Goal: Task Accomplishment & Management: Manage account settings

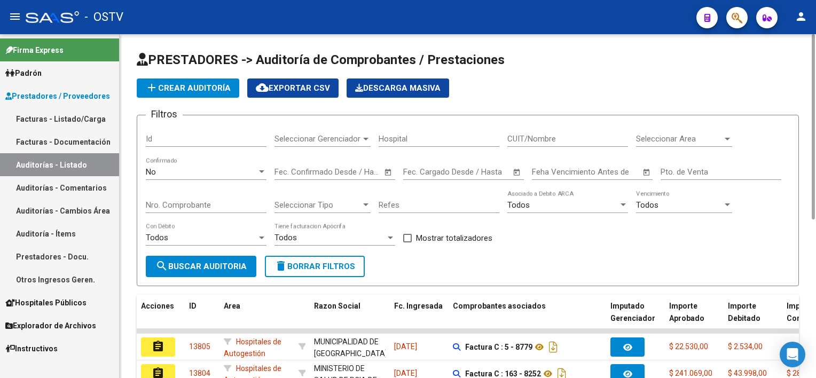
click at [331, 269] on span "delete Borrar Filtros" at bounding box center [315, 267] width 81 height 10
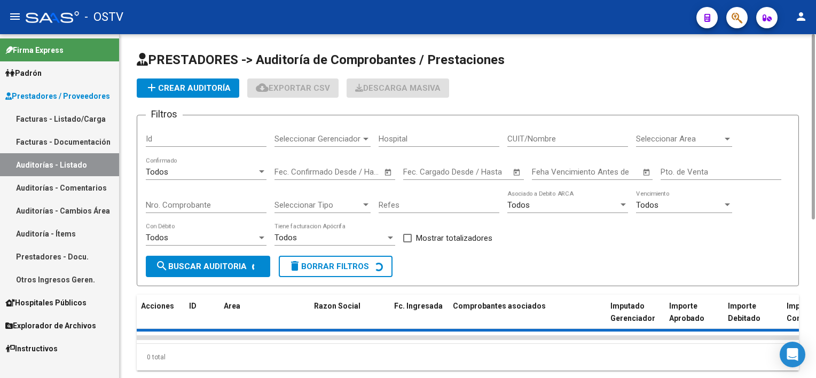
click at [209, 199] on div "Nro. Comprobante" at bounding box center [206, 201] width 121 height 23
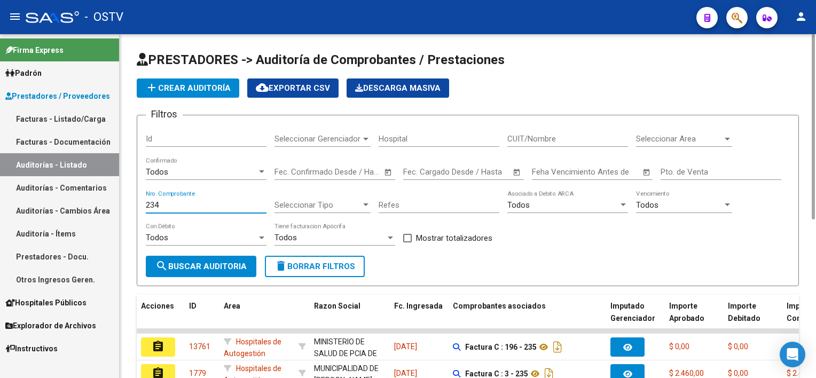
scroll to position [80, 0]
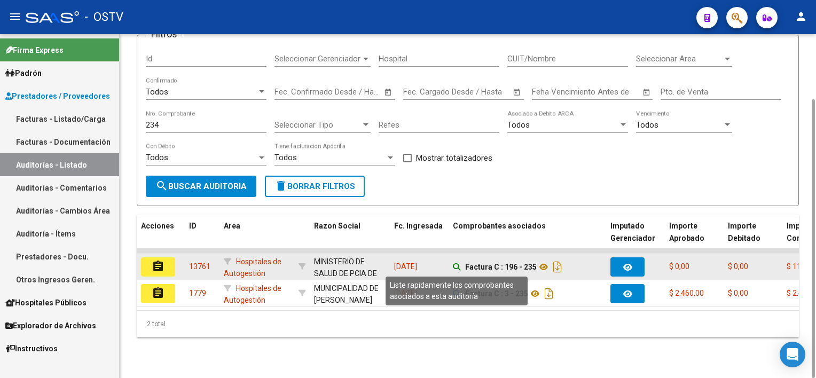
click at [455, 264] on icon at bounding box center [456, 266] width 7 height 7
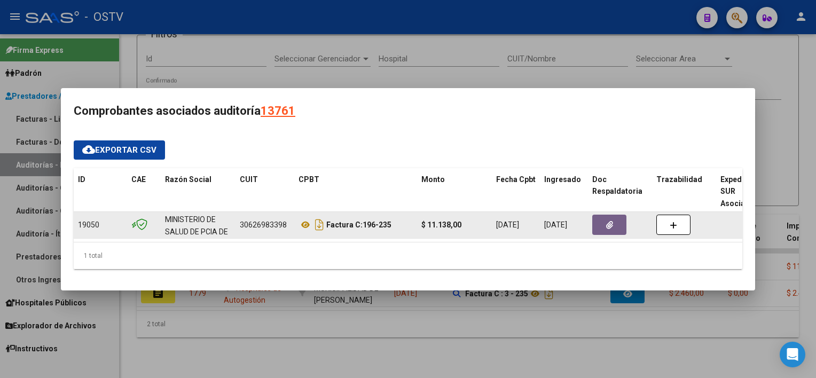
click at [614, 215] on button "button" at bounding box center [609, 225] width 34 height 20
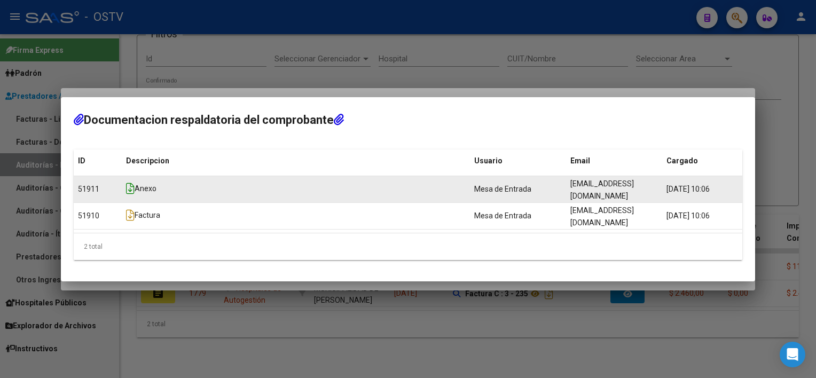
click at [129, 194] on icon at bounding box center [130, 189] width 9 height 12
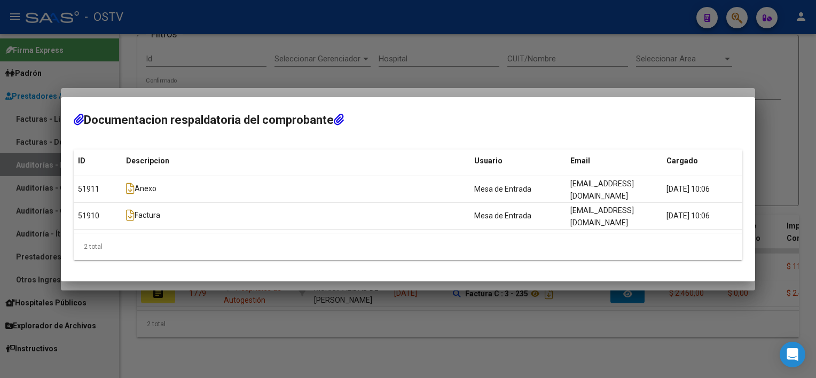
click at [344, 335] on div at bounding box center [408, 189] width 816 height 378
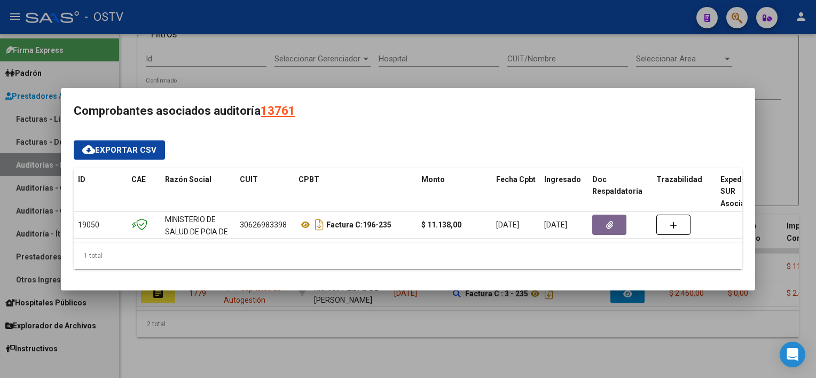
click at [344, 335] on div at bounding box center [408, 189] width 816 height 378
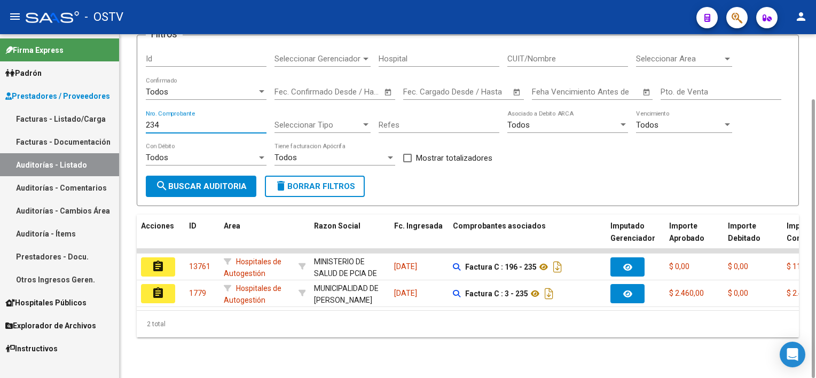
click at [181, 122] on input "234" at bounding box center [206, 125] width 121 height 10
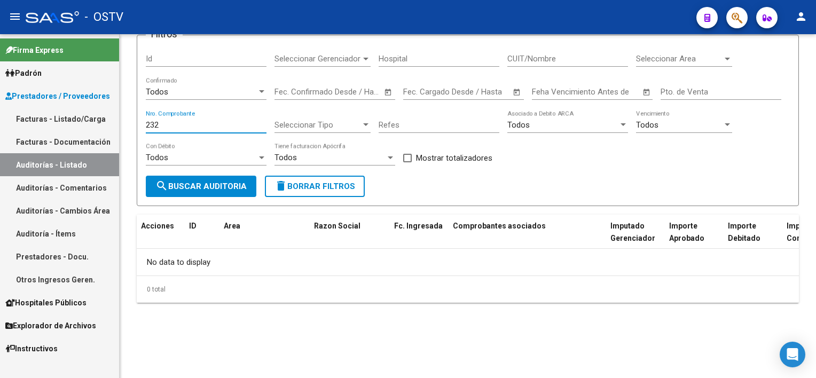
type input "232"
drag, startPoint x: 58, startPoint y: 118, endPoint x: 93, endPoint y: 175, distance: 67.2
click at [58, 118] on link "Facturas - Listado/Carga" at bounding box center [59, 118] width 119 height 23
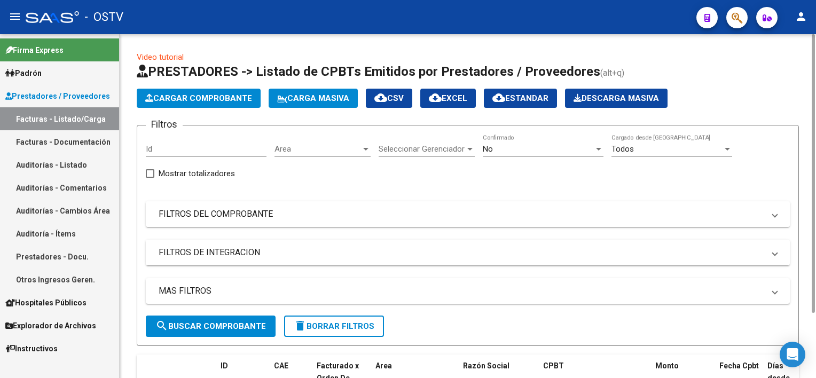
click at [282, 218] on mat-panel-title "FILTROS DEL COMPROBANTE" at bounding box center [462, 214] width 606 height 12
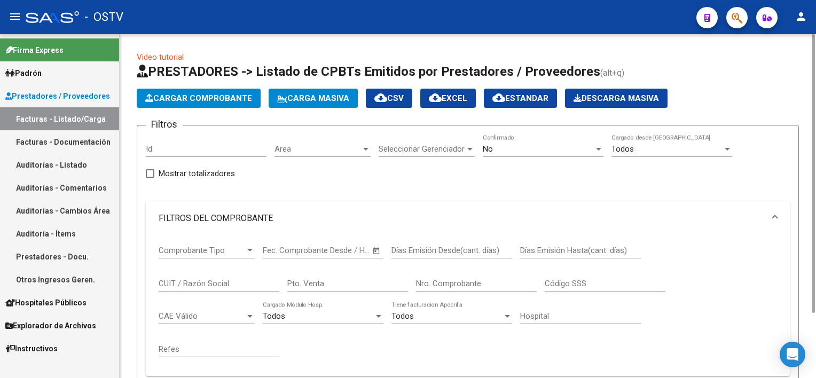
click at [462, 280] on input "Nro. Comprobante" at bounding box center [476, 284] width 121 height 10
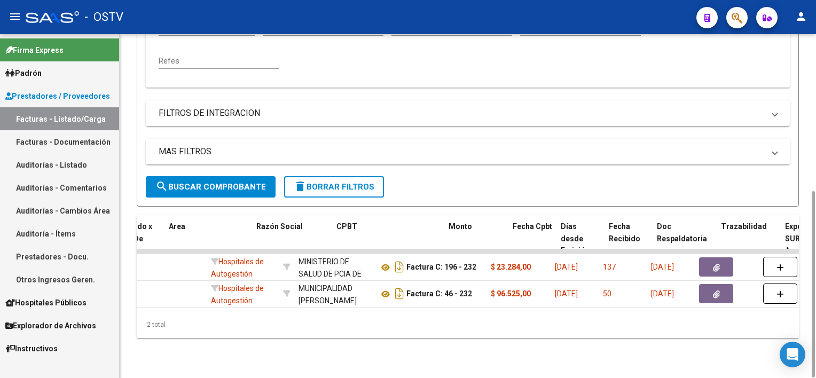
scroll to position [0, 218]
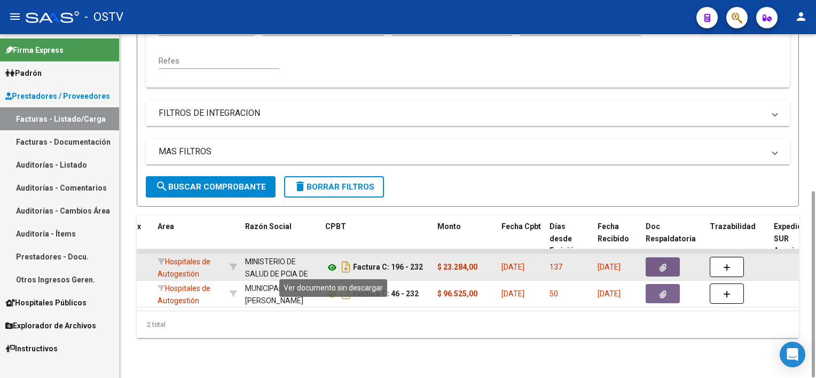
type input "232"
click at [331, 265] on icon at bounding box center [332, 267] width 14 height 13
click at [662, 267] on icon "button" at bounding box center [663, 268] width 7 height 8
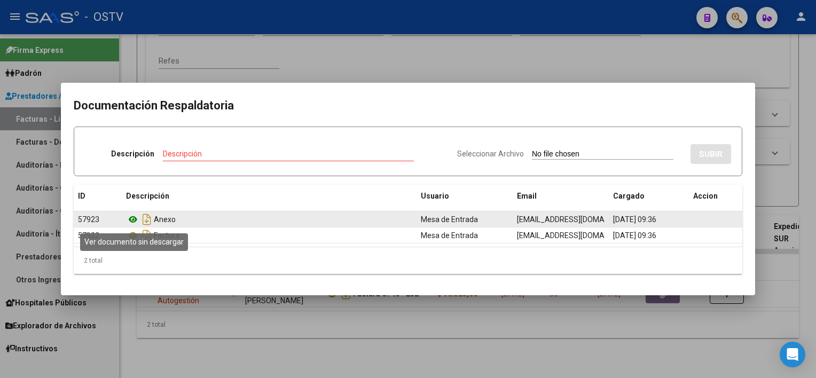
click at [133, 219] on icon at bounding box center [133, 219] width 14 height 13
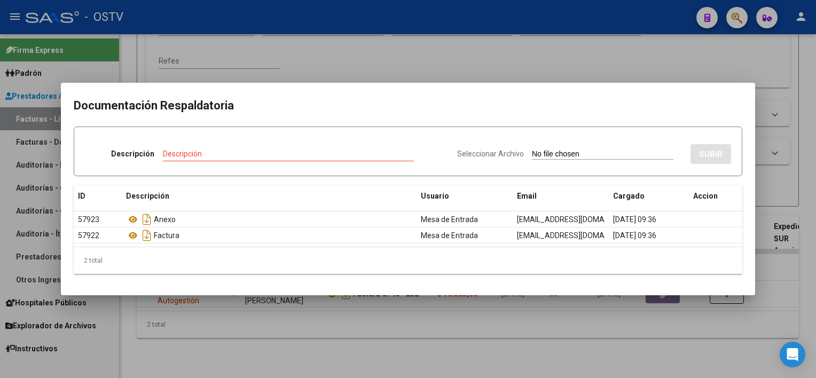
click at [295, 327] on div at bounding box center [408, 189] width 816 height 378
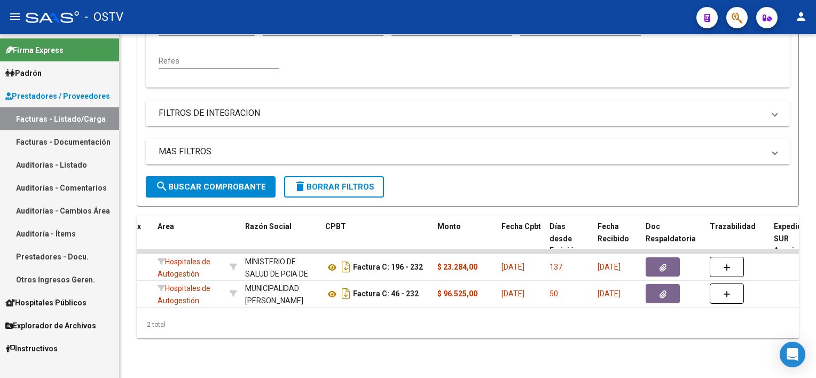
click at [295, 327] on div "2 total" at bounding box center [468, 324] width 662 height 27
click at [80, 160] on link "Auditorías - Listado" at bounding box center [59, 164] width 119 height 23
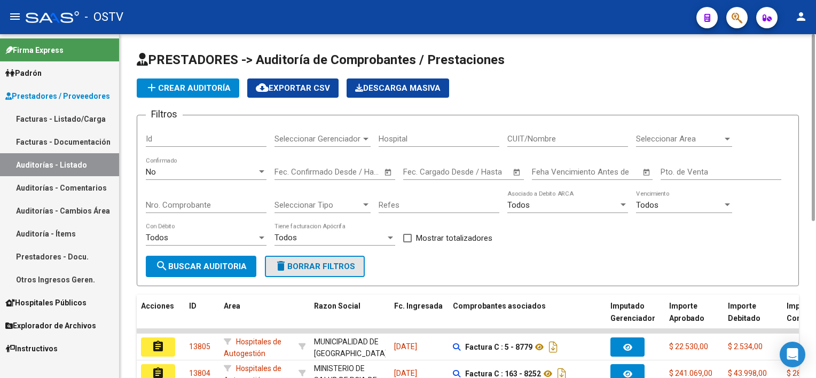
click at [354, 269] on button "delete Borrar Filtros" at bounding box center [315, 266] width 100 height 21
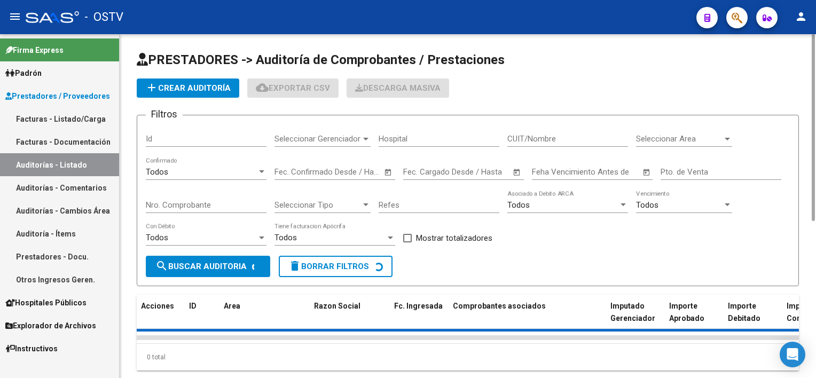
click at [444, 269] on form "Filtros Id Seleccionar Gerenciador Seleccionar Gerenciador Hospital CUIT/Nombre…" at bounding box center [468, 200] width 662 height 171
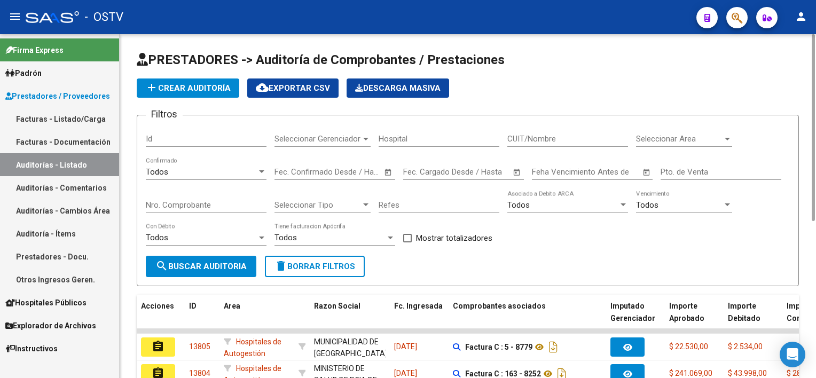
click at [254, 225] on div "Todos Con Débito" at bounding box center [206, 234] width 121 height 23
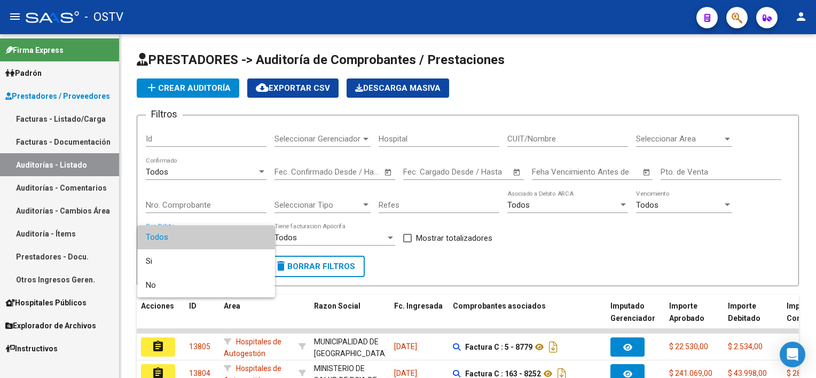
click at [244, 204] on div at bounding box center [408, 189] width 816 height 378
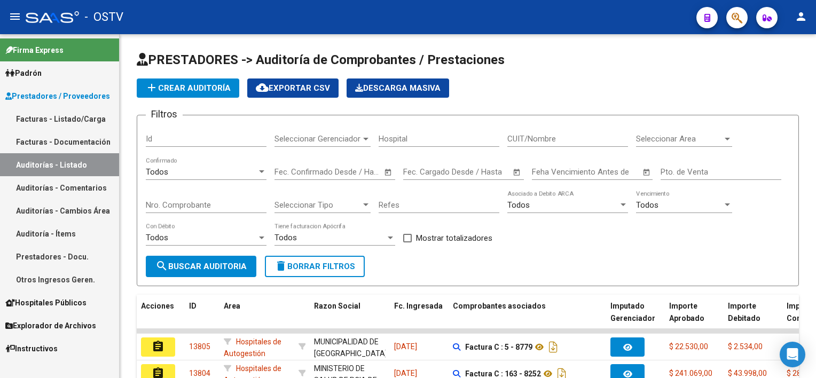
click at [244, 204] on input "Nro. Comprobante" at bounding box center [206, 205] width 121 height 10
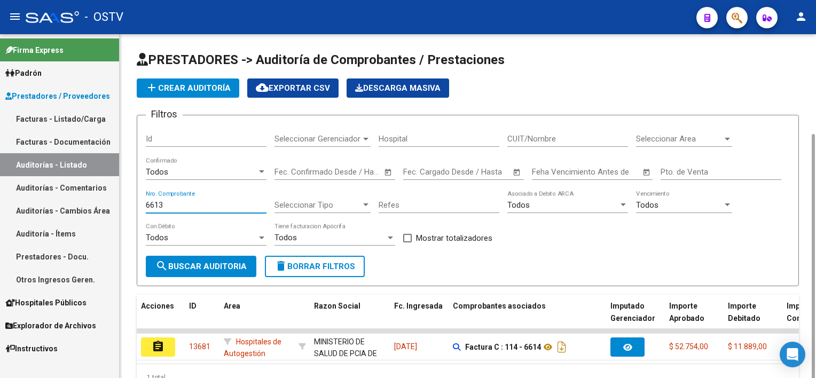
scroll to position [53, 0]
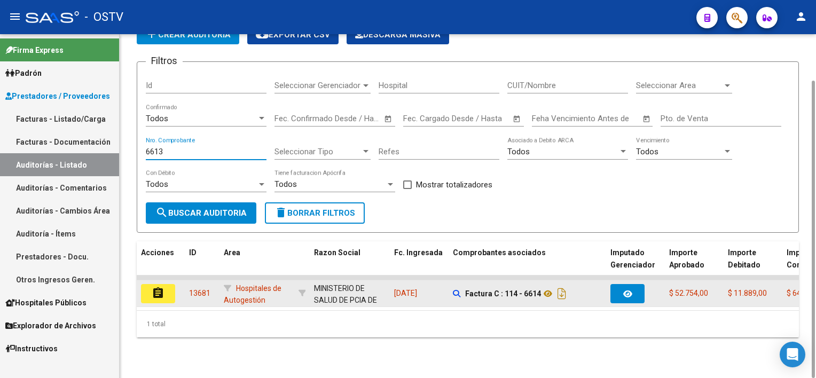
type input "6613"
click at [141, 293] on datatable-body-cell "assignment" at bounding box center [161, 293] width 48 height 26
click at [163, 294] on mat-icon "assignment" at bounding box center [158, 293] width 13 height 13
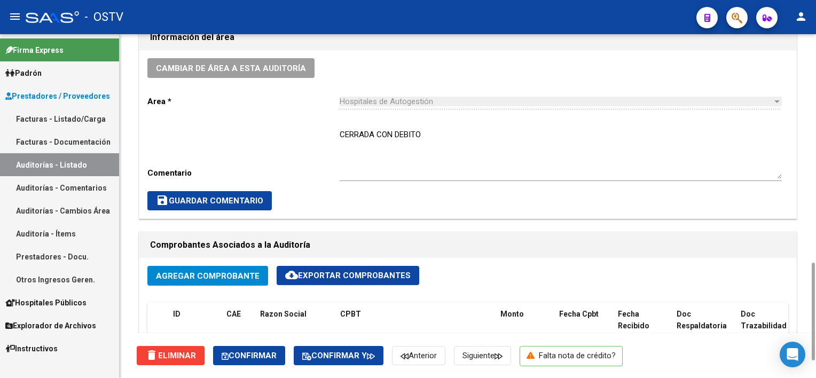
scroll to position [534, 0]
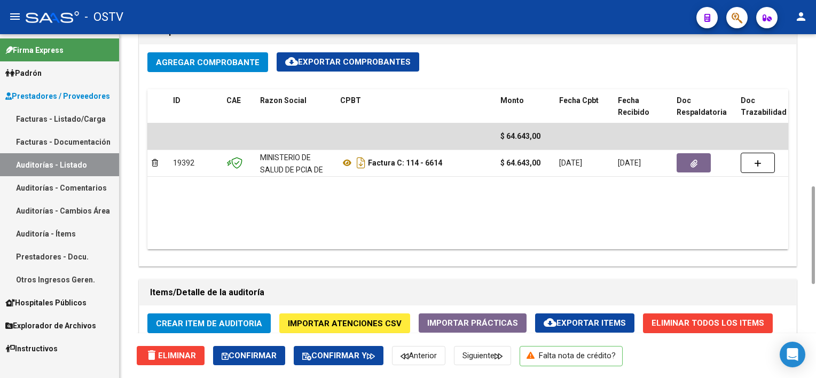
click at [706, 181] on datatable-body "$ 64.643,00 19392 MINISTERIO DE SALUD DE PCIA DE BSAS Factura C: 114 - 6614 $ 6…" at bounding box center [467, 186] width 641 height 126
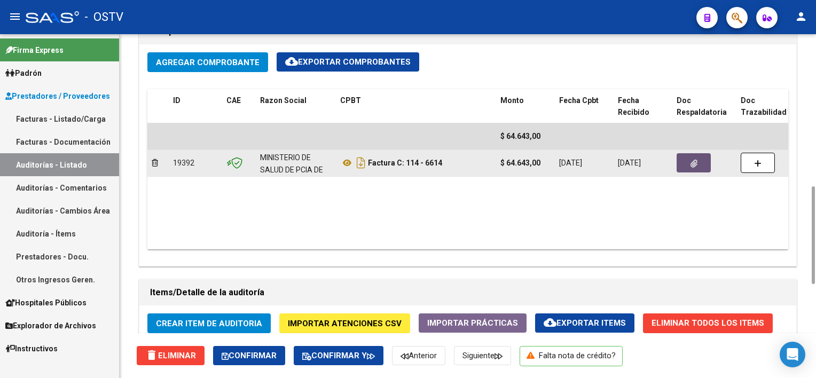
click at [703, 161] on button "button" at bounding box center [694, 162] width 34 height 19
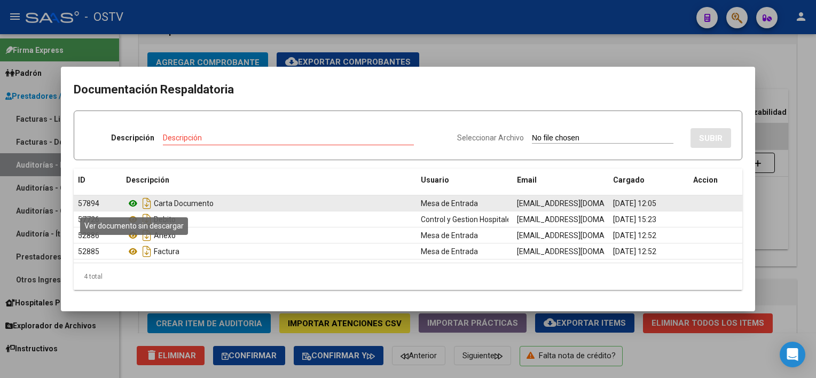
click at [133, 201] on icon at bounding box center [133, 203] width 14 height 13
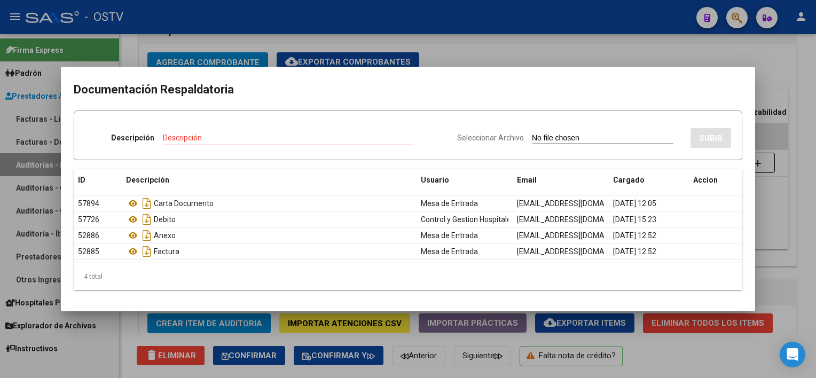
click at [782, 190] on div at bounding box center [408, 189] width 816 height 378
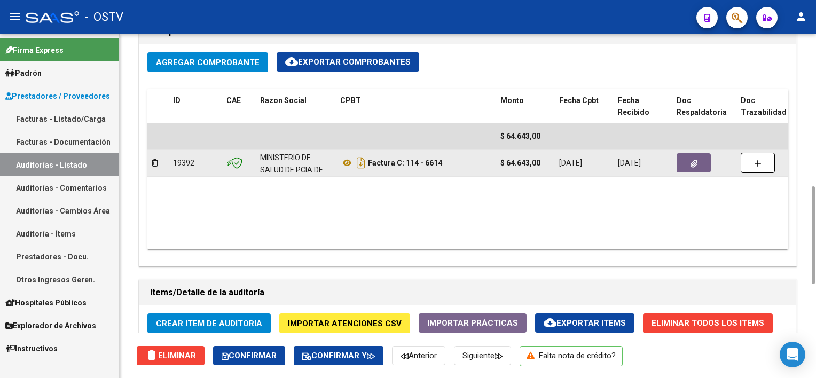
click at [692, 166] on icon "button" at bounding box center [694, 164] width 7 height 8
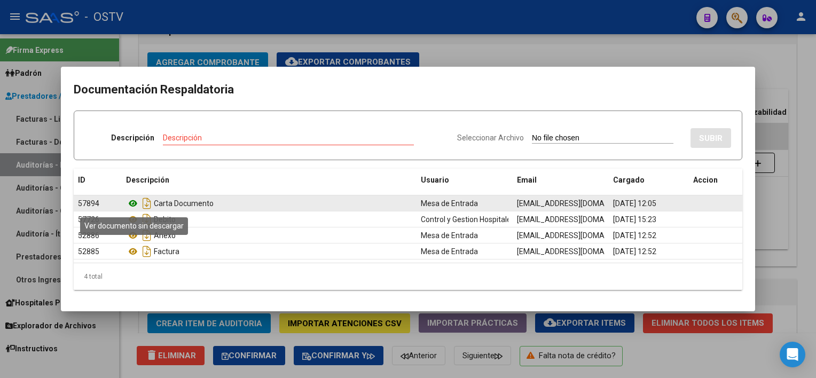
click at [132, 204] on icon at bounding box center [133, 203] width 14 height 13
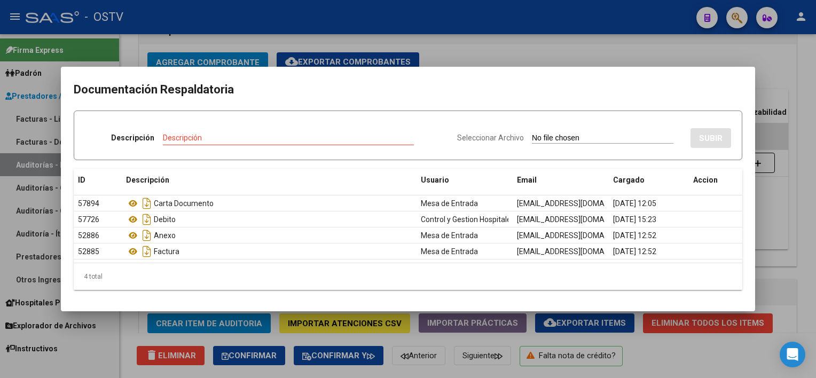
click at [797, 193] on div at bounding box center [408, 189] width 816 height 378
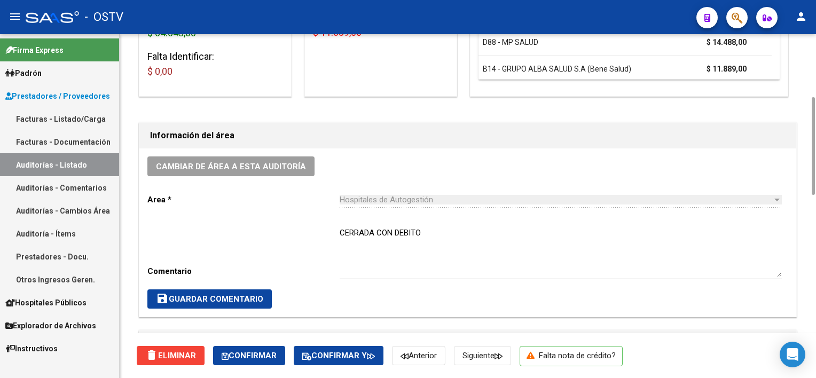
scroll to position [436, 0]
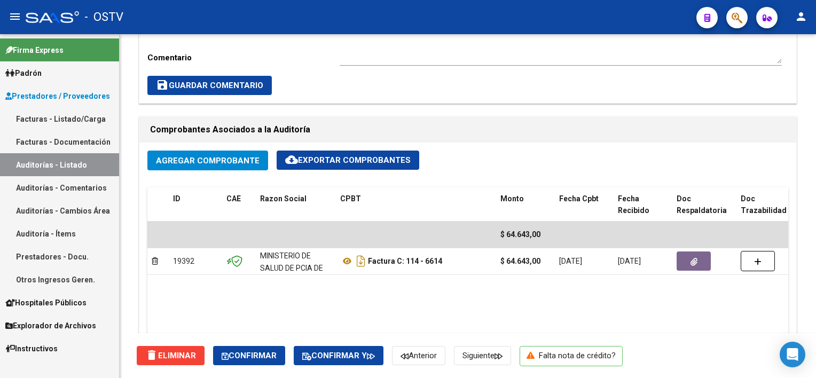
click at [88, 163] on link "Auditorías - Listado" at bounding box center [59, 164] width 119 height 23
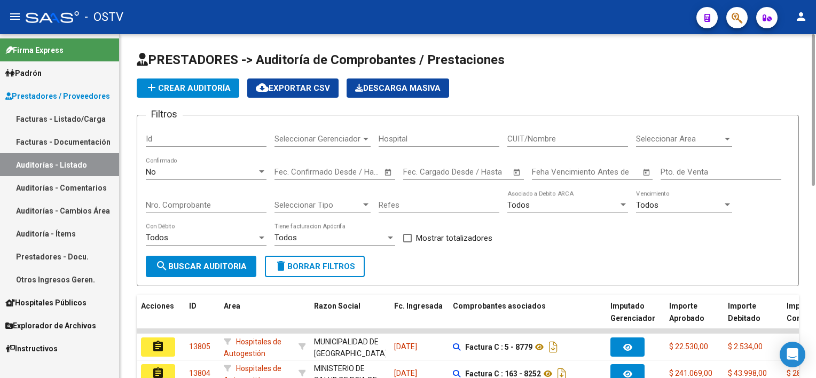
click at [301, 267] on span "delete Borrar Filtros" at bounding box center [315, 267] width 81 height 10
click at [178, 200] on input "Nro. Comprobante" at bounding box center [206, 205] width 121 height 10
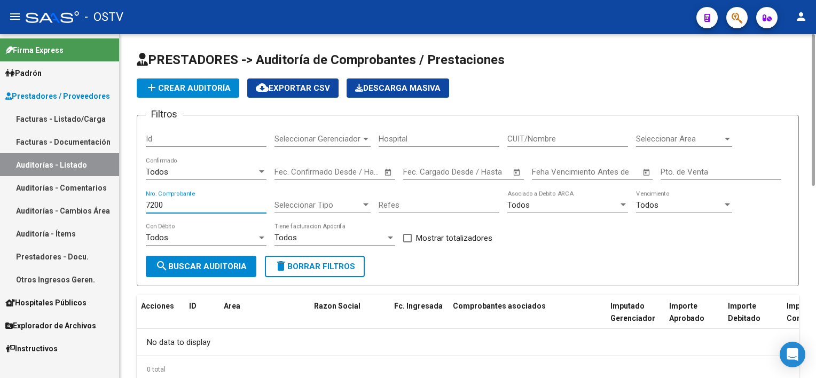
click at [146, 203] on input "7200" at bounding box center [206, 205] width 121 height 10
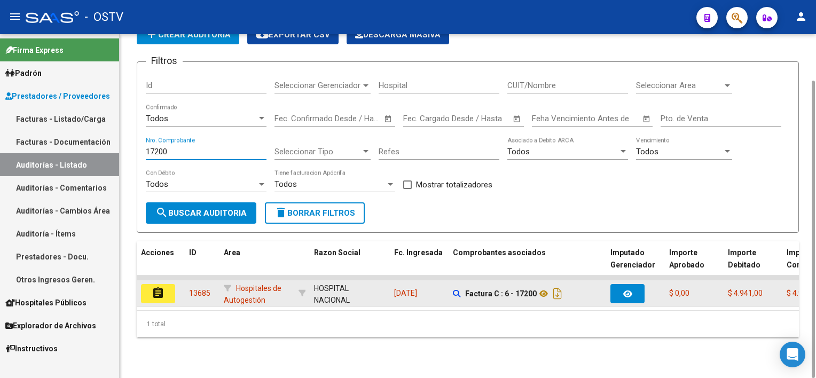
type input "17200"
click at [162, 292] on mat-icon "assignment" at bounding box center [158, 293] width 13 height 13
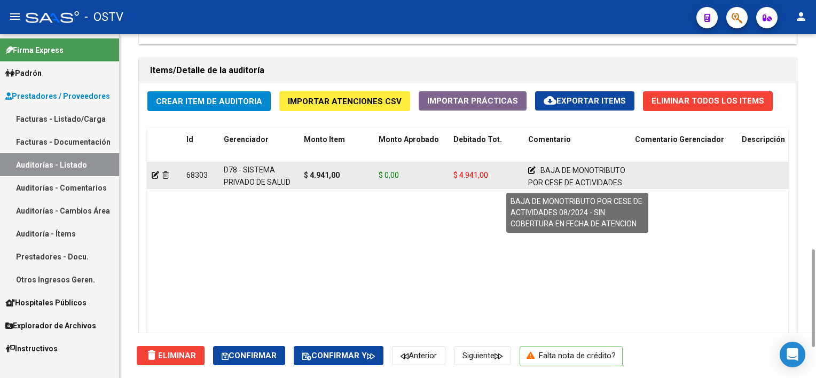
scroll to position [27, 0]
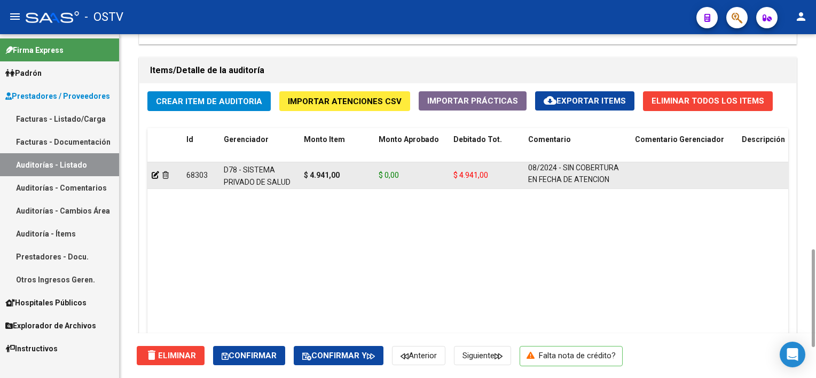
drag, startPoint x: 562, startPoint y: 171, endPoint x: 604, endPoint y: 187, distance: 44.6
click at [604, 187] on datatable-body-cell "BAJA DE MONOTRIBUTO POR CESE DE ACTIVIDADES 08/2024 - SIN COBERTURA EN FECHA DE…" at bounding box center [577, 175] width 107 height 26
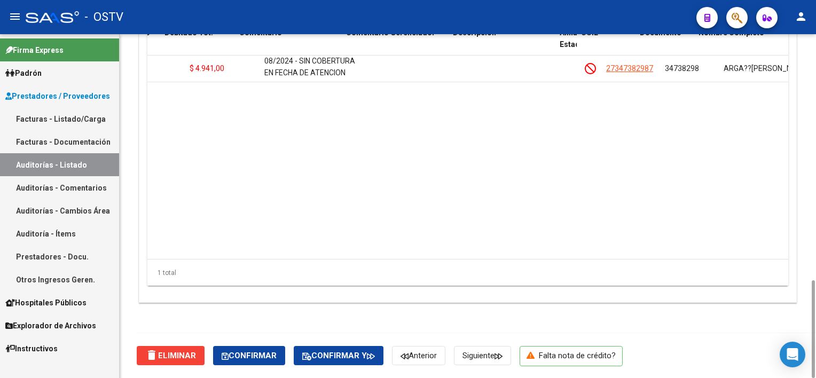
scroll to position [0, 377]
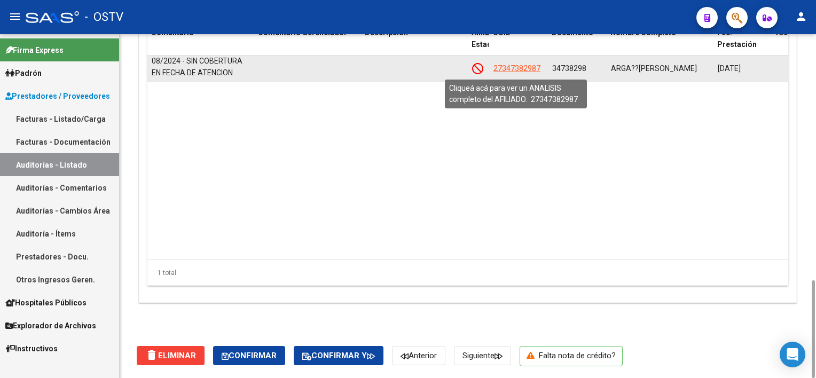
click at [535, 65] on span "27347382987" at bounding box center [517, 68] width 47 height 9
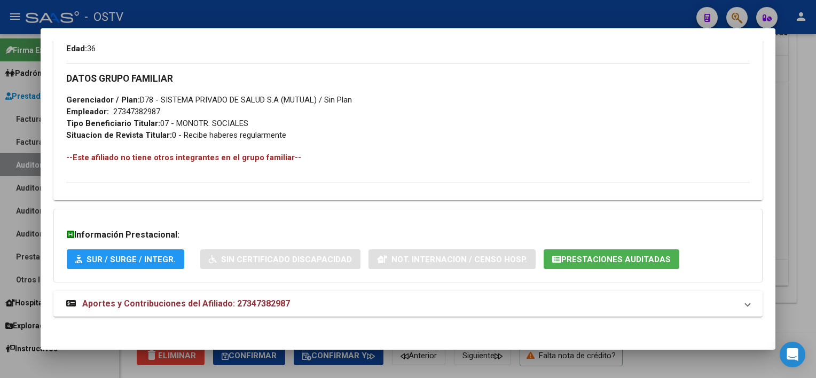
scroll to position [511, 0]
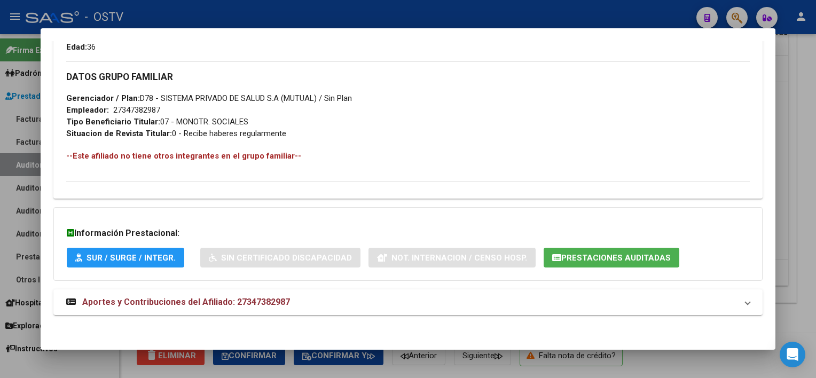
click at [574, 265] on button "Prestaciones Auditadas" at bounding box center [612, 258] width 136 height 20
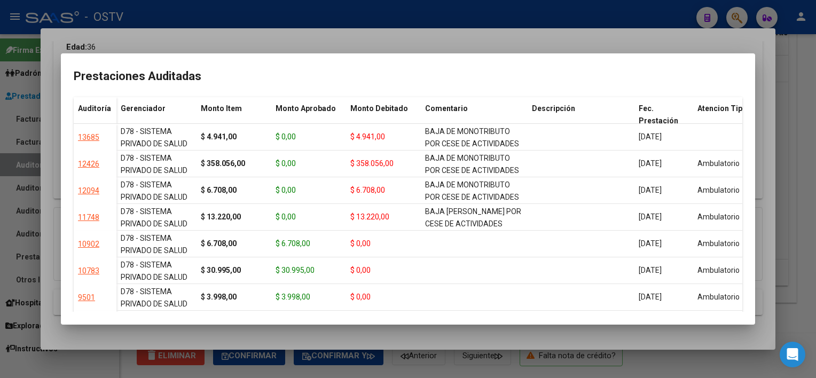
click at [472, 334] on div at bounding box center [408, 189] width 816 height 378
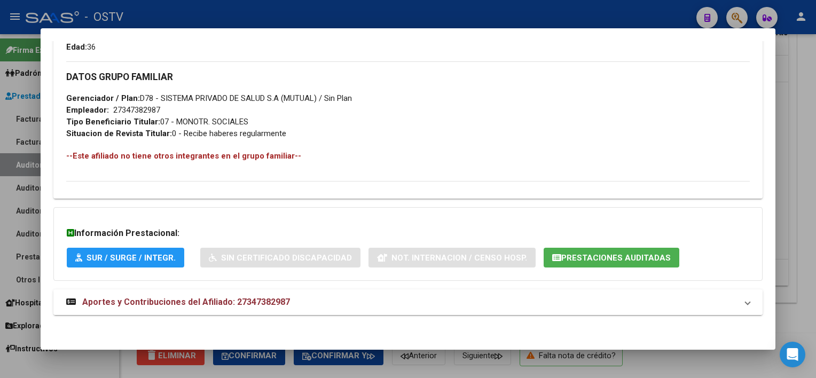
click at [315, 296] on mat-panel-title "Aportes y Contribuciones del Afiliado: 27347382987" at bounding box center [401, 302] width 670 height 13
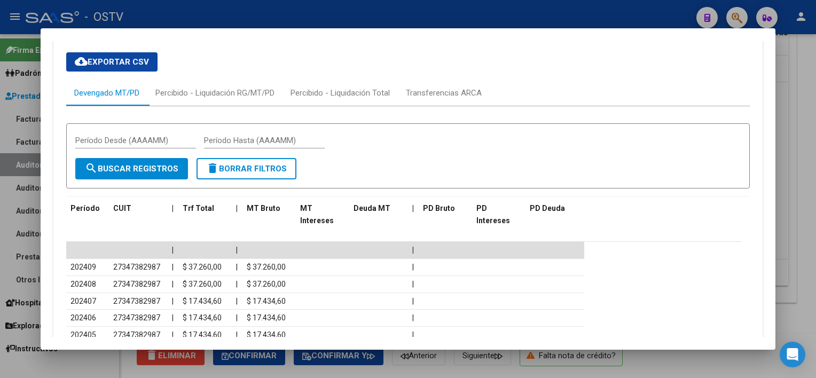
scroll to position [893, 0]
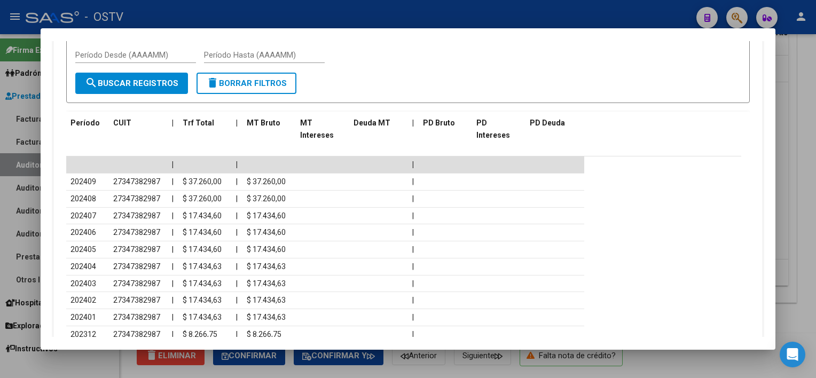
click at [801, 182] on div at bounding box center [408, 189] width 816 height 378
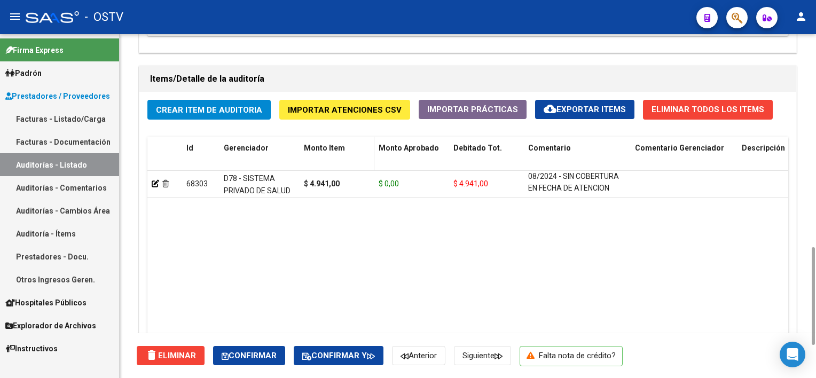
scroll to position [534, 0]
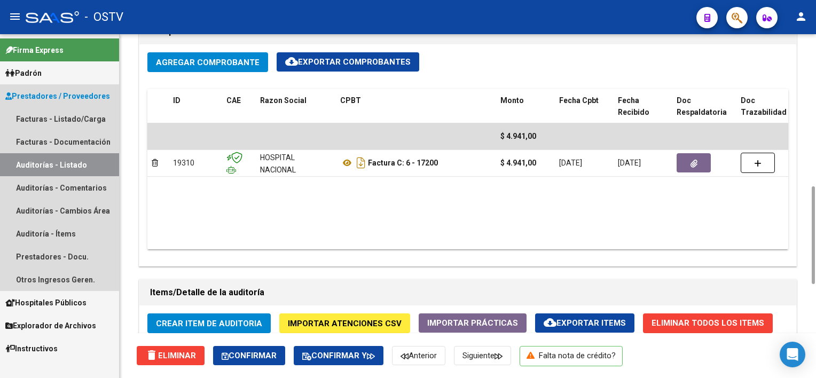
click at [94, 159] on link "Auditorías - Listado" at bounding box center [59, 164] width 119 height 23
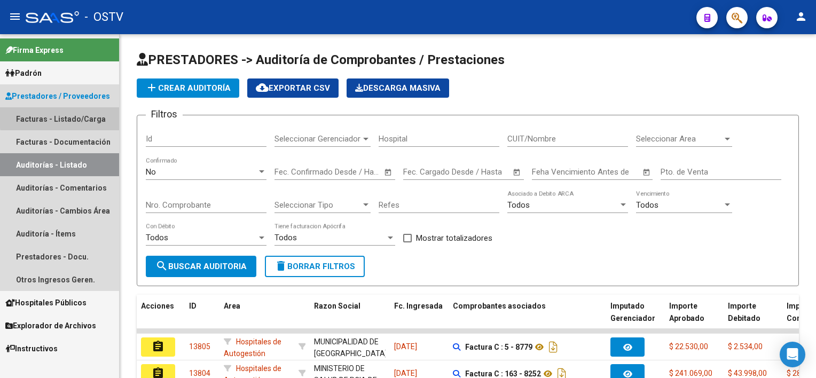
click at [81, 116] on link "Facturas - Listado/Carga" at bounding box center [59, 118] width 119 height 23
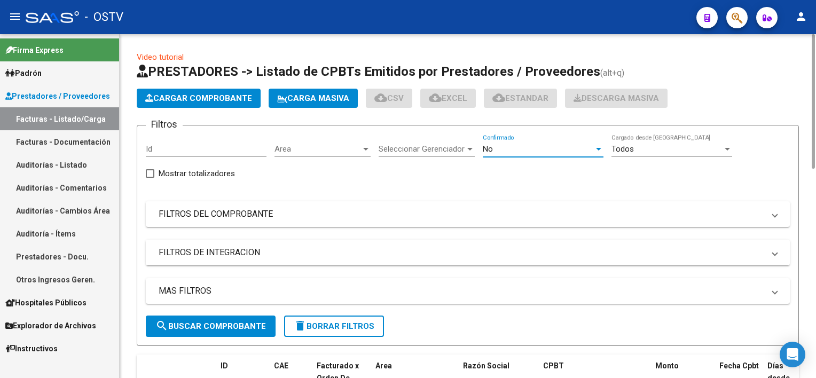
click at [541, 147] on div "No" at bounding box center [538, 149] width 111 height 10
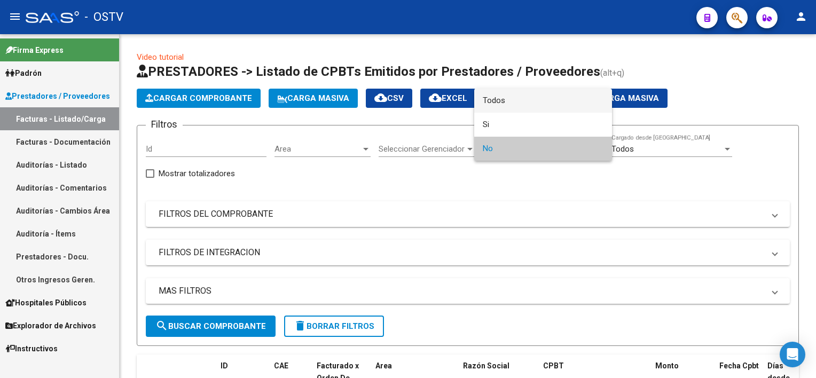
click at [525, 103] on span "Todos" at bounding box center [543, 101] width 121 height 24
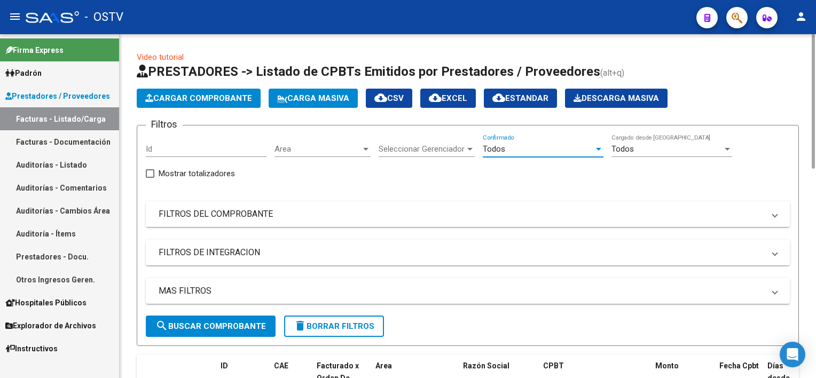
click at [282, 216] on mat-panel-title "FILTROS DEL COMPROBANTE" at bounding box center [462, 214] width 606 height 12
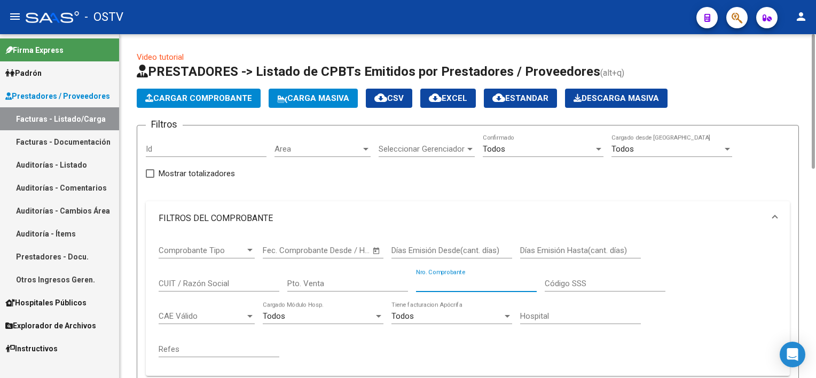
click at [459, 280] on input "Nro. Comprobante" at bounding box center [476, 284] width 121 height 10
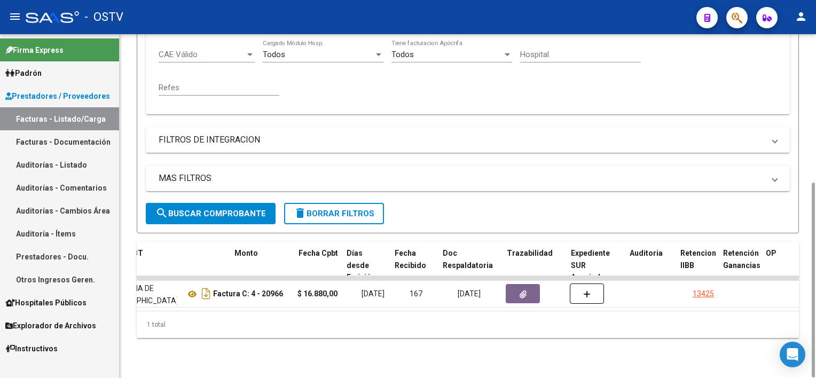
scroll to position [0, 500]
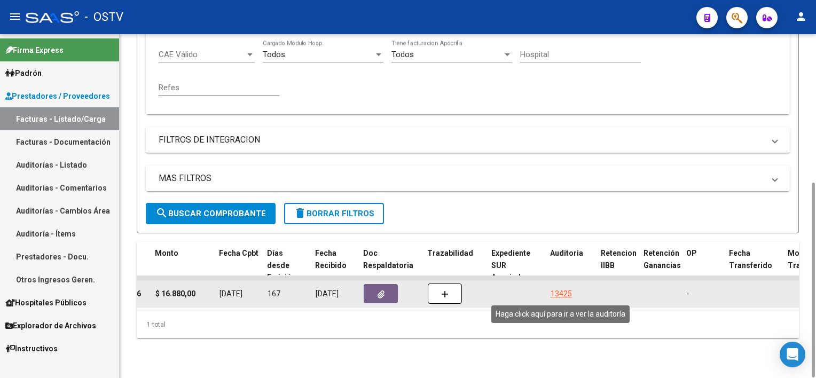
type input "20966"
click at [566, 291] on div "13425" at bounding box center [561, 294] width 21 height 12
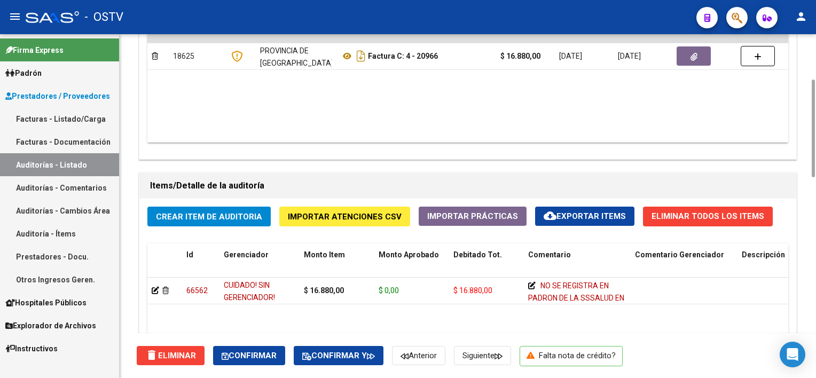
scroll to position [427, 0]
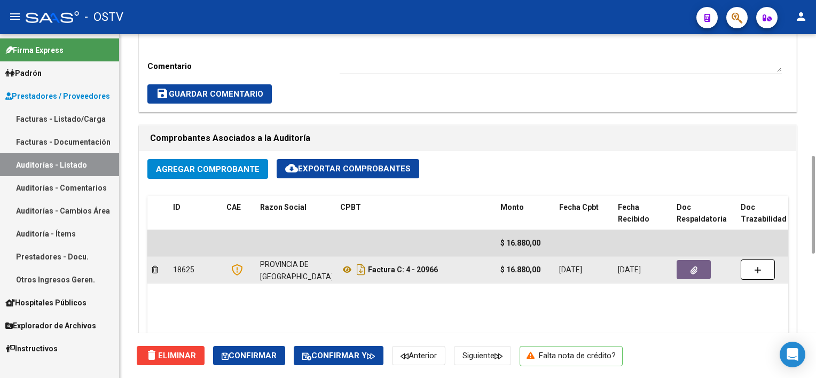
click at [701, 271] on button "button" at bounding box center [694, 269] width 34 height 19
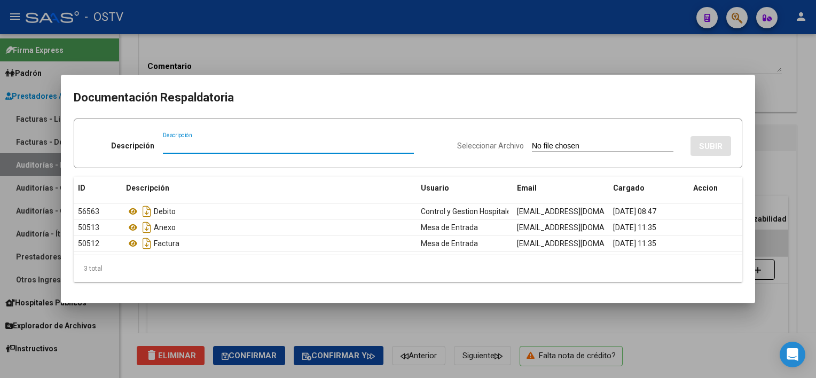
click at [284, 310] on div at bounding box center [408, 189] width 816 height 378
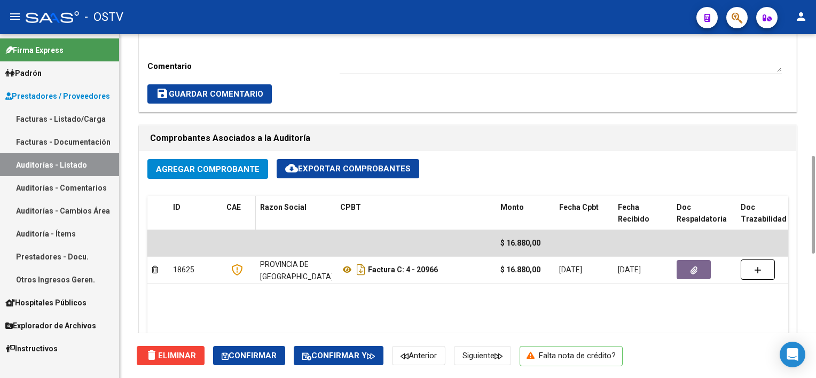
scroll to position [107, 0]
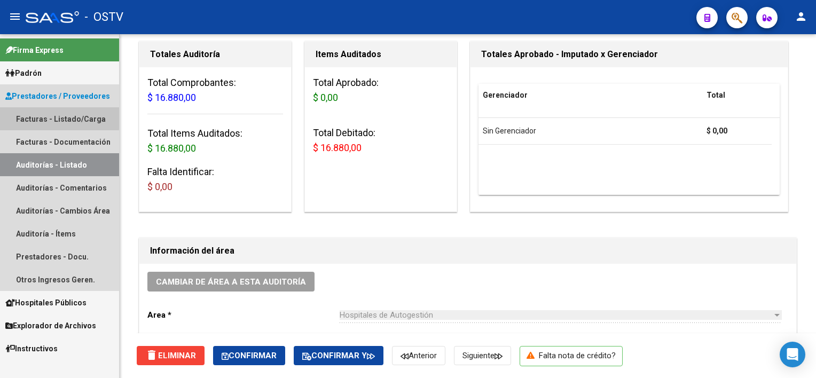
click at [50, 118] on link "Facturas - Listado/Carga" at bounding box center [59, 118] width 119 height 23
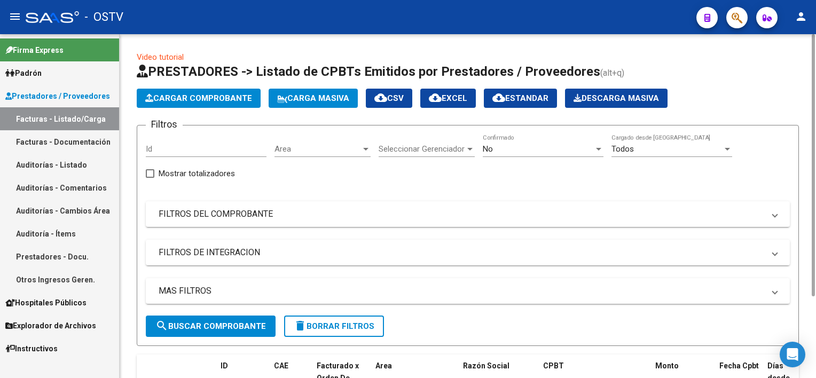
click at [498, 145] on div "No" at bounding box center [538, 149] width 111 height 10
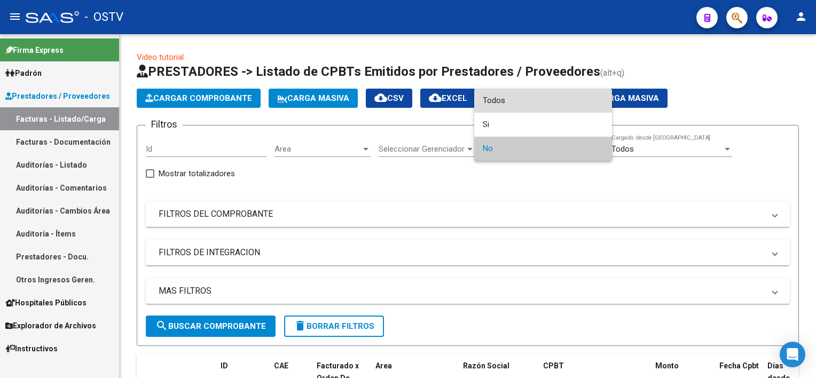
click at [505, 101] on span "Todos" at bounding box center [543, 101] width 121 height 24
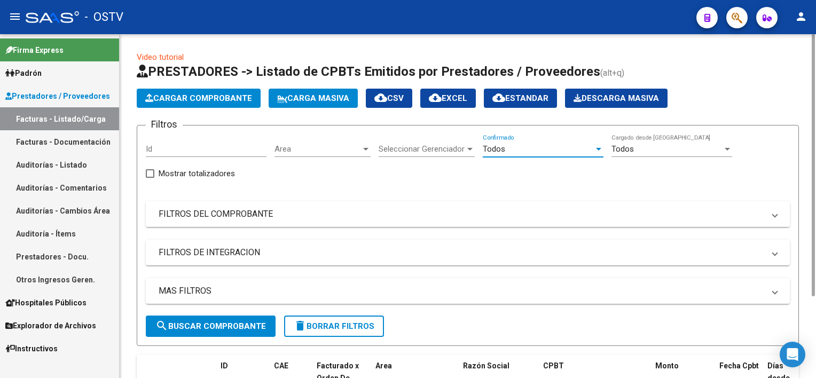
click at [298, 209] on mat-panel-title "FILTROS DEL COMPROBANTE" at bounding box center [462, 214] width 606 height 12
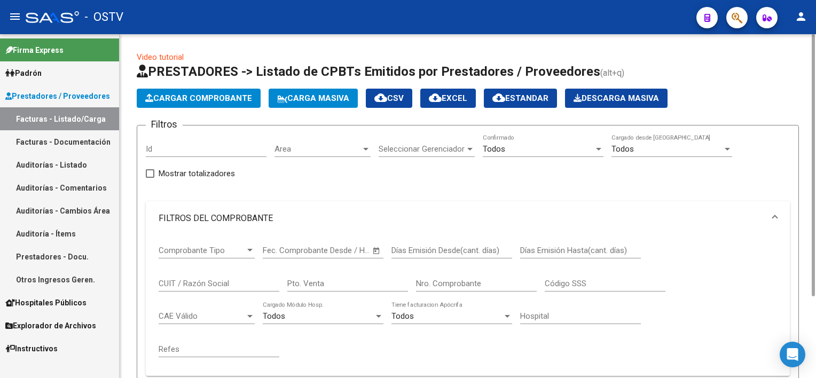
click at [455, 282] on input "Nro. Comprobante" at bounding box center [476, 284] width 121 height 10
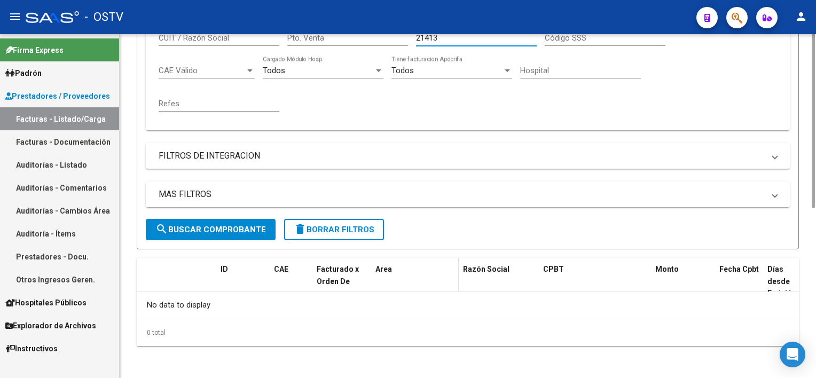
scroll to position [139, 0]
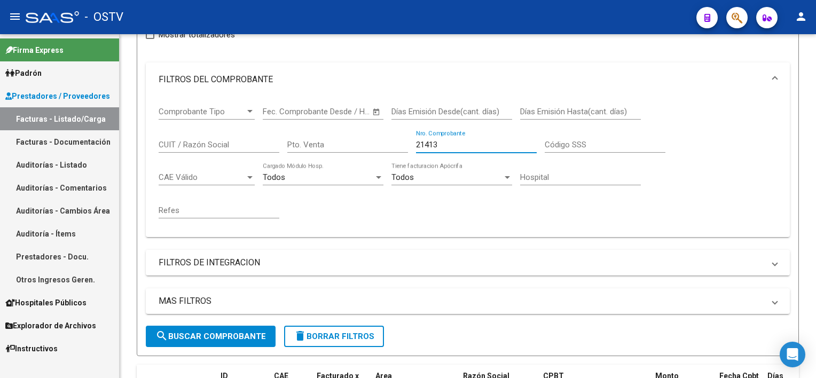
type input "21413"
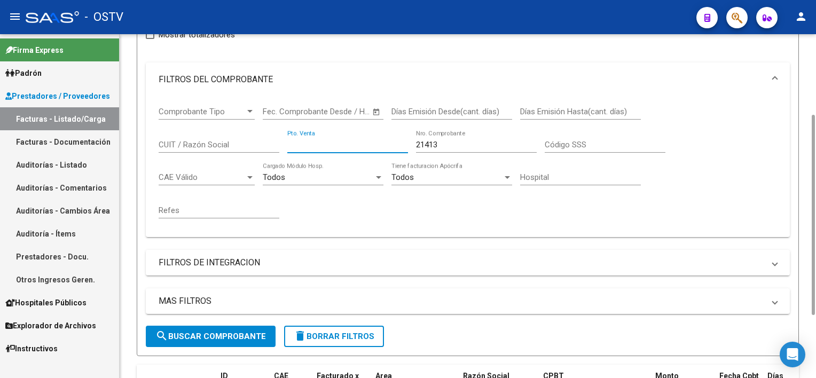
click at [327, 142] on input "Pto. Venta" at bounding box center [347, 145] width 121 height 10
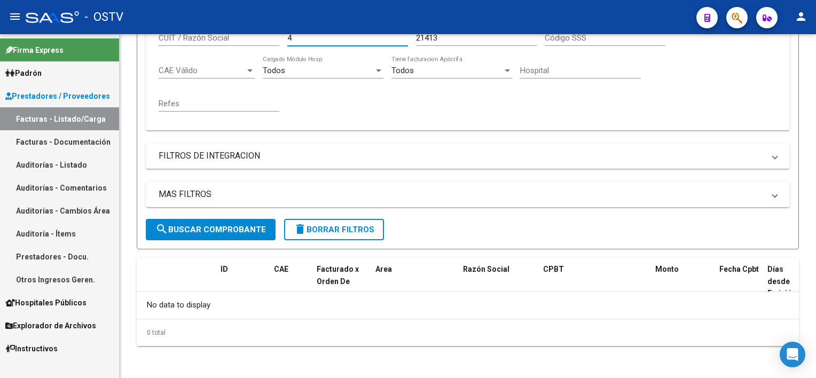
scroll to position [0, 0]
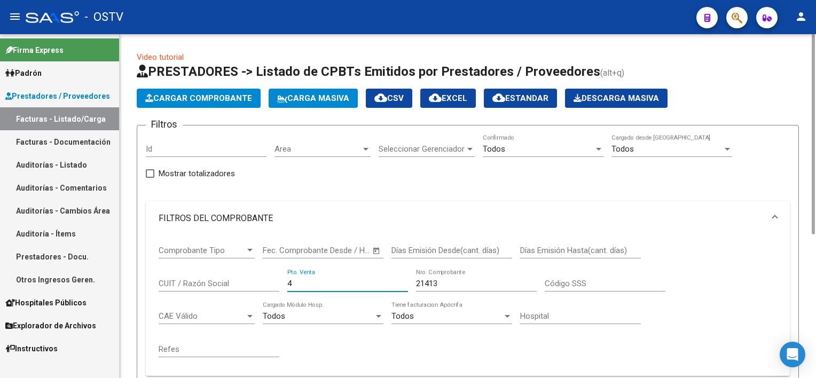
type input "4"
click at [521, 147] on div "Todos" at bounding box center [538, 149] width 111 height 10
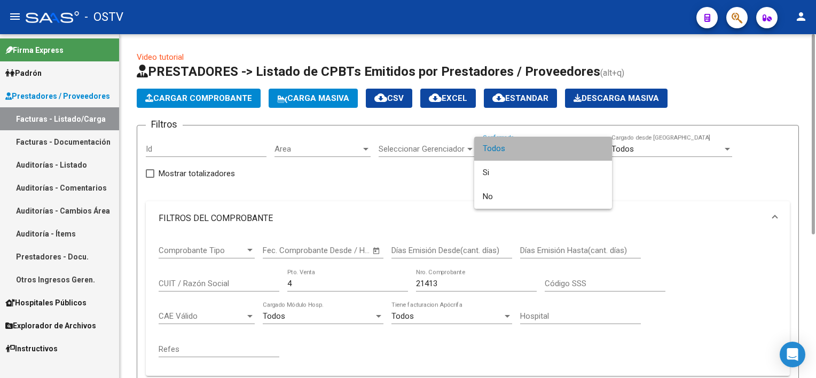
click at [521, 147] on span "Todos" at bounding box center [543, 149] width 121 height 24
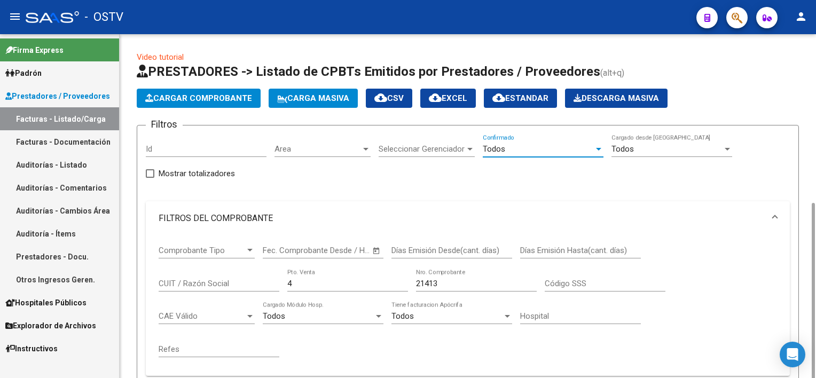
scroll to position [107, 0]
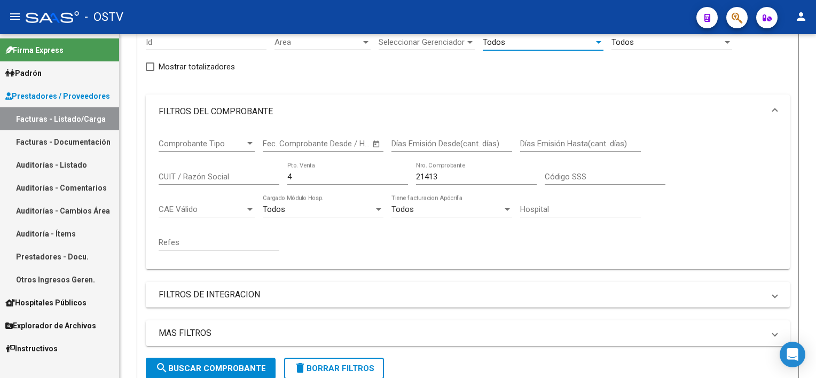
click at [40, 127] on link "Facturas - Listado/Carga" at bounding box center [59, 118] width 119 height 23
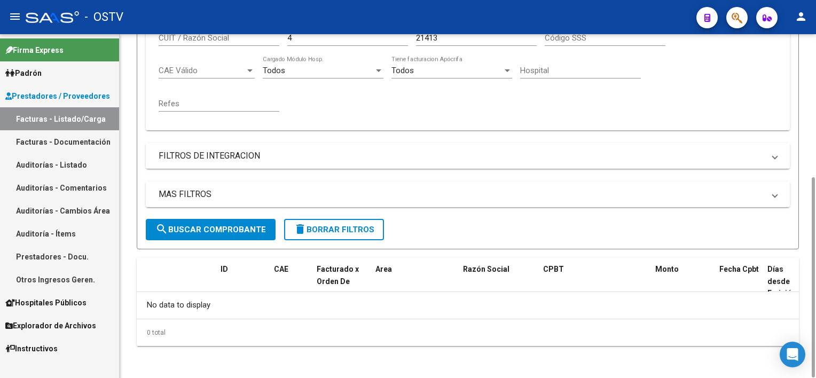
click at [233, 231] on span "search Buscar Comprobante" at bounding box center [210, 230] width 111 height 10
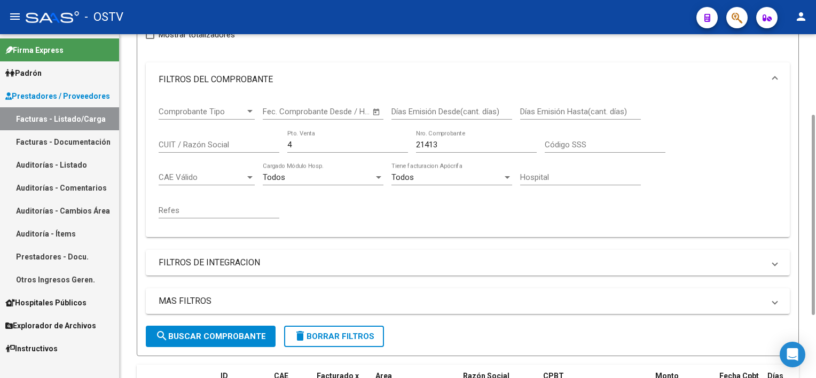
drag, startPoint x: 297, startPoint y: 138, endPoint x: 262, endPoint y: 138, distance: 35.3
click at [262, 138] on div "Comprobante Tipo Comprobante Tipo Start date – Fec. Comprobante Desde / Hasta D…" at bounding box center [468, 163] width 619 height 132
drag, startPoint x: 262, startPoint y: 138, endPoint x: 261, endPoint y: 145, distance: 7.0
click at [261, 145] on div "Comprobante Tipo Comprobante Tipo Start date – Fec. Comprobante Desde / Hasta D…" at bounding box center [468, 163] width 619 height 132
drag, startPoint x: 448, startPoint y: 142, endPoint x: 369, endPoint y: 143, distance: 78.5
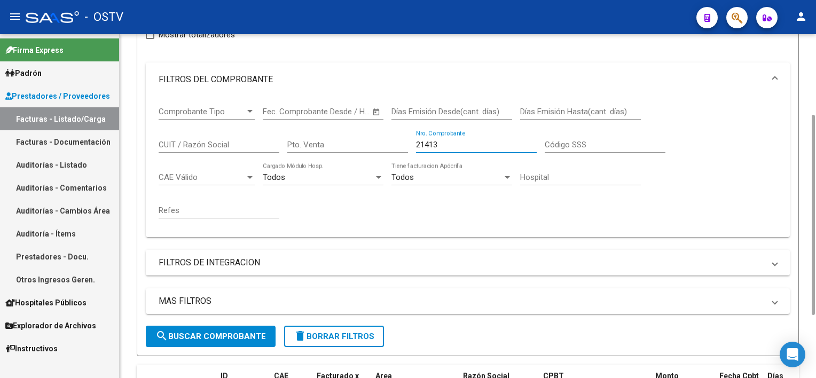
click at [370, 142] on div "Comprobante Tipo Comprobante Tipo Start date – Fec. Comprobante Desde / Hasta D…" at bounding box center [468, 163] width 619 height 132
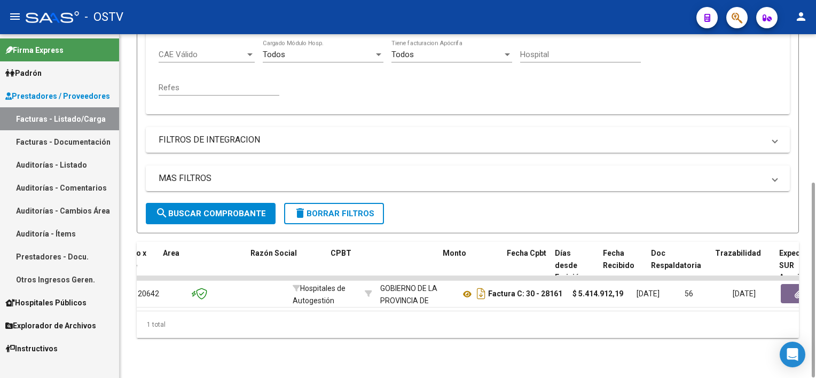
scroll to position [0, 0]
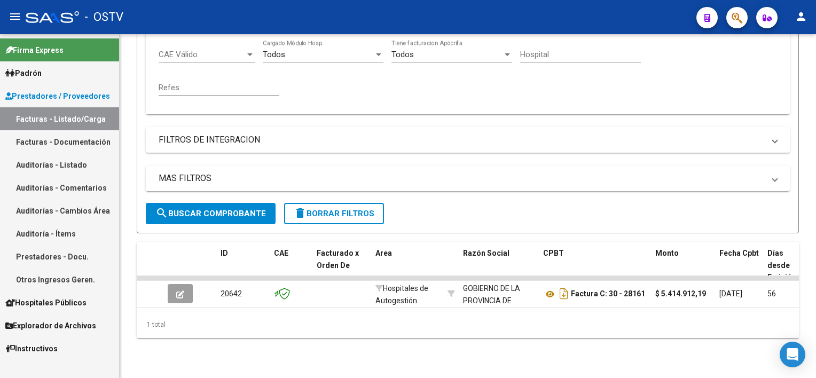
type input "28161"
click at [53, 159] on link "Auditorías - Listado" at bounding box center [59, 164] width 119 height 23
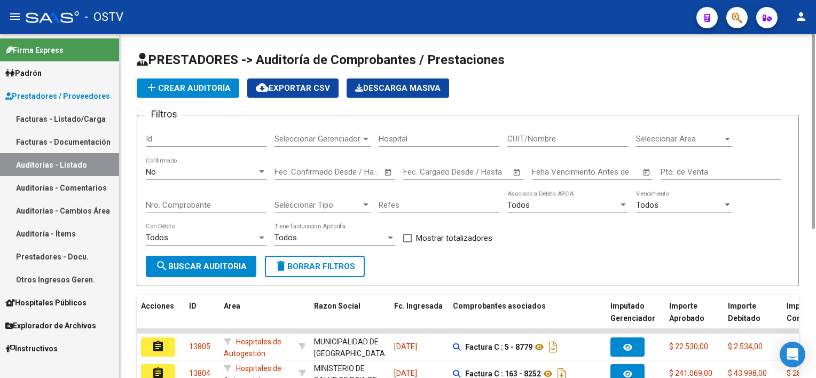
click at [365, 274] on form "Filtros Id Seleccionar Gerenciador Seleccionar Gerenciador Hospital CUIT/Nombre…" at bounding box center [468, 200] width 662 height 171
click at [329, 274] on button "delete Borrar Filtros" at bounding box center [315, 266] width 100 height 21
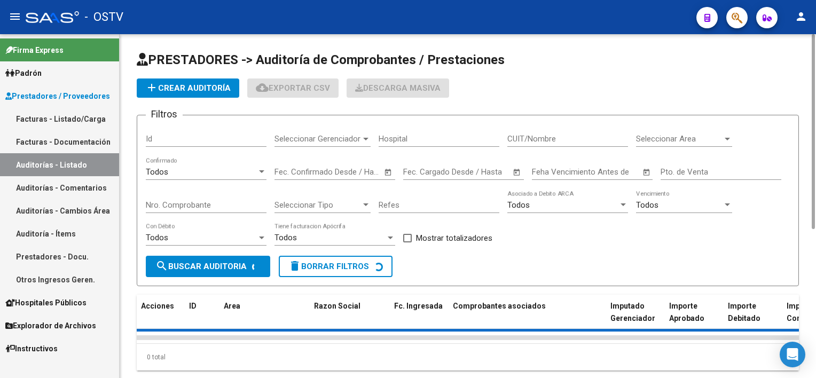
click at [207, 205] on input "Nro. Comprobante" at bounding box center [206, 205] width 121 height 10
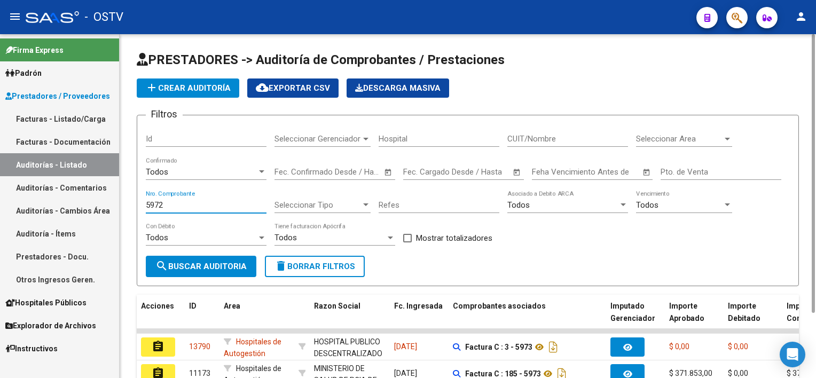
type input "5972"
click at [213, 94] on button "add Crear Auditoría" at bounding box center [188, 88] width 103 height 19
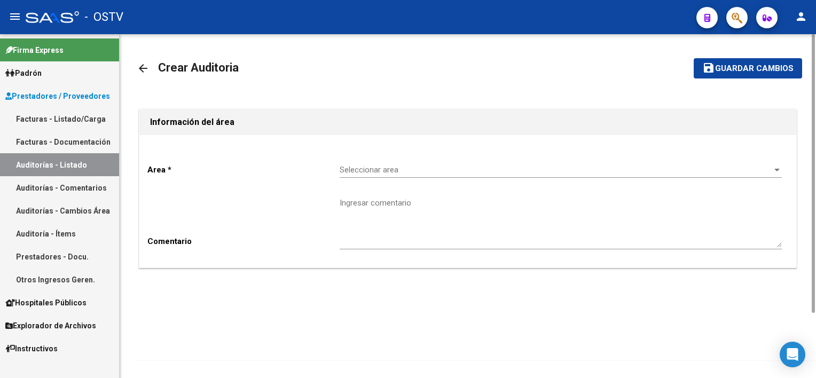
click at [398, 173] on span "Seleccionar area" at bounding box center [556, 170] width 433 height 10
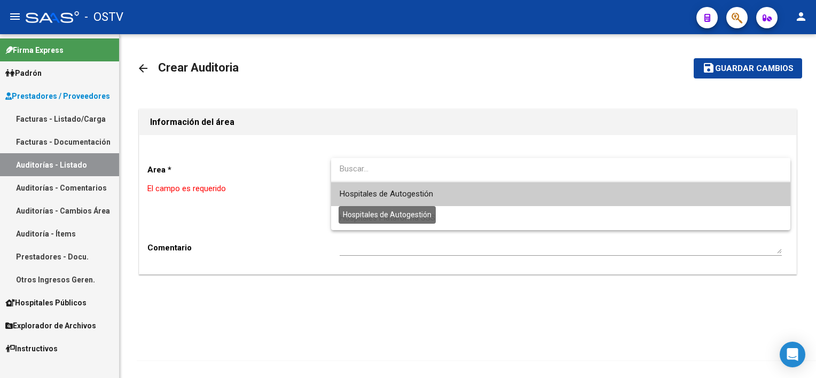
click at [399, 197] on span "Hospitales de Autogestión" at bounding box center [386, 194] width 93 height 10
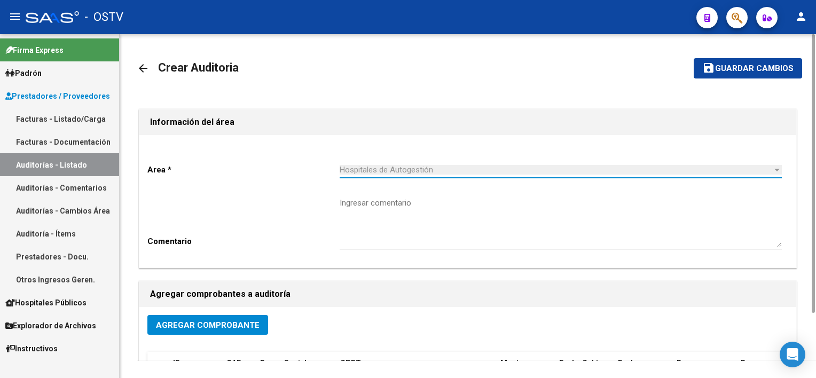
click at [202, 326] on span "Agregar Comprobante" at bounding box center [208, 326] width 104 height 10
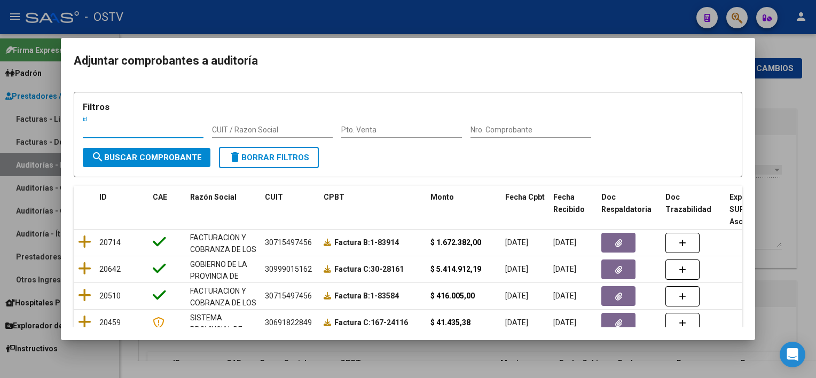
click at [535, 134] on input "Nro. Comprobante" at bounding box center [531, 130] width 121 height 9
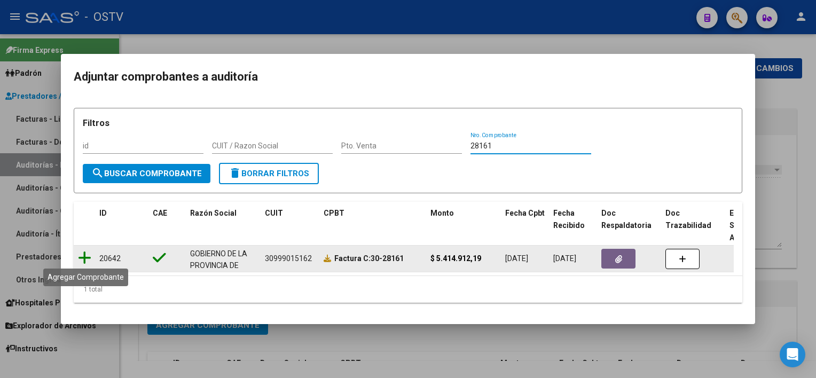
type input "28161"
click at [89, 251] on icon at bounding box center [84, 258] width 13 height 15
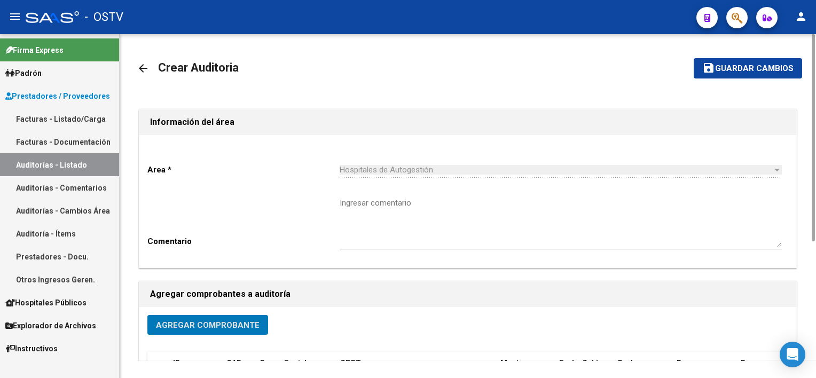
click at [763, 74] on button "save Guardar cambios" at bounding box center [748, 68] width 108 height 20
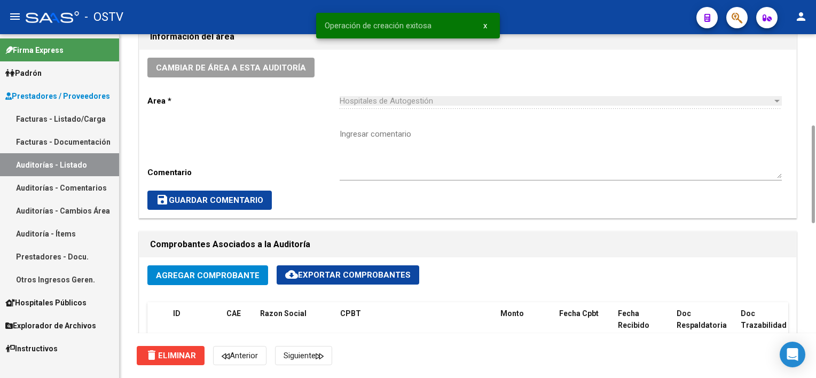
scroll to position [534, 0]
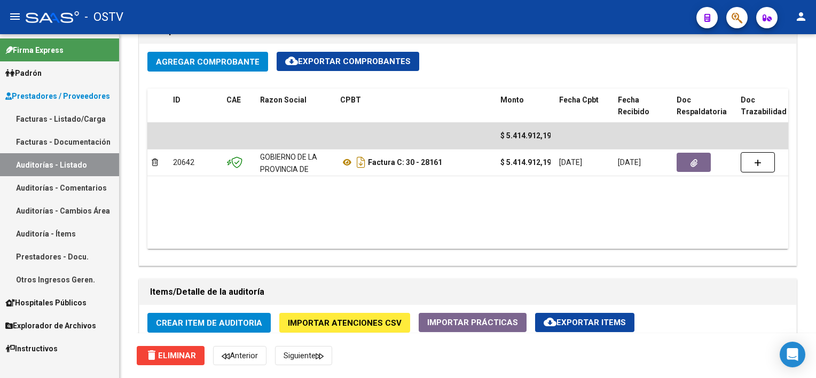
click at [74, 161] on link "Auditorías - Listado" at bounding box center [59, 164] width 119 height 23
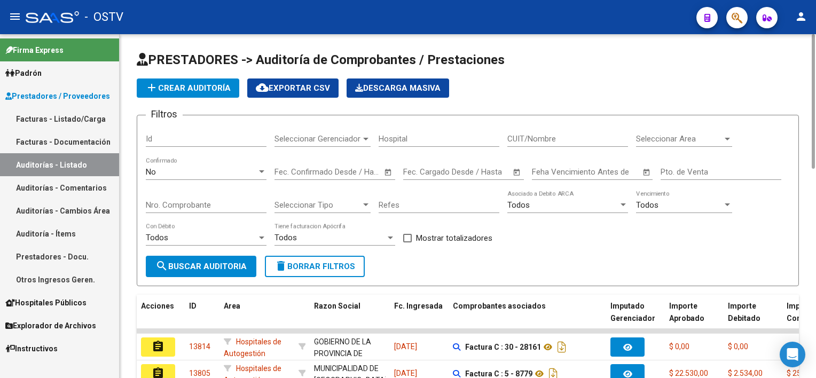
click at [308, 269] on span "delete Borrar Filtros" at bounding box center [315, 267] width 81 height 10
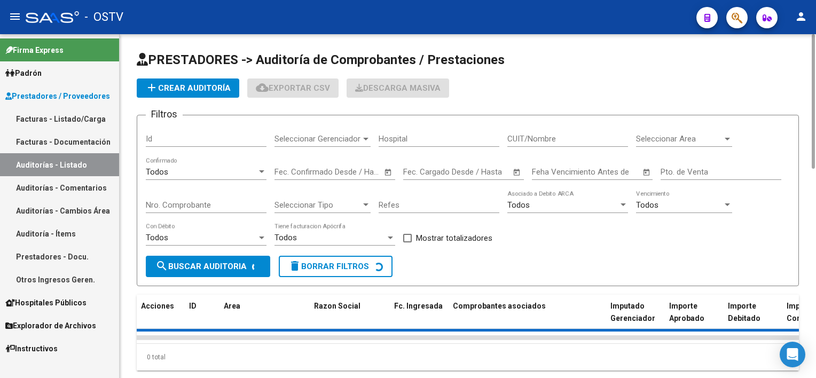
click at [199, 208] on div "Nro. Comprobante" at bounding box center [206, 201] width 121 height 23
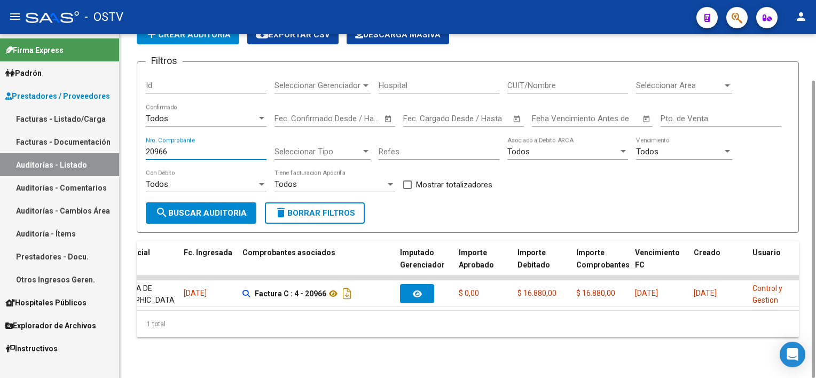
scroll to position [0, 212]
type input "20966"
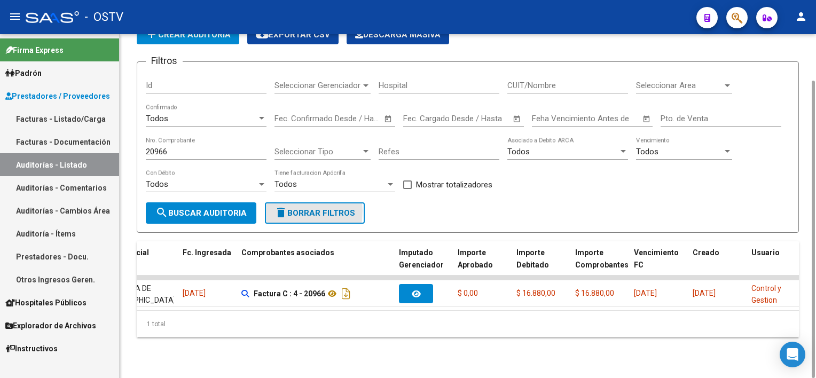
click at [270, 210] on button "delete Borrar Filtros" at bounding box center [315, 212] width 100 height 21
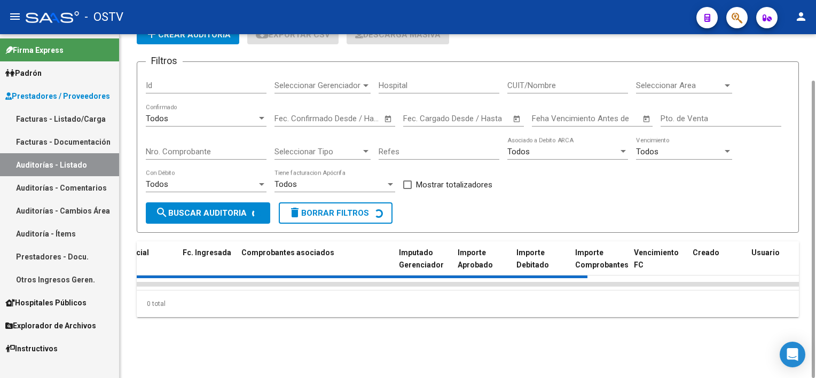
click at [186, 144] on div "Nro. Comprobante" at bounding box center [206, 148] width 121 height 23
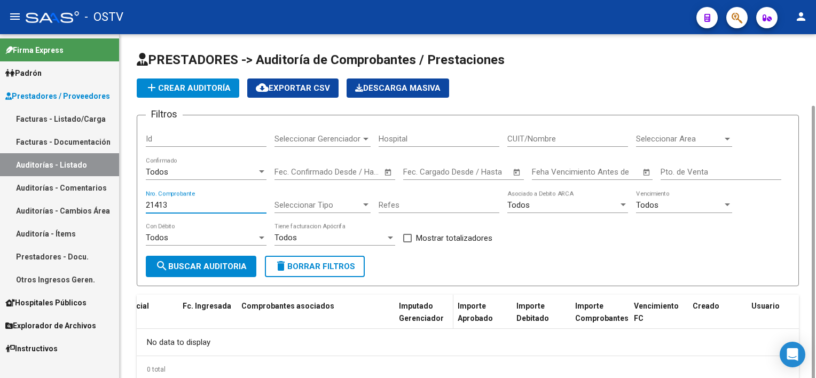
scroll to position [37, 0]
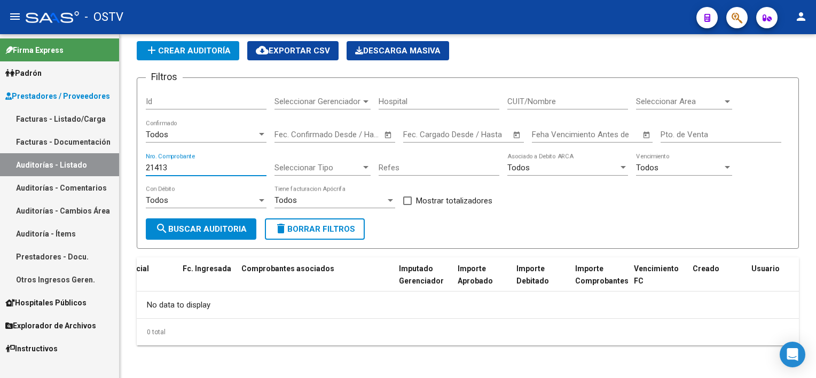
type input "21413"
click at [64, 111] on link "Facturas - Listado/Carga" at bounding box center [59, 118] width 119 height 23
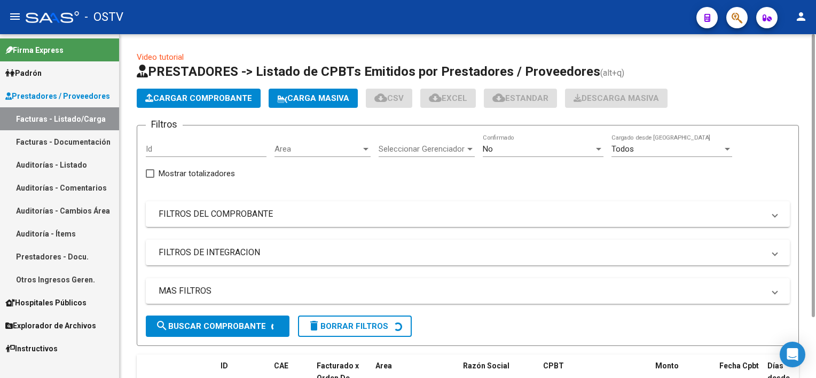
click at [520, 147] on div "No" at bounding box center [538, 149] width 111 height 10
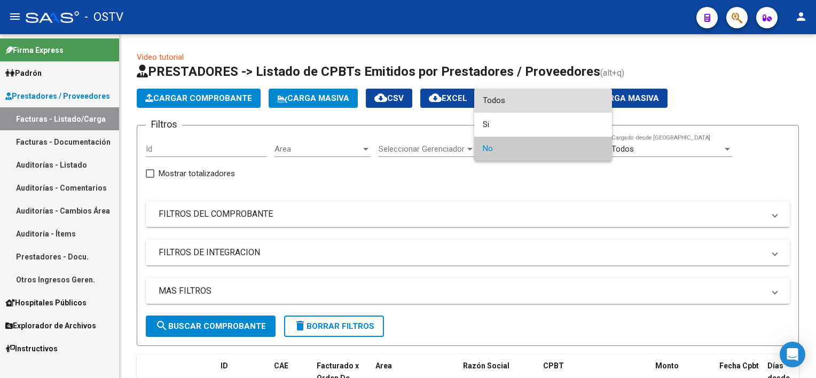
click at [521, 109] on span "Todos" at bounding box center [543, 101] width 121 height 24
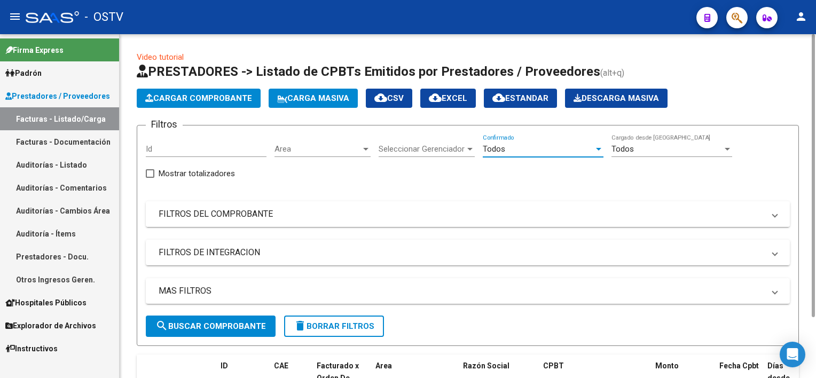
click at [263, 220] on mat-expansion-panel-header "FILTROS DEL COMPROBANTE" at bounding box center [468, 214] width 644 height 26
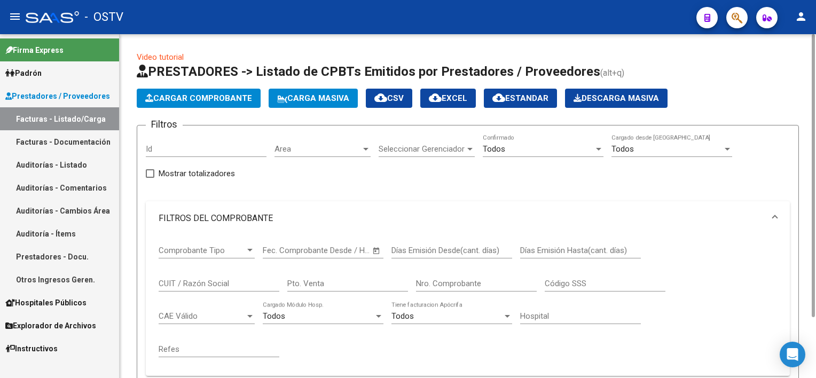
click at [435, 285] on input "Nro. Comprobante" at bounding box center [476, 284] width 121 height 10
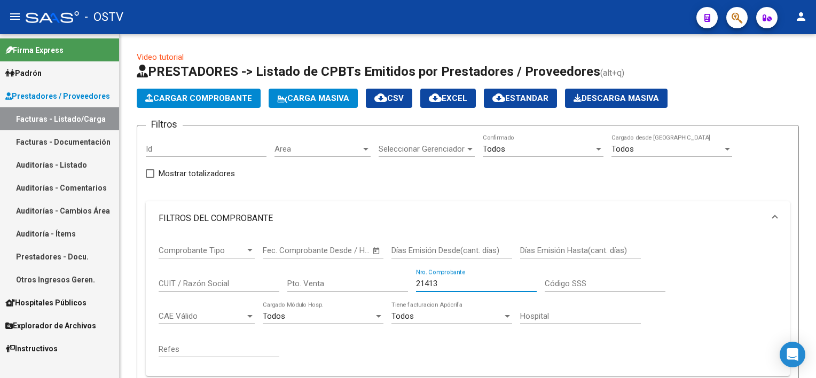
scroll to position [246, 0]
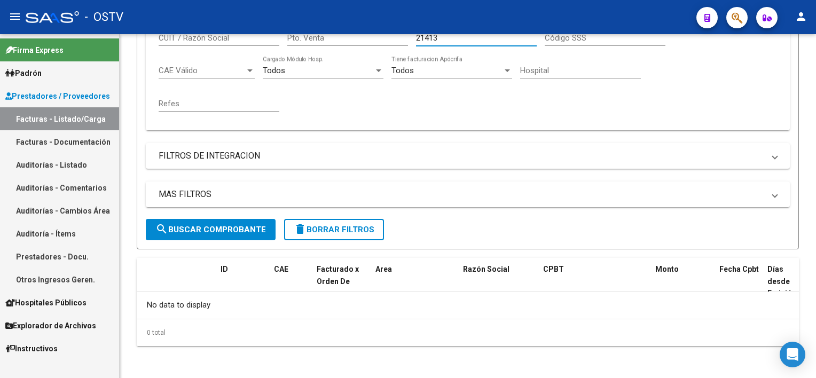
type input "21413"
click at [48, 160] on link "Auditorías - Listado" at bounding box center [59, 164] width 119 height 23
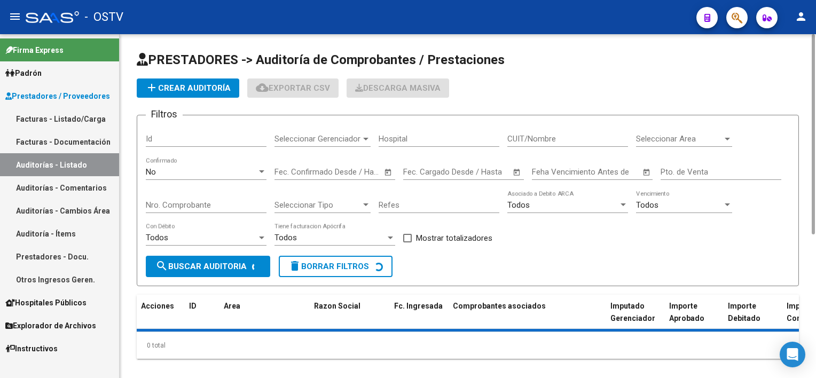
click at [322, 267] on span "delete Borrar Filtros" at bounding box center [328, 267] width 81 height 10
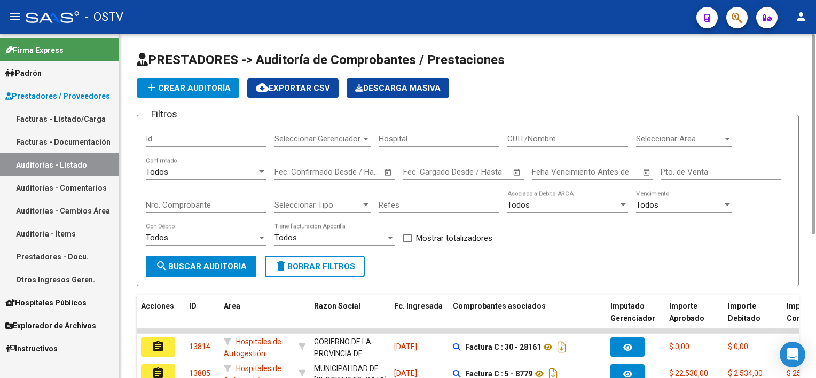
click at [191, 199] on div "Nro. Comprobante" at bounding box center [206, 201] width 121 height 23
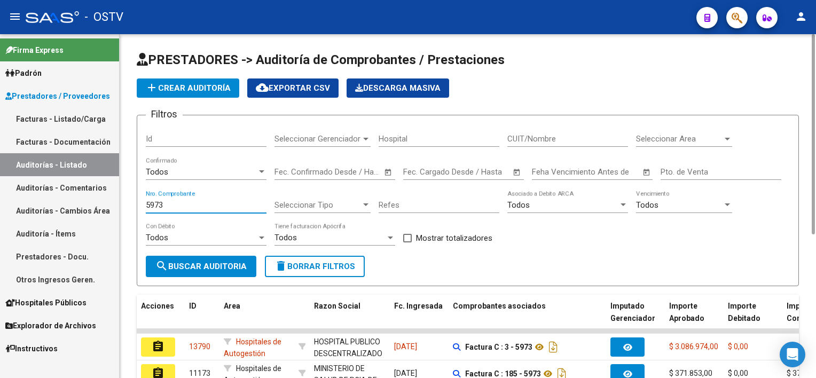
scroll to position [80, 0]
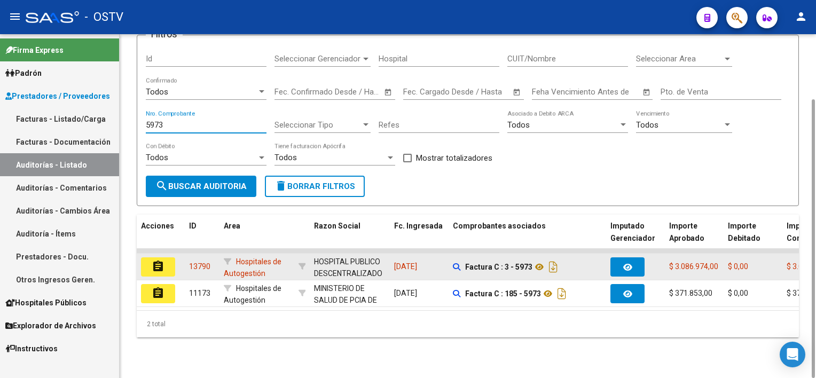
type input "5973"
click at [156, 266] on mat-icon "assignment" at bounding box center [158, 266] width 13 height 13
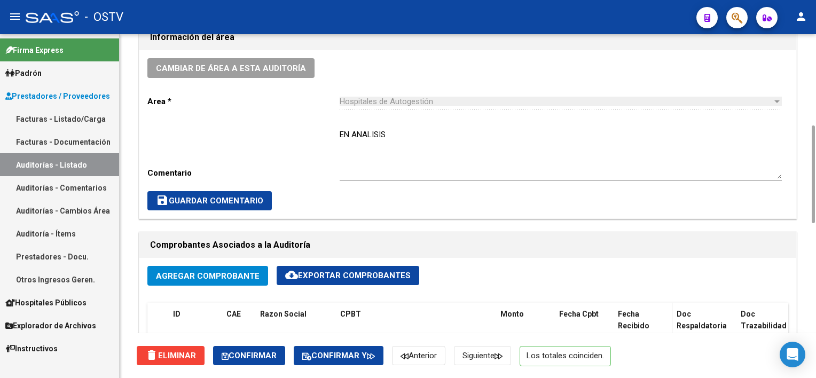
scroll to position [427, 0]
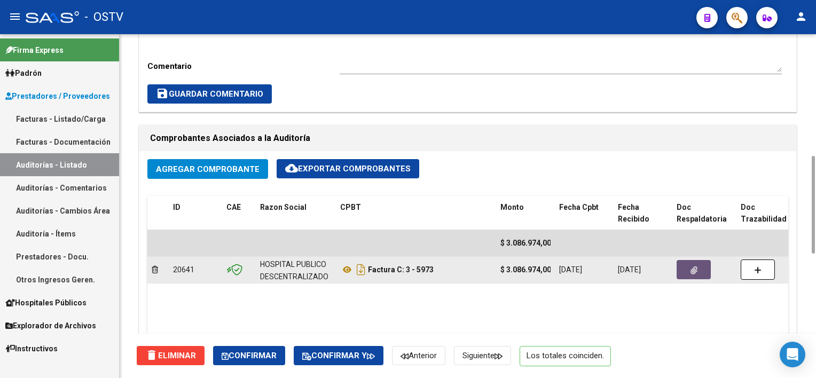
click at [689, 271] on button "button" at bounding box center [694, 269] width 34 height 19
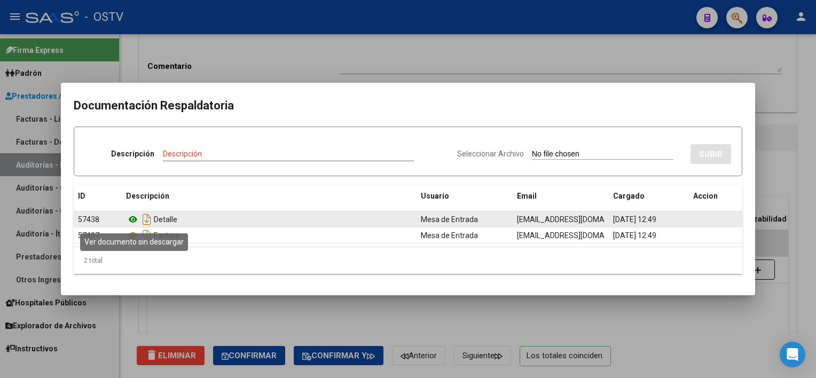
click at [134, 216] on icon at bounding box center [133, 219] width 14 height 13
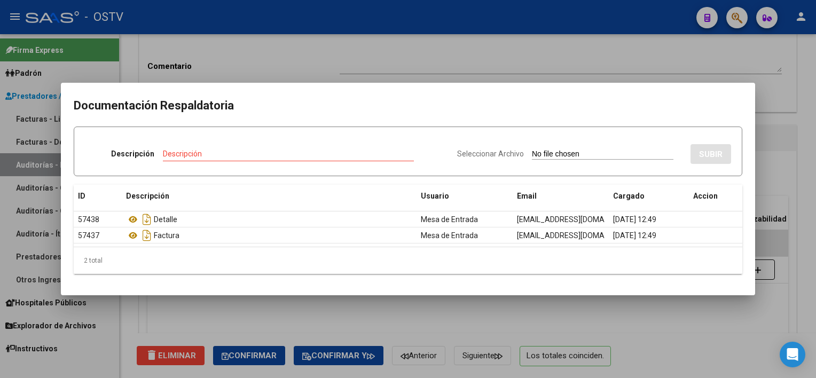
click at [697, 318] on div at bounding box center [408, 189] width 816 height 378
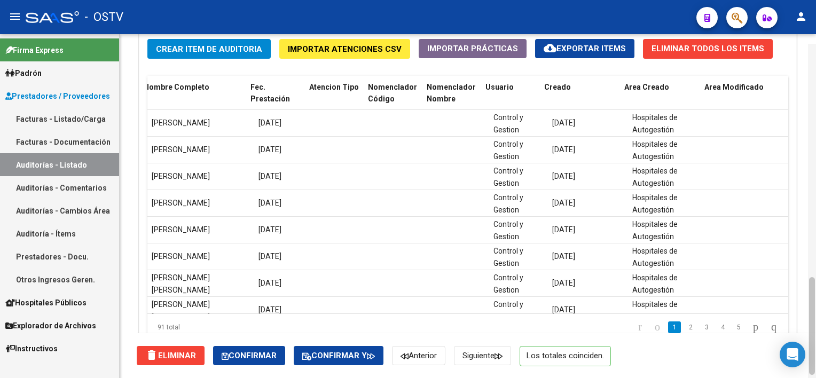
scroll to position [818, 0]
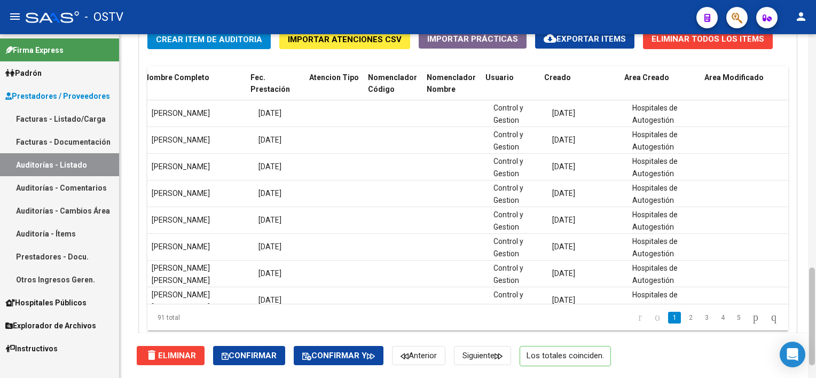
drag, startPoint x: 814, startPoint y: 296, endPoint x: 813, endPoint y: 314, distance: 17.7
click at [813, 314] on div at bounding box center [812, 317] width 6 height 98
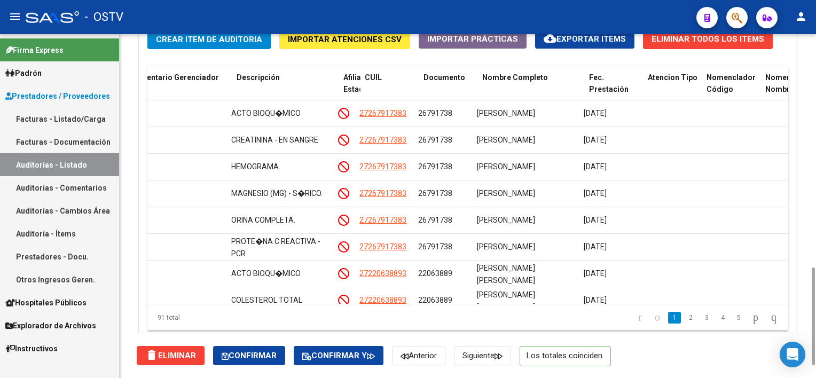
scroll to position [0, 512]
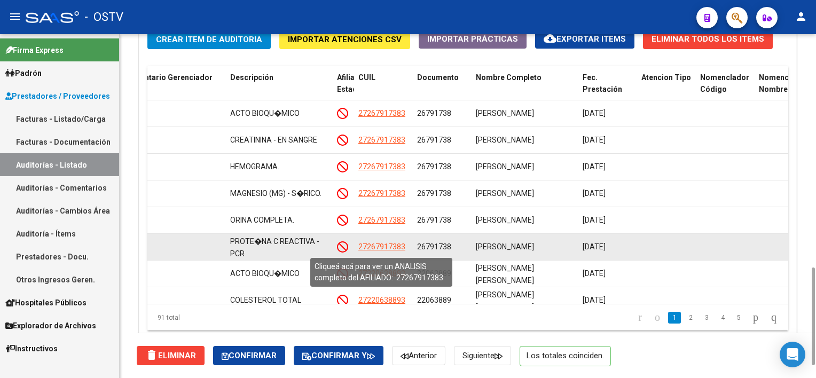
click at [386, 244] on span "27267917383" at bounding box center [381, 247] width 47 height 9
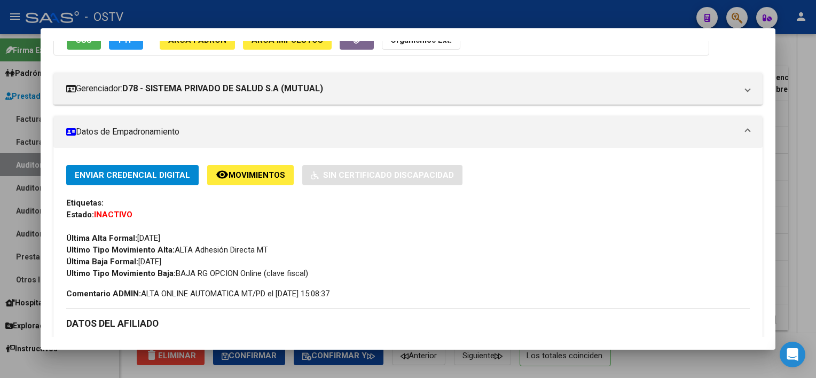
scroll to position [0, 0]
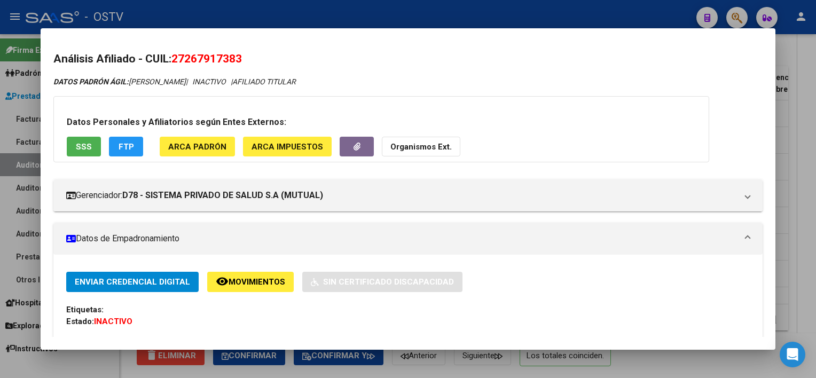
click at [75, 142] on button "SSS" at bounding box center [84, 147] width 34 height 20
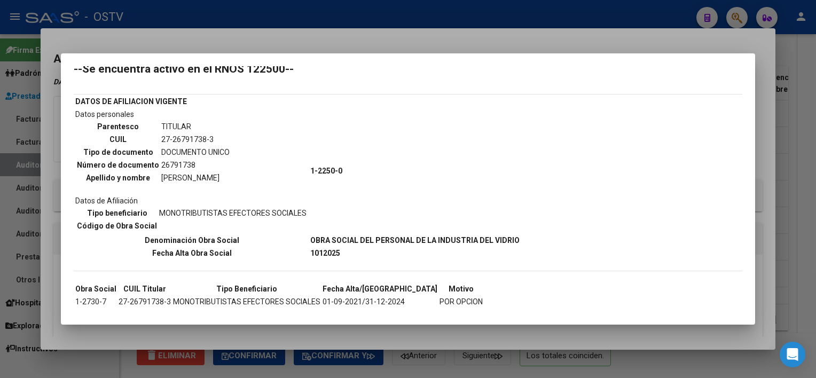
scroll to position [47, 0]
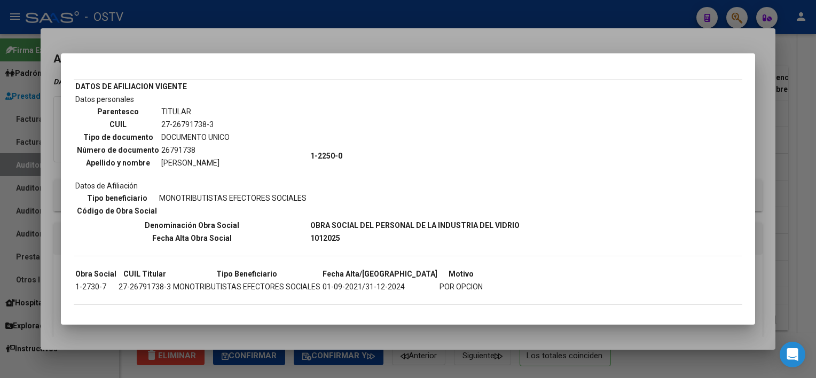
click at [735, 332] on div at bounding box center [408, 189] width 816 height 378
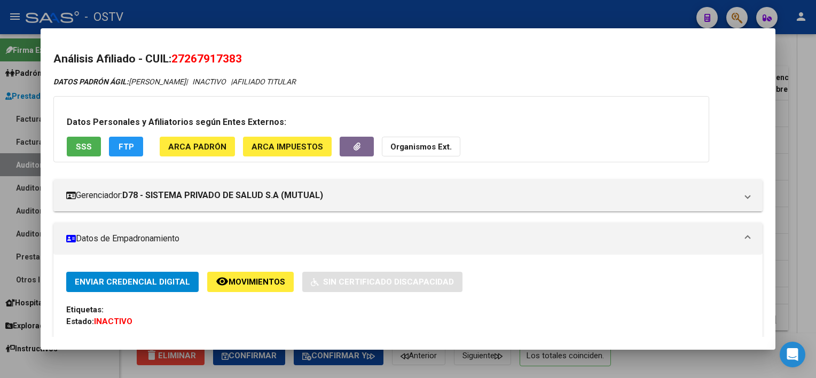
click at [688, 361] on div at bounding box center [408, 189] width 816 height 378
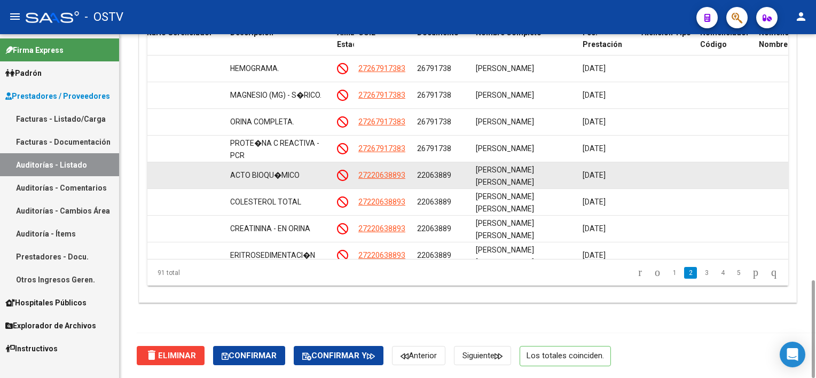
scroll to position [2, 0]
drag, startPoint x: 485, startPoint y: 167, endPoint x: 631, endPoint y: 175, distance: 147.1
click at [631, 175] on div "69322 D78 - SISTEMA PRIVADO DE SALUD S.A (MUTUAL) $ 5.990,82 $ 5.990,82 $ 0,00 …" at bounding box center [374, 175] width 1477 height 27
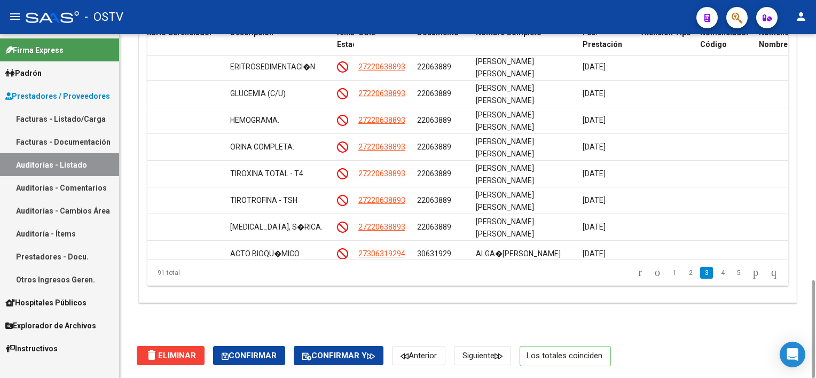
scroll to position [267, 512]
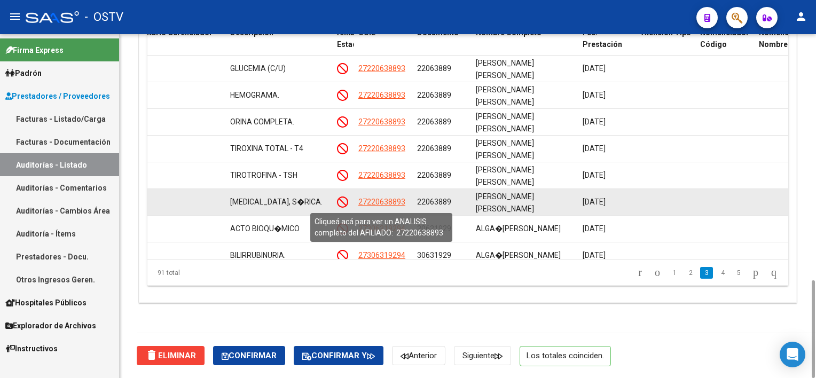
click at [385, 198] on span "27220638893" at bounding box center [381, 202] width 47 height 9
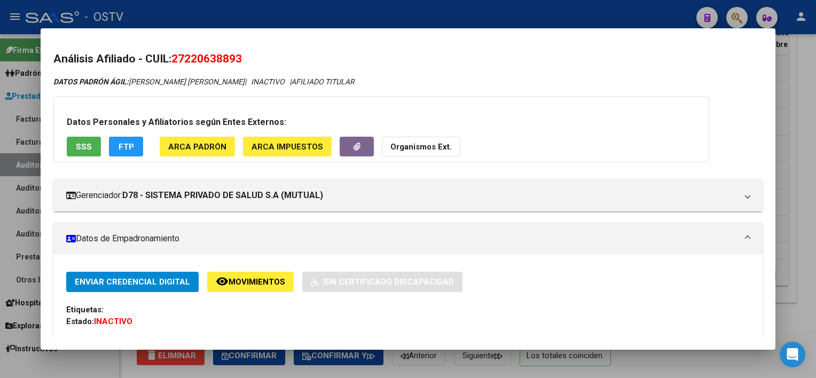
scroll to position [107, 0]
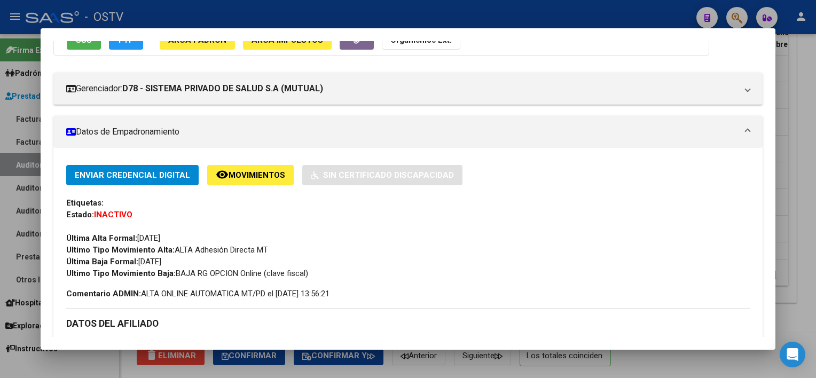
click at [802, 208] on div at bounding box center [408, 189] width 816 height 378
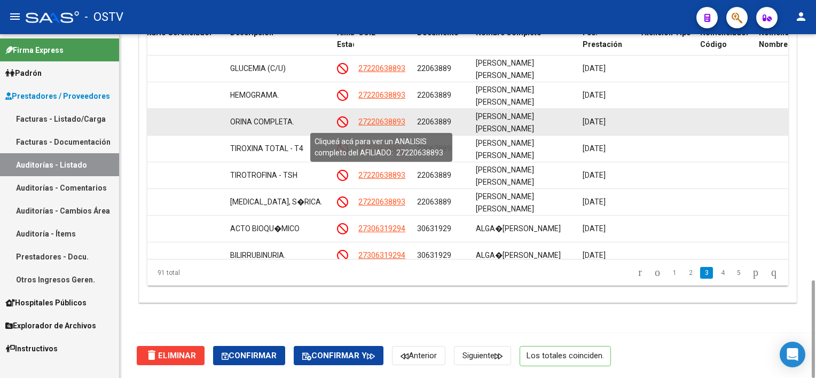
click at [361, 122] on span "27220638893" at bounding box center [381, 122] width 47 height 9
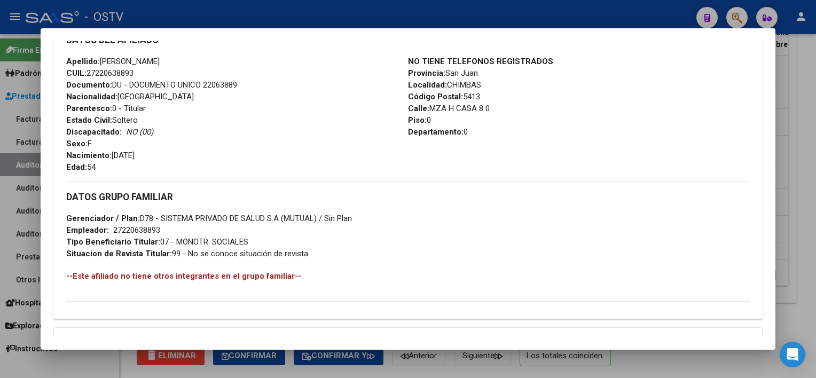
scroll to position [511, 0]
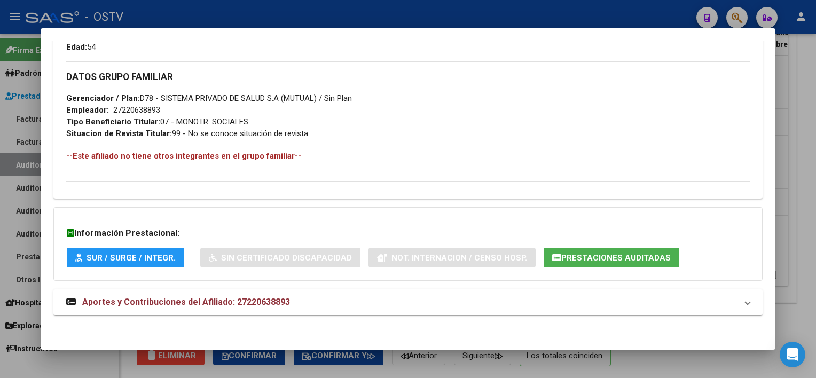
click at [354, 311] on mat-expansion-panel-header "Aportes y Contribuciones del Afiliado: 27220638893" at bounding box center [407, 303] width 709 height 26
click at [634, 259] on span "Prestaciones Auditadas" at bounding box center [616, 258] width 110 height 10
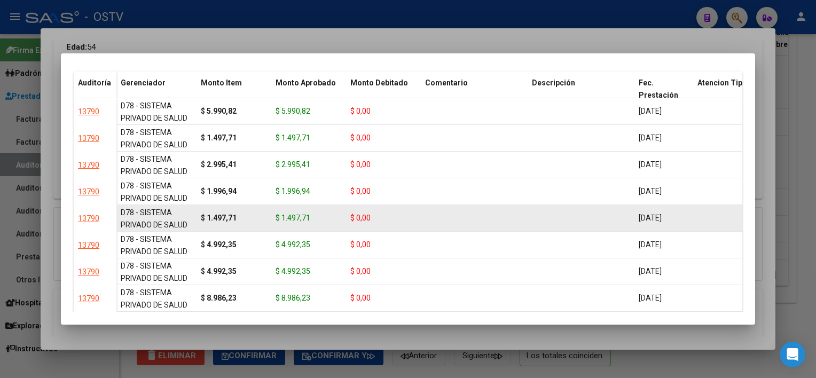
scroll to position [0, 0]
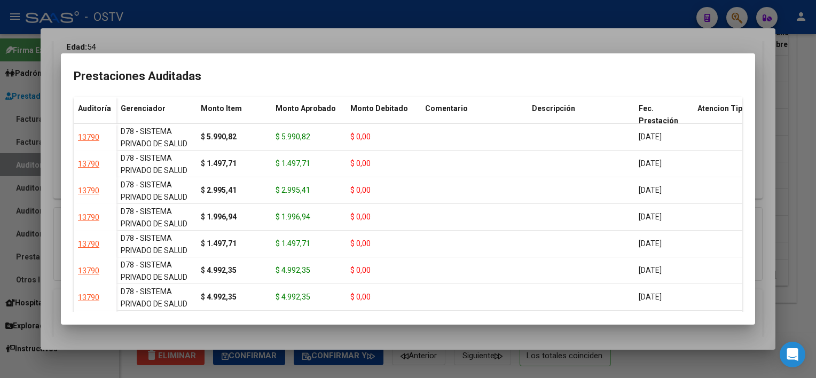
click at [640, 339] on div at bounding box center [408, 189] width 816 height 378
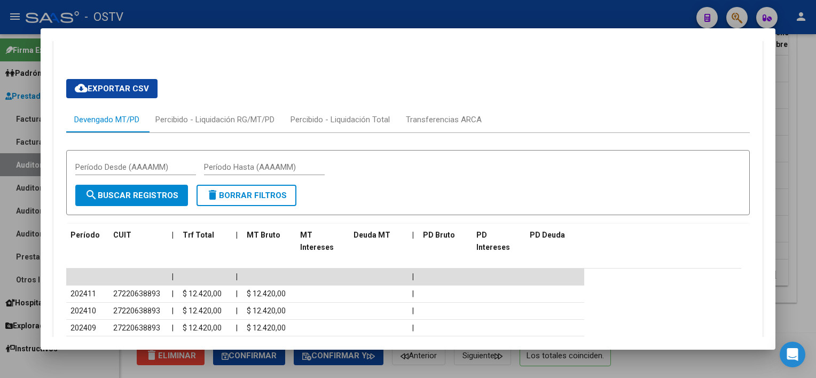
scroll to position [778, 0]
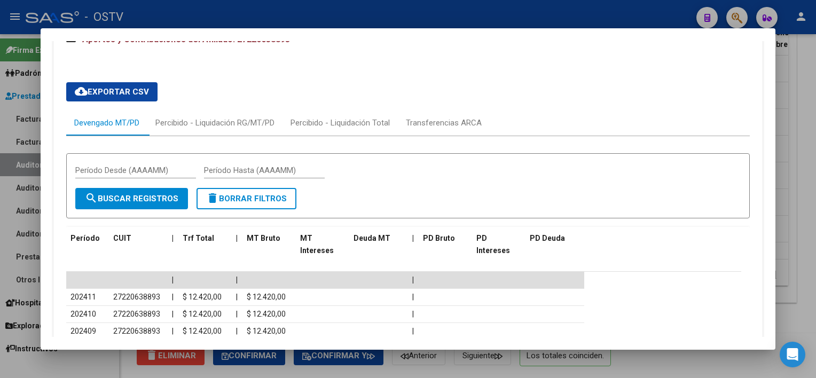
click at [649, 359] on div at bounding box center [408, 189] width 816 height 378
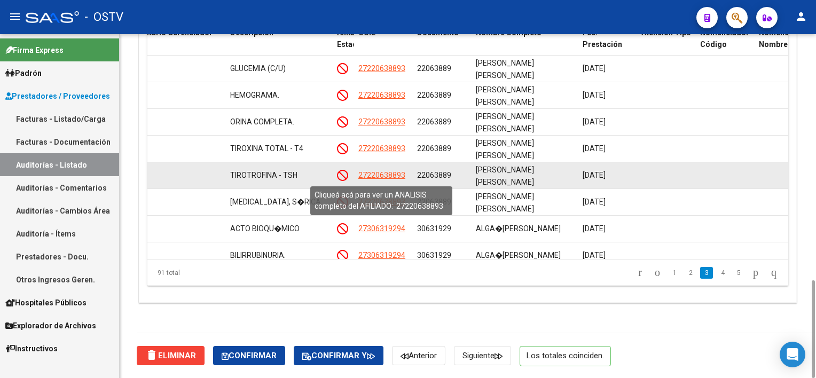
click at [380, 176] on span "27220638893" at bounding box center [381, 175] width 47 height 9
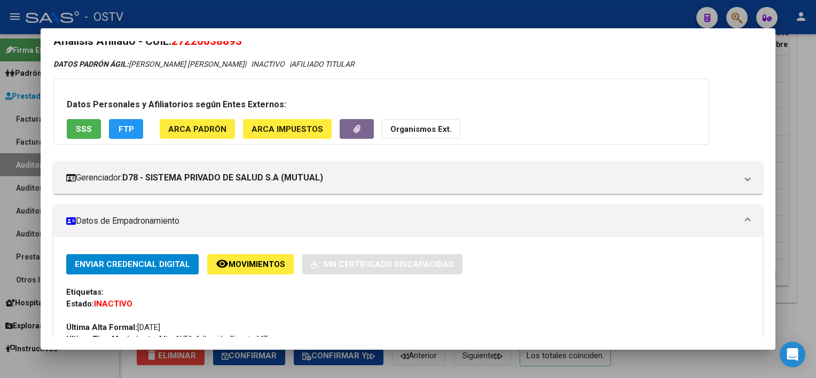
scroll to position [0, 0]
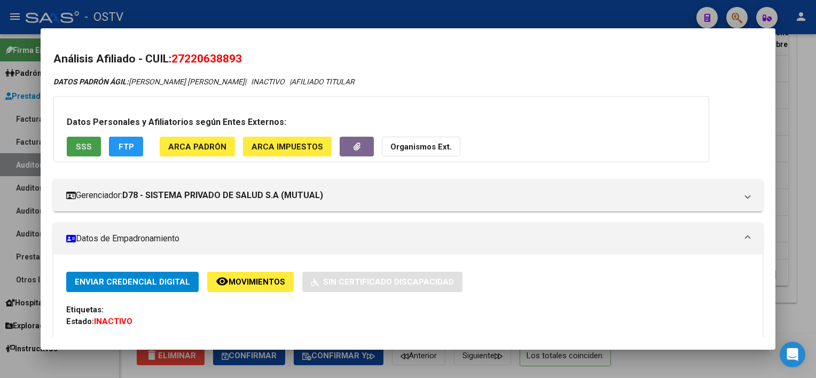
click at [90, 152] on button "SSS" at bounding box center [84, 147] width 34 height 20
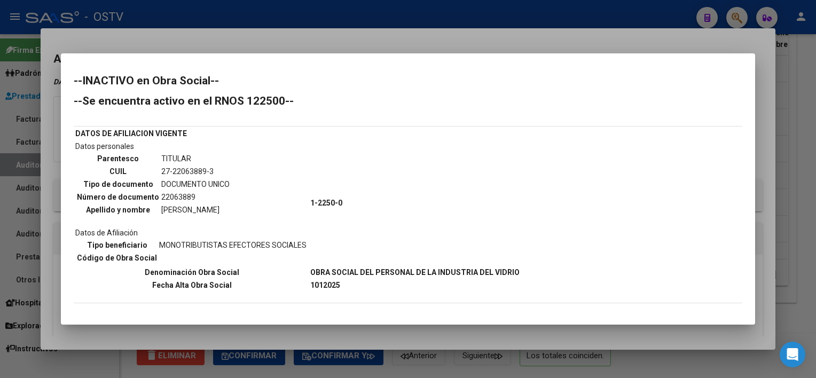
scroll to position [59, 0]
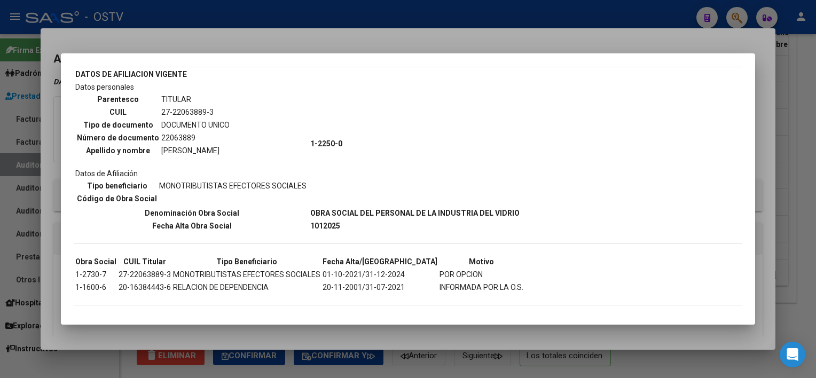
click at [485, 335] on div at bounding box center [408, 189] width 816 height 378
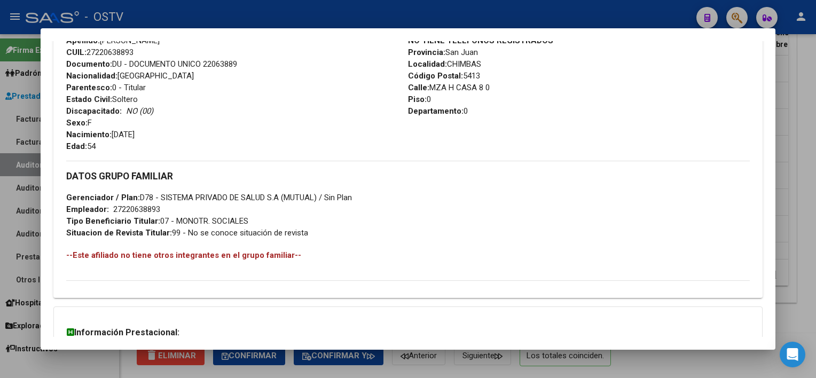
scroll to position [511, 0]
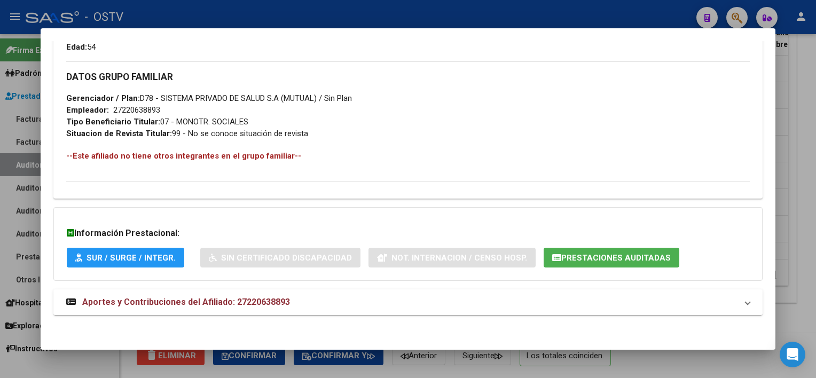
click at [447, 305] on mat-panel-title "Aportes y Contribuciones del Afiliado: 27220638893" at bounding box center [401, 302] width 670 height 13
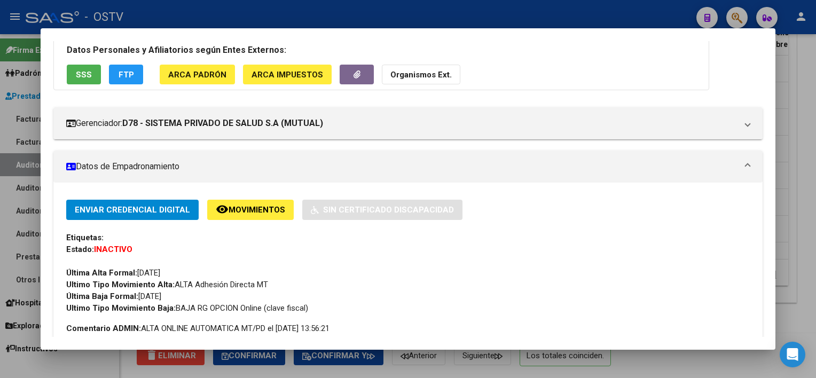
scroll to position [0, 0]
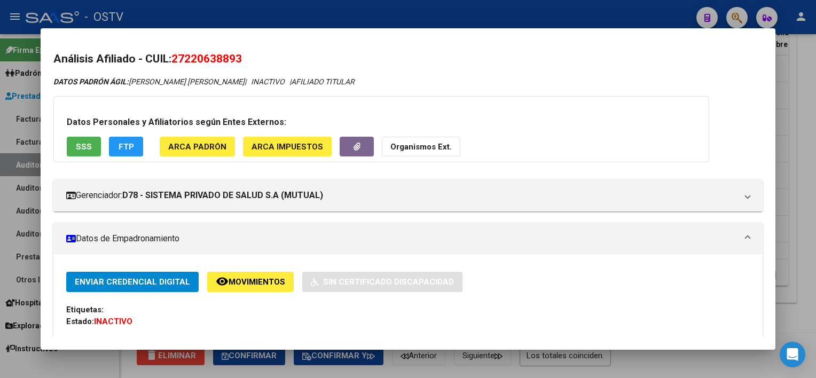
drag, startPoint x: 176, startPoint y: 62, endPoint x: 248, endPoint y: 68, distance: 72.4
drag, startPoint x: 248, startPoint y: 68, endPoint x: 212, endPoint y: 61, distance: 36.4
click at [212, 61] on span "27220638893" at bounding box center [206, 58] width 71 height 13
click at [178, 59] on span "27220638893" at bounding box center [206, 58] width 71 height 13
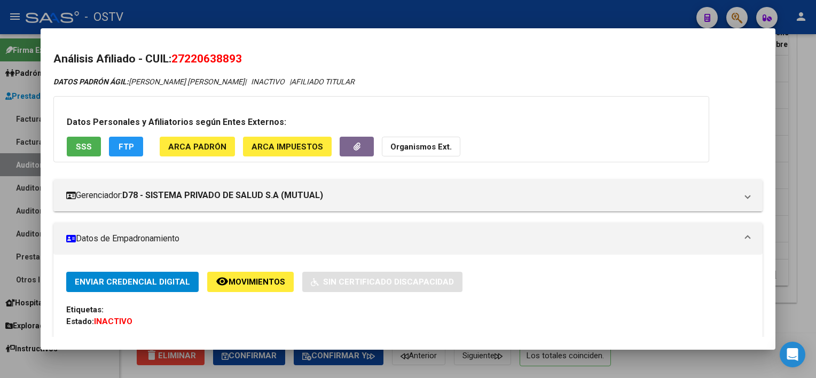
drag, startPoint x: 175, startPoint y: 58, endPoint x: 245, endPoint y: 59, distance: 70.0
click at [242, 59] on span "27220638893" at bounding box center [206, 58] width 71 height 13
copy span "27220638893"
click at [800, 210] on div at bounding box center [408, 189] width 816 height 378
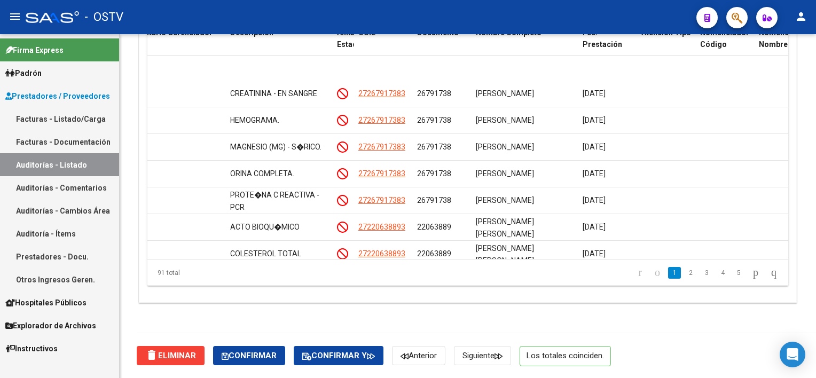
scroll to position [0, 512]
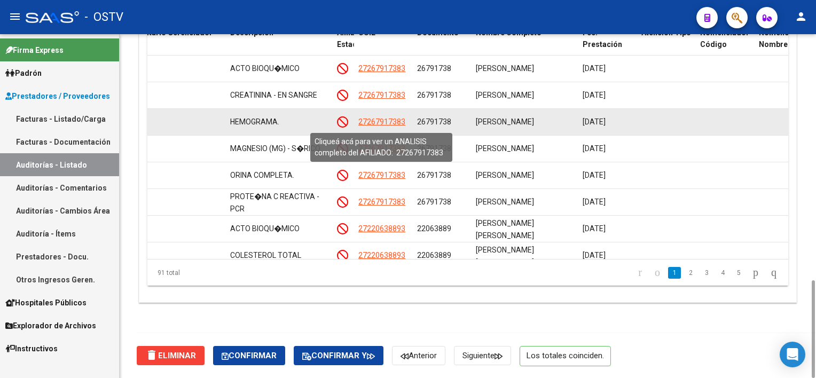
click at [376, 121] on span "27267917383" at bounding box center [381, 122] width 47 height 9
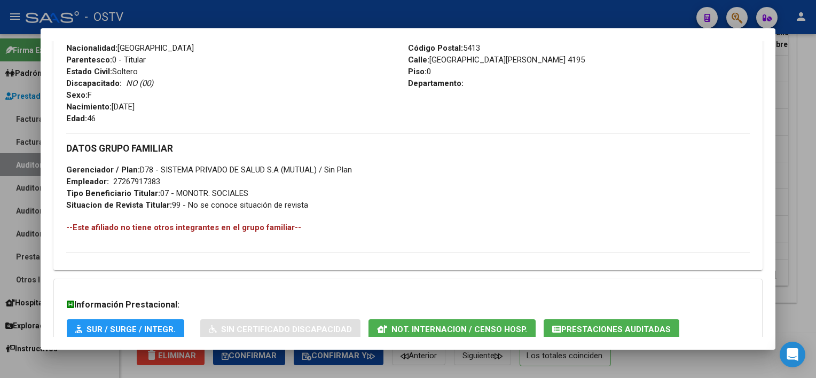
scroll to position [511, 0]
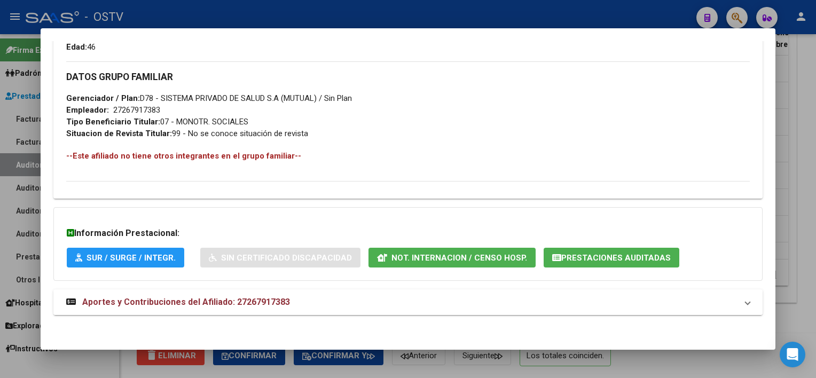
click at [355, 306] on mat-panel-title "Aportes y Contribuciones del Afiliado: 27267917383" at bounding box center [401, 302] width 670 height 13
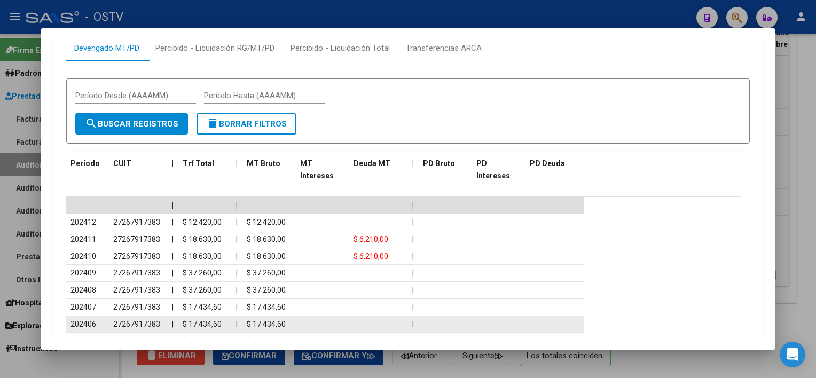
scroll to position [947, 0]
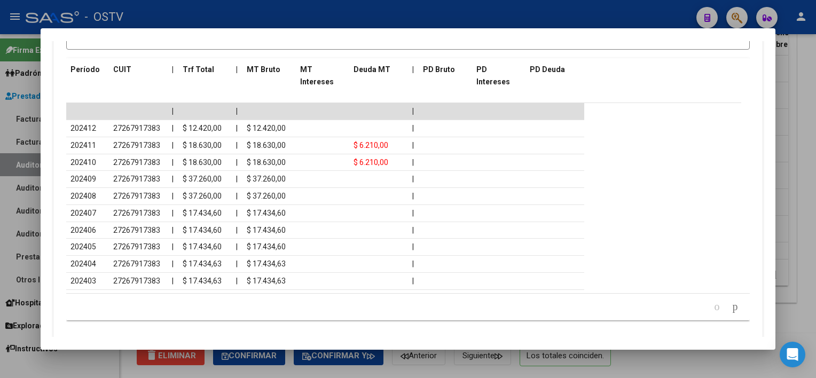
click at [793, 210] on div at bounding box center [408, 189] width 816 height 378
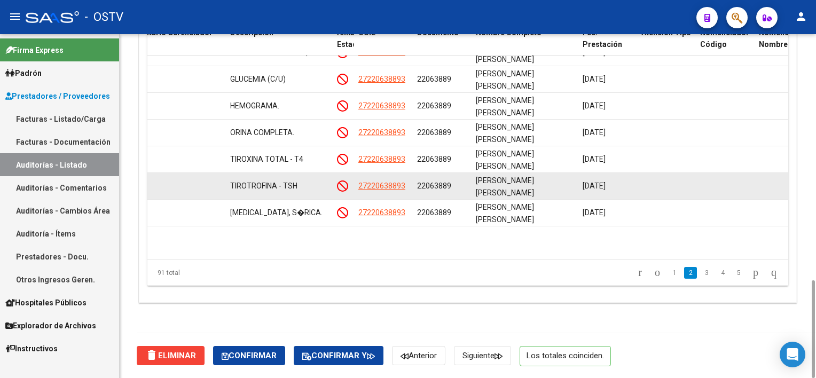
scroll to position [321, 512]
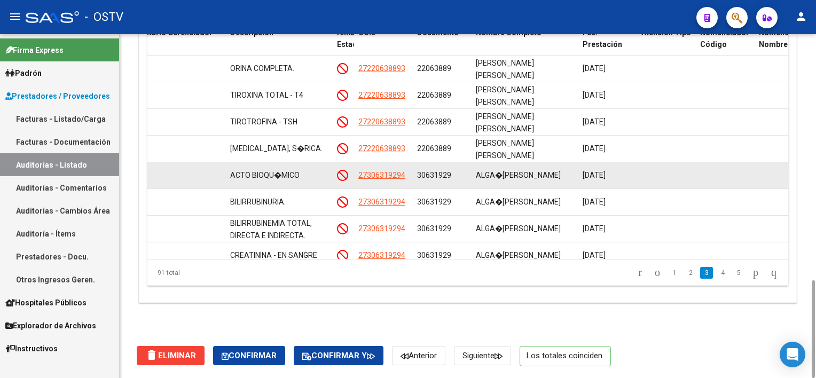
drag, startPoint x: 587, startPoint y: 171, endPoint x: 625, endPoint y: 176, distance: 38.2
click at [625, 176] on div "[DATE]" at bounding box center [608, 175] width 50 height 12
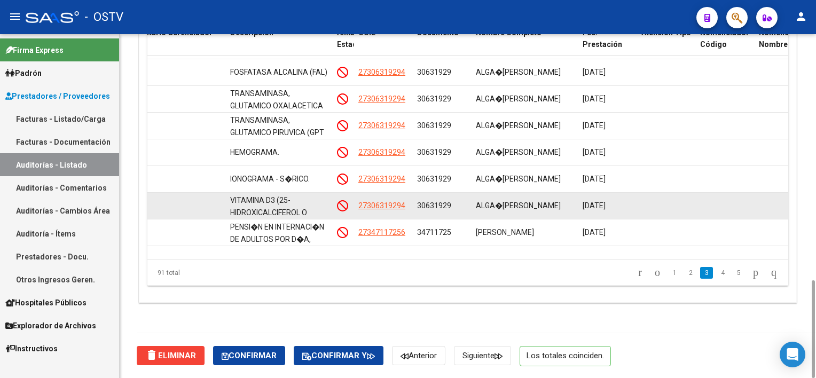
scroll to position [534, 512]
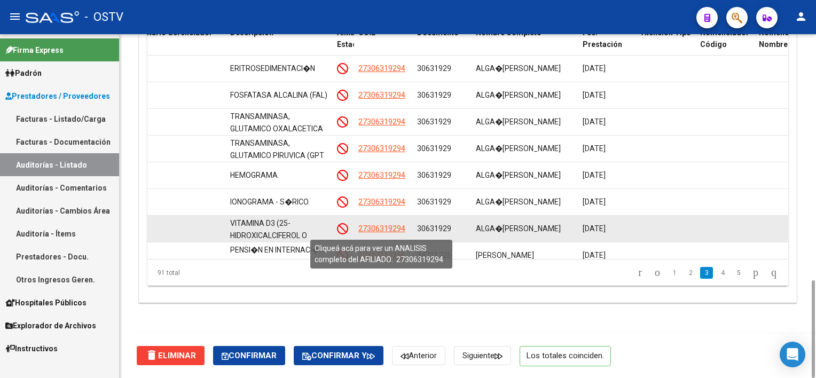
click at [384, 227] on span "27306319294" at bounding box center [381, 228] width 47 height 9
type textarea "27306319294"
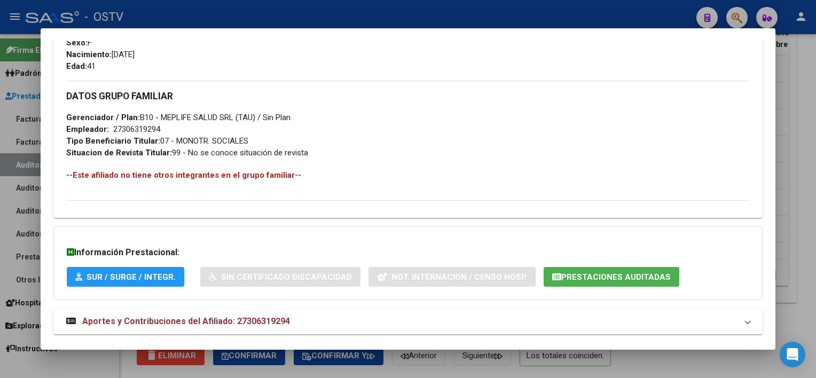
scroll to position [511, 0]
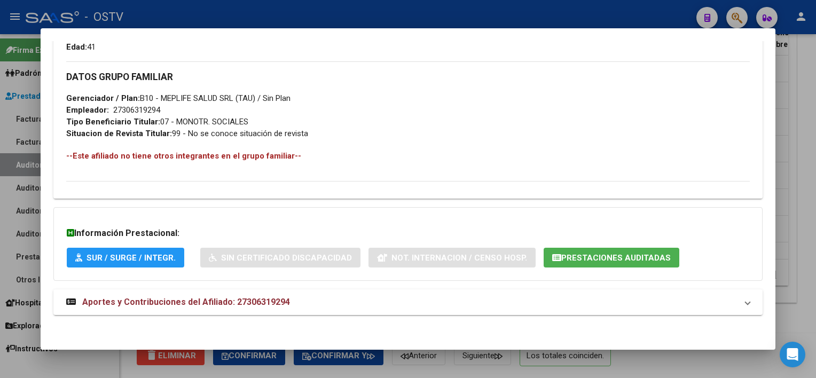
click at [346, 303] on mat-panel-title "Aportes y Contribuciones del Afiliado: 27306319294" at bounding box center [401, 302] width 670 height 13
click at [615, 248] on button "Prestaciones Auditadas" at bounding box center [612, 258] width 136 height 20
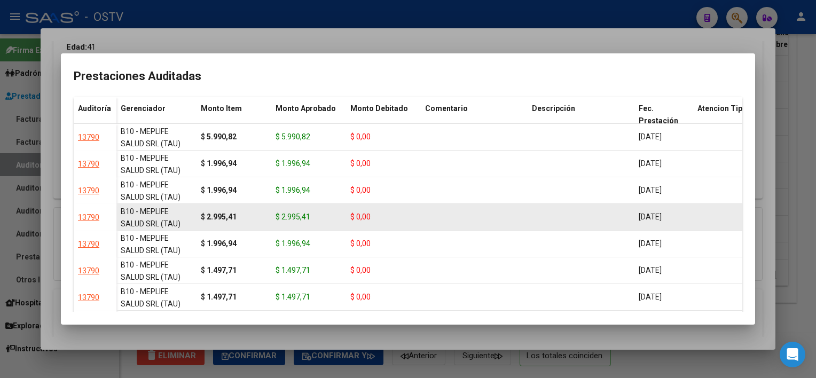
scroll to position [150, 0]
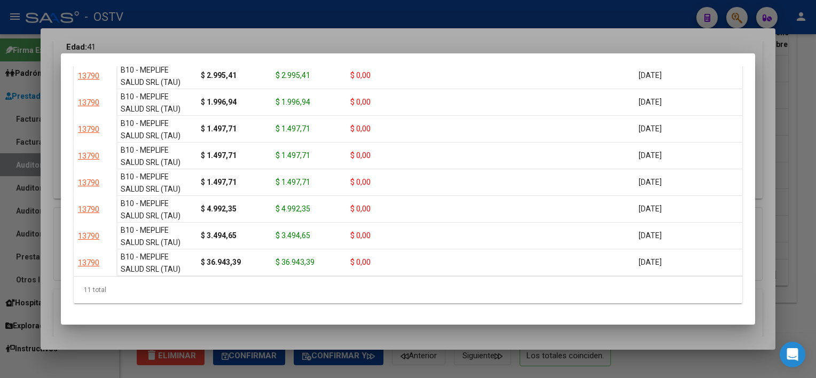
click at [559, 334] on div at bounding box center [408, 189] width 816 height 378
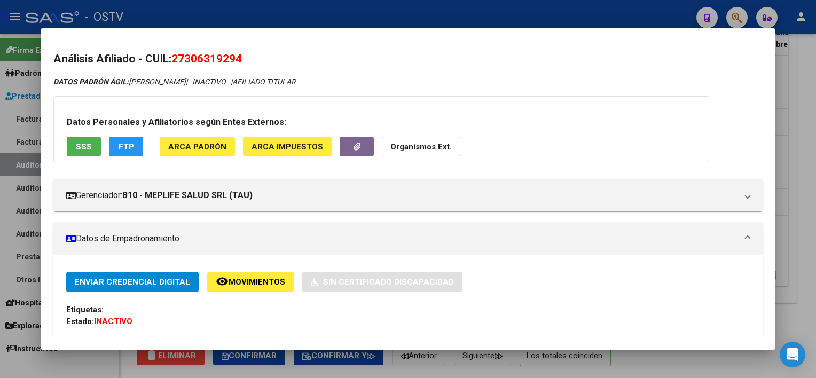
scroll to position [0, 0]
drag, startPoint x: 176, startPoint y: 60, endPoint x: 267, endPoint y: 61, distance: 90.8
click at [267, 61] on h2 "Análisis Afiliado - CUIL: 27306319294" at bounding box center [407, 59] width 709 height 17
copy span "27306319294"
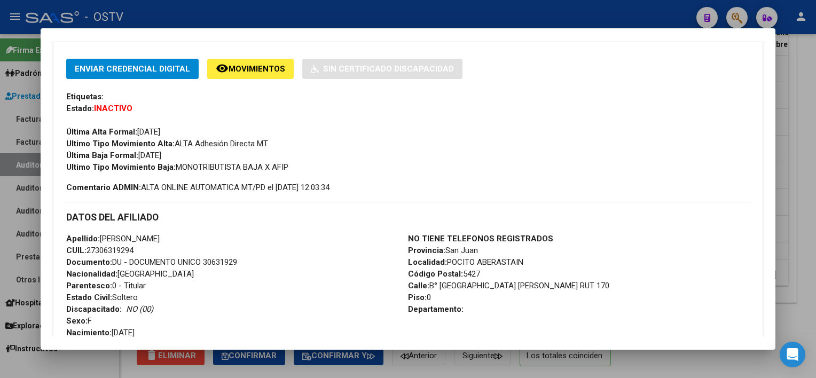
scroll to position [214, 0]
click at [804, 252] on div at bounding box center [408, 189] width 816 height 378
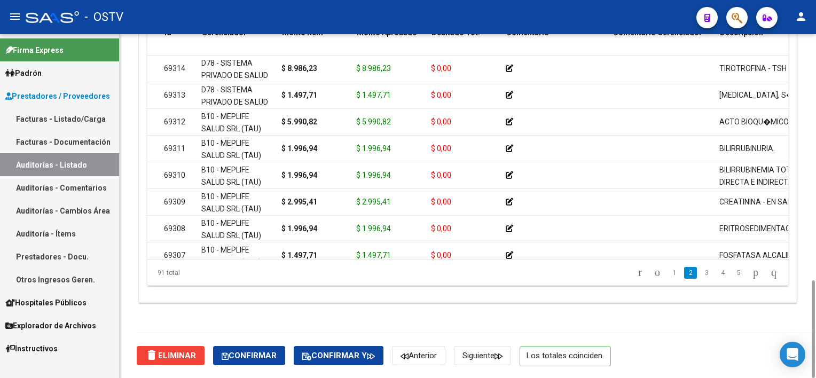
scroll to position [374, 21]
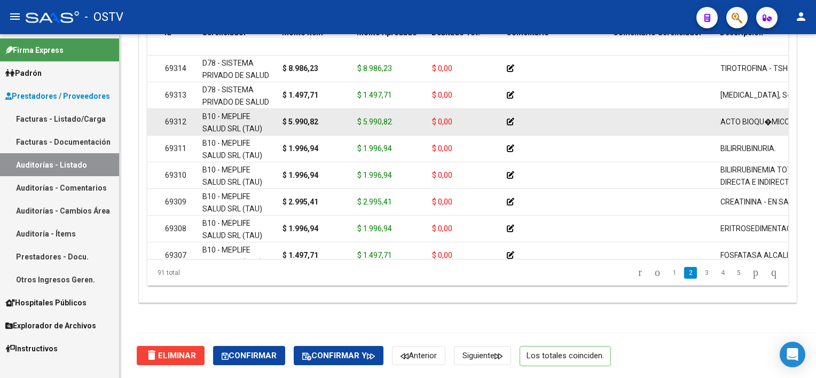
click at [511, 122] on icon at bounding box center [510, 121] width 7 height 7
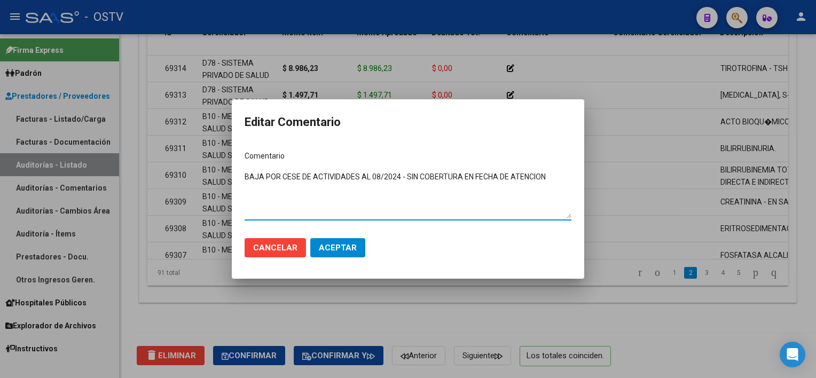
drag, startPoint x: 547, startPoint y: 178, endPoint x: 239, endPoint y: 197, distance: 307.7
click at [239, 197] on mat-dialog-content "Comentario BAJA POR CESE DE ACTIVIDADES AL 08/2024 - SIN COBERTURA EN FECHA DE …" at bounding box center [408, 186] width 353 height 87
type textarea "BAJA POR CESE DE ACTIVIDADES AL 08/2024 - SIN COBERTURA EN FECHA DE ATENCION"
click at [344, 255] on button "Aceptar" at bounding box center [337, 247] width 55 height 19
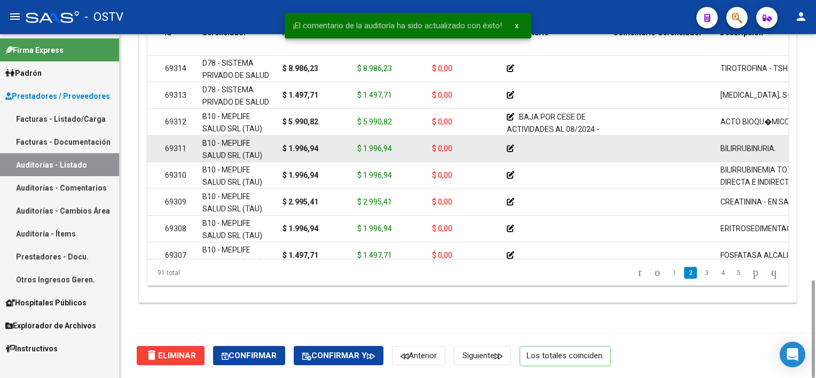
click at [511, 147] on icon at bounding box center [510, 148] width 7 height 7
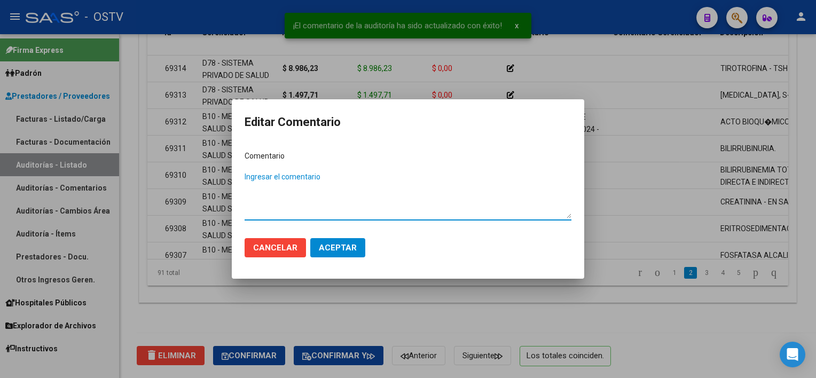
paste textarea "BAJA POR CESE DE ACTIVIDADES AL 08/2024 - SIN COBERTURA EN FECHA DE ATENCION"
type textarea "BAJA POR CESE DE ACTIVIDADES AL 08/2024 - SIN COBERTURA EN FECHA DE ATENCION"
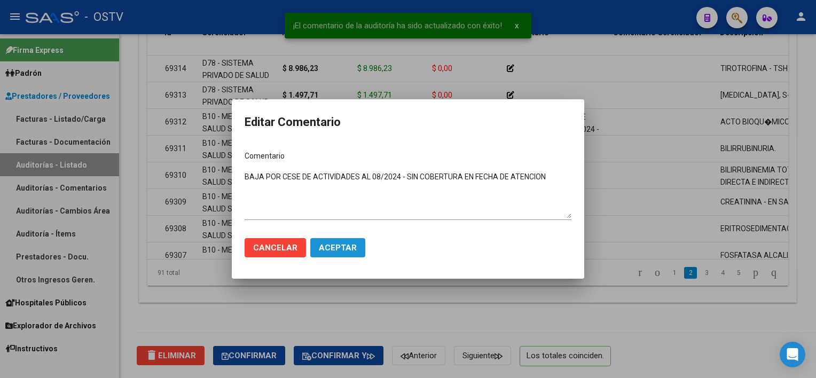
click at [340, 245] on span "Aceptar" at bounding box center [338, 248] width 38 height 10
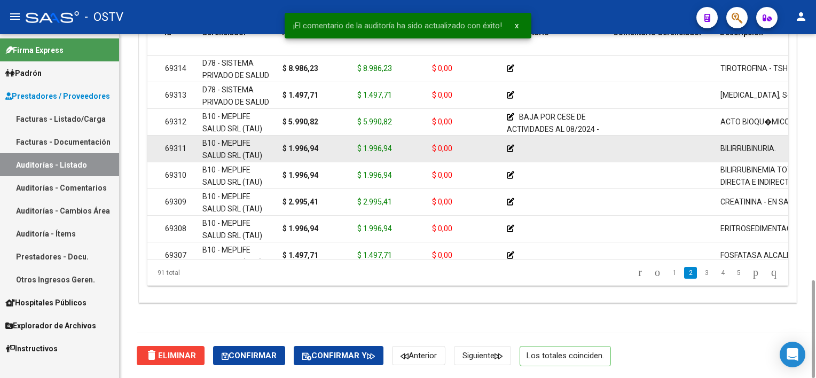
click at [510, 152] on app-edit-comment-line at bounding box center [510, 148] width 7 height 9
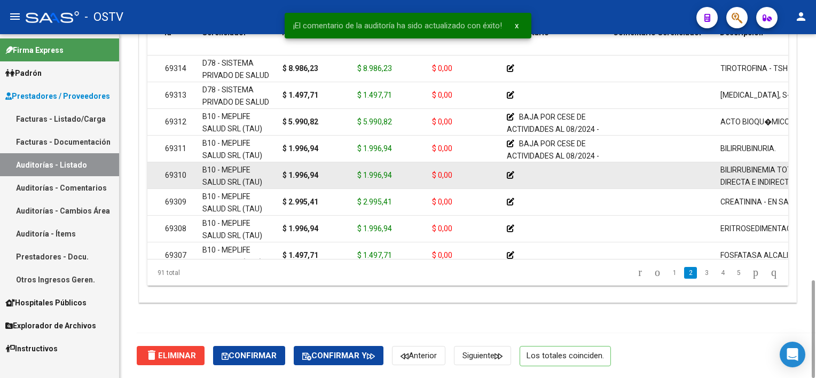
click at [511, 173] on icon at bounding box center [510, 174] width 7 height 7
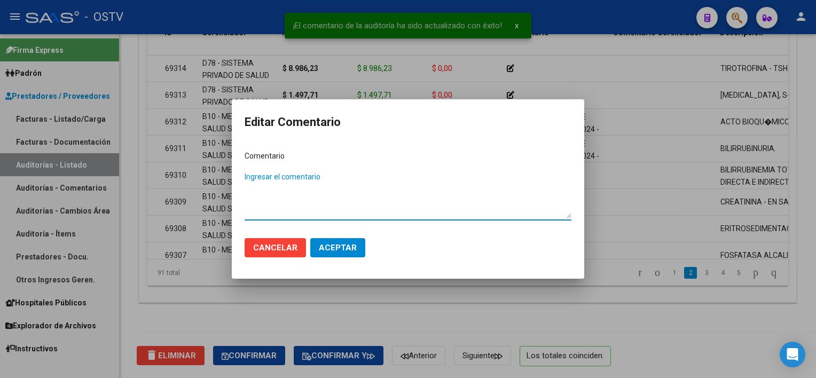
paste textarea "BAJA POR CESE DE ACTIVIDADES AL 08/2024 - SIN COBERTURA EN FECHA DE ATENCION"
type textarea "BAJA POR CESE DE ACTIVIDADES AL 08/2024 - SIN COBERTURA EN FECHA DE ATENCION"
click at [340, 252] on span "Aceptar" at bounding box center [338, 248] width 38 height 10
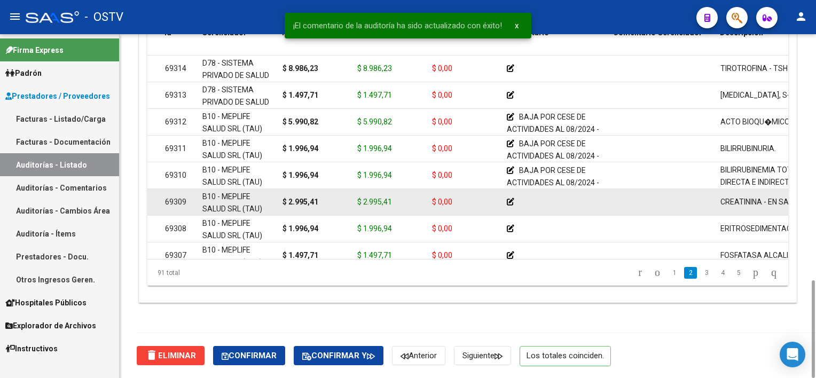
click at [511, 200] on icon at bounding box center [510, 201] width 7 height 7
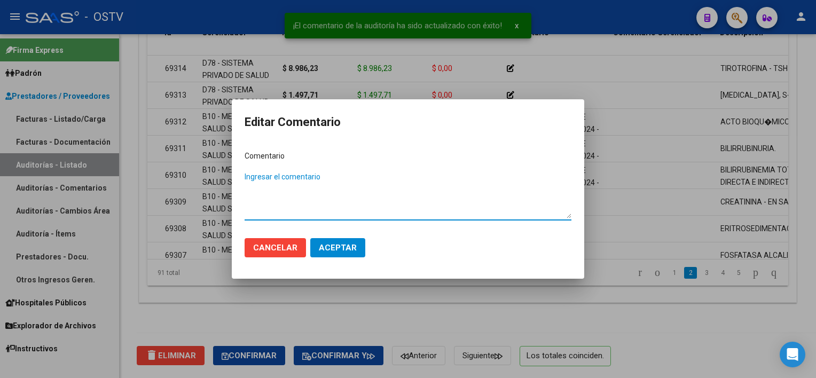
paste textarea "BAJA POR CESE DE ACTIVIDADES AL 08/2024 - SIN COBERTURA EN FECHA DE ATENCION"
type textarea "BAJA POR CESE DE ACTIVIDADES AL 08/2024 - SIN COBERTURA EN FECHA DE ATENCION"
click at [341, 245] on span "Aceptar" at bounding box center [338, 248] width 38 height 10
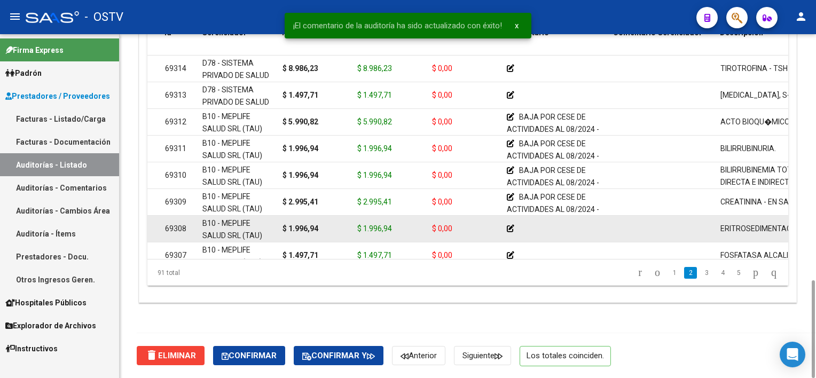
click at [510, 227] on icon at bounding box center [510, 228] width 7 height 7
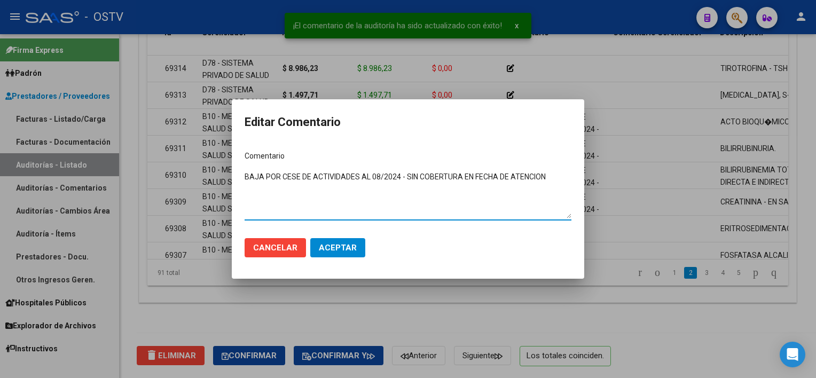
type textarea "BAJA POR CESE DE ACTIVIDADES AL 08/2024 - SIN COBERTURA EN FECHA DE ATENCION"
click at [337, 246] on span "Aceptar" at bounding box center [338, 248] width 38 height 10
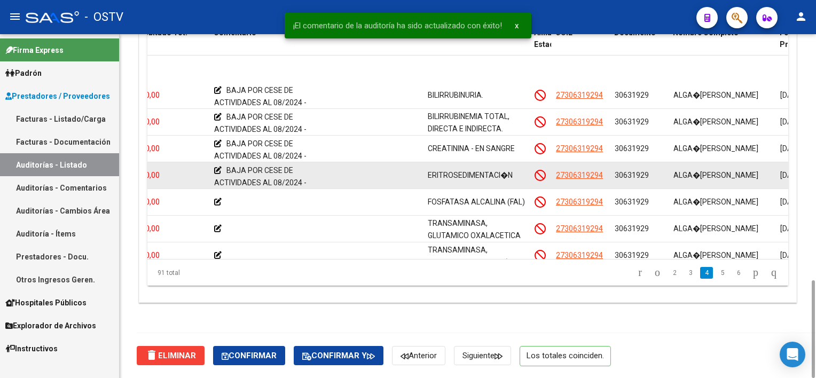
scroll to position [481, 314]
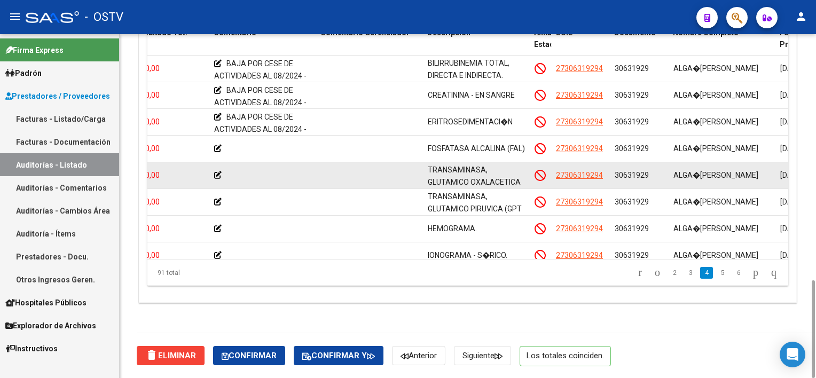
click at [214, 172] on icon at bounding box center [217, 174] width 7 height 7
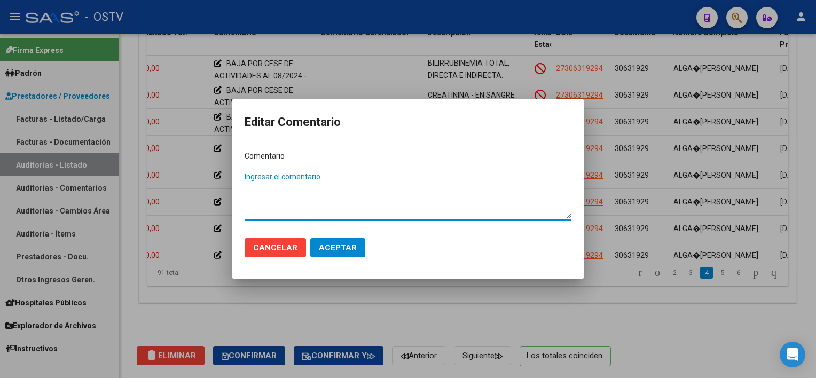
paste textarea "BAJA POR CESE DE ACTIVIDADES AL 08/2024 - SIN COBERTURA EN FECHA DE ATENCION"
type textarea "BAJA POR CESE DE ACTIVIDADES AL 08/2024 - SIN COBERTURA EN FECHA DE ATENCION"
click at [339, 246] on span "Aceptar" at bounding box center [338, 248] width 38 height 10
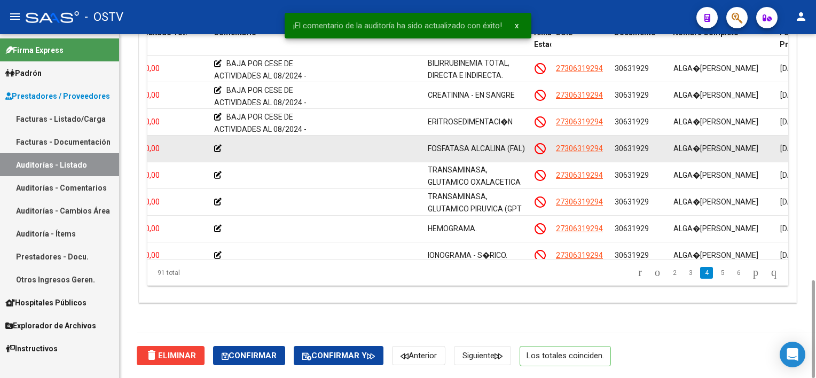
click at [218, 147] on icon at bounding box center [217, 148] width 7 height 7
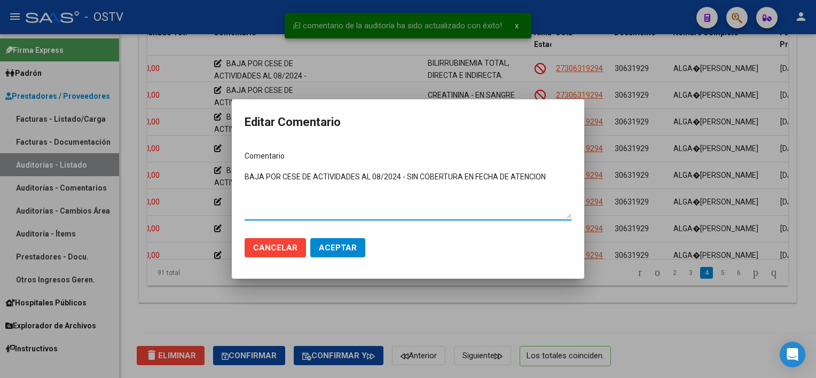
type textarea "BAJA POR CESE DE ACTIVIDADES AL 08/2024 - SIN COBERTURA EN FECHA DE ATENCION"
click at [324, 247] on span "Aceptar" at bounding box center [338, 248] width 38 height 10
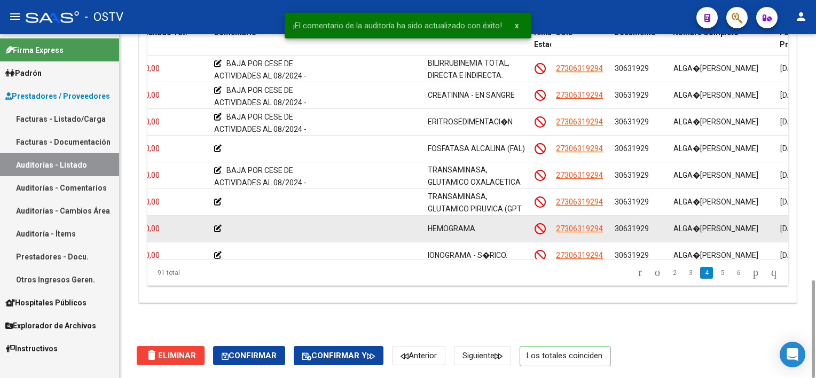
click at [215, 229] on icon at bounding box center [217, 228] width 7 height 7
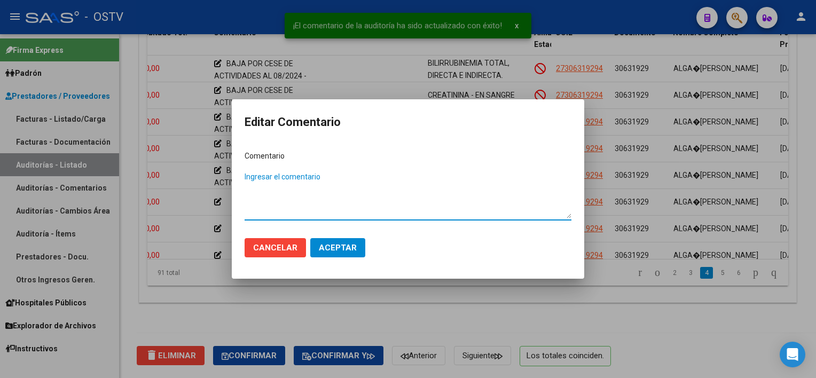
paste textarea "BAJA POR CESE DE ACTIVIDADES AL 08/2024 - SIN COBERTURA EN FECHA DE ATENCION"
type textarea "BAJA POR CESE DE ACTIVIDADES AL 08/2024 - SIN COBERTURA EN FECHA DE ATENCION"
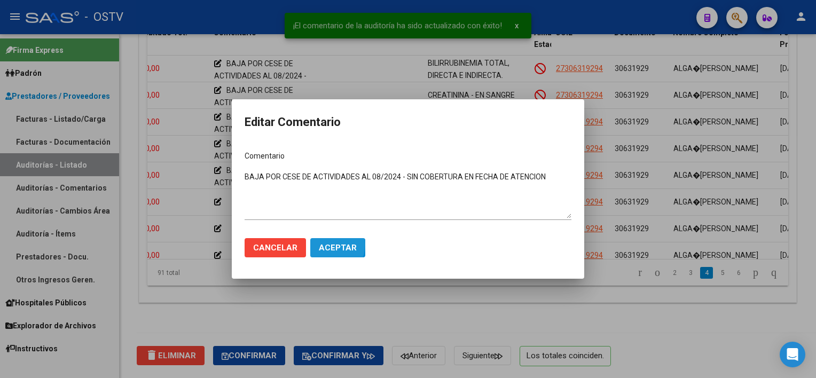
click at [329, 245] on span "Aceptar" at bounding box center [338, 248] width 38 height 10
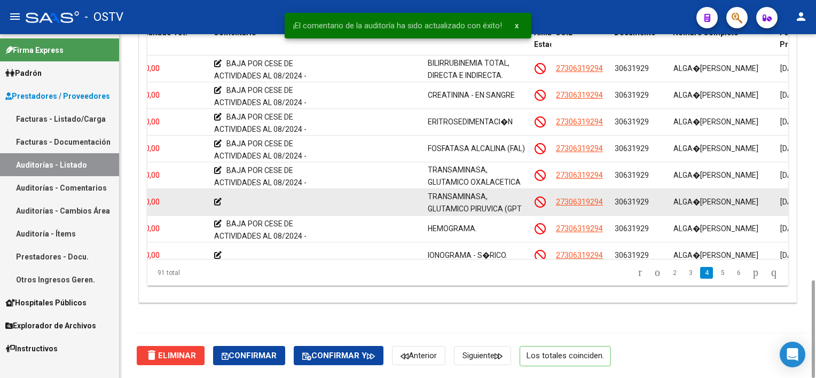
click at [215, 201] on icon at bounding box center [217, 201] width 7 height 7
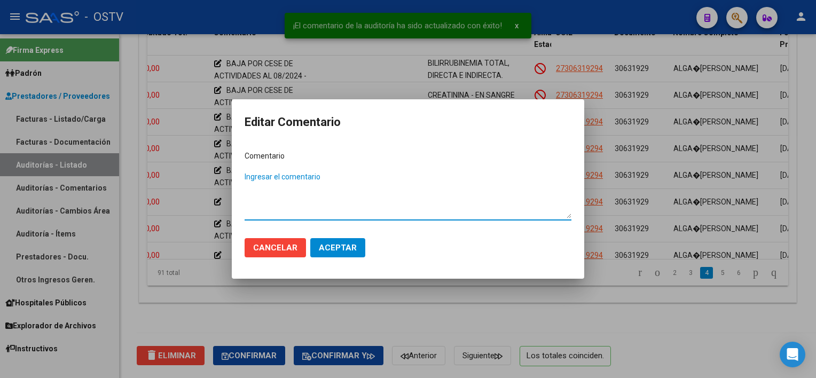
paste textarea "BAJA POR CESE DE ACTIVIDADES AL 08/2024 - SIN COBERTURA EN FECHA DE ATENCION"
type textarea "BAJA POR CESE DE ACTIVIDADES AL 08/2024 - SIN COBERTURA EN FECHA DE ATENCION"
click at [329, 245] on span "Aceptar" at bounding box center [338, 248] width 38 height 10
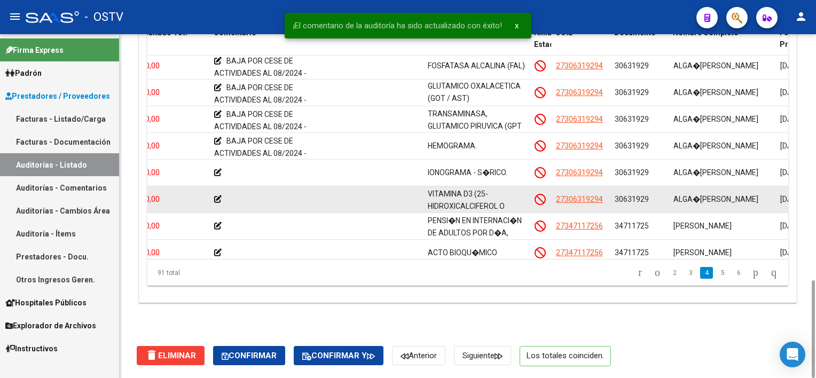
scroll to position [588, 314]
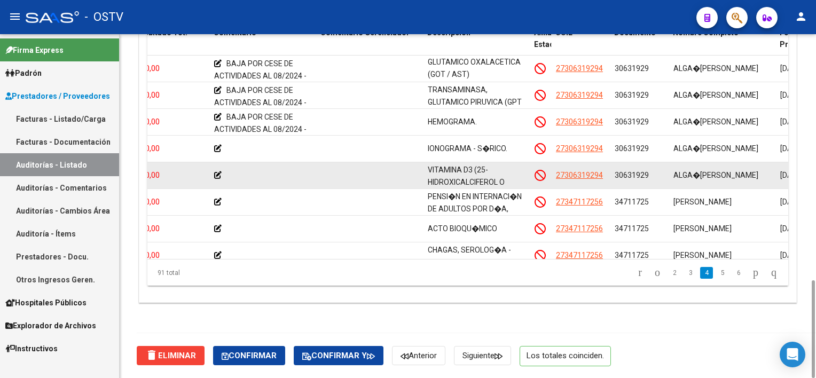
click at [217, 174] on icon at bounding box center [217, 174] width 7 height 7
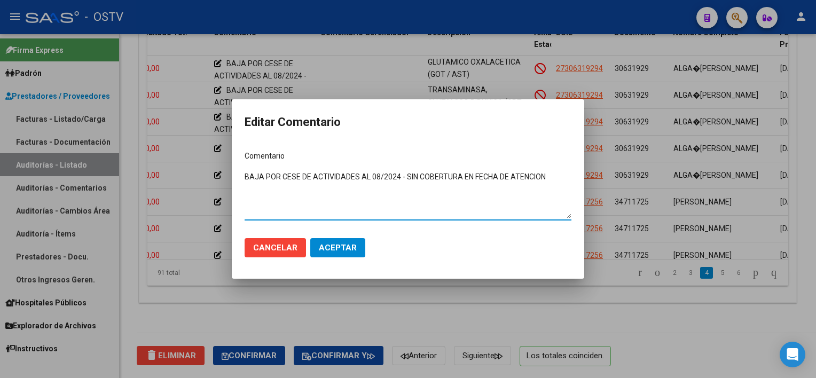
type textarea "BAJA POR CESE DE ACTIVIDADES AL 08/2024 - SIN COBERTURA EN FECHA DE ATENCION"
click at [347, 250] on span "Aceptar" at bounding box center [338, 248] width 38 height 10
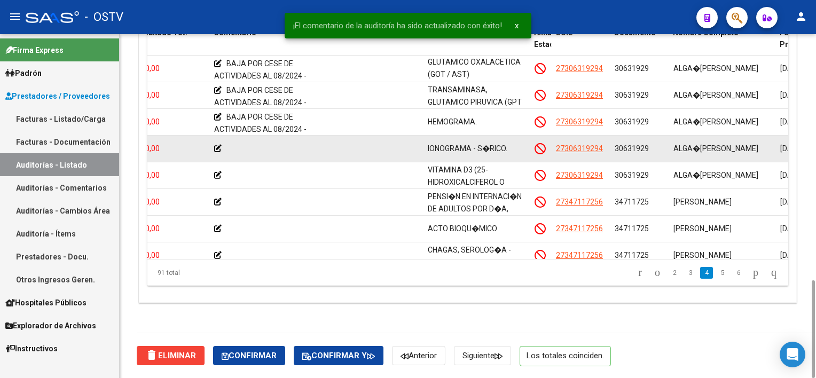
click at [215, 147] on icon at bounding box center [217, 148] width 7 height 7
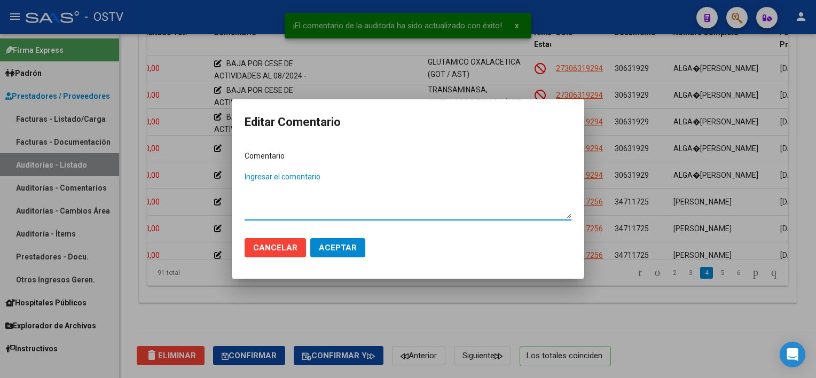
paste textarea "BAJA POR CESE DE ACTIVIDADES AL 08/2024 - SIN COBERTURA EN FECHA DE ATENCION"
type textarea "BAJA POR CESE DE ACTIVIDADES AL 08/2024 - SIN COBERTURA EN FECHA DE ATENCION"
click at [345, 249] on span "Aceptar" at bounding box center [338, 248] width 38 height 10
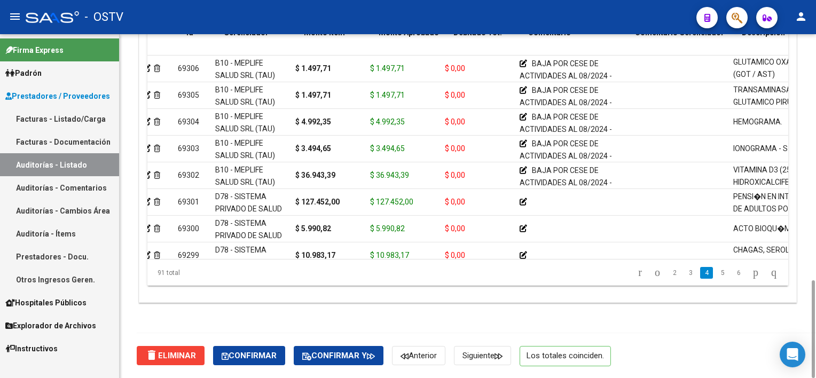
scroll to position [588, 0]
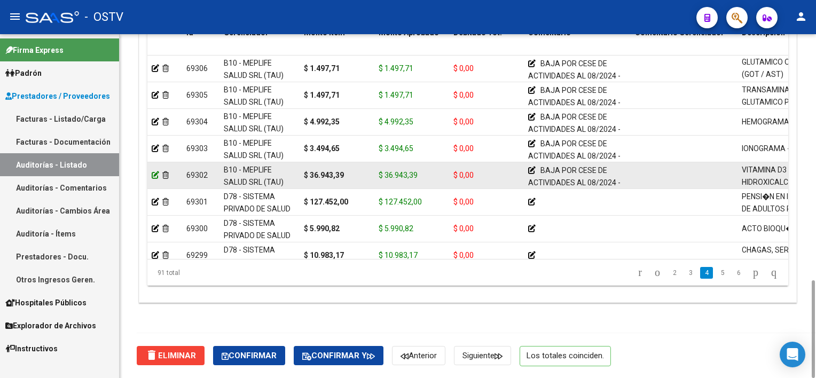
click at [156, 171] on icon at bounding box center [155, 174] width 7 height 7
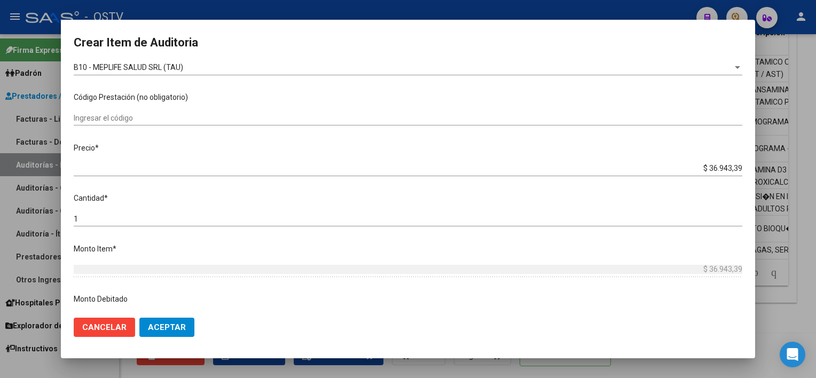
scroll to position [214, 0]
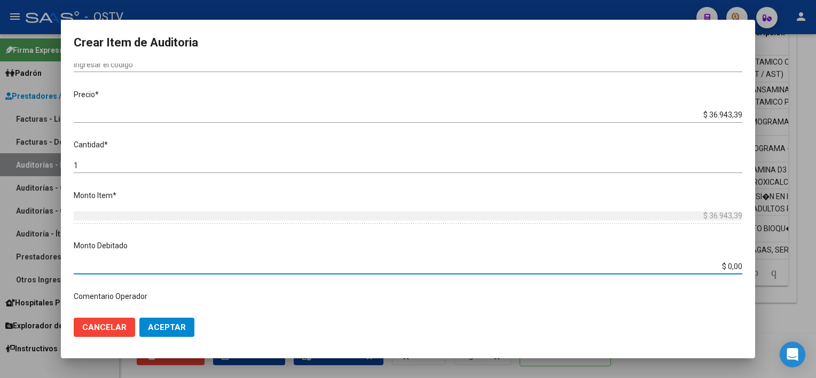
drag, startPoint x: 702, startPoint y: 269, endPoint x: 743, endPoint y: 274, distance: 40.8
click at [743, 274] on mat-dialog-content "30631929 Nro Documento 27306319294 CUIL Afiliado Inactivo ALGA�ARAZ [PERSON_NAM…" at bounding box center [408, 187] width 694 height 246
type input "$ 36.943,39"
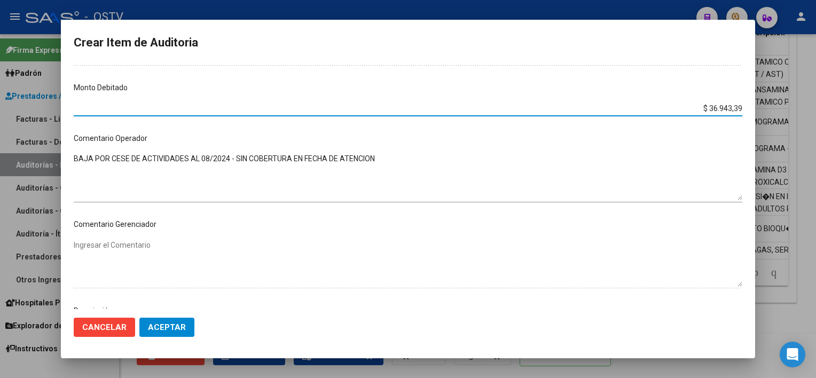
scroll to position [374, 0]
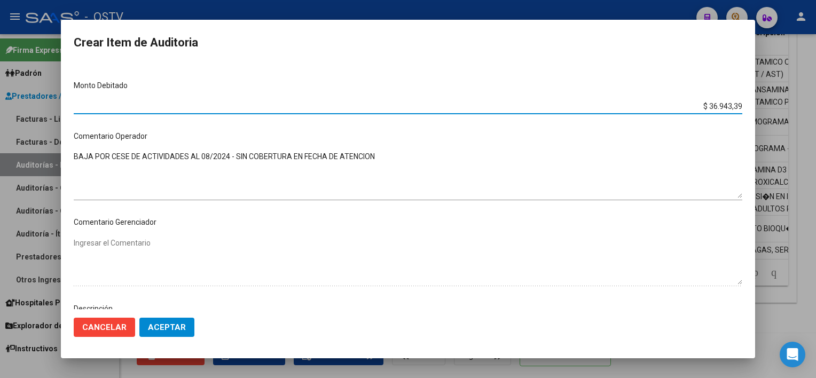
click at [167, 327] on span "Aceptar" at bounding box center [167, 328] width 38 height 10
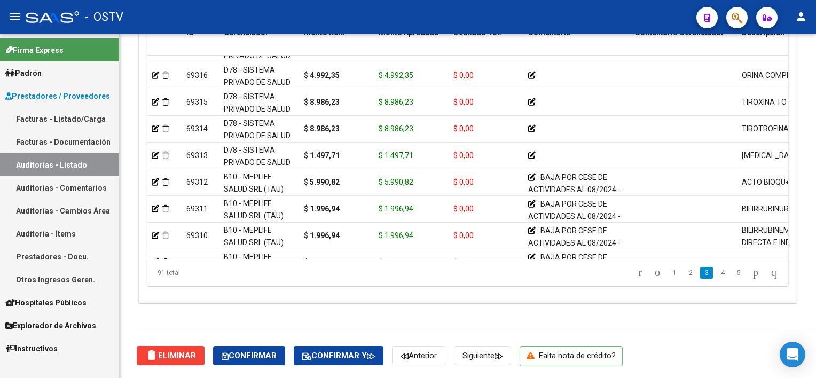
scroll to position [321, 0]
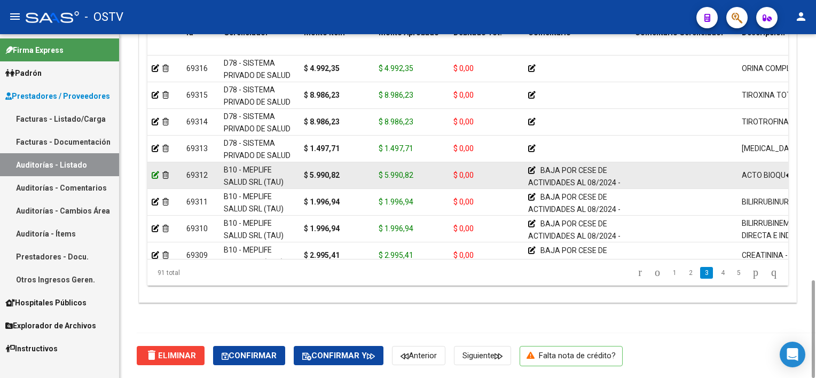
click at [154, 174] on icon at bounding box center [155, 174] width 7 height 7
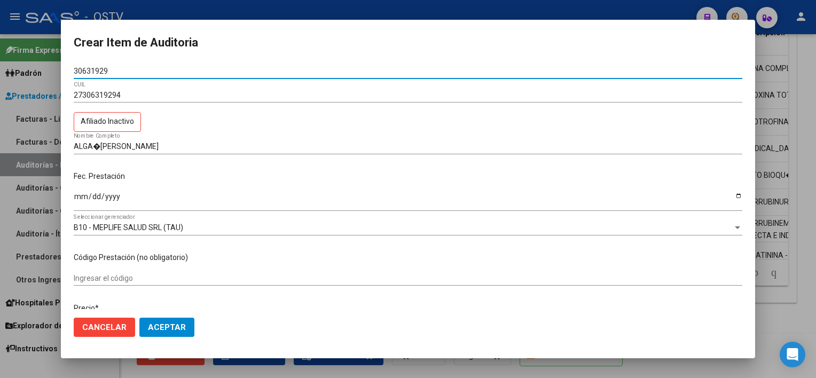
scroll to position [214, 0]
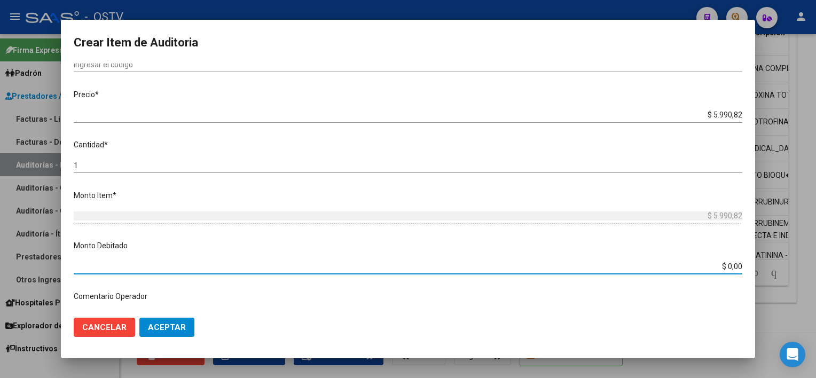
click at [700, 267] on input "$ 0,00" at bounding box center [408, 266] width 669 height 9
type input "$ 5.990,82"
click at [135, 333] on mat-dialog-actions "Cancelar Aceptar" at bounding box center [408, 327] width 669 height 36
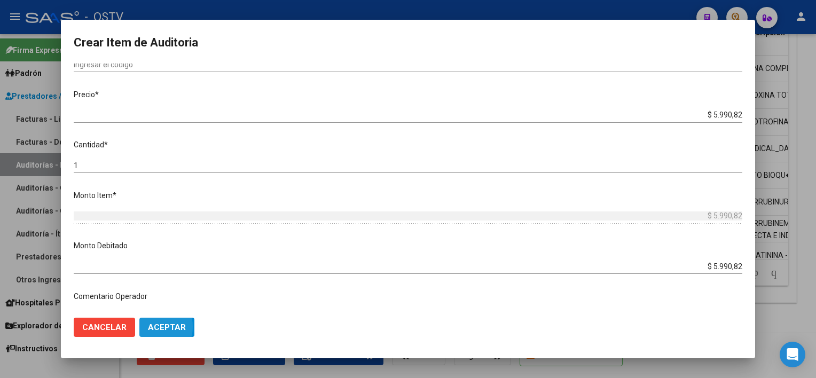
click at [148, 327] on span "Aceptar" at bounding box center [167, 328] width 38 height 10
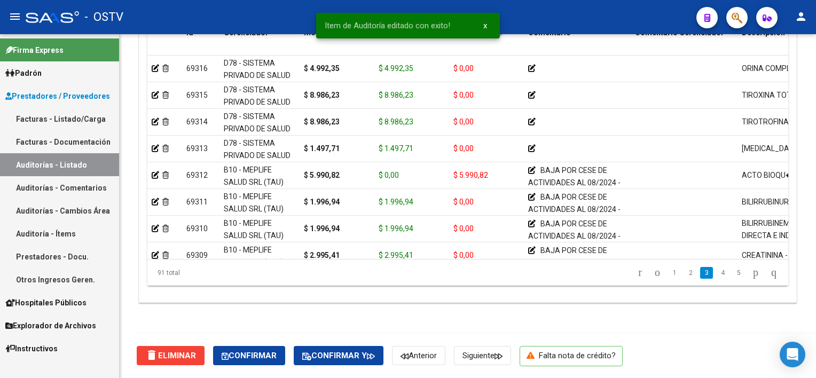
scroll to position [427, 0]
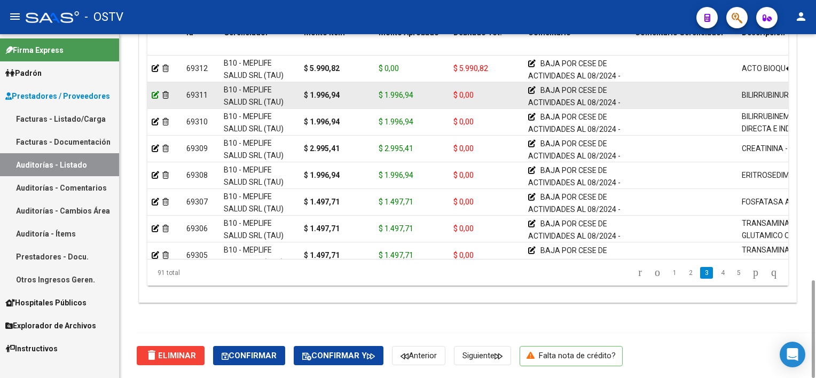
click at [156, 95] on icon at bounding box center [155, 94] width 7 height 7
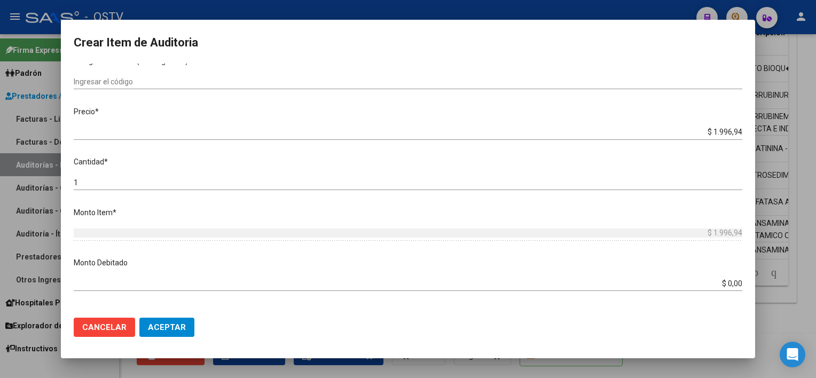
scroll to position [214, 0]
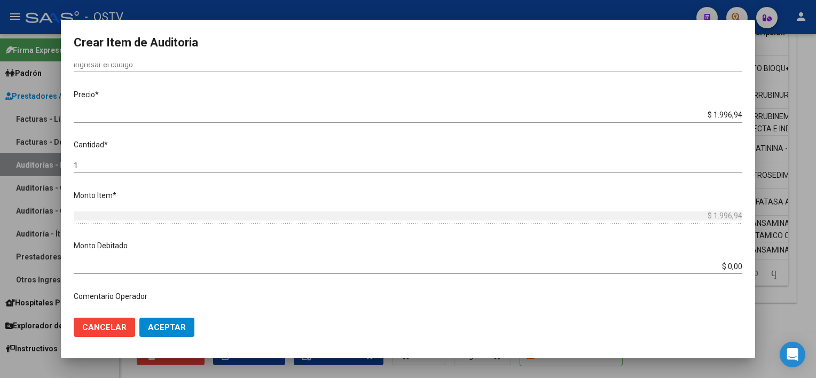
click at [737, 265] on app-form-text-field "Monto Debitado $ 0,00 Ingresar el monto" at bounding box center [412, 255] width 677 height 30
click at [735, 267] on app-form-text-field "Monto Debitado $ 0,00 Ingresar el monto" at bounding box center [412, 255] width 677 height 30
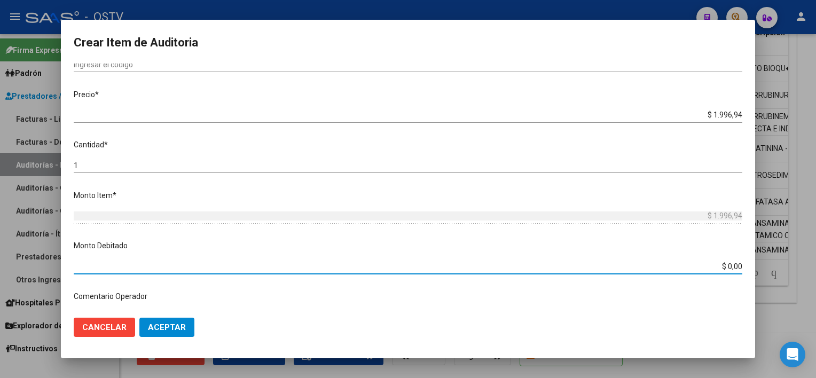
click at [734, 267] on input "$ 0,00" at bounding box center [408, 266] width 669 height 9
type input "$ 1.996,94"
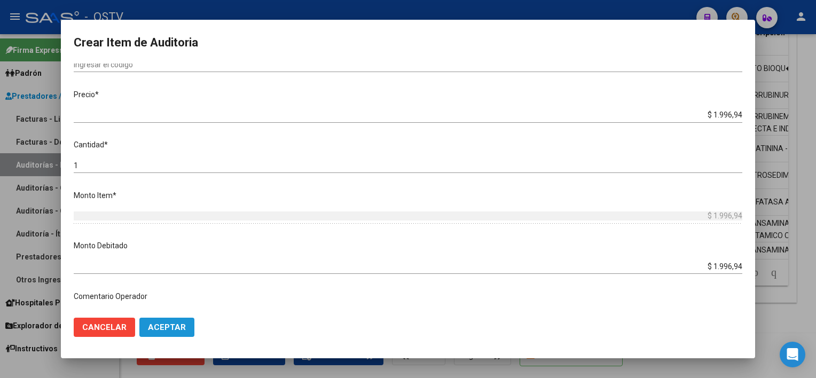
click at [167, 327] on span "Aceptar" at bounding box center [167, 328] width 38 height 10
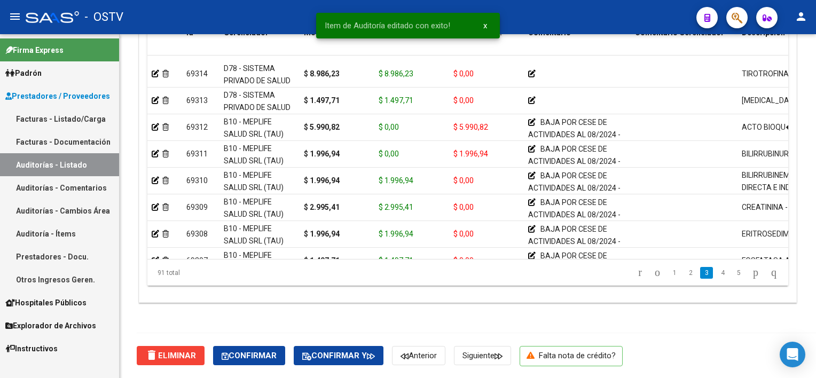
scroll to position [374, 0]
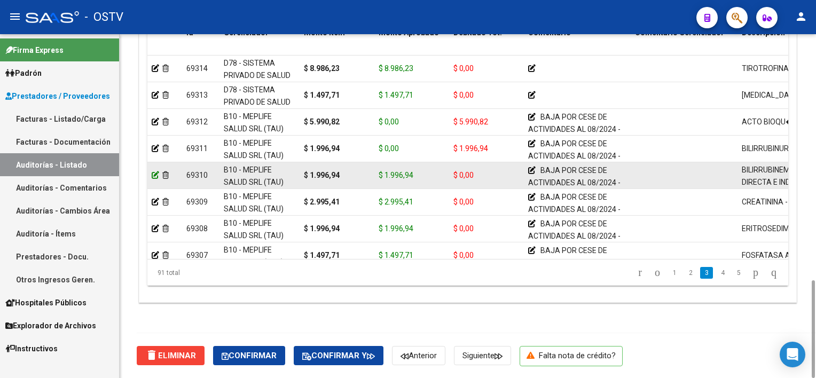
click at [153, 175] on icon at bounding box center [155, 174] width 7 height 7
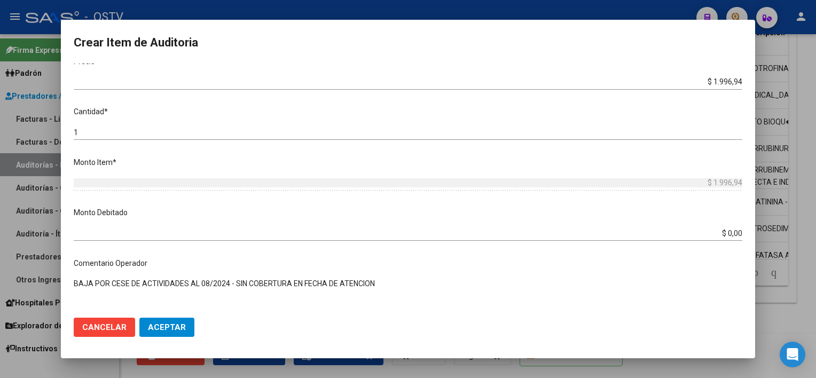
scroll to position [267, 0]
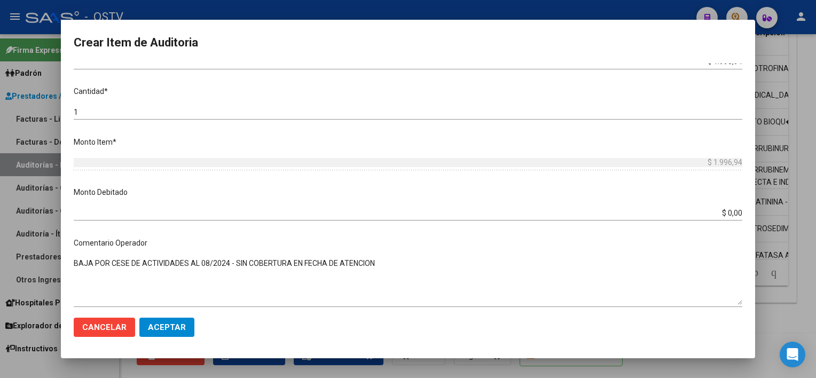
click at [733, 214] on input "$ 0,00" at bounding box center [408, 213] width 669 height 9
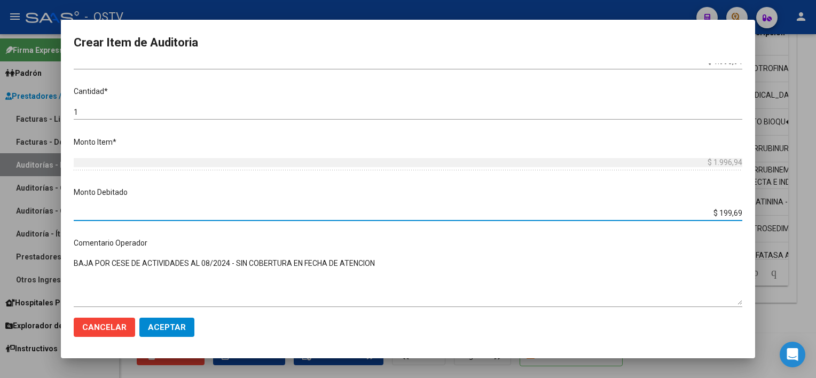
type input "$ 1.996,94"
click at [141, 331] on button "Aceptar" at bounding box center [166, 327] width 55 height 19
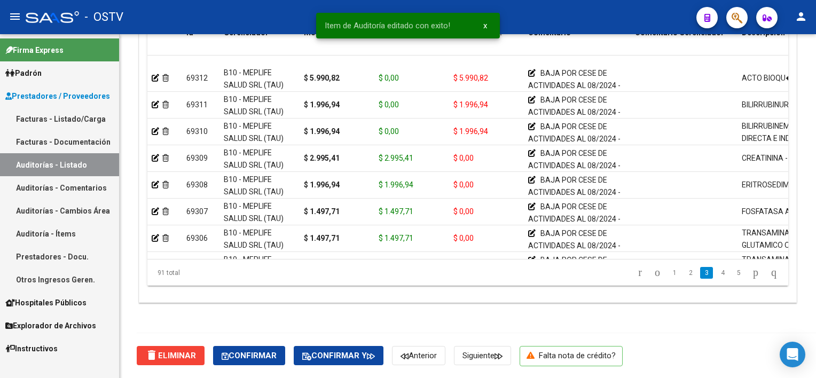
scroll to position [427, 0]
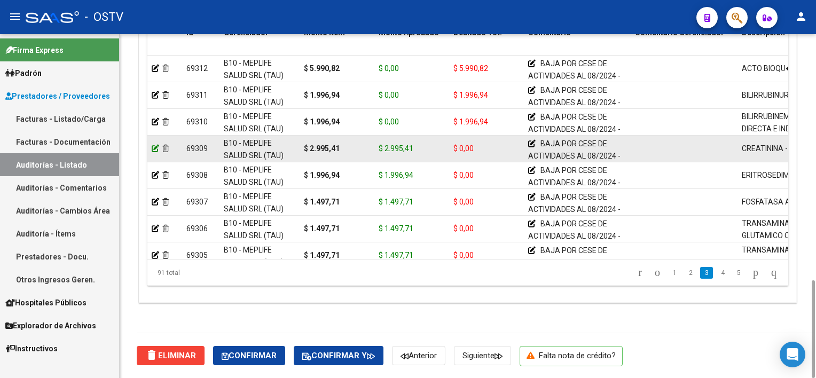
click at [155, 147] on icon at bounding box center [155, 148] width 7 height 7
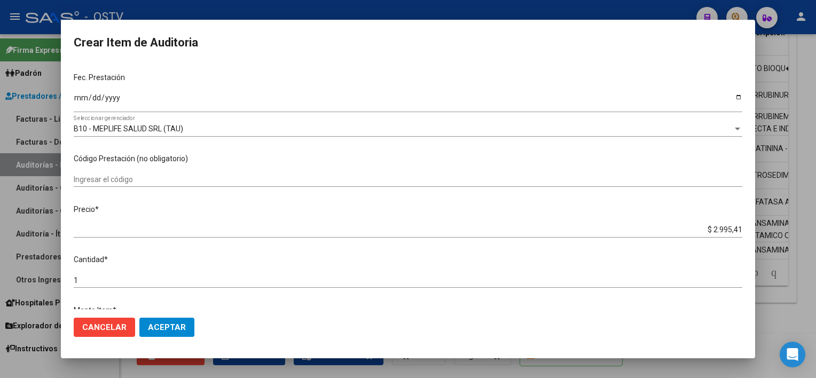
scroll to position [214, 0]
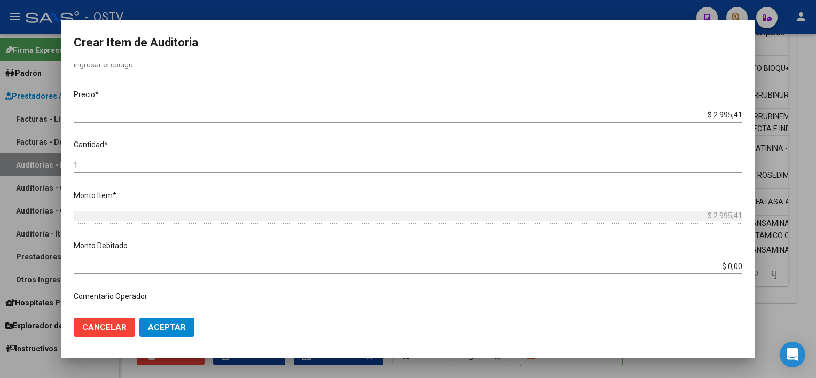
click at [734, 266] on input "$ 0,00" at bounding box center [408, 266] width 669 height 9
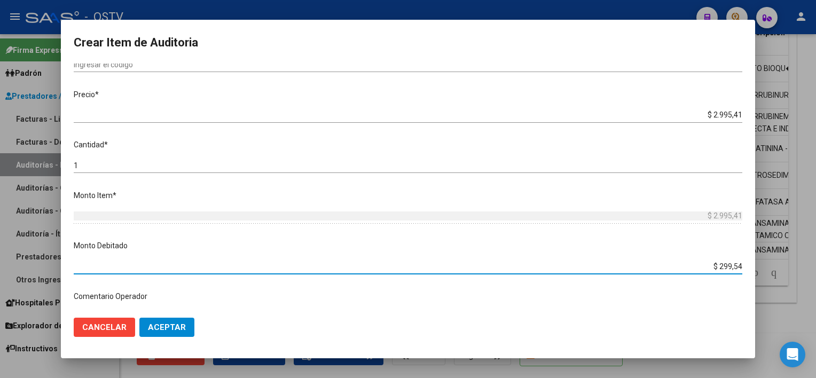
type input "$ 2.995,41"
click at [157, 327] on span "Aceptar" at bounding box center [167, 328] width 38 height 10
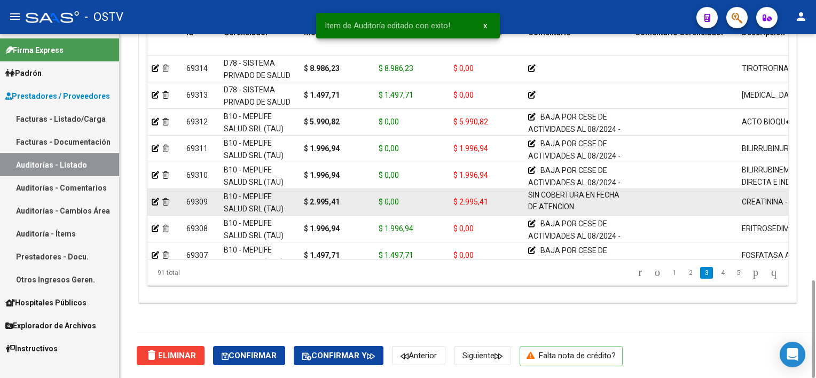
scroll to position [427, 0]
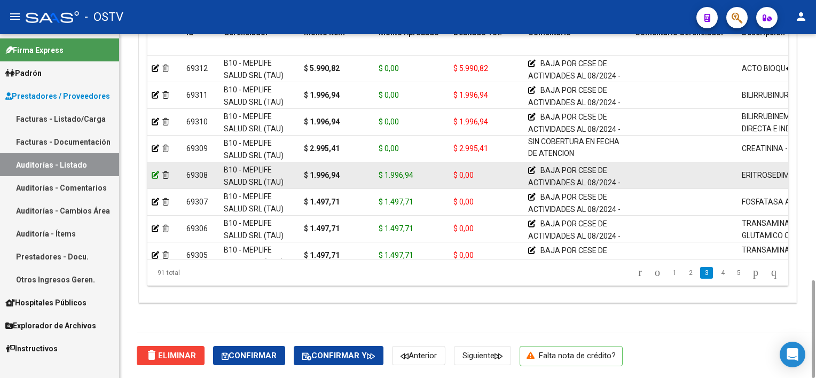
click at [155, 176] on icon at bounding box center [155, 174] width 7 height 7
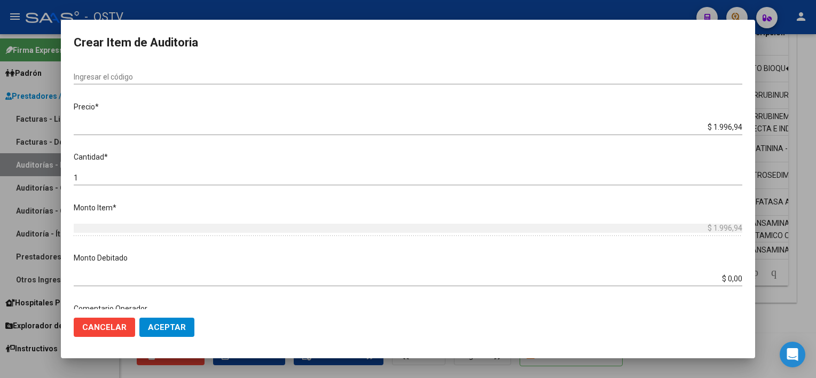
scroll to position [267, 0]
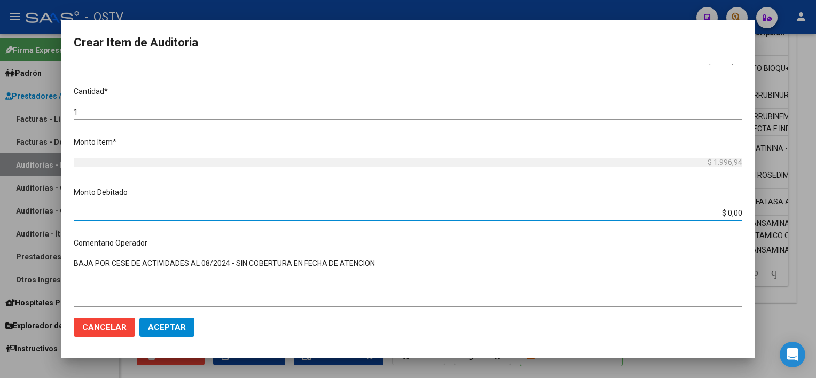
click at [733, 213] on input "$ 0,00" at bounding box center [408, 213] width 669 height 9
type input "$ 1.996,94"
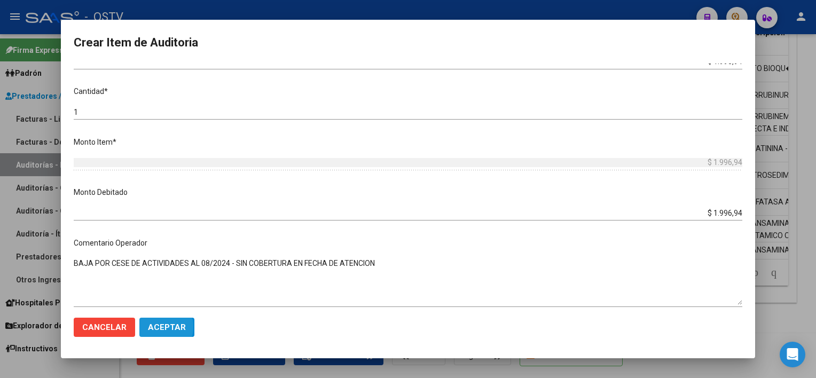
click at [152, 327] on span "Aceptar" at bounding box center [167, 328] width 38 height 10
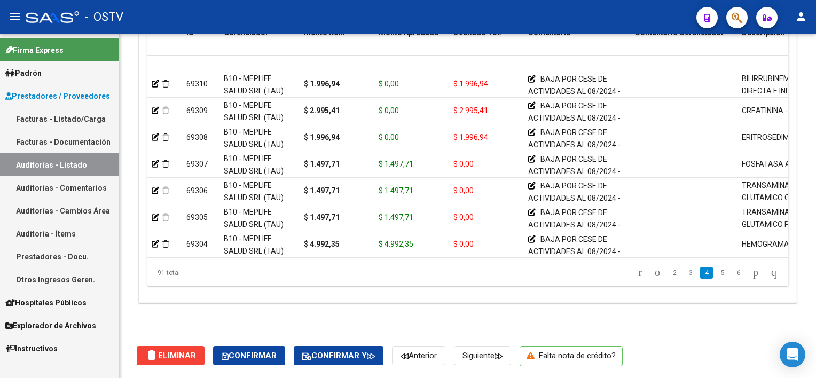
scroll to position [481, 0]
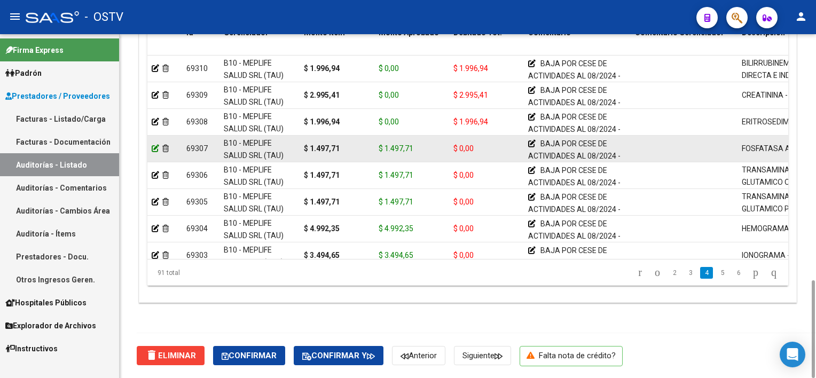
click at [157, 146] on icon at bounding box center [155, 148] width 7 height 7
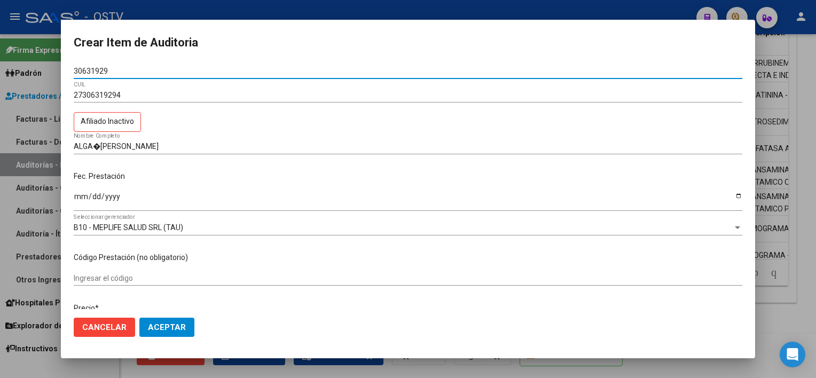
scroll to position [214, 0]
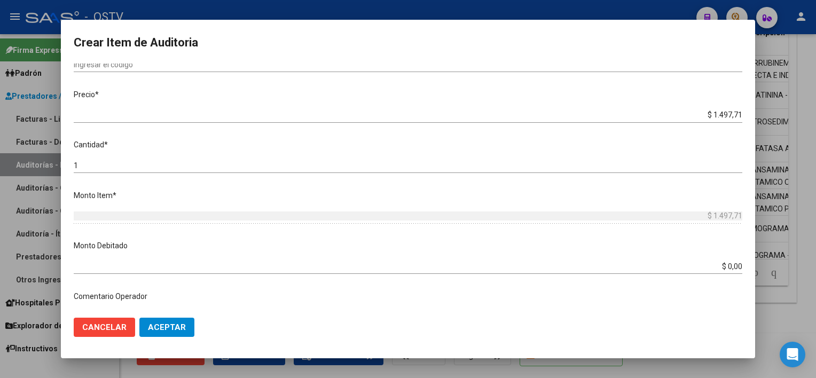
click at [727, 116] on input "$ 1.497,71" at bounding box center [408, 115] width 669 height 9
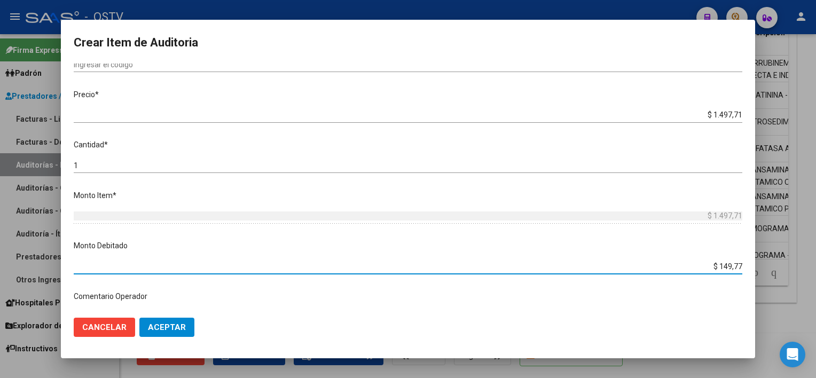
type input "$ 1.497,71"
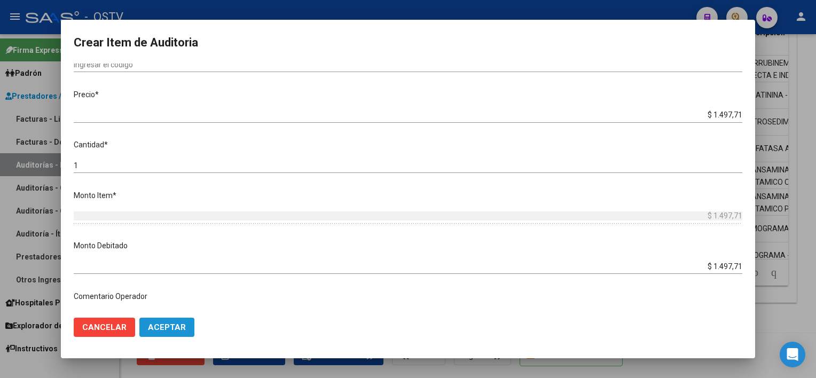
click at [168, 326] on span "Aceptar" at bounding box center [167, 328] width 38 height 10
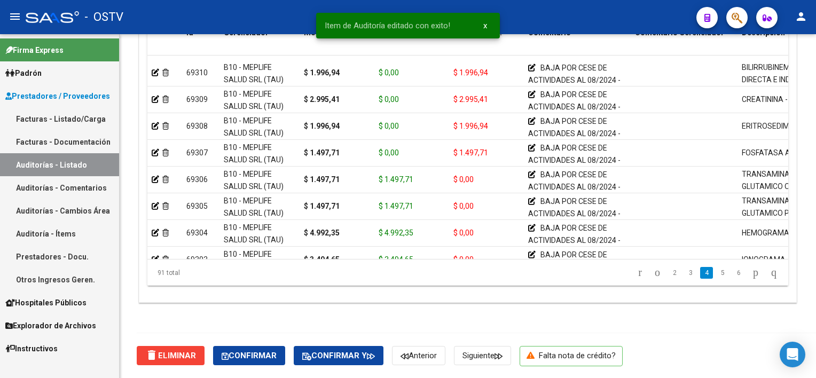
scroll to position [481, 0]
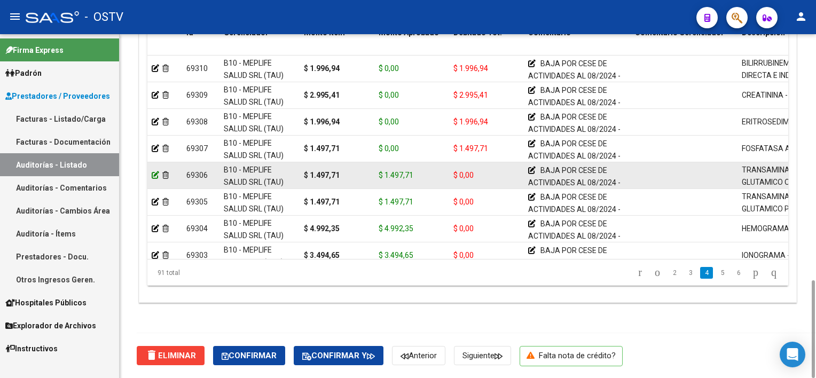
click at [154, 175] on icon at bounding box center [155, 174] width 7 height 7
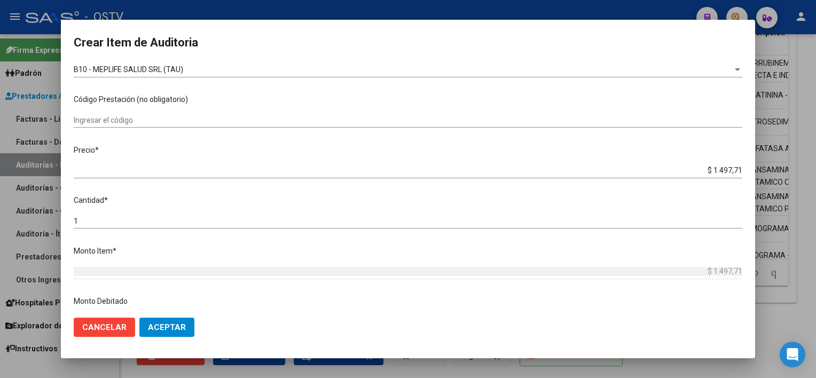
scroll to position [160, 0]
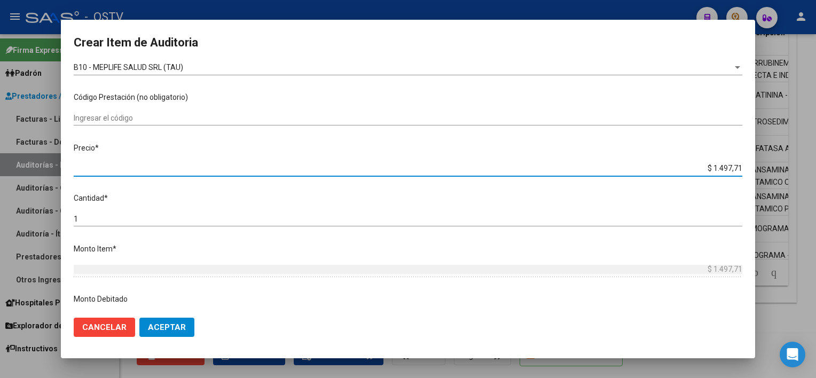
click at [722, 167] on input "$ 1.497,71" at bounding box center [408, 168] width 669 height 9
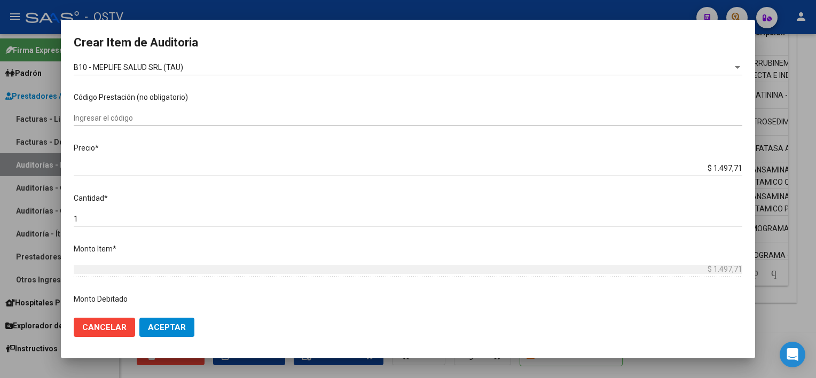
scroll to position [293, 0]
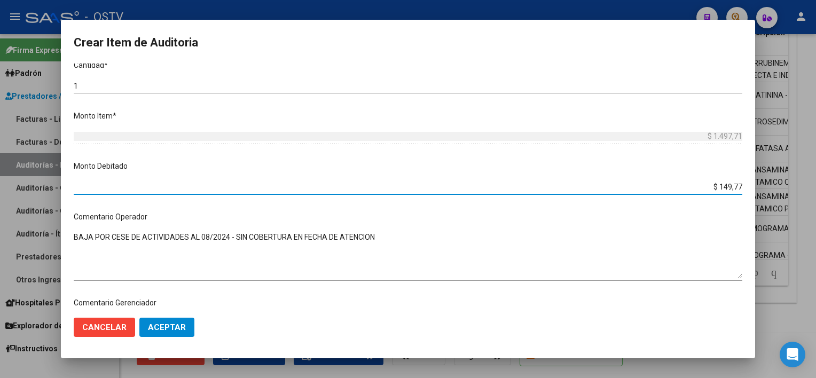
type input "$ 1.497,71"
click at [153, 333] on button "Aceptar" at bounding box center [166, 327] width 55 height 19
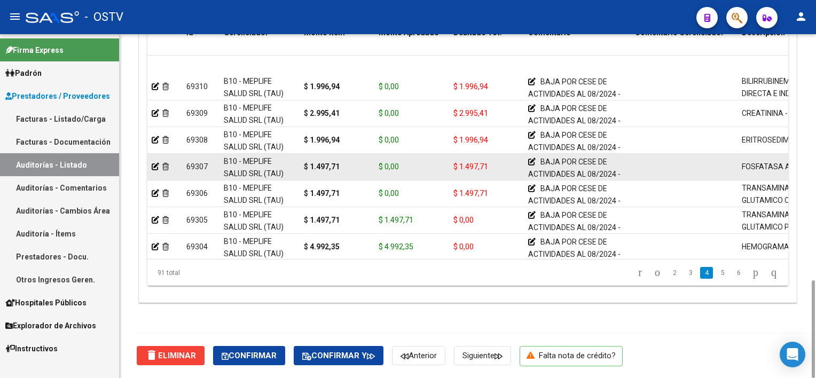
scroll to position [481, 0]
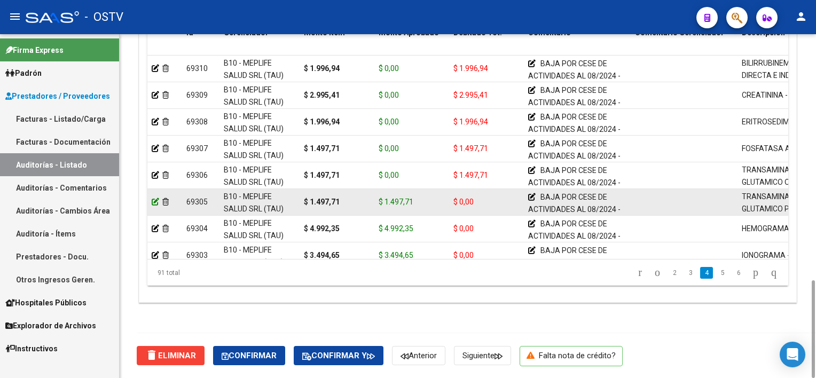
click at [155, 199] on icon at bounding box center [155, 201] width 7 height 7
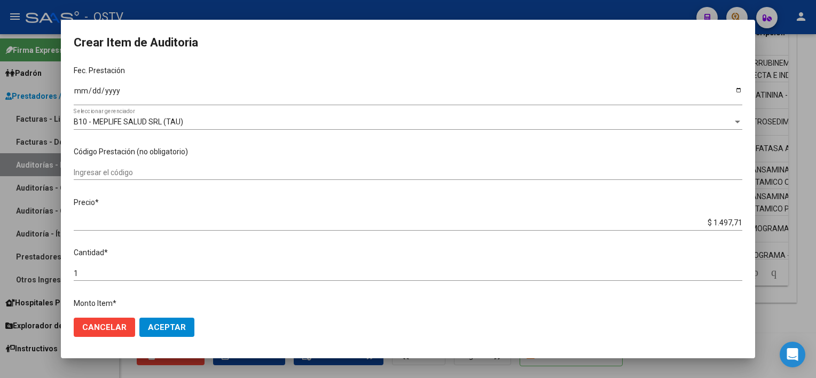
scroll to position [214, 0]
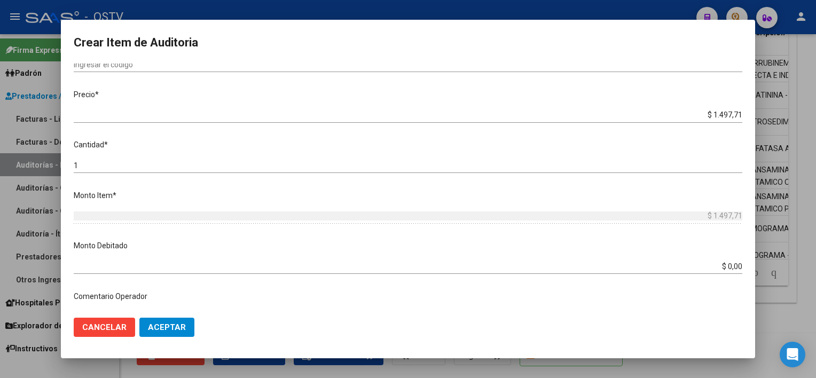
click at [727, 115] on input "$ 1.497,71" at bounding box center [408, 115] width 669 height 9
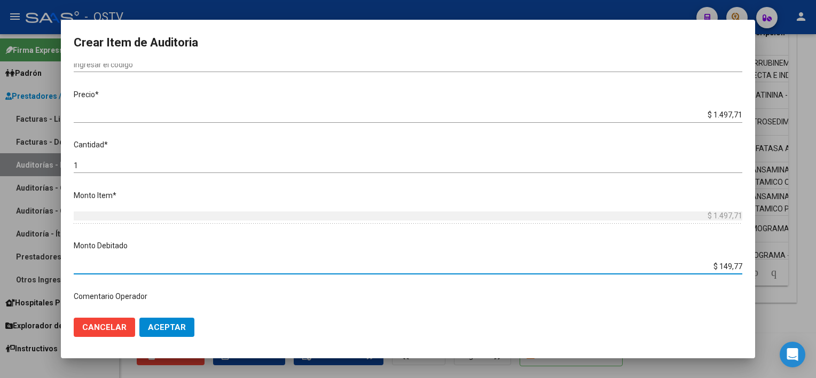
type input "$ 1.497,71"
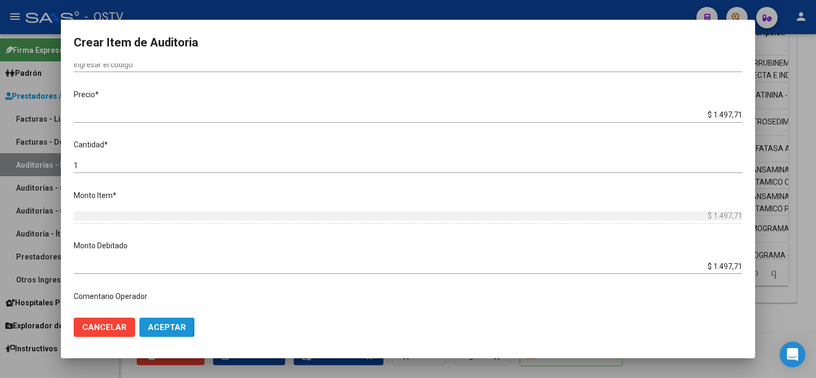
click at [155, 326] on span "Aceptar" at bounding box center [167, 328] width 38 height 10
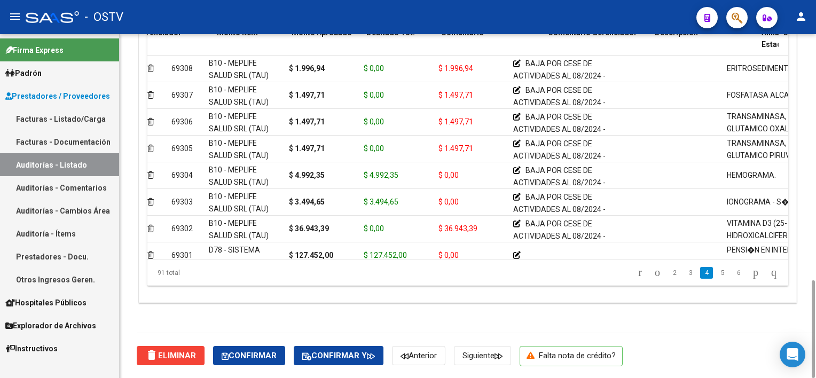
scroll to position [534, 0]
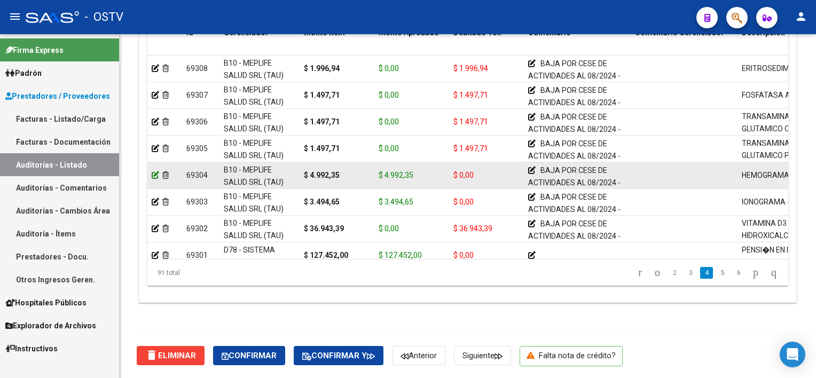
click at [154, 175] on icon at bounding box center [155, 174] width 7 height 7
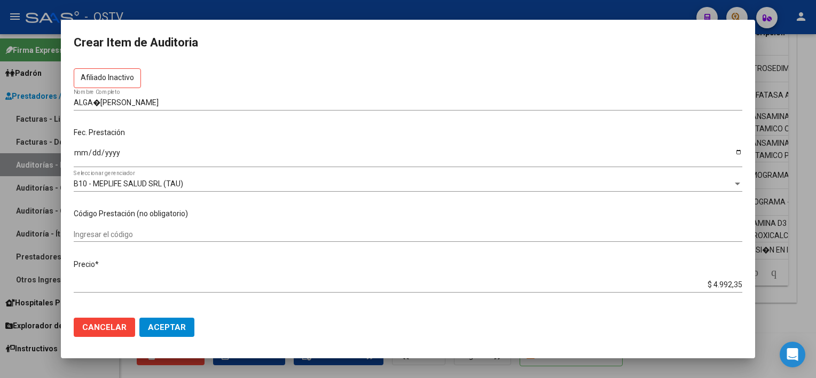
scroll to position [107, 0]
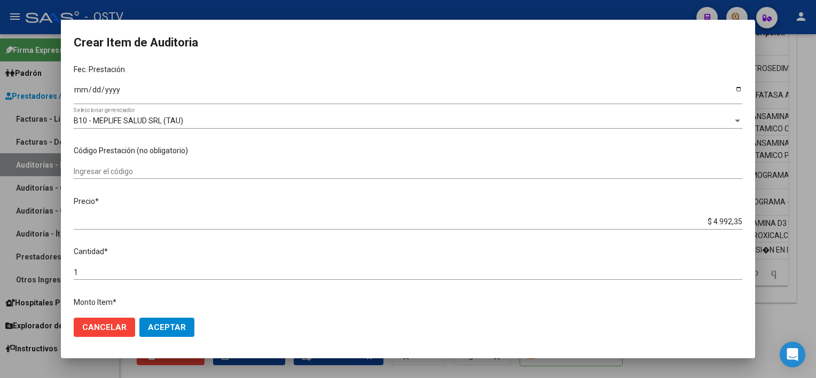
click at [717, 223] on input "$ 4.992,35" at bounding box center [408, 221] width 669 height 9
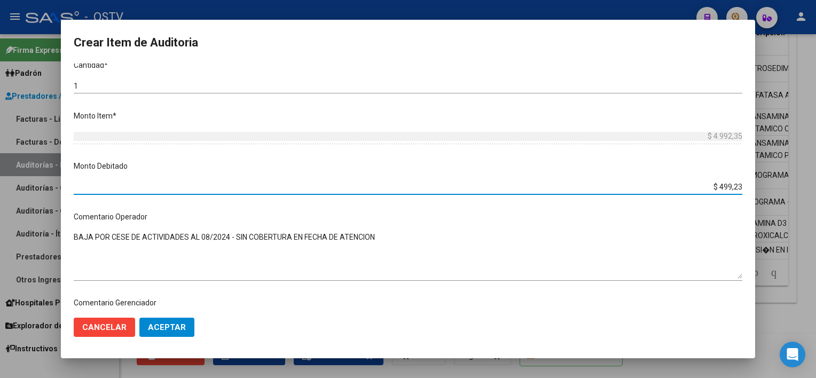
type input "$ 4.992,35"
click at [162, 326] on span "Aceptar" at bounding box center [167, 328] width 38 height 10
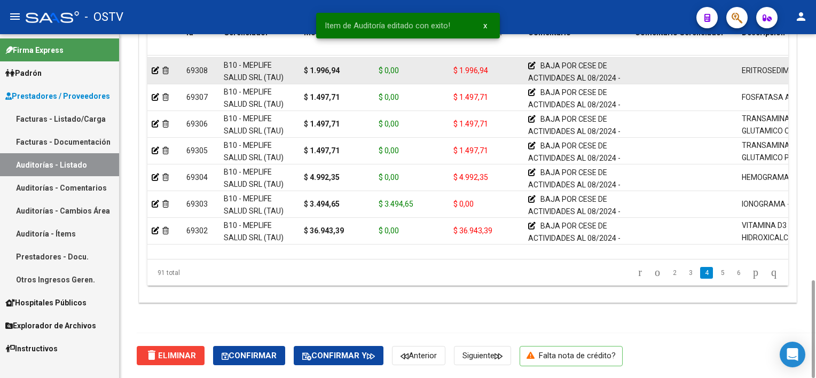
scroll to position [534, 0]
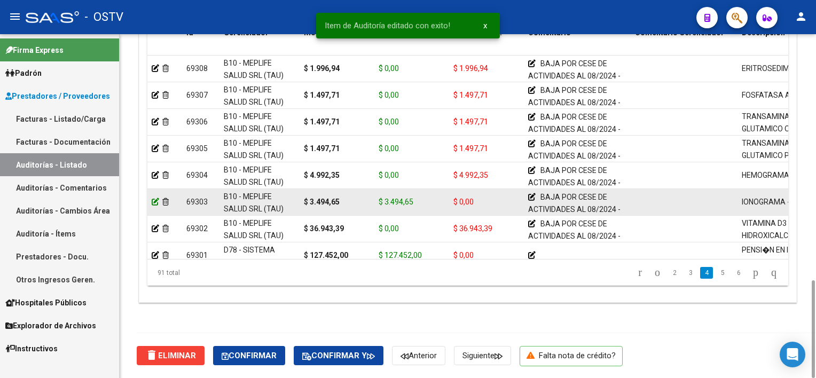
click at [156, 202] on icon at bounding box center [155, 201] width 7 height 7
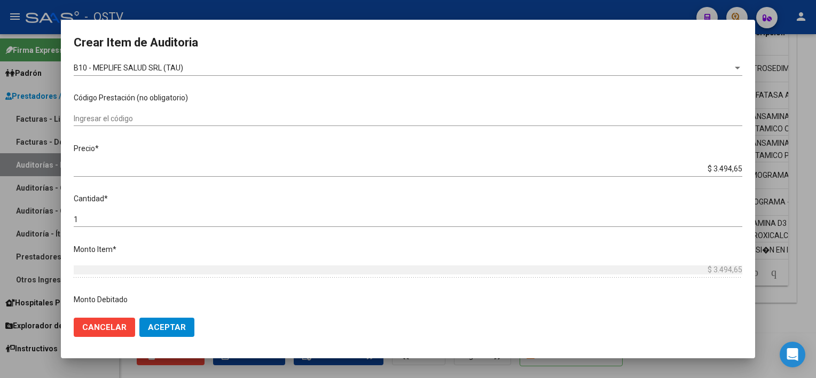
scroll to position [160, 0]
click at [716, 168] on input "$ 3.494,65" at bounding box center [408, 168] width 669 height 9
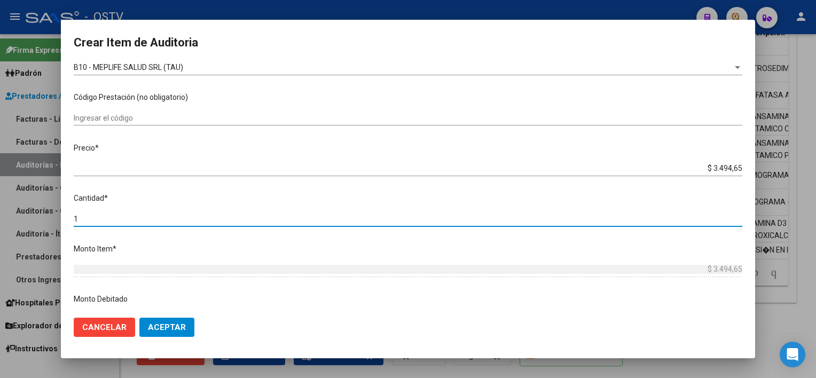
scroll to position [293, 0]
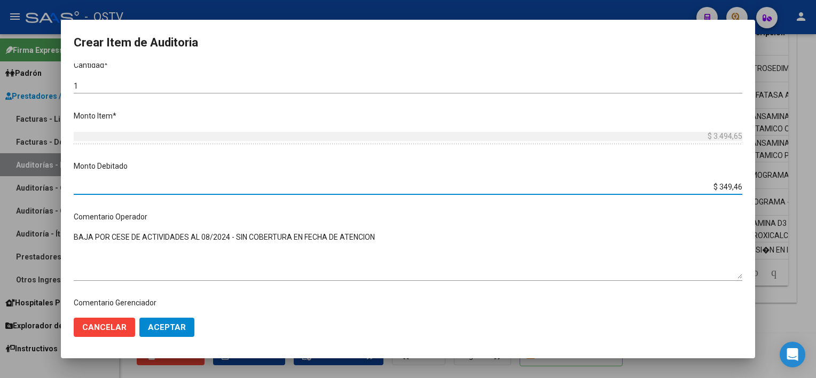
type input "$ 3.494,65"
click at [175, 323] on span "Aceptar" at bounding box center [167, 328] width 38 height 10
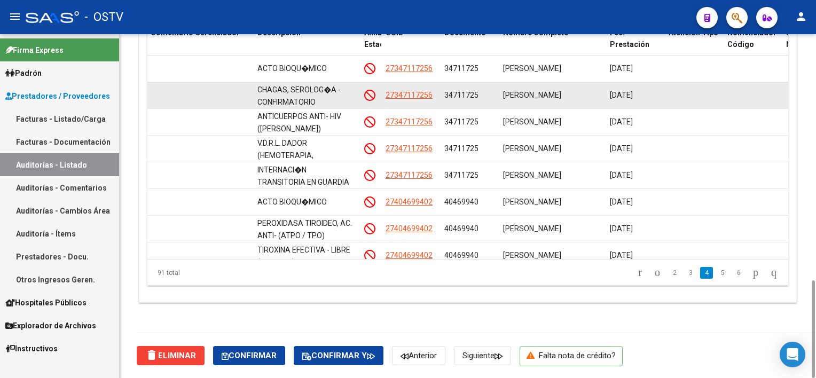
scroll to position [694, 485]
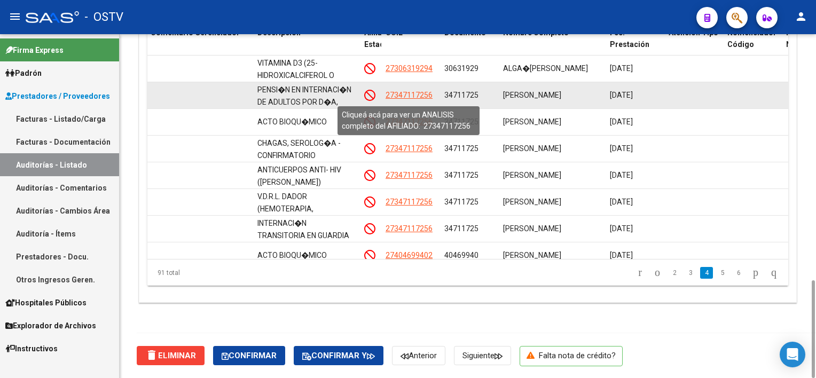
click at [397, 95] on span "27347117256" at bounding box center [409, 95] width 47 height 9
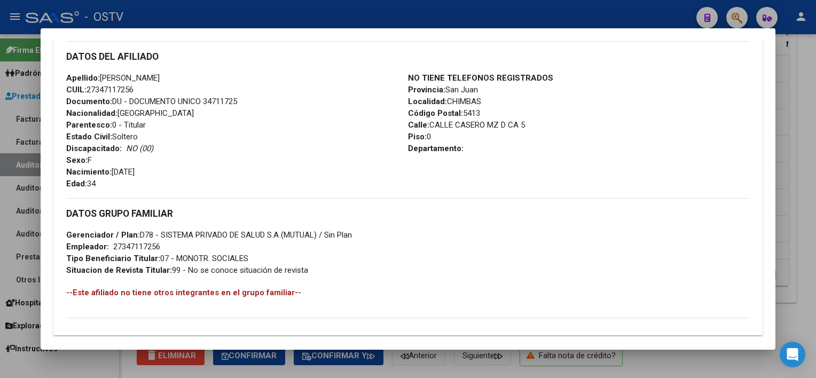
scroll to position [511, 0]
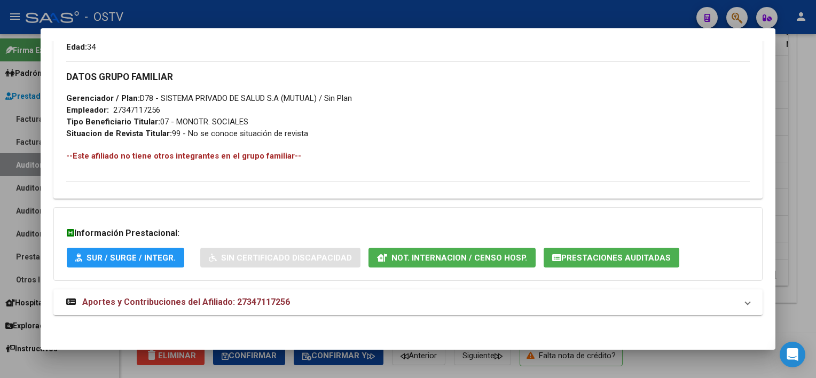
click at [368, 301] on mat-panel-title "Aportes y Contribuciones del Afiliado: 27347117256" at bounding box center [401, 302] width 670 height 13
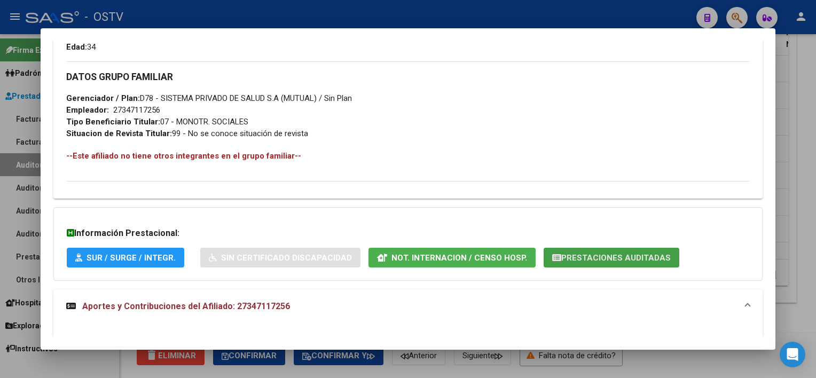
click at [631, 251] on button "Prestaciones Auditadas" at bounding box center [612, 258] width 136 height 20
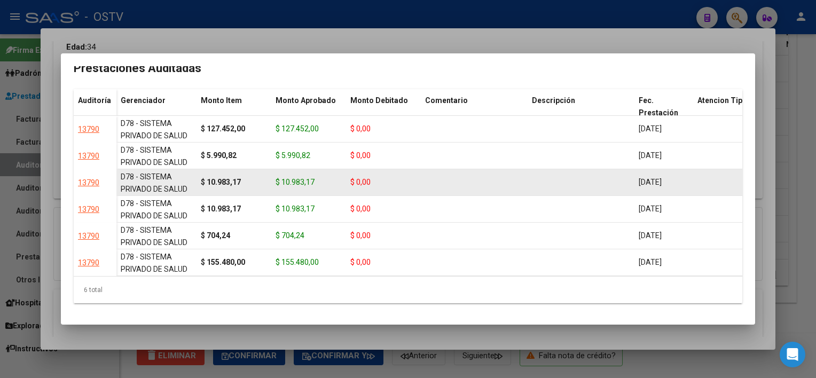
scroll to position [15, 0]
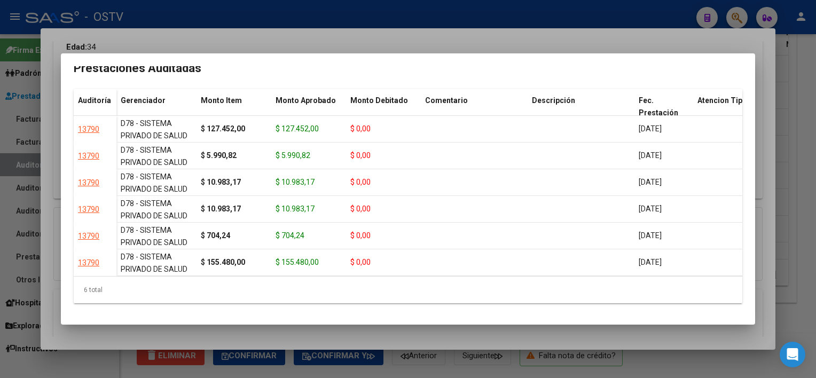
click at [621, 338] on div at bounding box center [408, 189] width 816 height 378
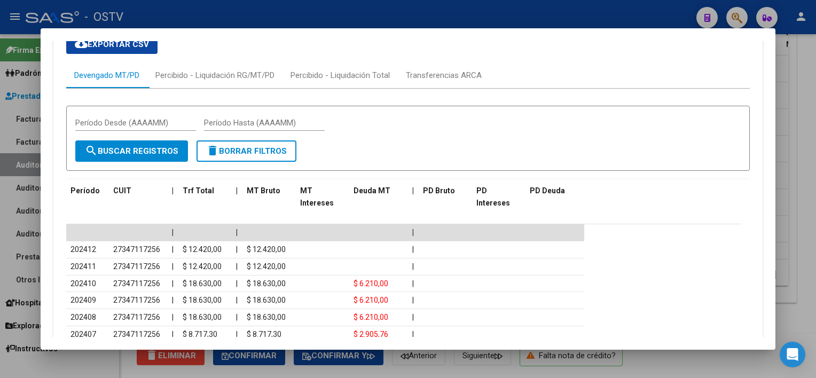
scroll to position [885, 0]
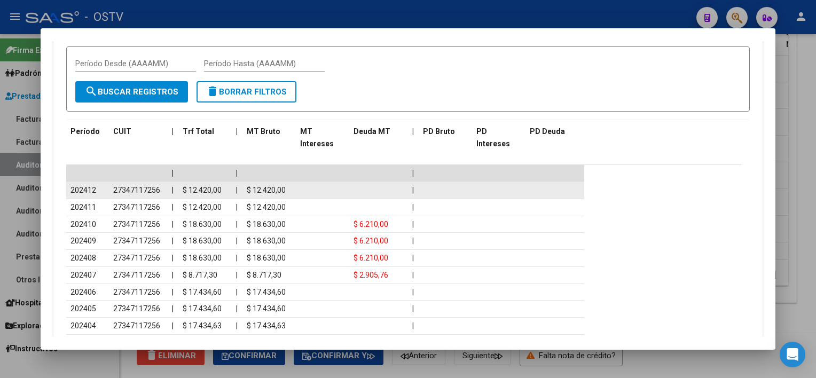
drag, startPoint x: 89, startPoint y: 190, endPoint x: 173, endPoint y: 190, distance: 83.9
click at [173, 190] on div "202412 27347117256 | $ 12.420,00 | $ 12.420,00 |" at bounding box center [325, 190] width 518 height 17
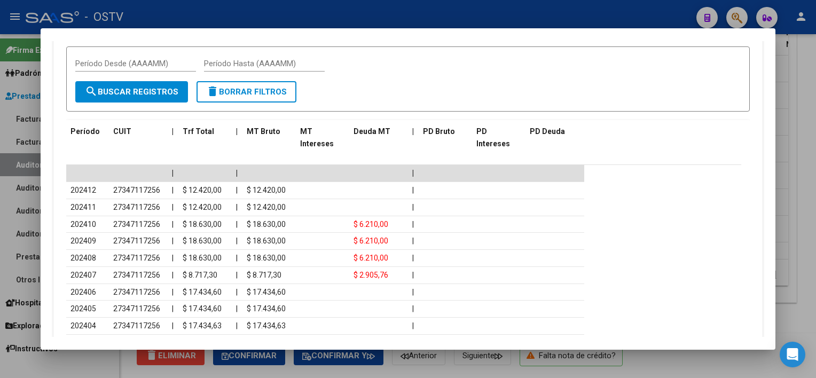
click at [705, 358] on div at bounding box center [408, 189] width 816 height 378
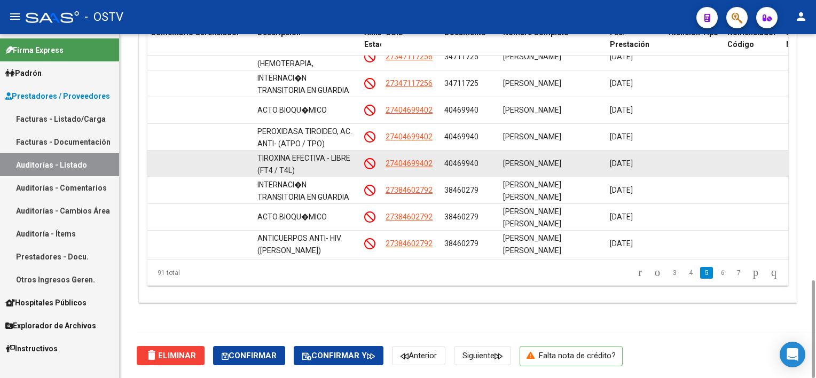
scroll to position [855, 485]
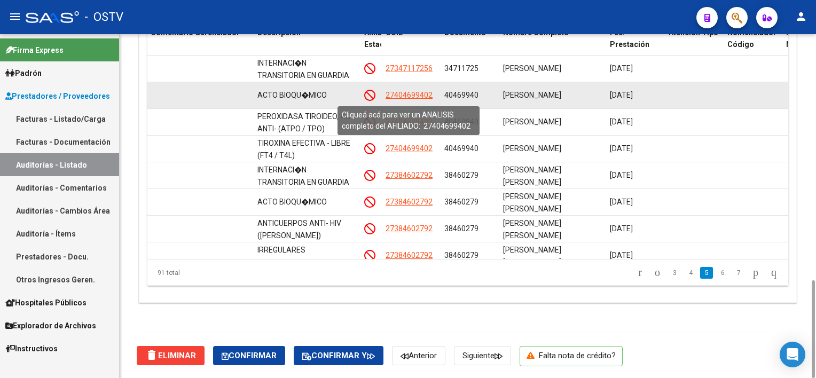
click at [415, 95] on span "27404699402" at bounding box center [409, 95] width 47 height 9
type textarea "27404699402"
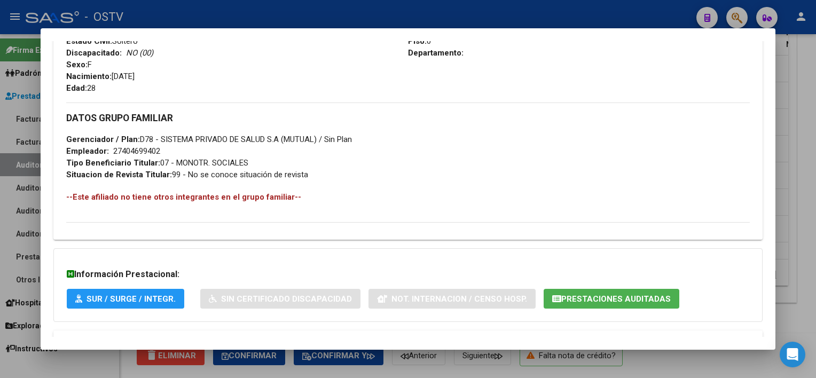
scroll to position [511, 0]
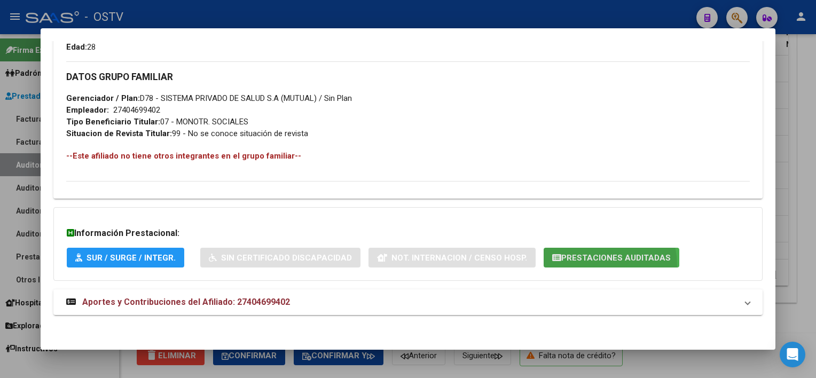
click at [558, 266] on button "Prestaciones Auditadas" at bounding box center [612, 258] width 136 height 20
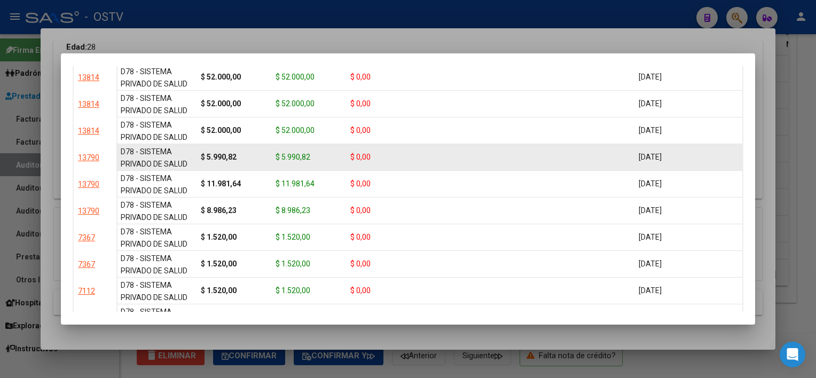
scroll to position [15, 0]
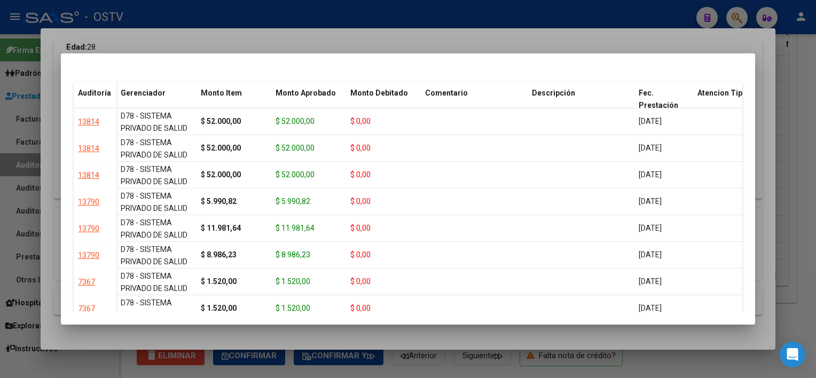
click at [577, 338] on div at bounding box center [408, 189] width 816 height 378
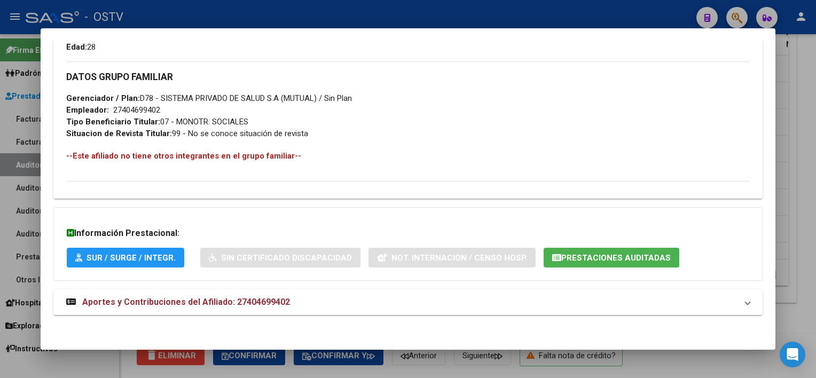
click at [466, 297] on mat-panel-title "Aportes y Contribuciones del Afiliado: 27404699402" at bounding box center [401, 302] width 670 height 13
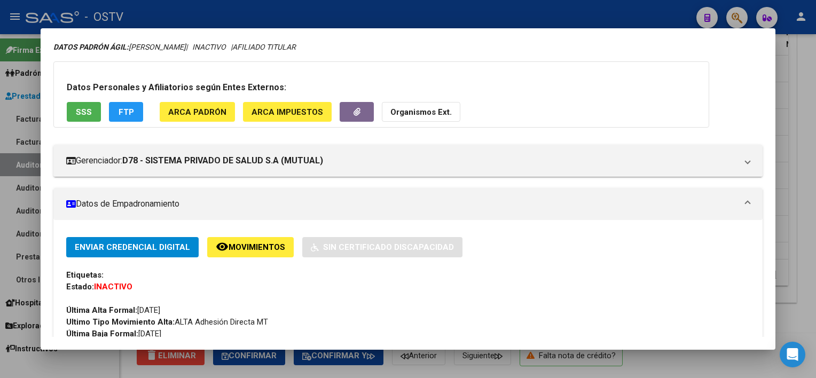
scroll to position [0, 0]
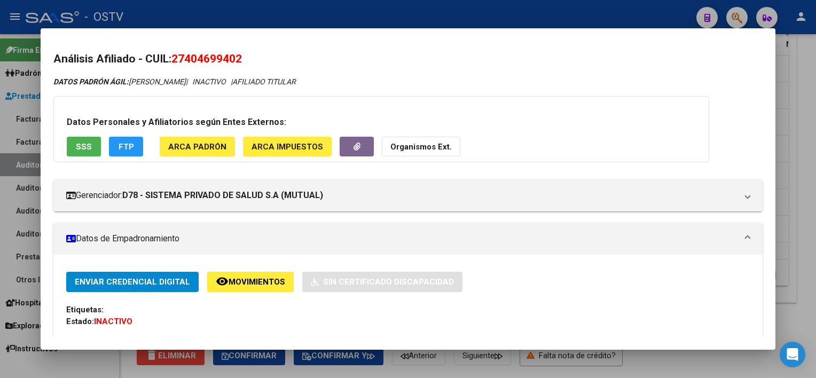
drag, startPoint x: 176, startPoint y: 56, endPoint x: 254, endPoint y: 59, distance: 78.6
click at [254, 59] on h2 "Análisis Afiliado - CUIL: 27404699402" at bounding box center [407, 59] width 709 height 17
copy span "27404699402"
click at [682, 362] on div at bounding box center [408, 189] width 816 height 378
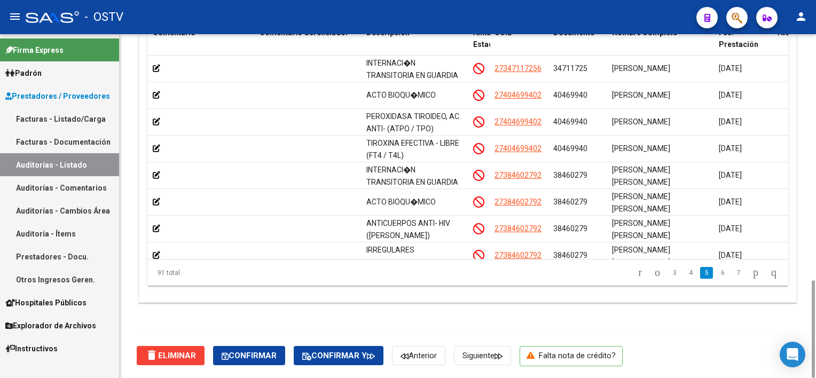
scroll to position [855, 374]
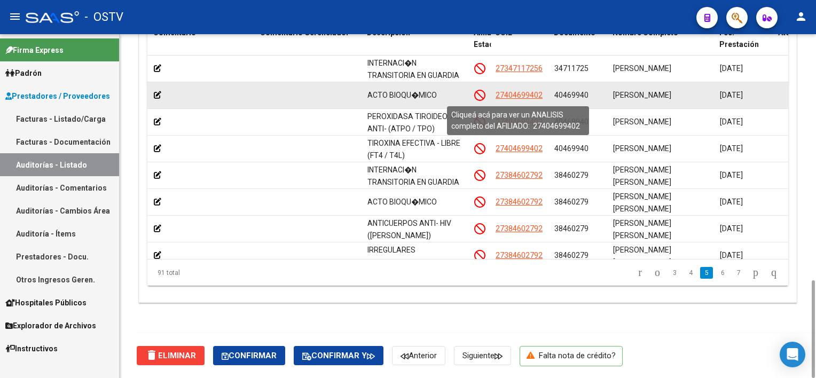
click at [511, 93] on span "27404699402" at bounding box center [519, 95] width 47 height 9
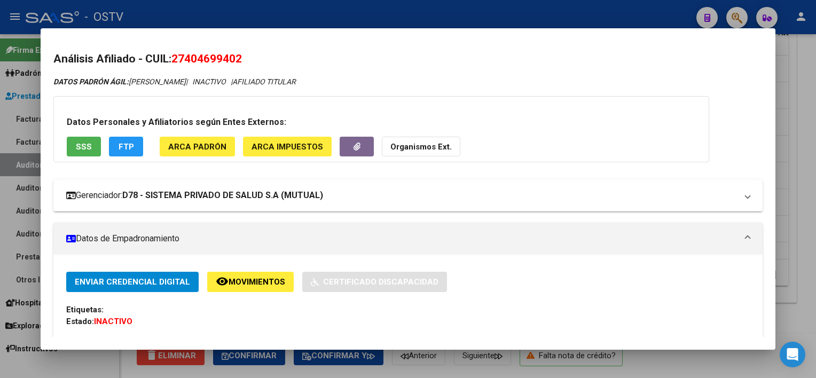
scroll to position [110, 0]
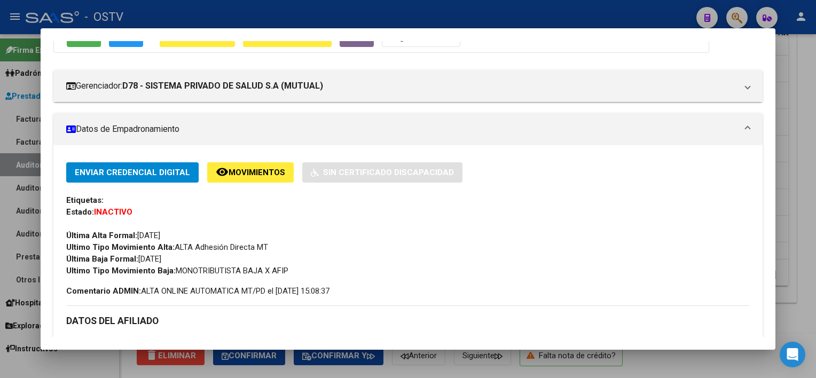
click at [791, 227] on div at bounding box center [408, 189] width 816 height 378
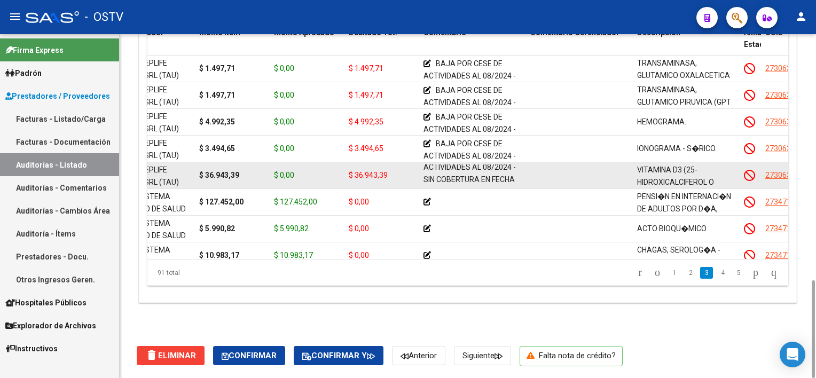
scroll to position [27, 0]
drag, startPoint x: 437, startPoint y: 167, endPoint x: 520, endPoint y: 183, distance: 85.0
click at [520, 183] on div "BAJA POR CESE DE ACTIVIDADES AL 08/2024 - SIN COBERTURA EN FECHA DE ATENCION" at bounding box center [473, 175] width 98 height 21
copy span "BAJA POR CESE DE ACTIVIDADES AL 08/2024 - SIN COBERTURA EN FECHA DE ATENCION"
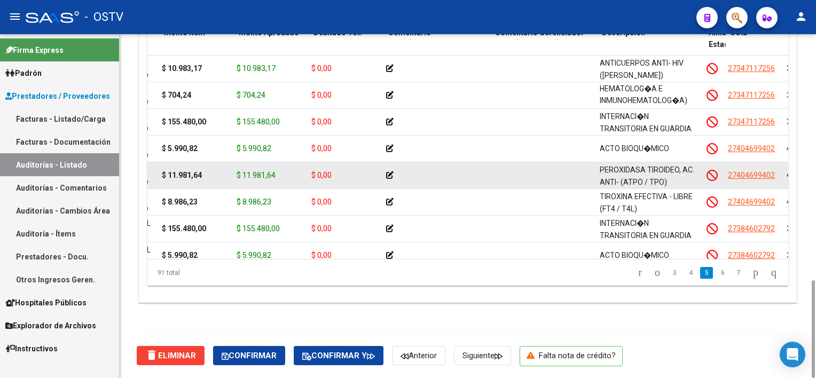
scroll to position [801, 140]
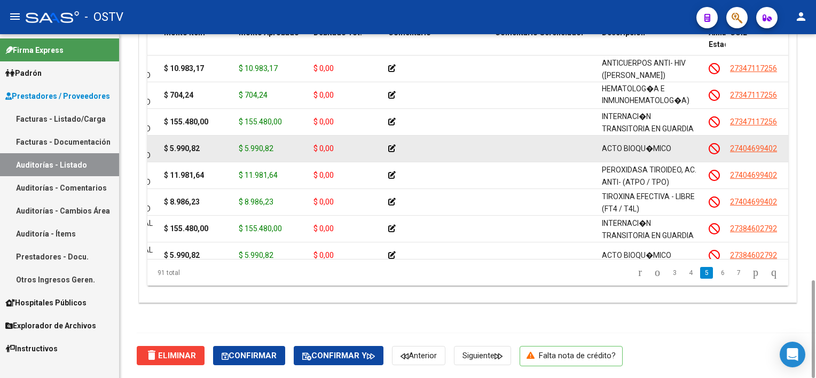
click at [391, 147] on icon at bounding box center [391, 148] width 7 height 7
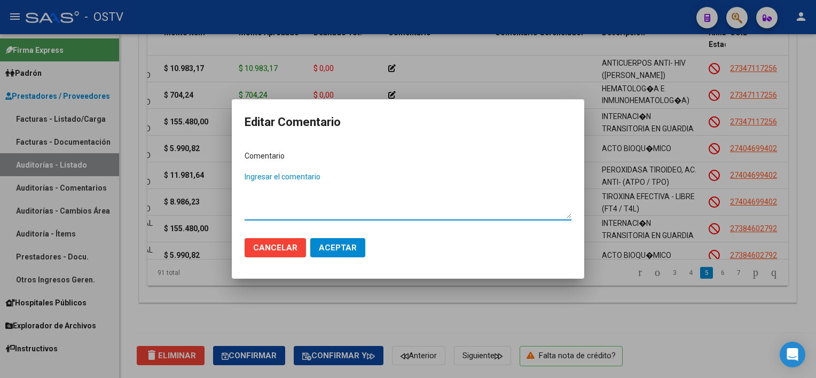
paste textarea "BAJA POR CESE DE ACTIVIDADES AL 08/2024 - SIN COBERTURA EN FECHA DE ATENCION"
type textarea "BAJA POR CESE DE ACTIVIDADES AL 08/2024 - SIN COBERTURA EN FECHA DE ATENCION"
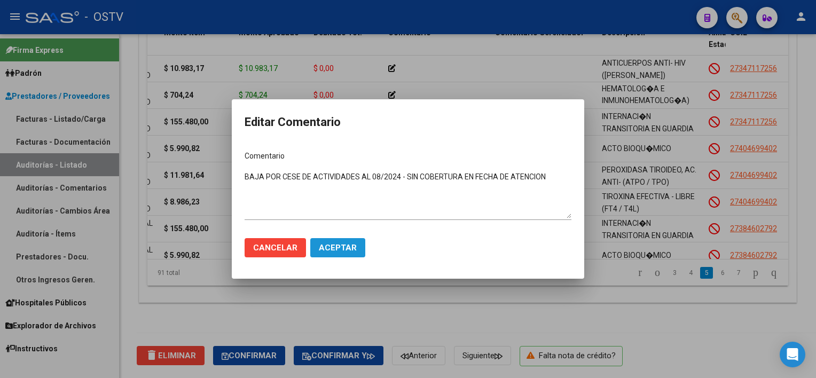
click at [338, 246] on span "Aceptar" at bounding box center [338, 248] width 38 height 10
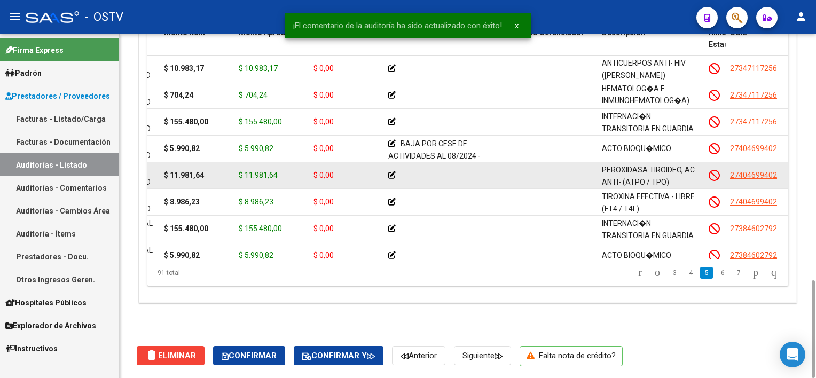
click at [391, 174] on icon at bounding box center [391, 174] width 7 height 7
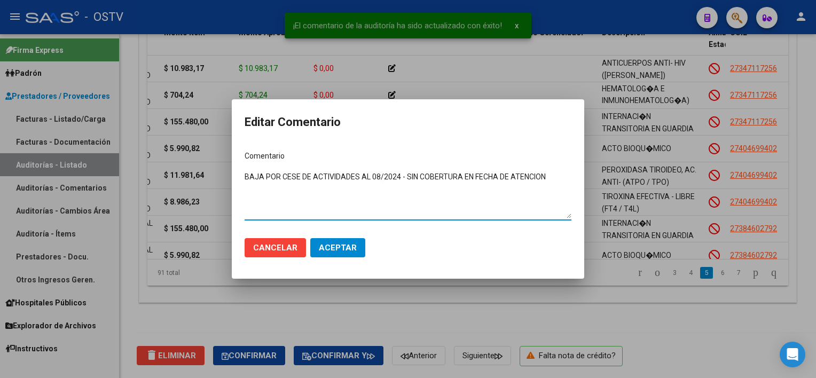
type textarea "BAJA POR CESE DE ACTIVIDADES AL 08/2024 - SIN COBERTURA EN FECHA DE ATENCION"
click at [352, 247] on button "Aceptar" at bounding box center [337, 247] width 55 height 19
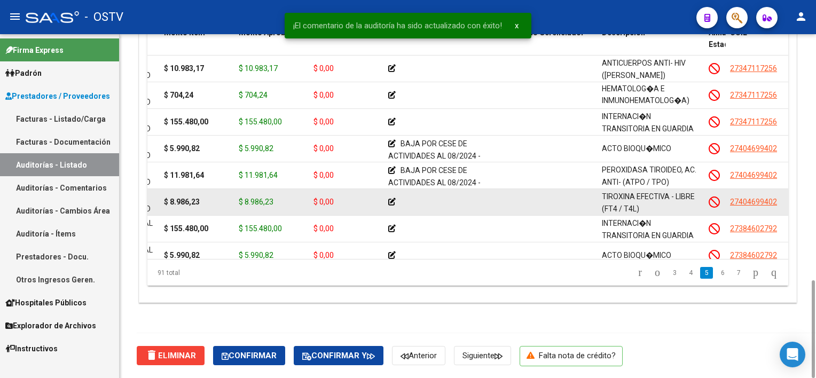
click at [393, 198] on icon at bounding box center [391, 201] width 7 height 7
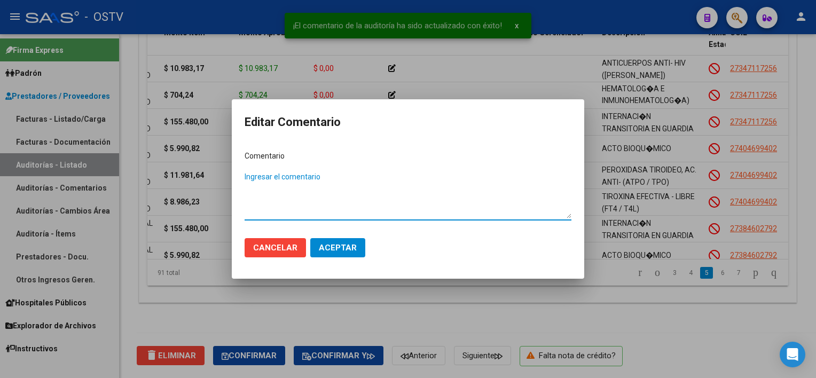
paste textarea "BAJA POR CESE DE ACTIVIDADES AL 08/2024 - SIN COBERTURA EN FECHA DE ATENCION"
type textarea "BAJA POR CESE DE ACTIVIDADES AL 08/2024 - SIN COBERTURA EN FECHA DE ATENCION"
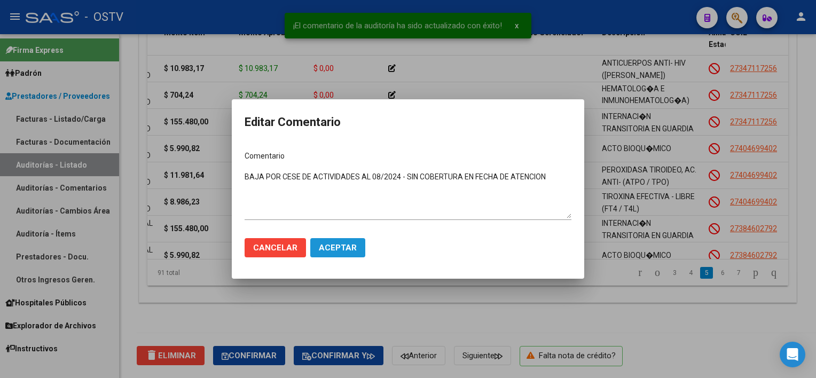
click at [341, 245] on span "Aceptar" at bounding box center [338, 248] width 38 height 10
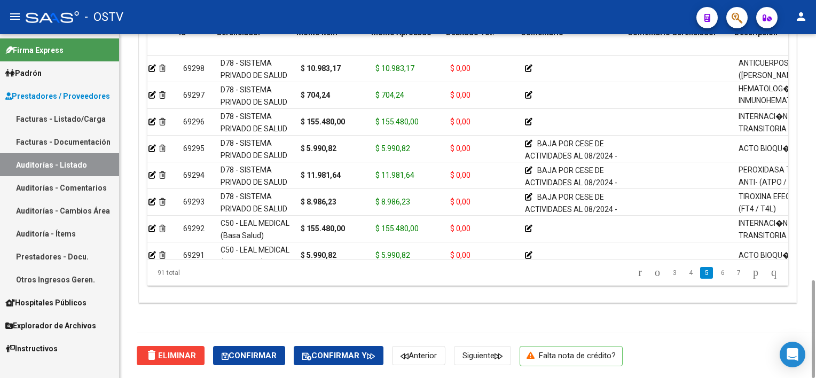
scroll to position [801, 0]
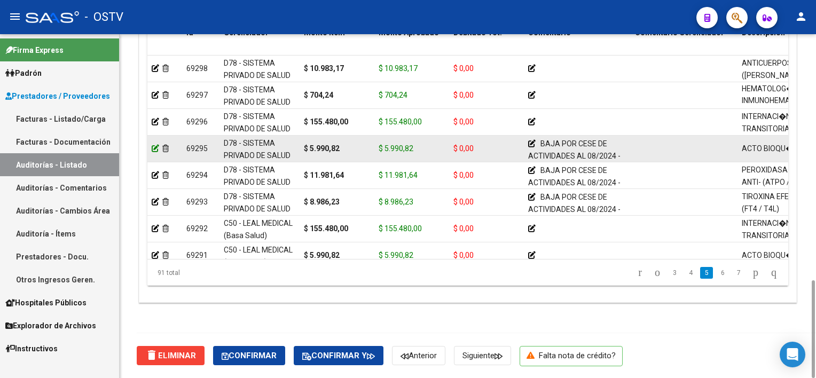
click at [153, 147] on icon at bounding box center [155, 148] width 7 height 7
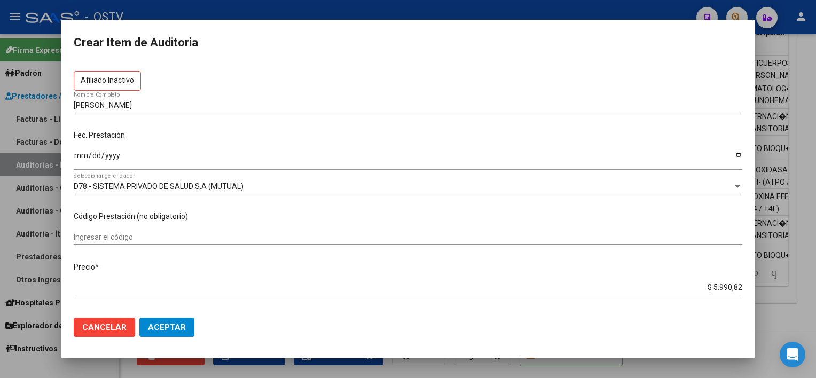
scroll to position [107, 0]
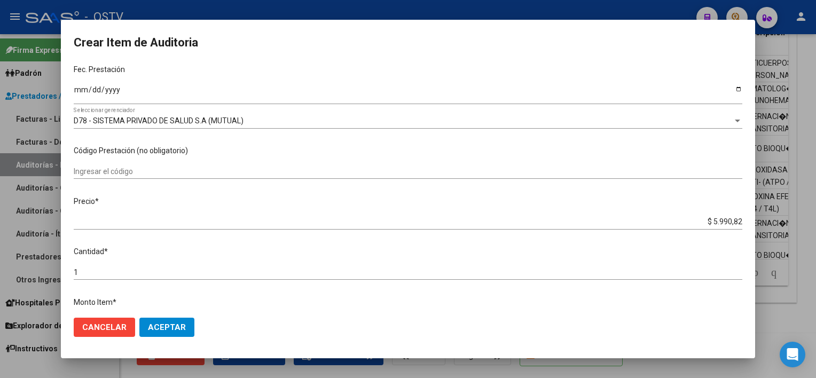
click at [716, 218] on input "$ 5.990,82" at bounding box center [408, 221] width 669 height 9
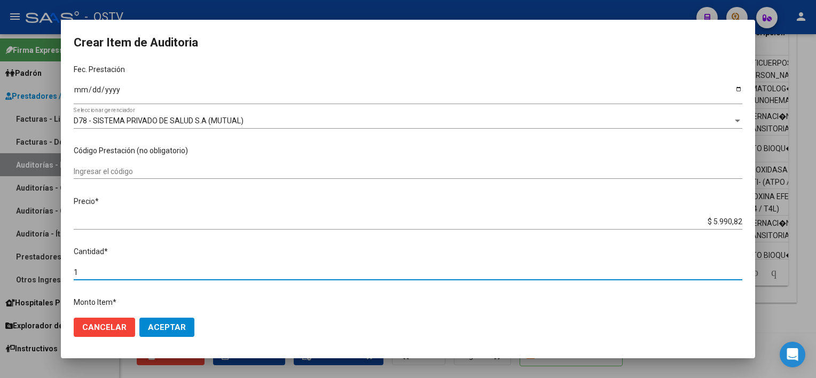
scroll to position [293, 0]
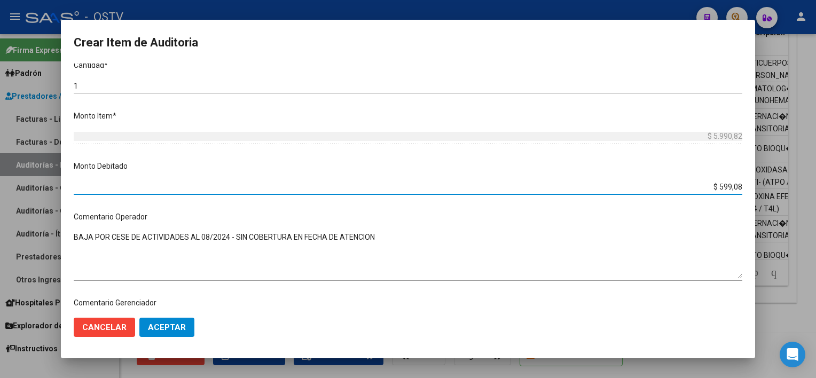
type input "$ 5.990,82"
click at [148, 325] on span "Aceptar" at bounding box center [167, 328] width 38 height 10
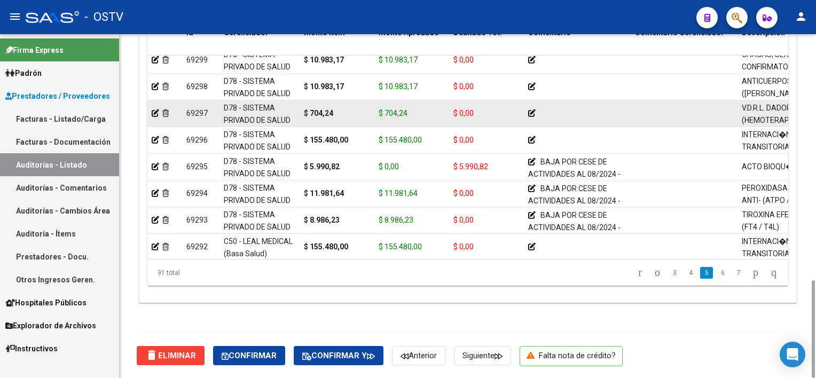
scroll to position [801, 0]
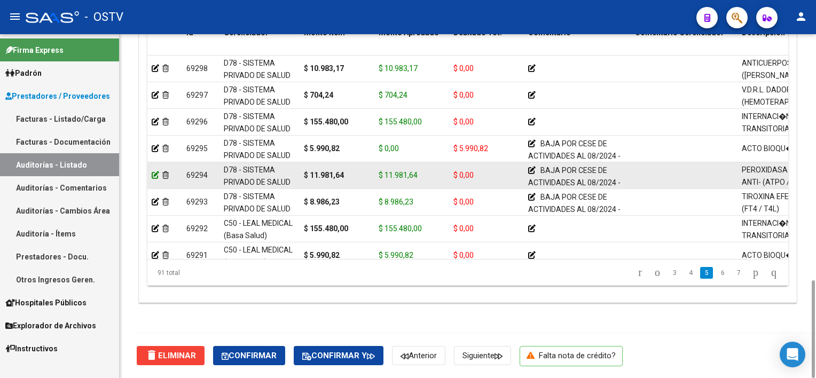
click at [153, 174] on icon at bounding box center [155, 174] width 7 height 7
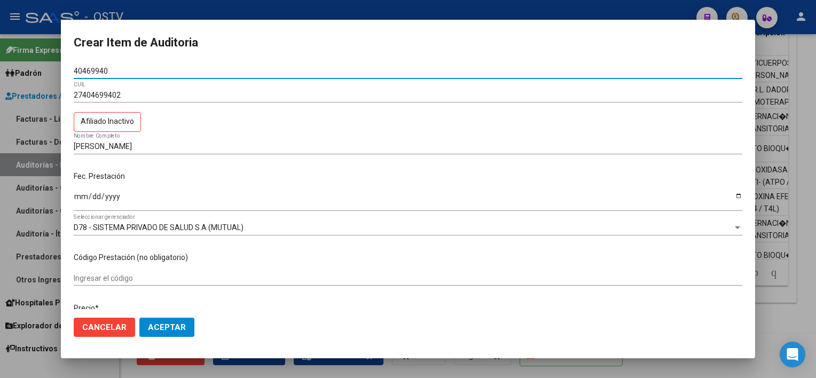
scroll to position [160, 0]
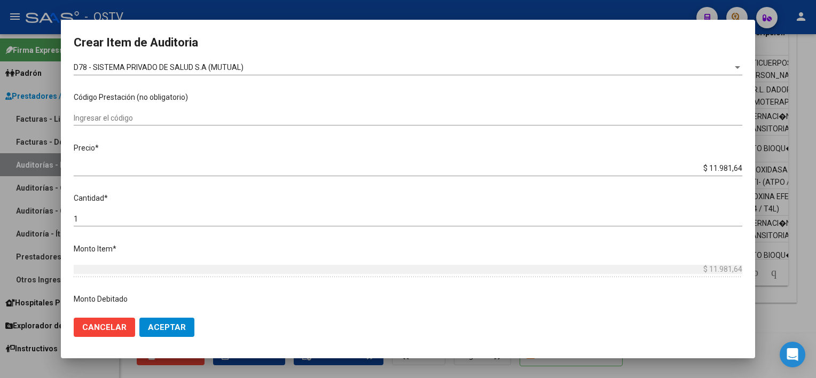
click at [705, 175] on div "$ 11.981,64 Ingresar el precio" at bounding box center [408, 168] width 669 height 15
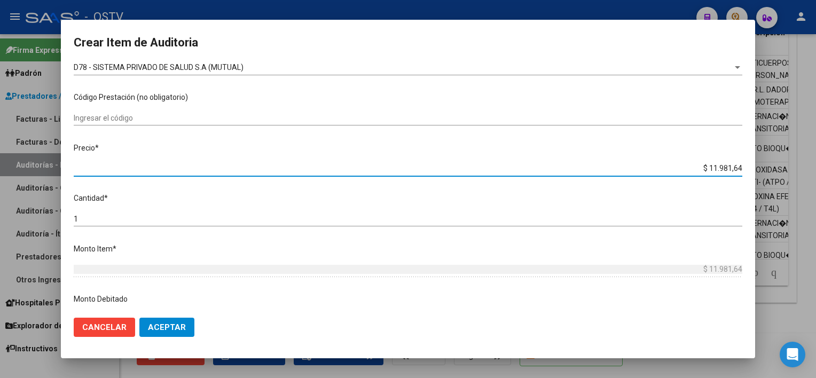
click at [702, 168] on input "$ 11.981,64" at bounding box center [408, 168] width 669 height 9
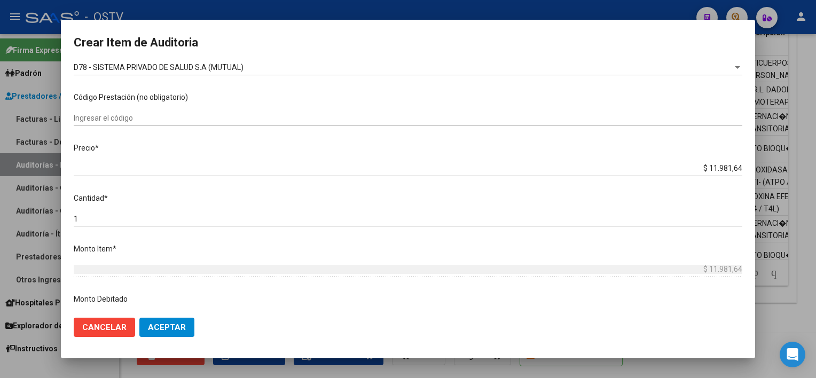
scroll to position [293, 0]
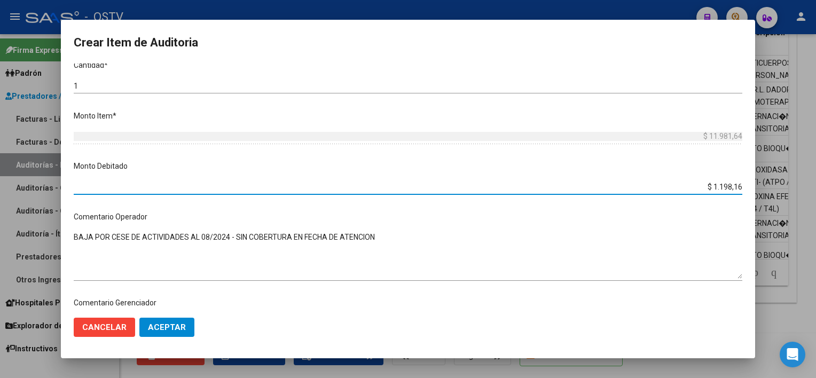
type input "$ 11.981,64"
click at [153, 325] on span "Aceptar" at bounding box center [167, 328] width 38 height 10
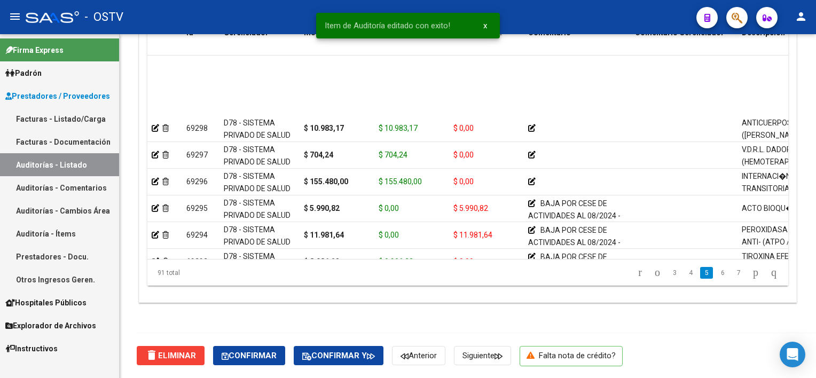
scroll to position [855, 0]
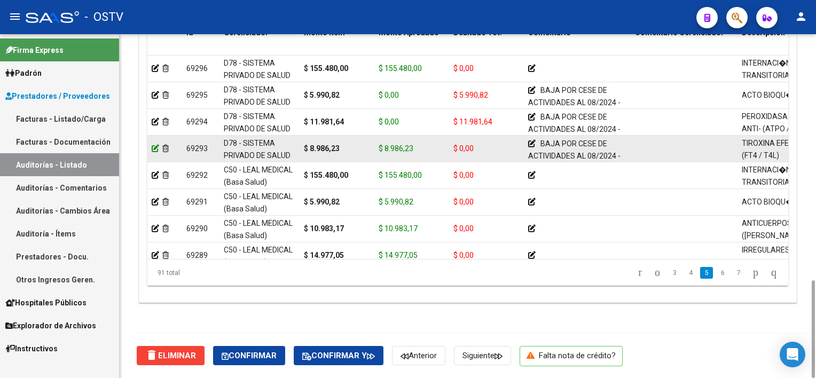
click at [154, 147] on icon at bounding box center [155, 148] width 7 height 7
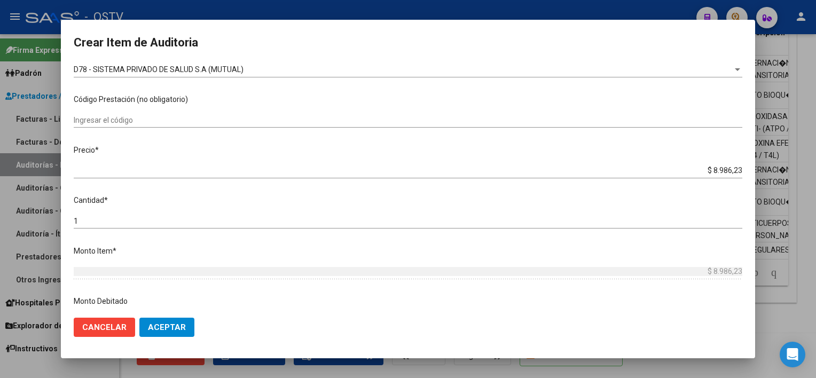
scroll to position [160, 0]
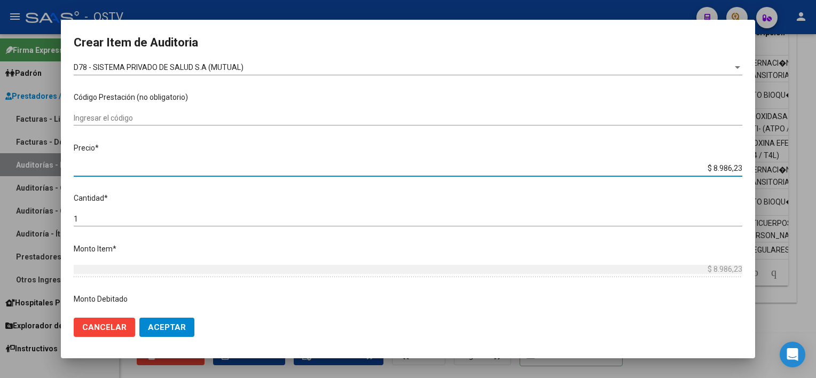
click at [717, 164] on input "$ 8.986,23" at bounding box center [408, 168] width 669 height 9
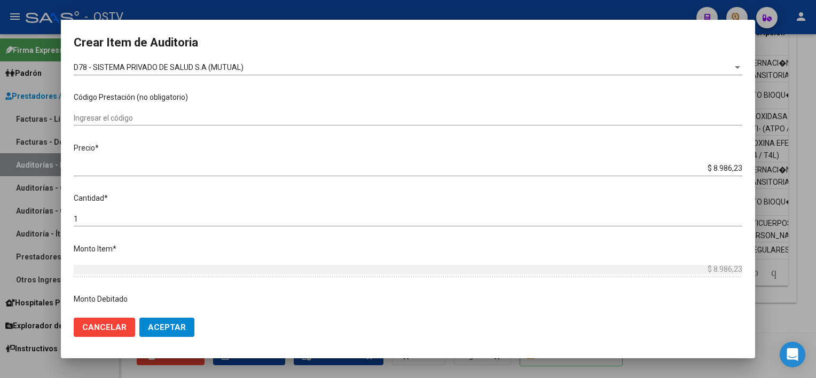
scroll to position [293, 0]
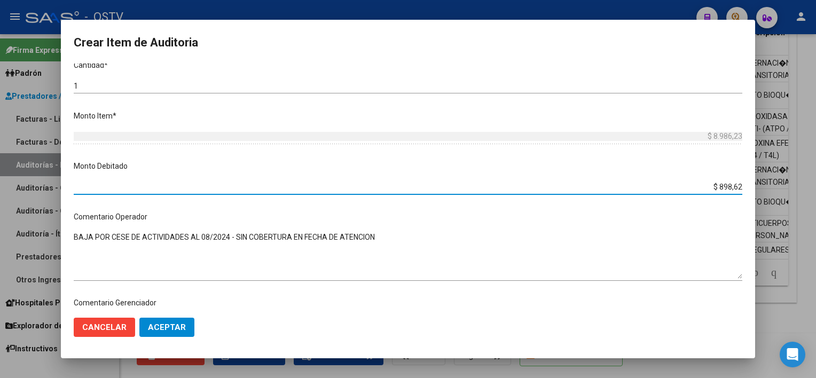
type input "$ 8.986,23"
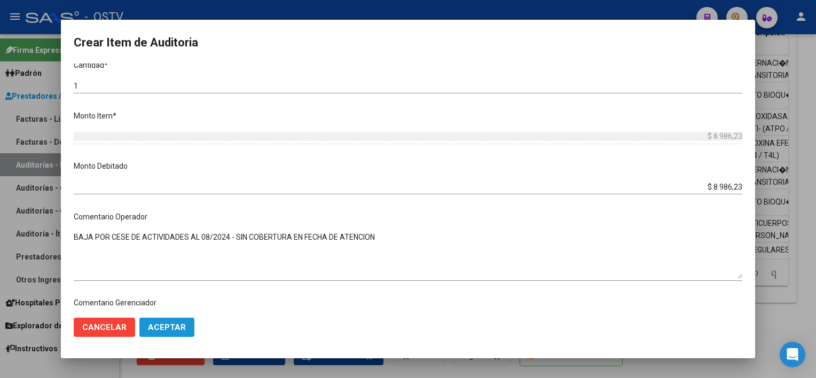
click at [165, 321] on button "Aceptar" at bounding box center [166, 327] width 55 height 19
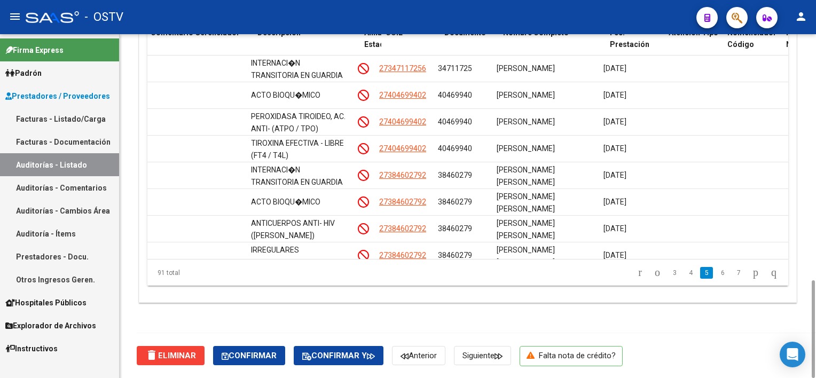
scroll to position [855, 500]
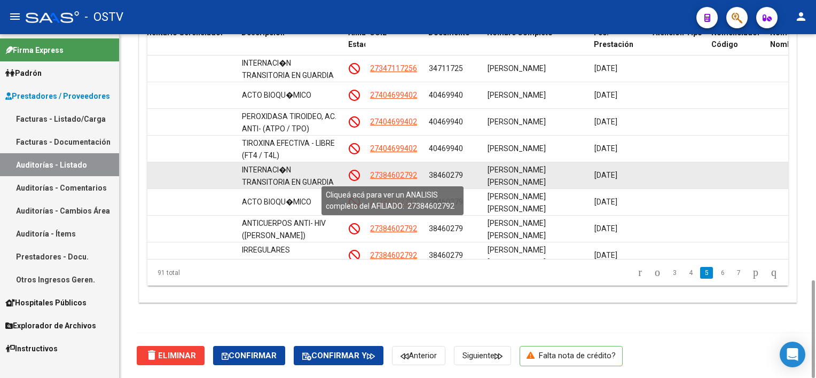
click at [391, 171] on span "27384602792" at bounding box center [393, 175] width 47 height 9
type textarea "27384602792"
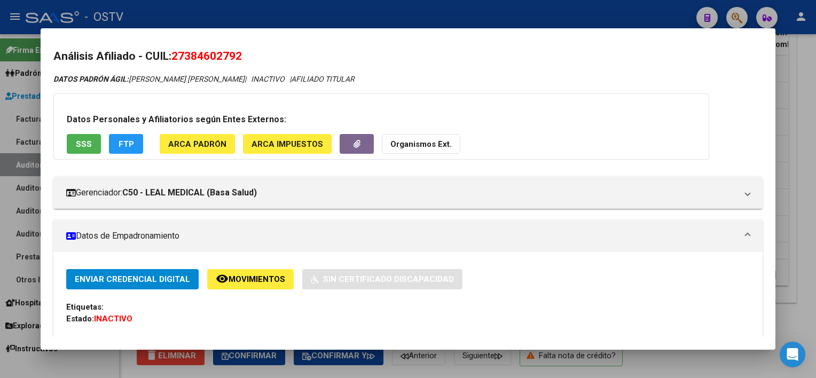
scroll to position [0, 0]
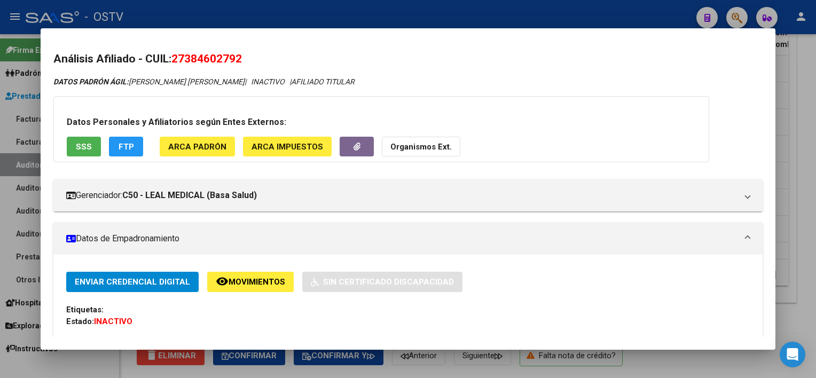
drag, startPoint x: 176, startPoint y: 57, endPoint x: 247, endPoint y: 51, distance: 71.3
click at [247, 51] on h2 "Análisis Afiliado - CUIL: 27384602792" at bounding box center [407, 59] width 709 height 17
copy span "27384602792"
click at [747, 365] on div at bounding box center [408, 189] width 816 height 378
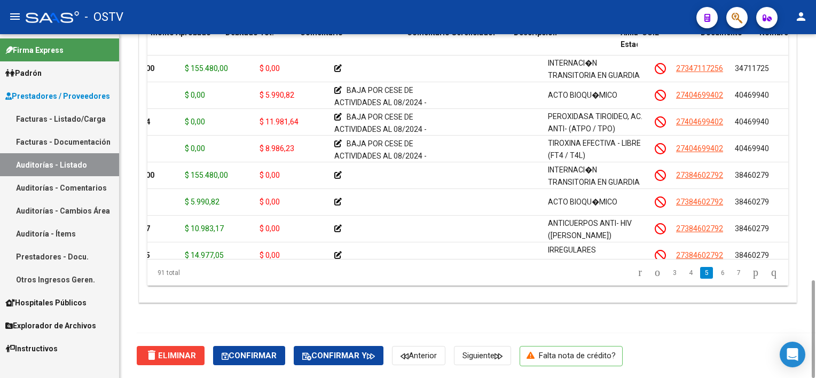
scroll to position [855, 193]
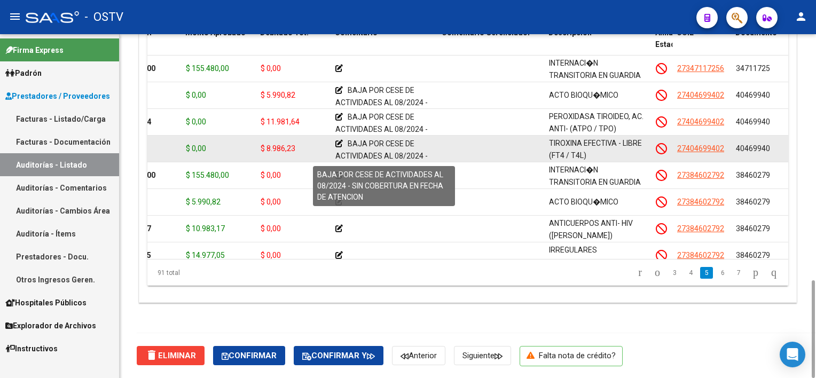
drag, startPoint x: 346, startPoint y: 141, endPoint x: 423, endPoint y: 144, distance: 76.5
click at [423, 144] on div "BAJA POR CESE DE ACTIVIDADES AL 08/2024 - SIN COBERTURA EN FECHA DE ATENCION" at bounding box center [384, 148] width 98 height 21
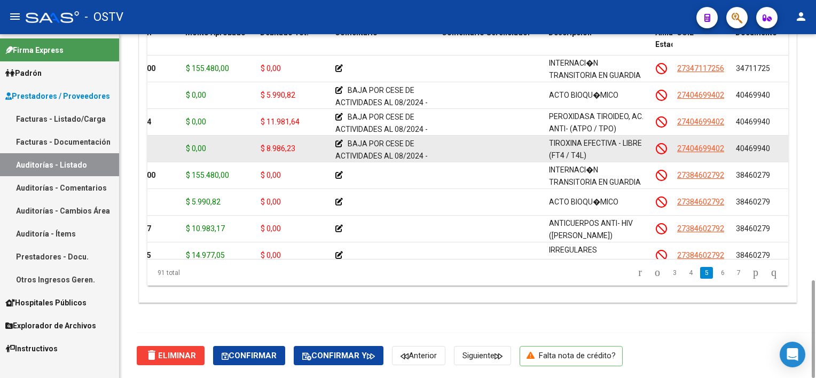
drag, startPoint x: 423, startPoint y: 144, endPoint x: 380, endPoint y: 146, distance: 42.2
click at [380, 146] on span "BAJA POR CESE DE ACTIVIDADES AL 08/2024 - SIN COBERTURA EN FECHA DE ATENCION" at bounding box center [381, 161] width 92 height 45
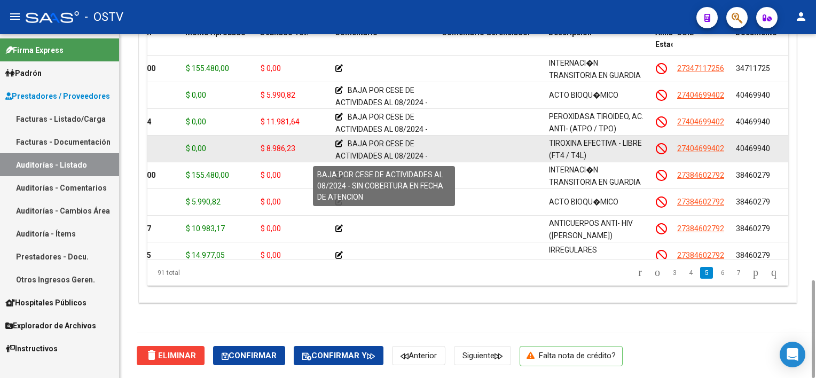
click at [351, 143] on span "BAJA POR CESE DE ACTIVIDADES AL 08/2024 - SIN COBERTURA EN FECHA DE ATENCION" at bounding box center [381, 161] width 92 height 45
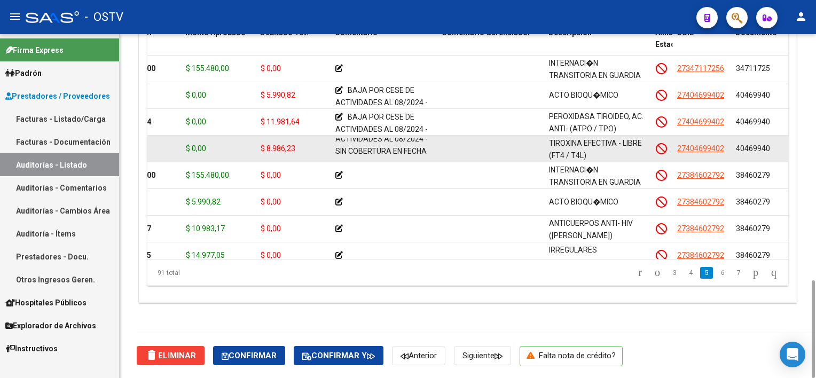
scroll to position [27, 0]
drag, startPoint x: 348, startPoint y: 141, endPoint x: 429, endPoint y: 154, distance: 81.7
click at [429, 154] on div "BAJA POR CESE DE ACTIVIDADES AL 08/2024 - SIN COBERTURA EN FECHA DE ATENCION" at bounding box center [384, 148] width 98 height 21
copy span "BAJA POR CESE DE ACTIVIDADES AL 08/2024 - SIN COBERTURA EN FECHA DE ATENCION"
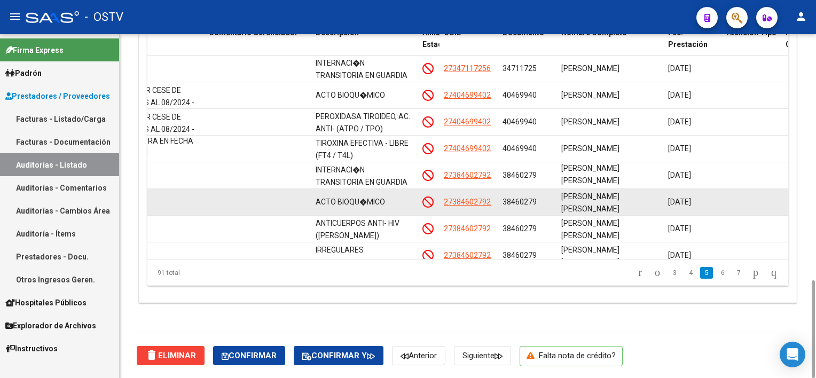
scroll to position [2, 0]
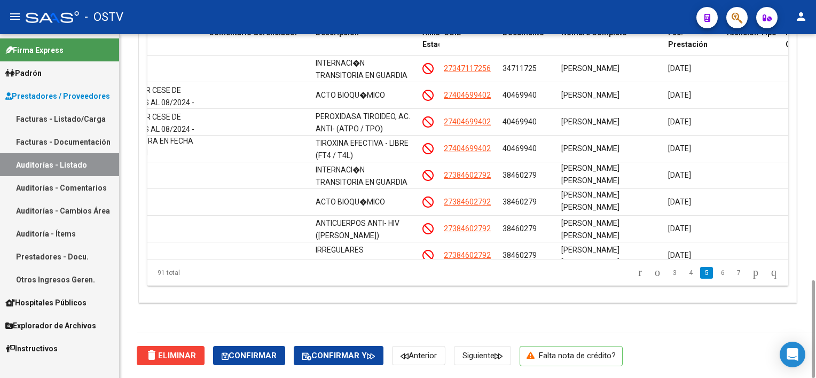
drag, startPoint x: 789, startPoint y: 135, endPoint x: 791, endPoint y: 162, distance: 26.8
click at [791, 162] on div "Crear Item de Auditoria Importar Atenciones CSV Importar Prácticas cloud_downlo…" at bounding box center [467, 139] width 657 height 326
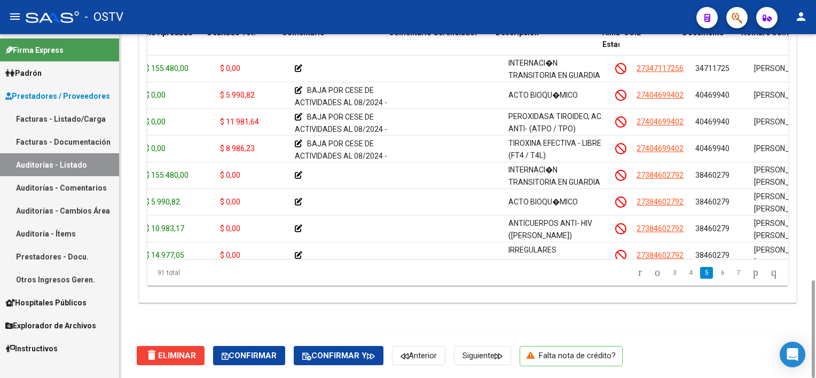
scroll to position [855, 214]
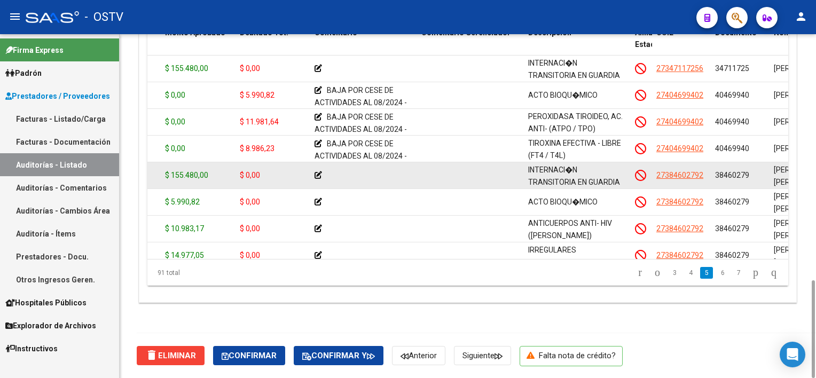
click at [318, 174] on icon at bounding box center [318, 174] width 7 height 7
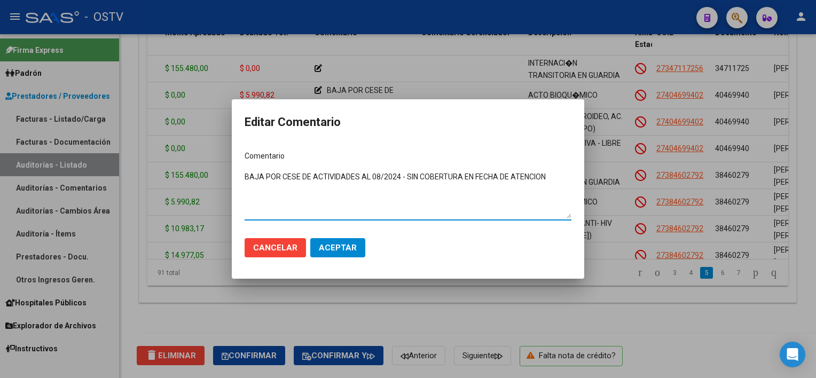
type textarea "BAJA POR CESE DE ACTIVIDADES AL 08/2024 - SIN COBERTURA EN FECHA DE ATENCION"
click at [346, 253] on button "Aceptar" at bounding box center [337, 247] width 55 height 19
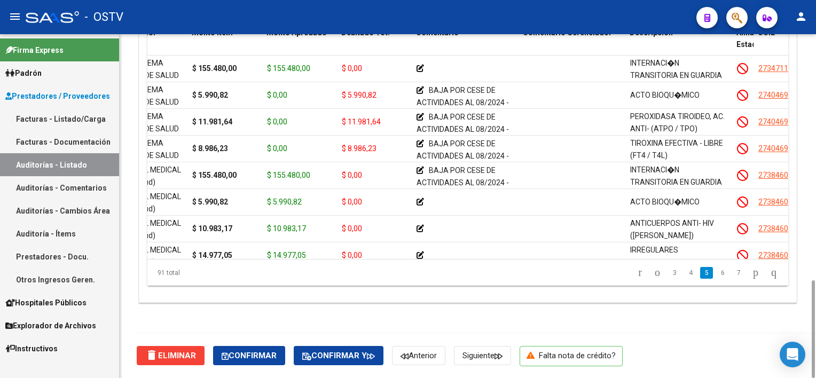
scroll to position [855, 113]
click at [235, 275] on div "91 total" at bounding box center [210, 273] width 127 height 27
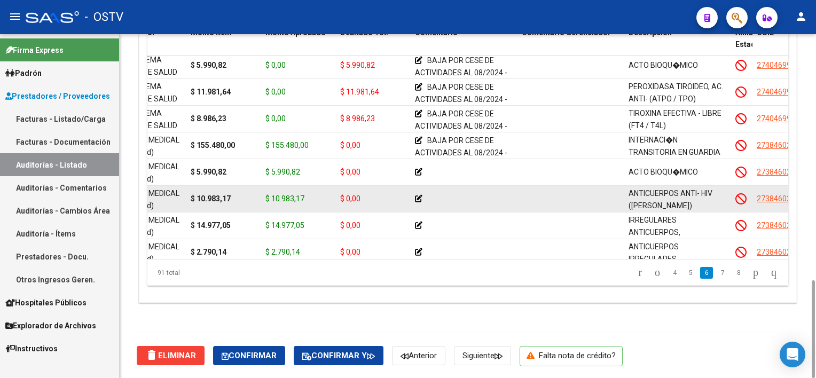
scroll to position [908, 113]
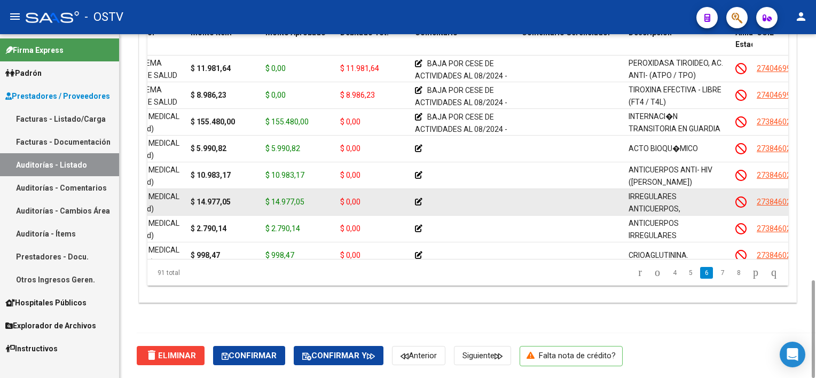
drag, startPoint x: 263, startPoint y: 198, endPoint x: 293, endPoint y: 199, distance: 30.0
click at [293, 199] on datatable-body-cell "$ 14.977,05" at bounding box center [298, 202] width 75 height 26
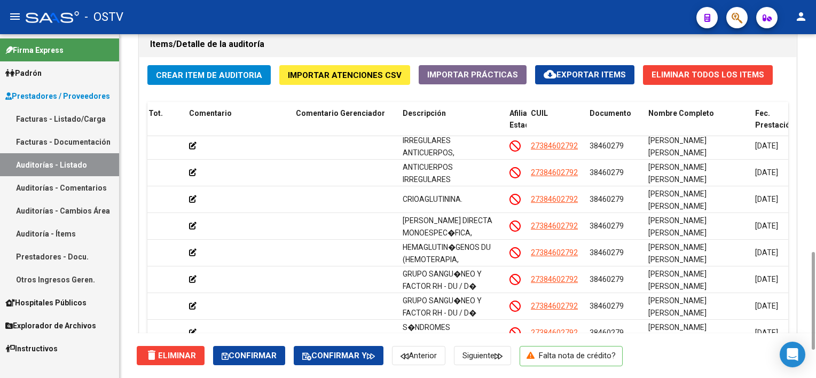
scroll to position [784, 0]
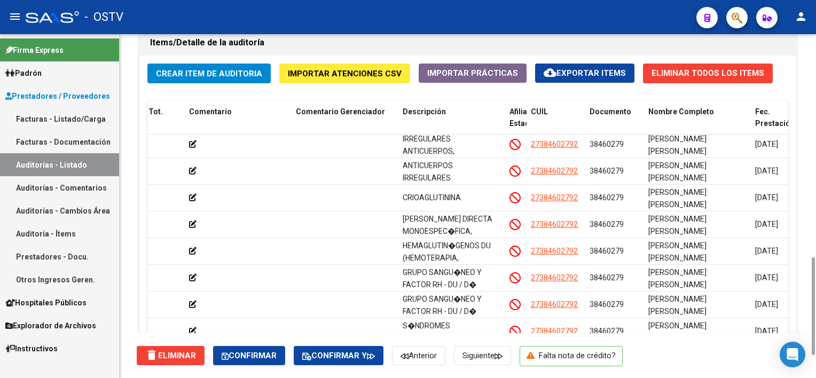
drag, startPoint x: 813, startPoint y: 288, endPoint x: 817, endPoint y: 266, distance: 22.9
click at [816, 266] on html "menu - OSTV person Firma Express Padrón Afiliados Empadronados Movimientos de A…" at bounding box center [408, 189] width 816 height 378
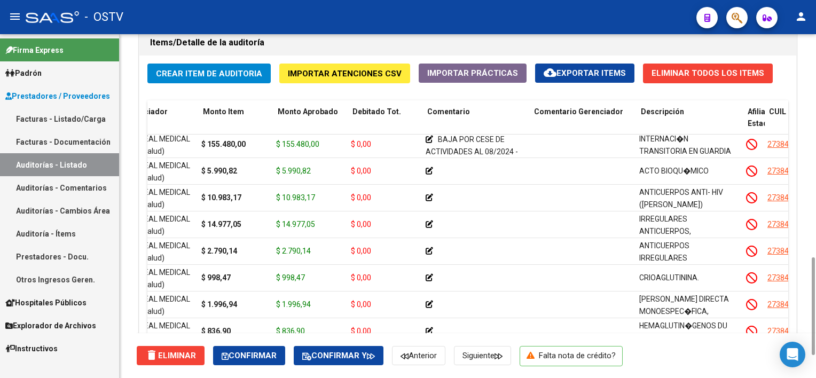
scroll to position [965, 99]
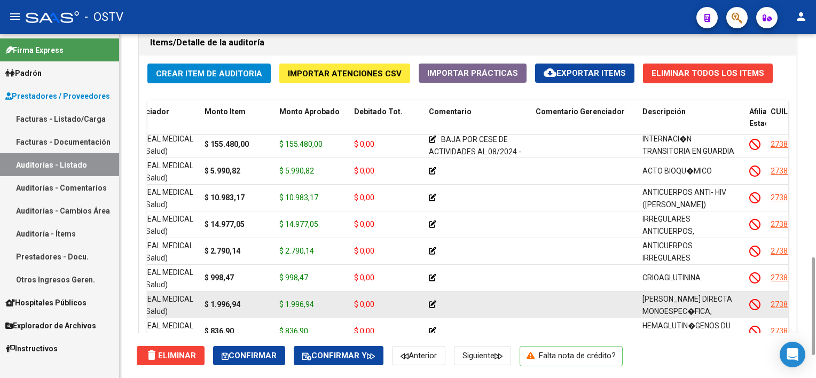
drag, startPoint x: 279, startPoint y: 301, endPoint x: 327, endPoint y: 304, distance: 48.2
click at [327, 304] on div "$ 1.996,94" at bounding box center [312, 305] width 66 height 12
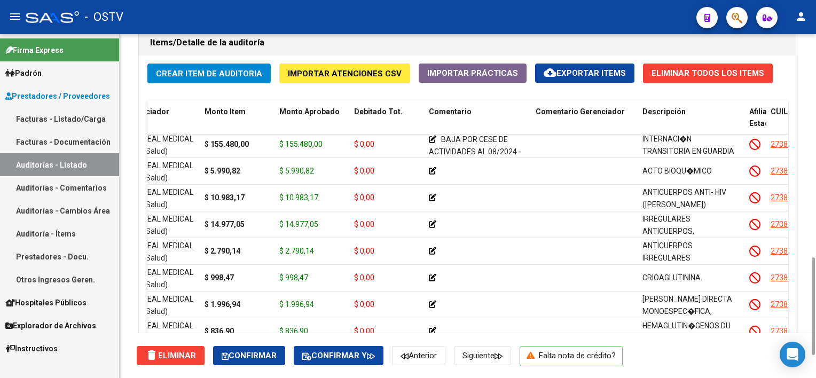
drag, startPoint x: 327, startPoint y: 304, endPoint x: 454, endPoint y: 333, distance: 130.5
click at [454, 333] on div "delete Eliminar Confirmar Confirmar y Anterior Siguiente Falta nota de crédito?" at bounding box center [477, 355] width 680 height 45
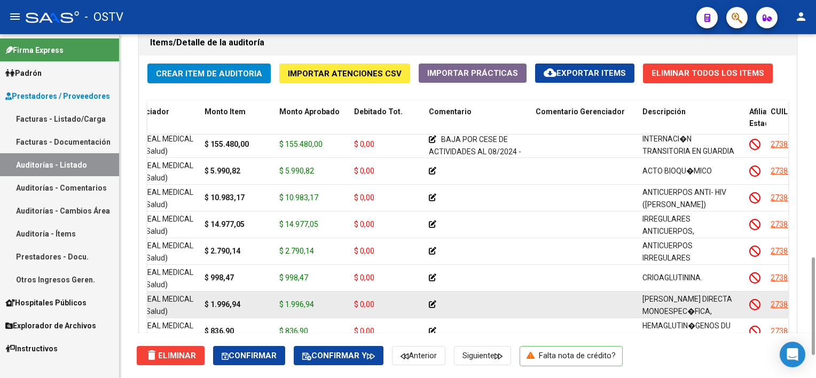
drag, startPoint x: 283, startPoint y: 305, endPoint x: 325, endPoint y: 305, distance: 42.2
click at [325, 305] on div "$ 1.996,94" at bounding box center [312, 305] width 66 height 12
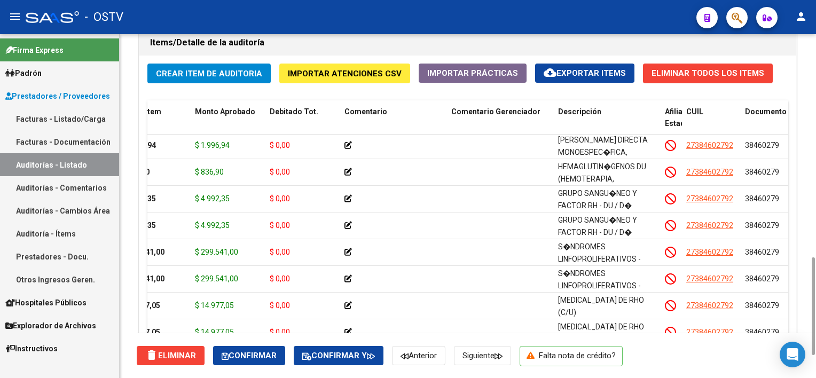
scroll to position [1142, 184]
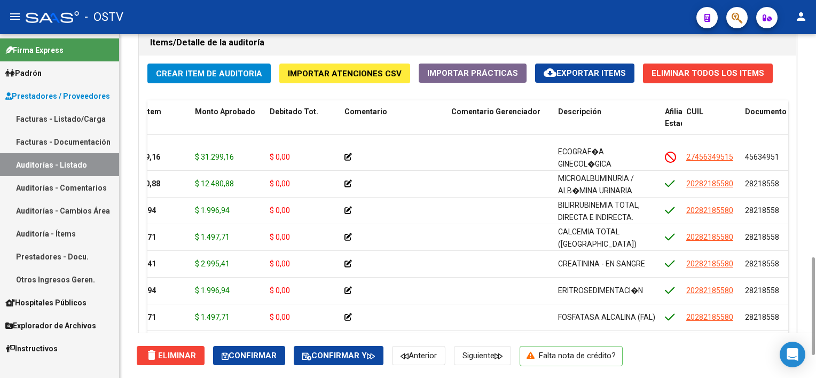
drag, startPoint x: 488, startPoint y: 332, endPoint x: 500, endPoint y: 331, distance: 12.3
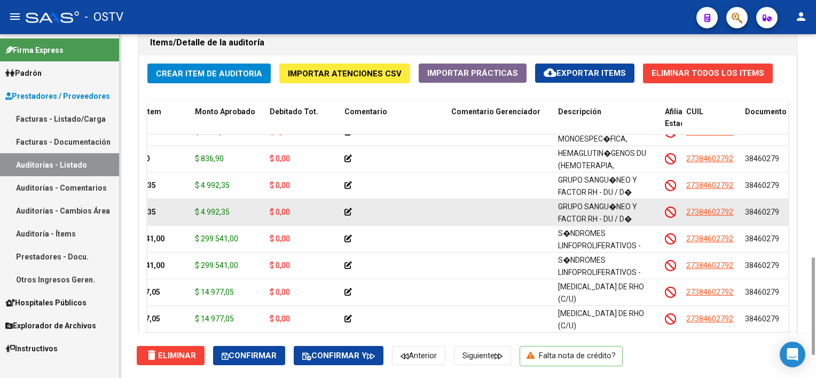
scroll to position [1120, 184]
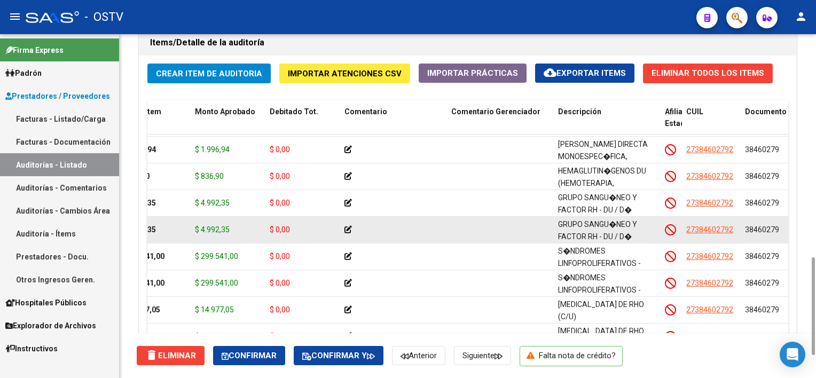
click at [482, 227] on div at bounding box center [500, 230] width 98 height 12
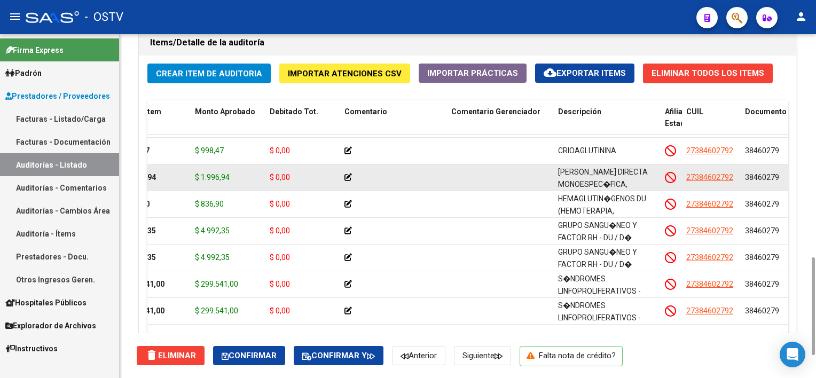
scroll to position [1066, 184]
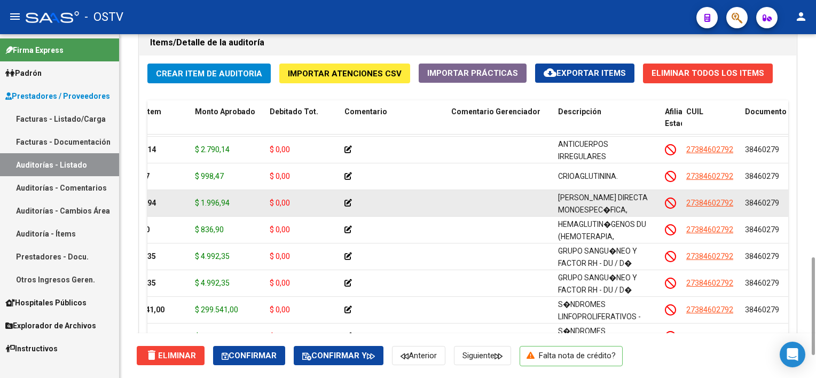
click at [383, 206] on div at bounding box center [394, 203] width 98 height 12
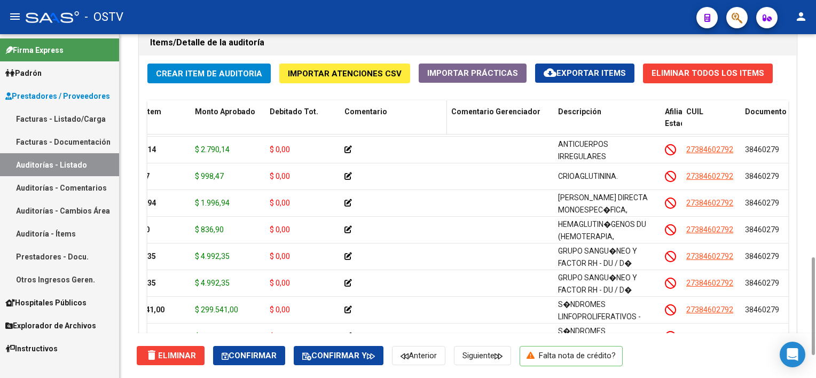
click at [400, 122] on datatable-header-cell "Comentario" at bounding box center [393, 123] width 107 height 47
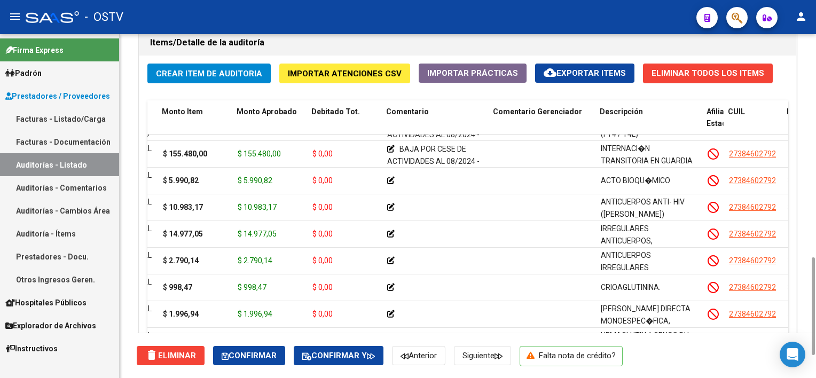
scroll to position [955, 140]
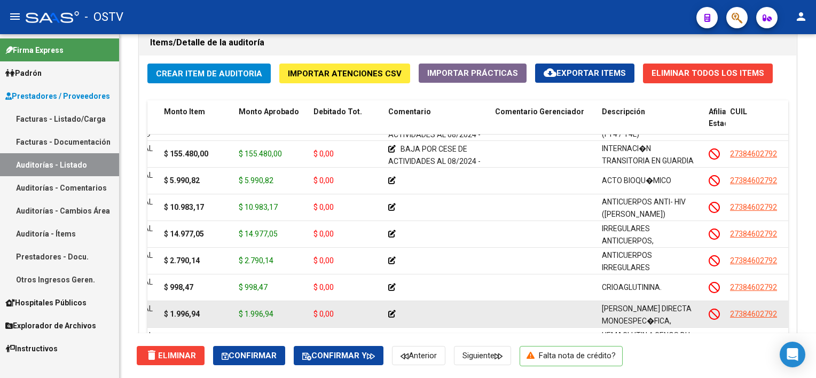
drag, startPoint x: 244, startPoint y: 312, endPoint x: 274, endPoint y: 312, distance: 29.9
click at [274, 312] on div "$ 1.996,94" at bounding box center [272, 314] width 66 height 12
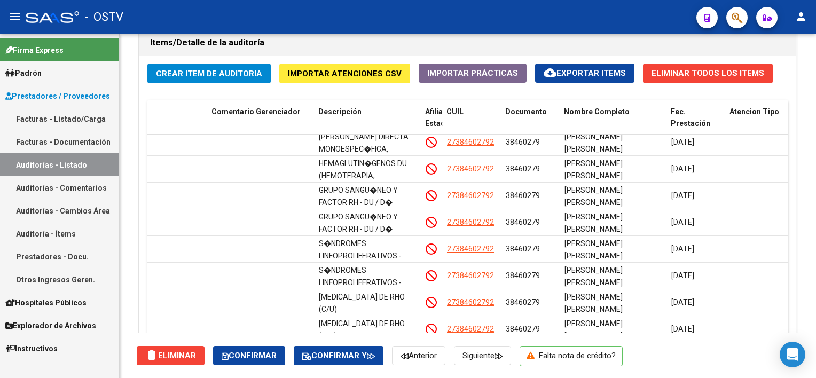
scroll to position [1133, 423]
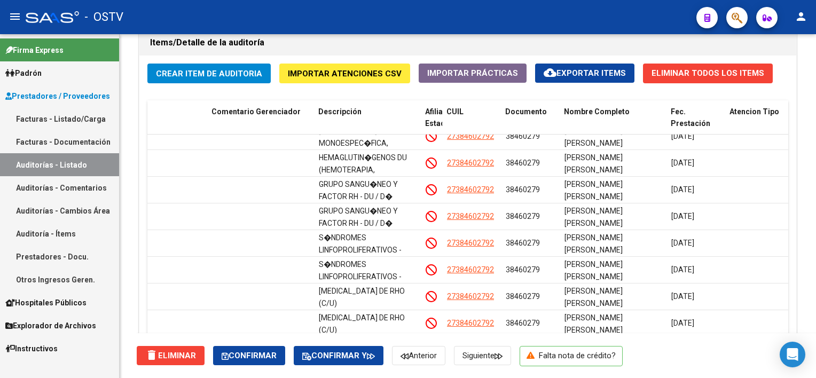
drag, startPoint x: 485, startPoint y: 333, endPoint x: 459, endPoint y: 332, distance: 25.7
click at [459, 333] on div "delete Eliminar Confirmar Confirmar y Anterior Siguiente Falta nota de crédito?" at bounding box center [477, 355] width 680 height 45
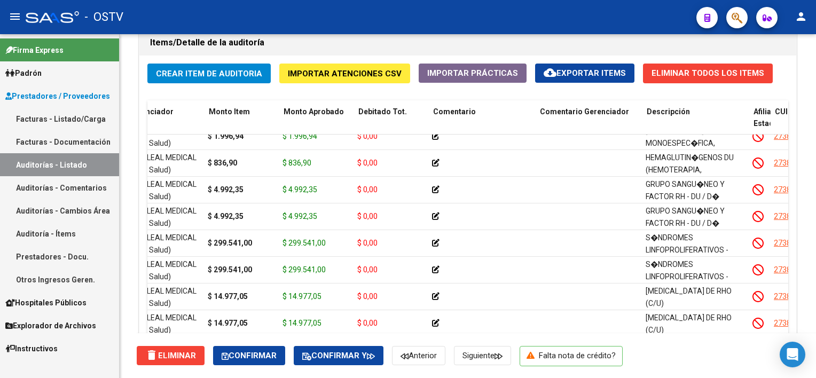
scroll to position [1133, 95]
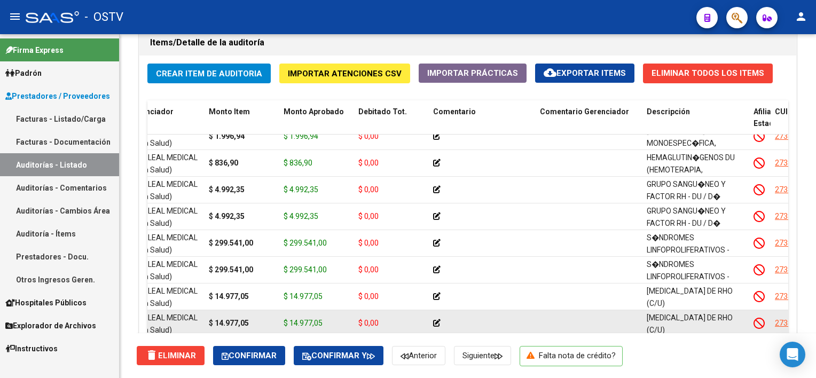
drag, startPoint x: 286, startPoint y: 317, endPoint x: 321, endPoint y: 320, distance: 34.3
click at [321, 320] on span "$ 14.977,05" at bounding box center [303, 323] width 39 height 9
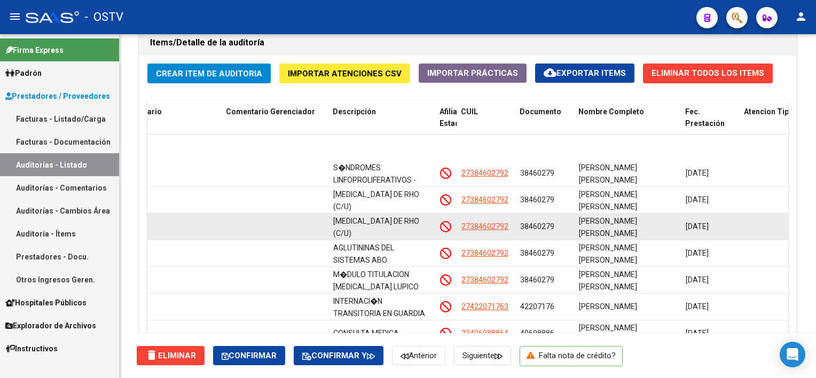
scroll to position [1293, 409]
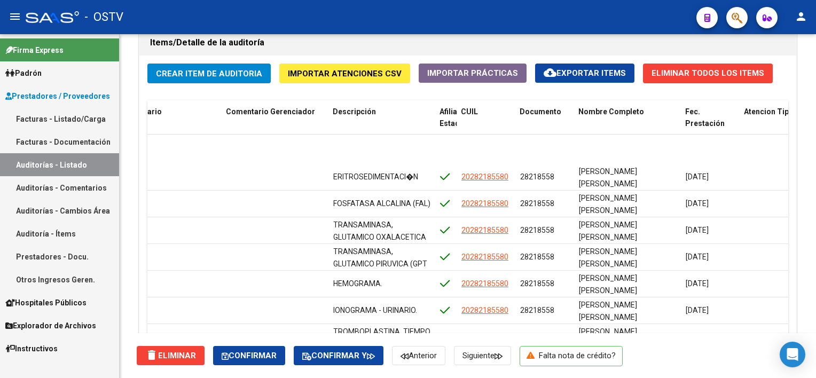
drag, startPoint x: 567, startPoint y: 332, endPoint x: 551, endPoint y: 331, distance: 16.1
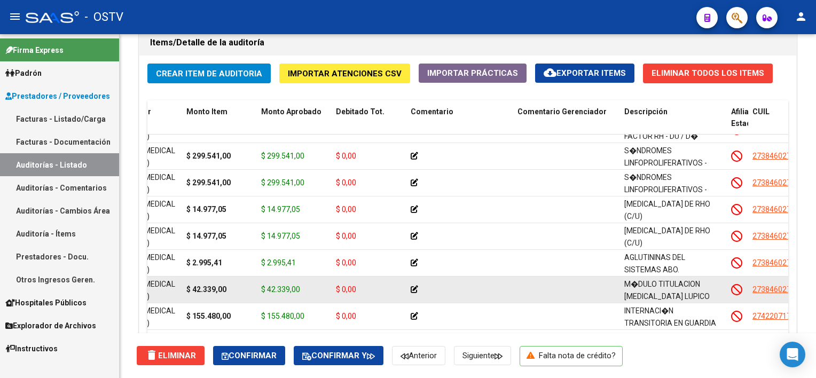
scroll to position [1244, 118]
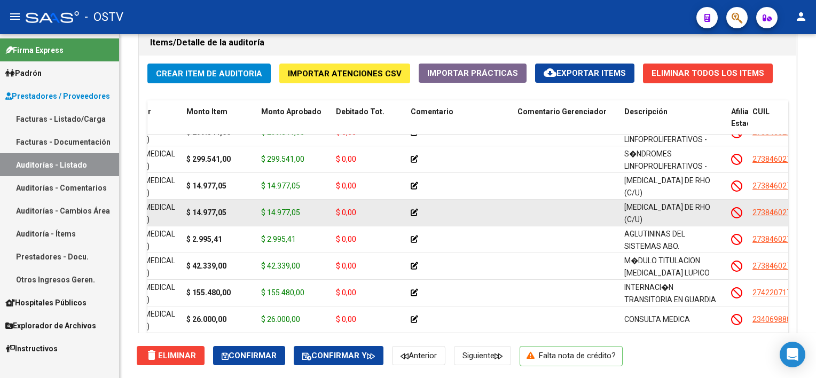
click at [302, 209] on div "$ 14.977,05" at bounding box center [294, 213] width 66 height 12
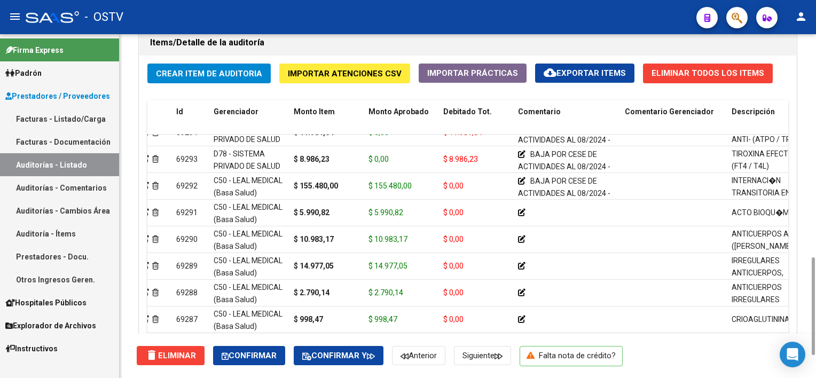
scroll to position [923, 0]
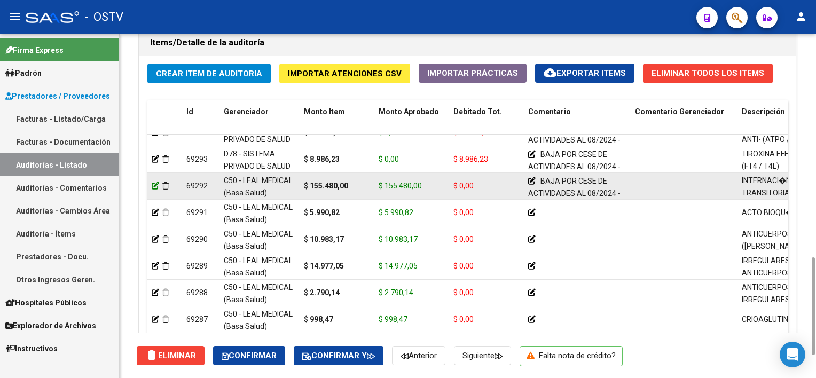
click at [154, 184] on icon at bounding box center [155, 185] width 7 height 7
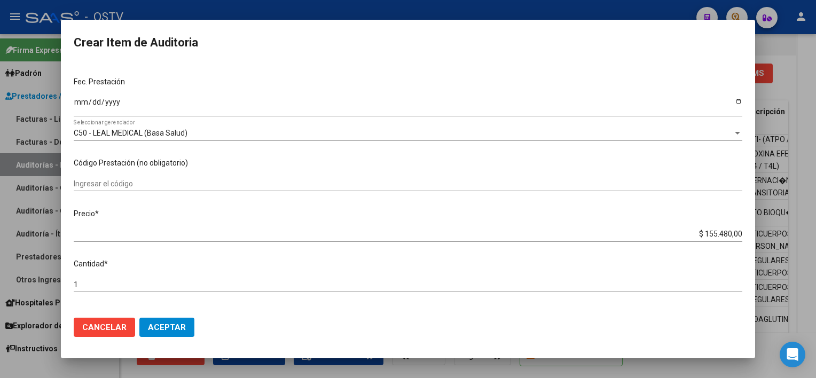
scroll to position [160, 0]
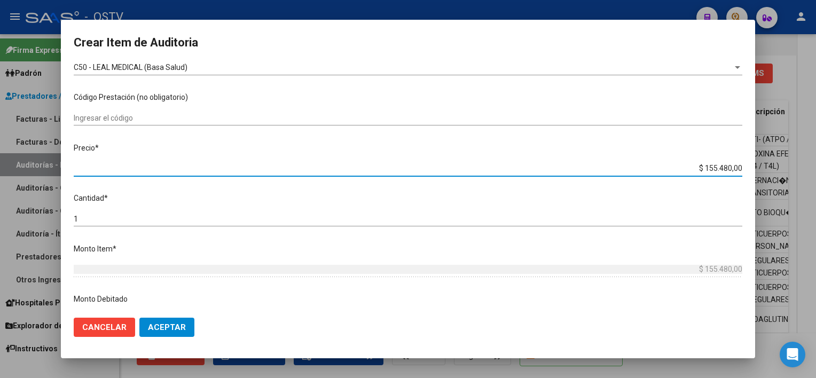
drag, startPoint x: 694, startPoint y: 169, endPoint x: 742, endPoint y: 173, distance: 47.2
click at [742, 173] on app-form-text-field "Precio * $ 155.480,00 Ingresar el precio" at bounding box center [412, 158] width 677 height 30
type input "$ 0,08"
type input "$ 0,87"
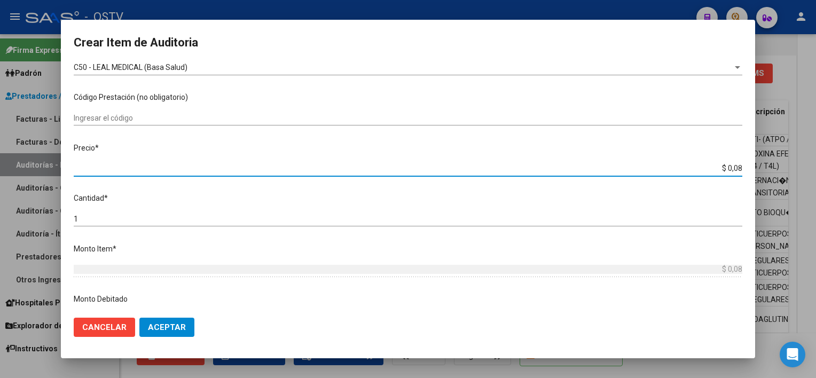
type input "$ 0,87"
type input "$ 8,78"
type input "$ 87,84"
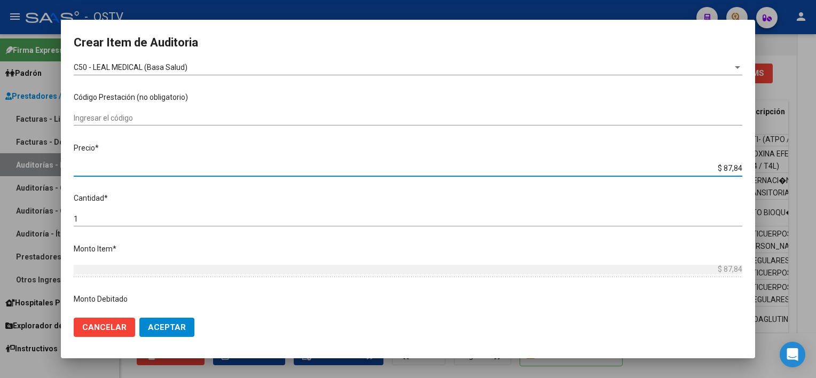
type input "$ 878,40"
type input "$ 8.784,08"
type input "$ 87.840,87"
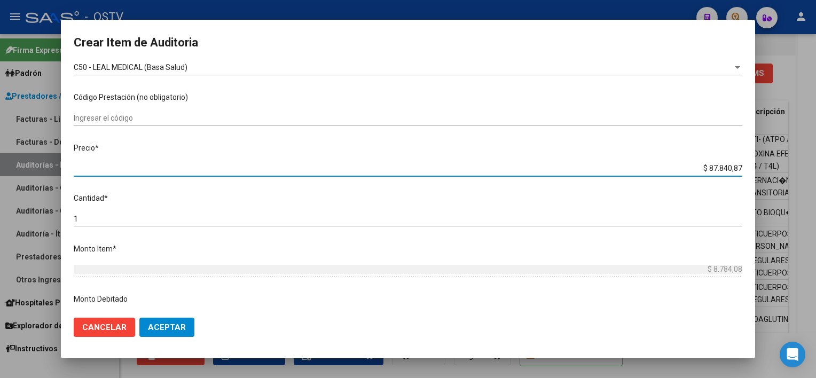
type input "$ 87.840,87"
type input "$ 878.408,70"
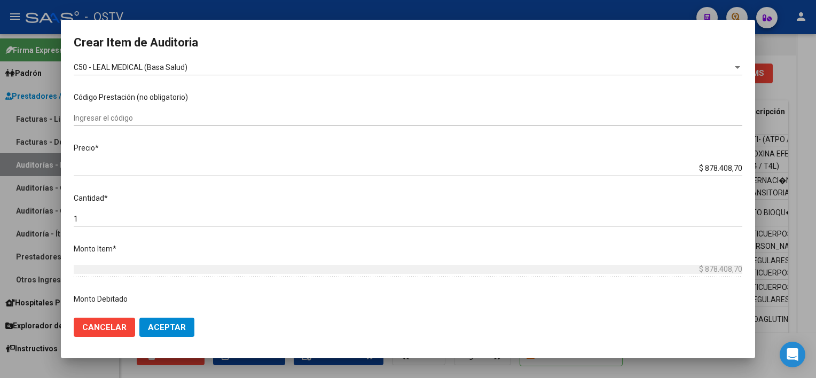
scroll to position [293, 0]
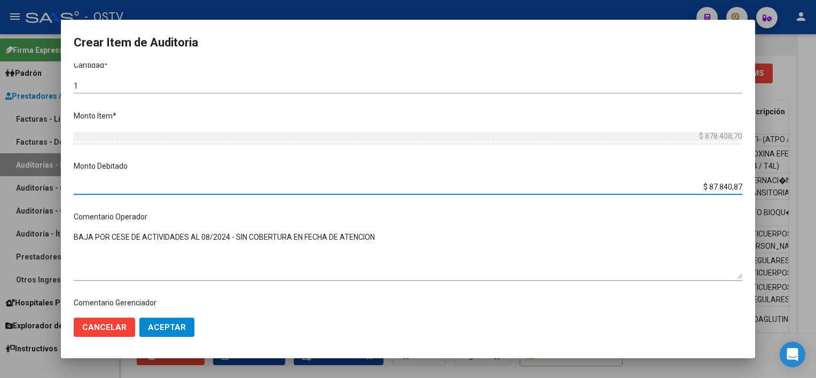
type input "$ 878.408,70"
click at [181, 325] on button "Aceptar" at bounding box center [166, 327] width 55 height 19
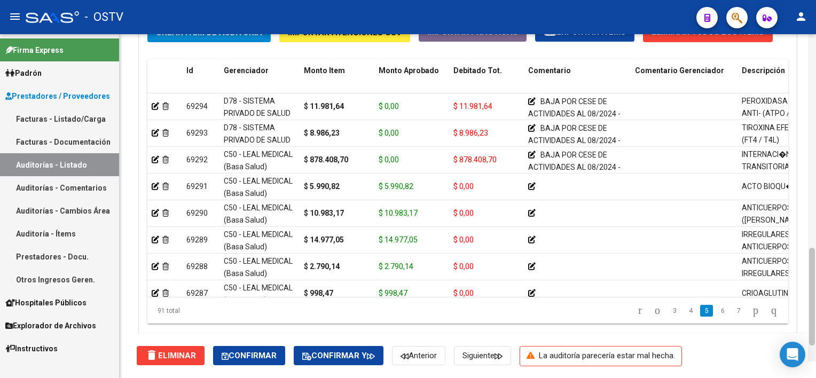
scroll to position [809, 0]
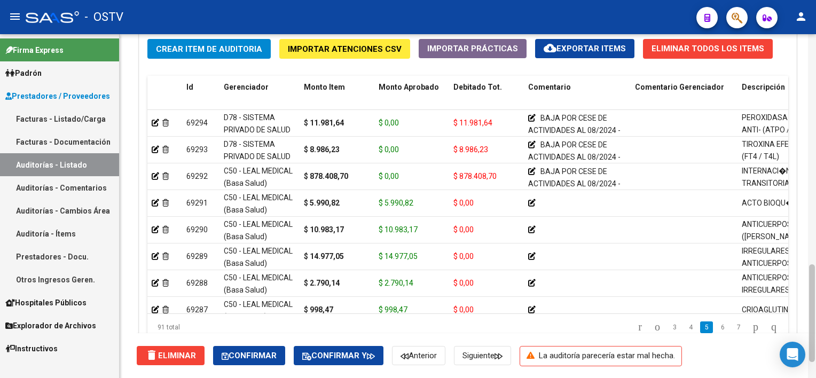
drag, startPoint x: 812, startPoint y: 333, endPoint x: 815, endPoint y: 318, distance: 15.2
click at [815, 318] on div at bounding box center [812, 313] width 6 height 98
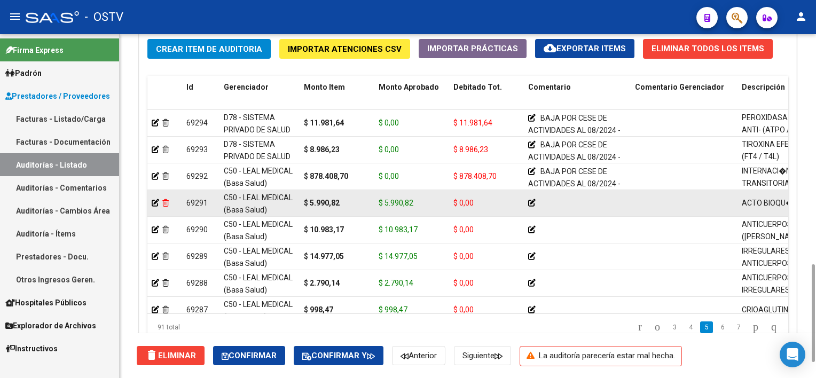
click at [167, 201] on icon at bounding box center [165, 202] width 6 height 7
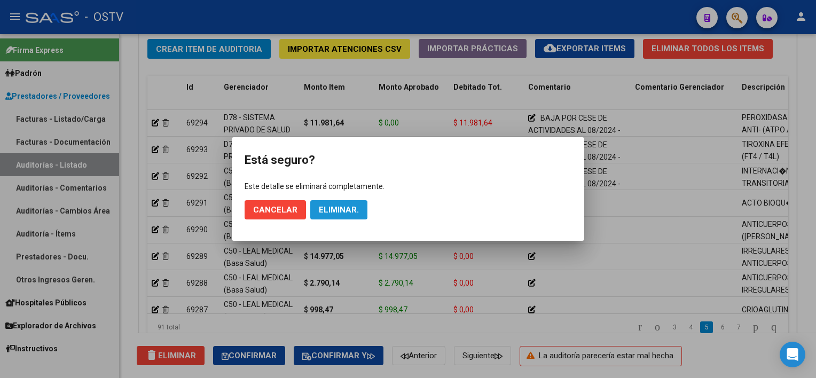
click at [329, 210] on span "Eliminar." at bounding box center [339, 210] width 40 height 10
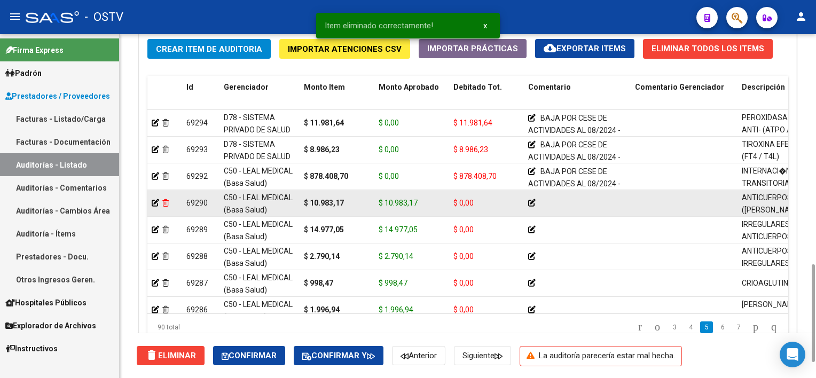
click at [167, 202] on icon at bounding box center [165, 202] width 6 height 7
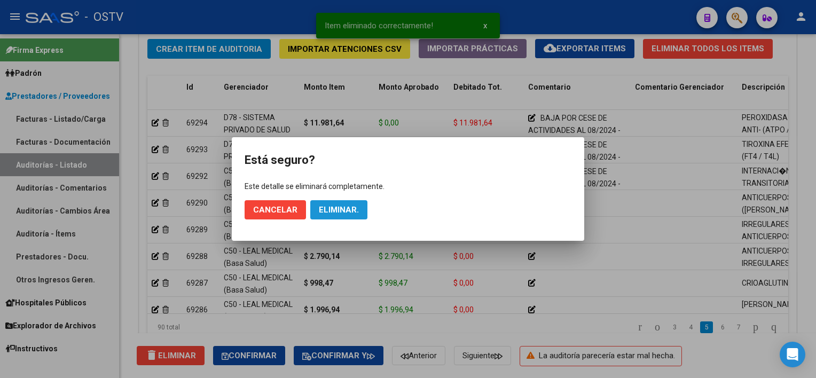
click at [335, 212] on span "Eliminar." at bounding box center [339, 210] width 40 height 10
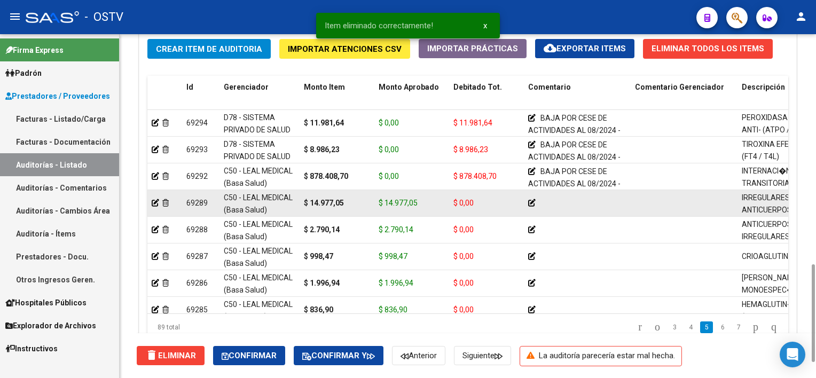
click at [169, 201] on div at bounding box center [165, 203] width 26 height 12
click at [165, 202] on icon at bounding box center [165, 202] width 6 height 7
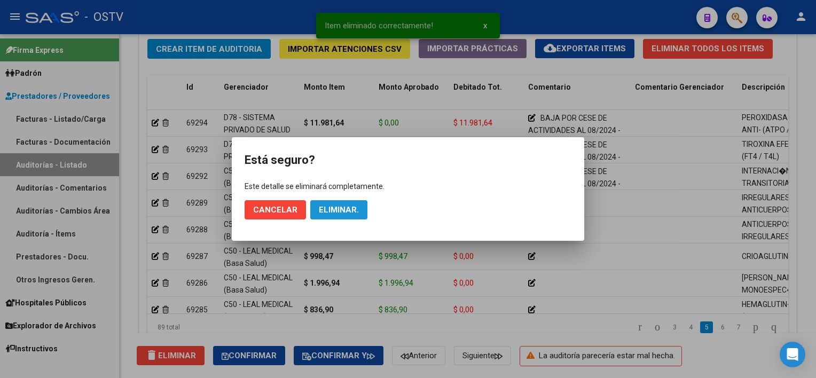
click at [333, 212] on span "Eliminar." at bounding box center [339, 210] width 40 height 10
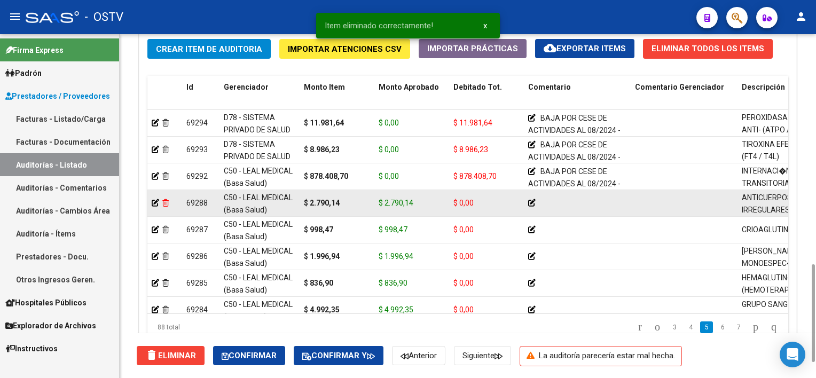
click at [167, 200] on icon at bounding box center [165, 202] width 6 height 7
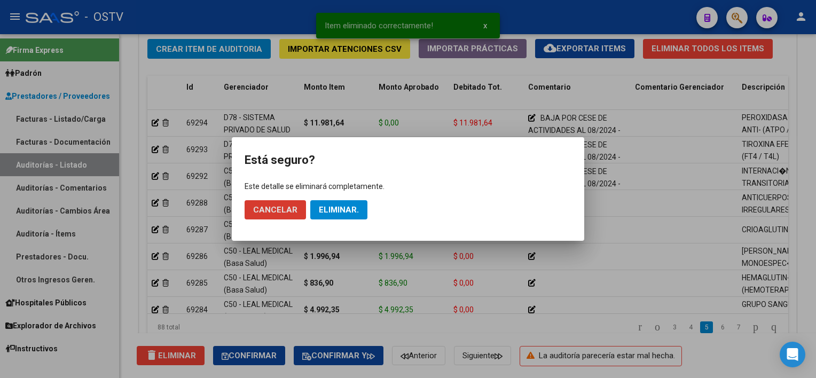
click at [326, 205] on span "Eliminar." at bounding box center [339, 210] width 40 height 10
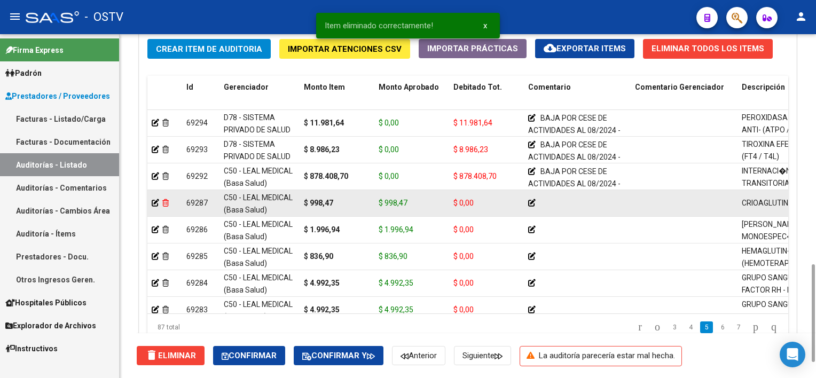
click at [166, 204] on icon at bounding box center [165, 202] width 6 height 7
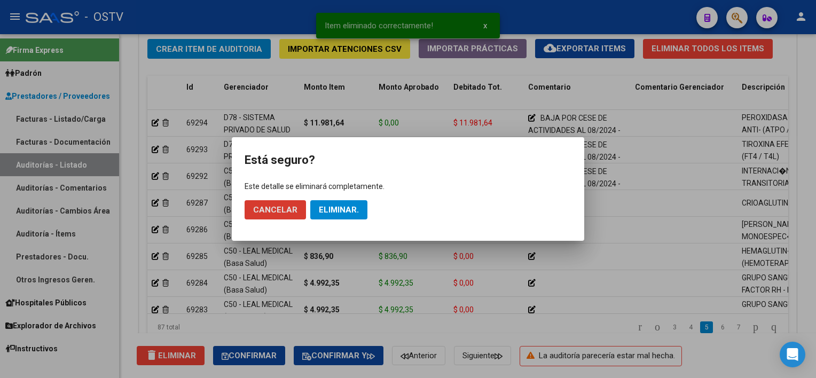
click at [333, 212] on span "Eliminar." at bounding box center [339, 210] width 40 height 10
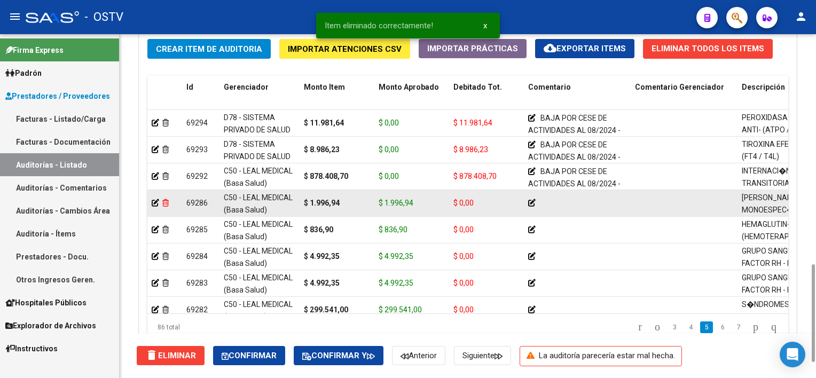
click at [165, 201] on icon at bounding box center [165, 202] width 6 height 7
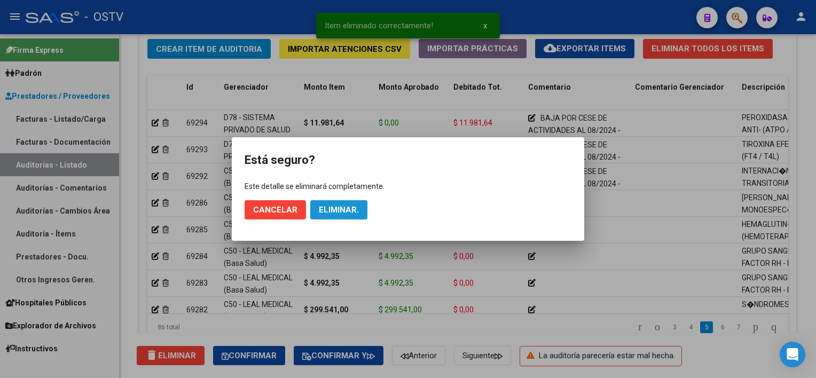
click at [321, 206] on span "Eliminar." at bounding box center [339, 210] width 40 height 10
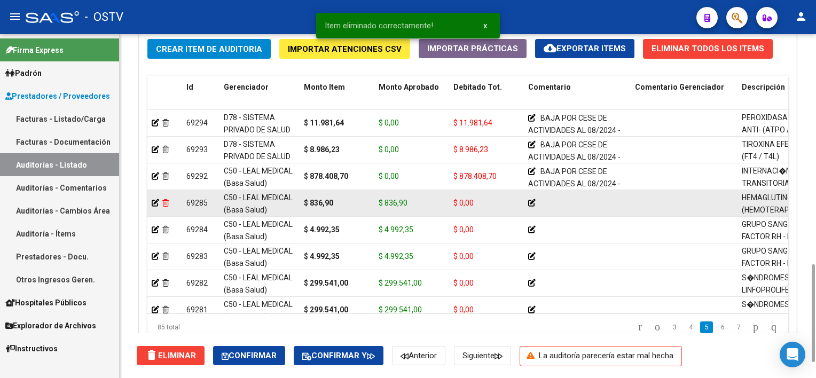
click at [167, 203] on icon at bounding box center [165, 202] width 6 height 7
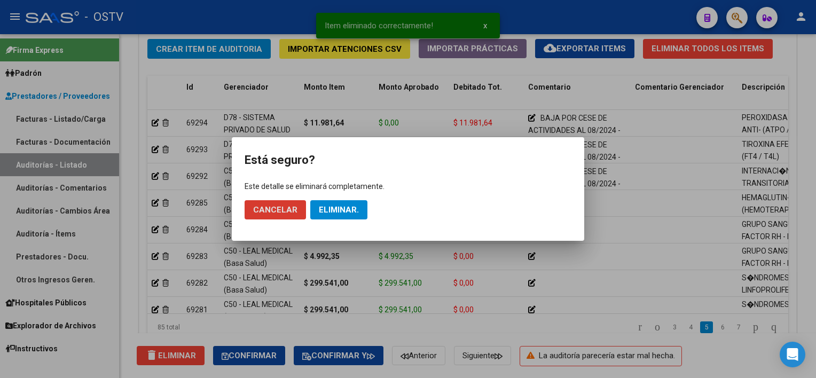
click at [342, 209] on span "Eliminar." at bounding box center [339, 210] width 40 height 10
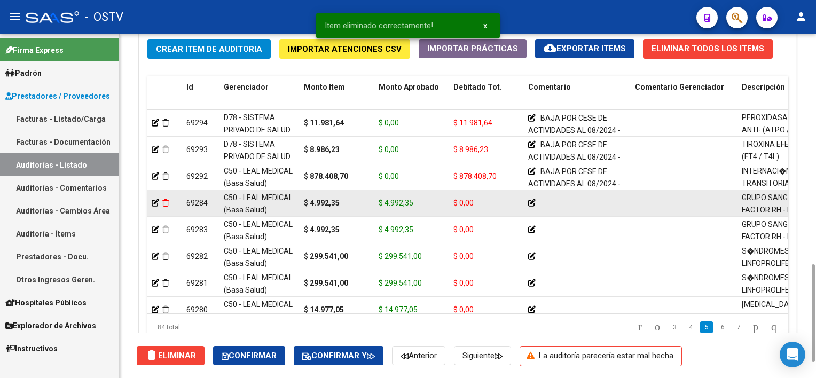
click at [167, 203] on icon at bounding box center [165, 202] width 6 height 7
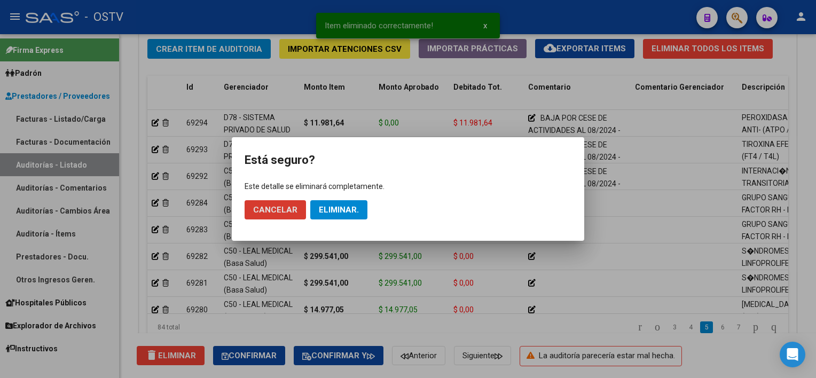
click at [352, 206] on span "Eliminar." at bounding box center [339, 210] width 40 height 10
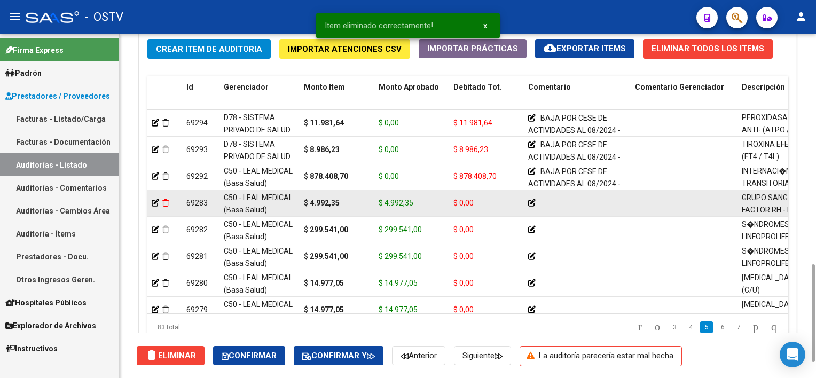
click at [167, 201] on icon at bounding box center [165, 202] width 6 height 7
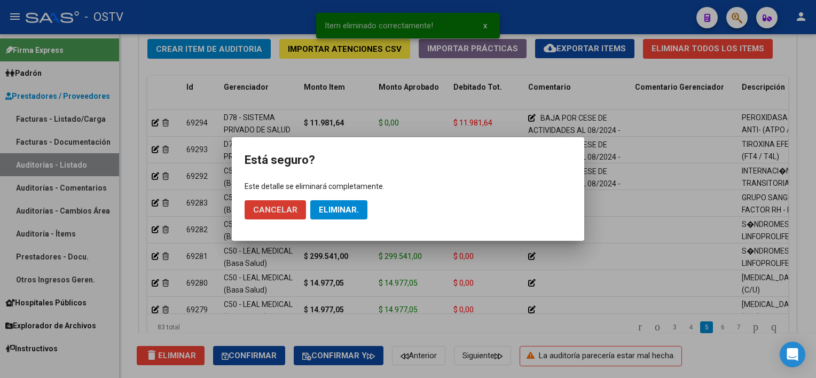
click at [347, 208] on span "Eliminar." at bounding box center [339, 210] width 40 height 10
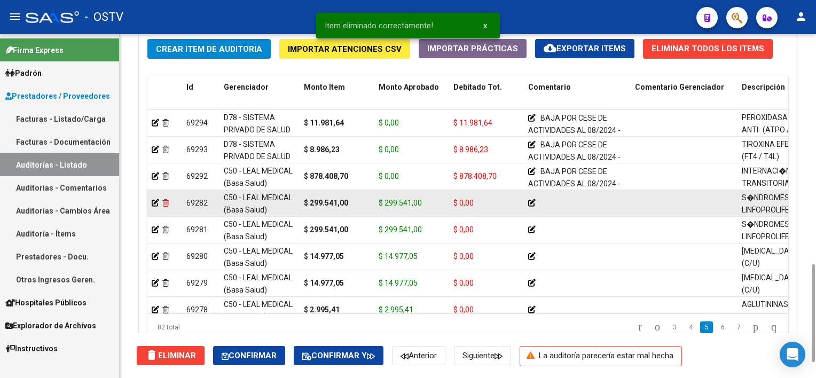
click at [166, 202] on icon at bounding box center [165, 202] width 6 height 7
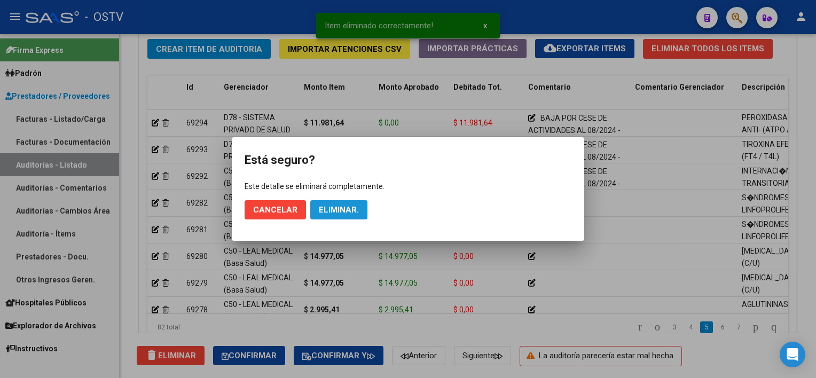
click at [322, 204] on button "Eliminar." at bounding box center [338, 209] width 57 height 19
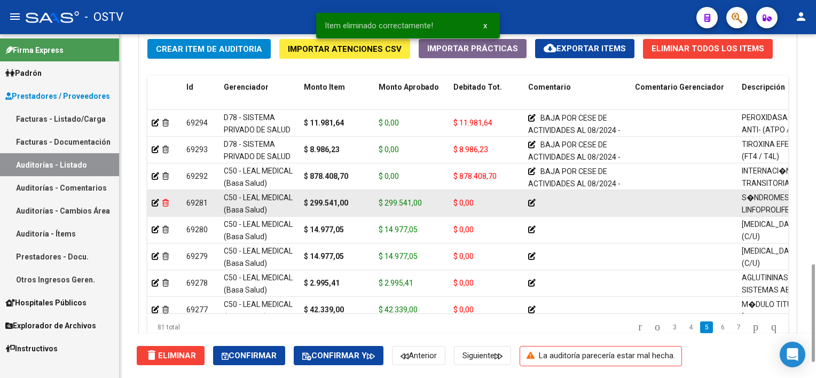
click at [167, 202] on icon at bounding box center [165, 202] width 6 height 7
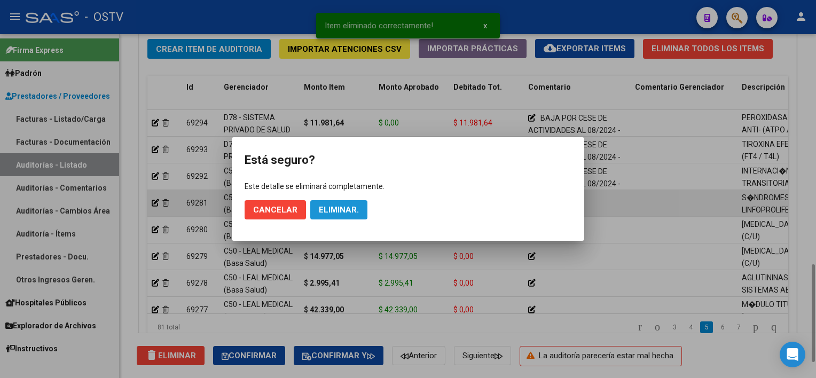
drag, startPoint x: 346, startPoint y: 212, endPoint x: 340, endPoint y: 212, distance: 6.4
click at [346, 212] on span "Eliminar." at bounding box center [339, 210] width 40 height 10
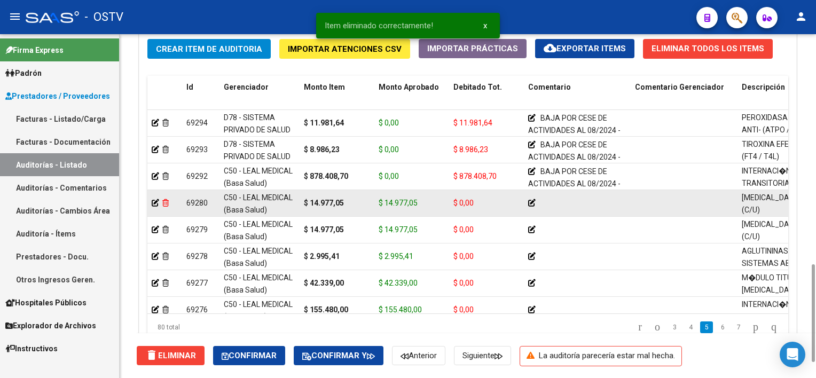
click at [165, 202] on icon at bounding box center [165, 202] width 6 height 7
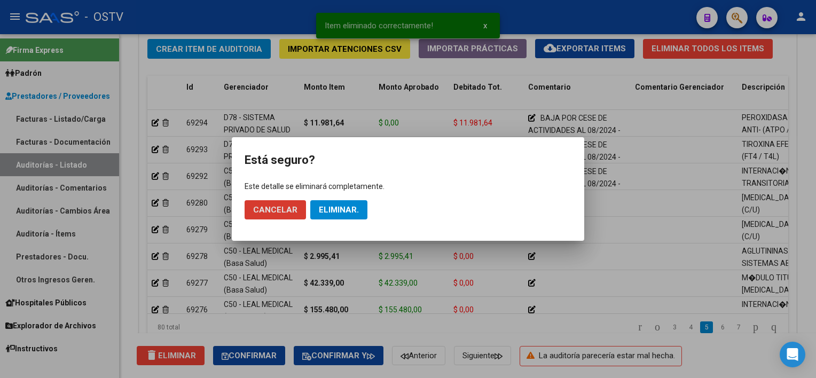
click at [331, 207] on span "Eliminar." at bounding box center [339, 210] width 40 height 10
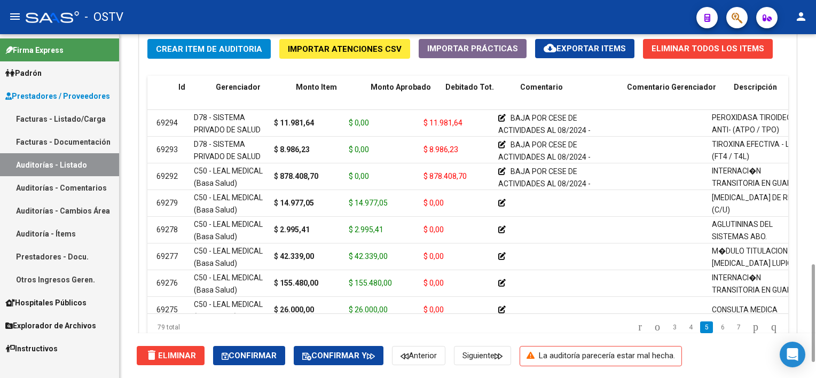
scroll to position [908, 0]
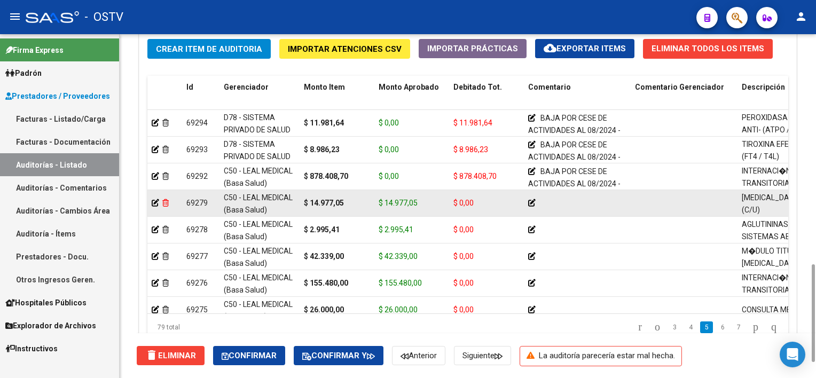
click at [166, 202] on icon at bounding box center [165, 202] width 6 height 7
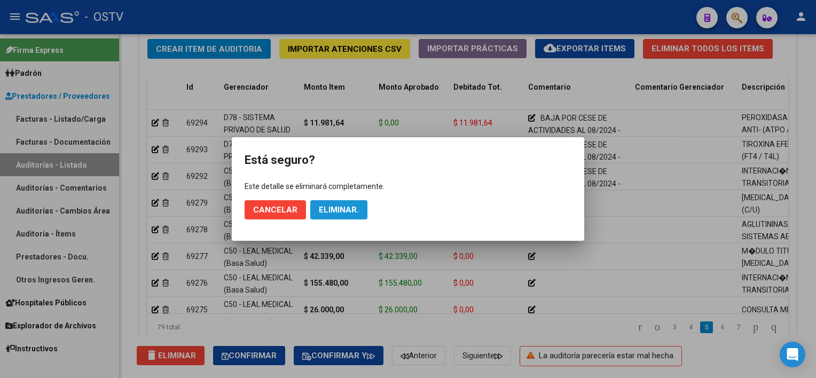
click at [347, 209] on span "Eliminar." at bounding box center [339, 210] width 40 height 10
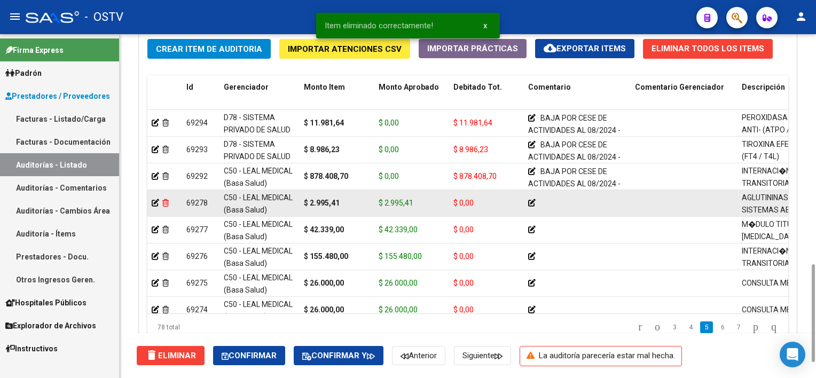
click at [167, 201] on icon at bounding box center [165, 202] width 6 height 7
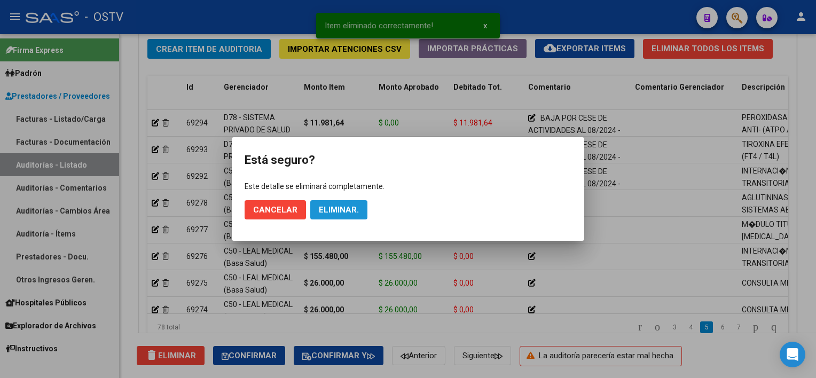
click at [349, 205] on span "Eliminar." at bounding box center [339, 210] width 40 height 10
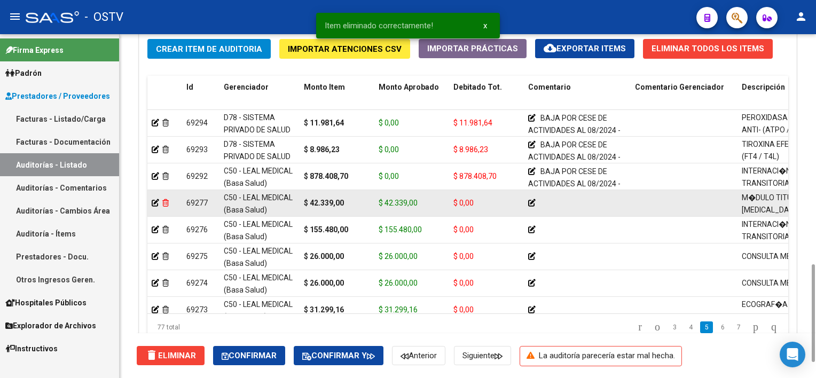
click at [167, 203] on icon at bounding box center [165, 202] width 6 height 7
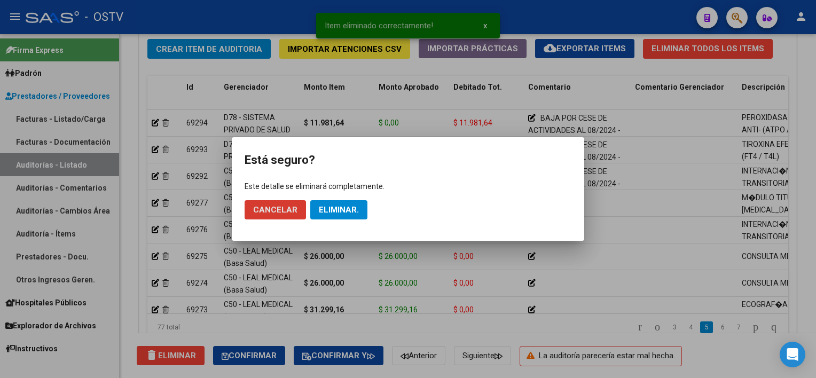
click at [346, 209] on span "Eliminar." at bounding box center [339, 210] width 40 height 10
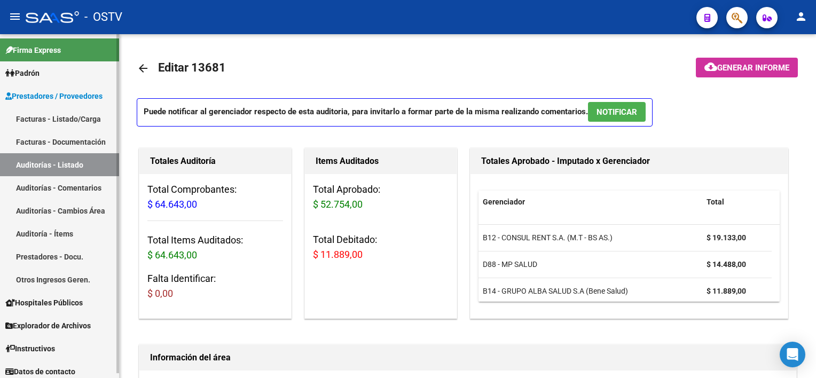
click at [66, 122] on link "Facturas - Listado/Carga" at bounding box center [59, 118] width 119 height 23
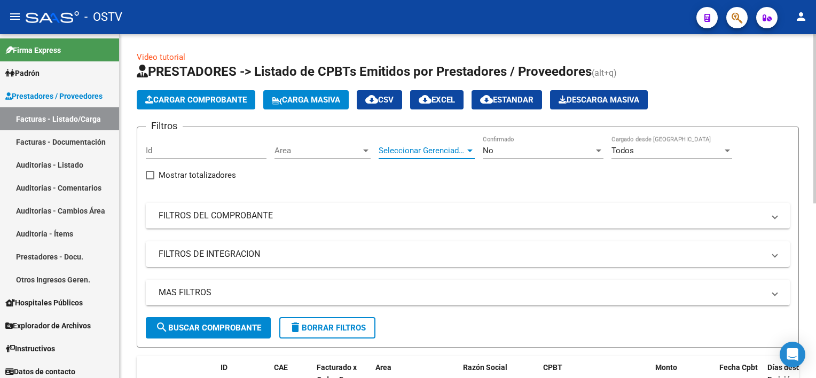
click at [473, 154] on div at bounding box center [470, 150] width 10 height 9
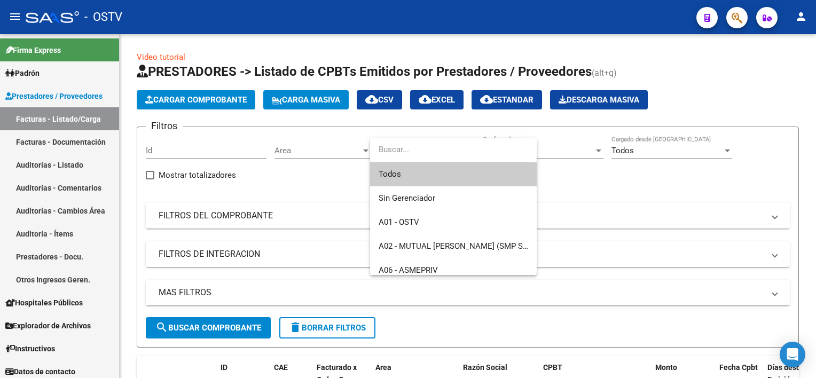
click at [501, 154] on input "dropdown search" at bounding box center [449, 150] width 159 height 24
click at [584, 168] on div at bounding box center [408, 189] width 816 height 378
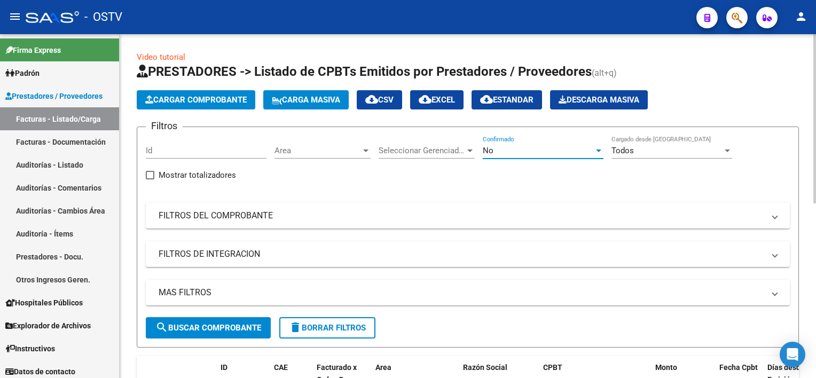
click at [566, 154] on div "No" at bounding box center [538, 151] width 111 height 10
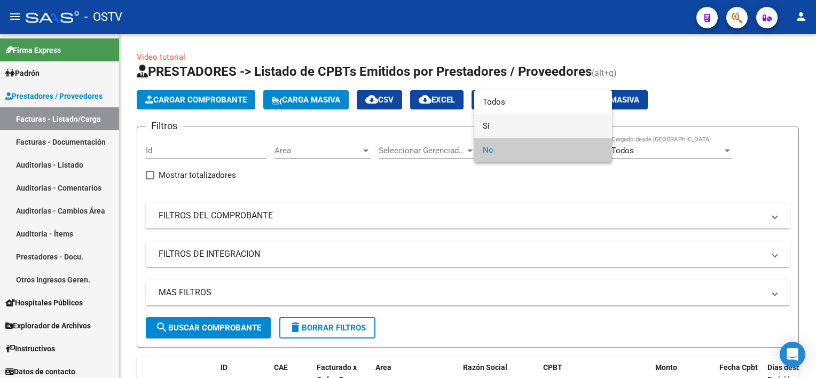
click at [540, 126] on span "Si" at bounding box center [543, 126] width 121 height 24
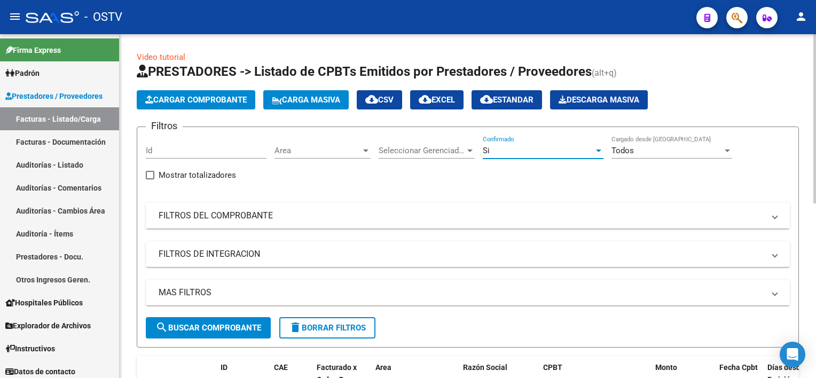
click at [246, 216] on mat-panel-title "FILTROS DEL COMPROBANTE" at bounding box center [462, 216] width 606 height 12
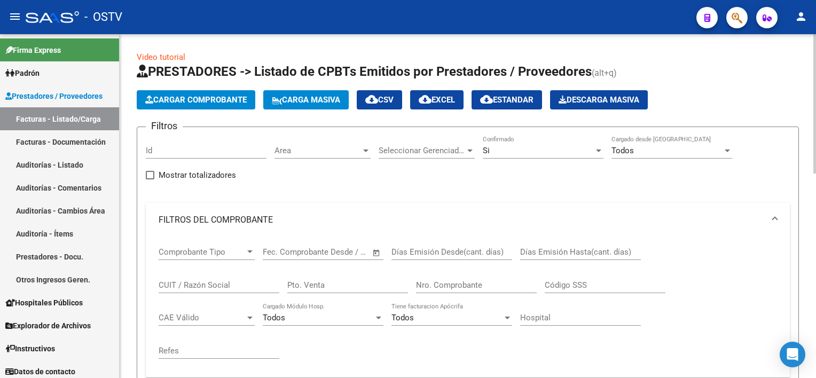
click at [326, 282] on input "Pto. Venta" at bounding box center [347, 285] width 121 height 10
type input "3"
type input "5973"
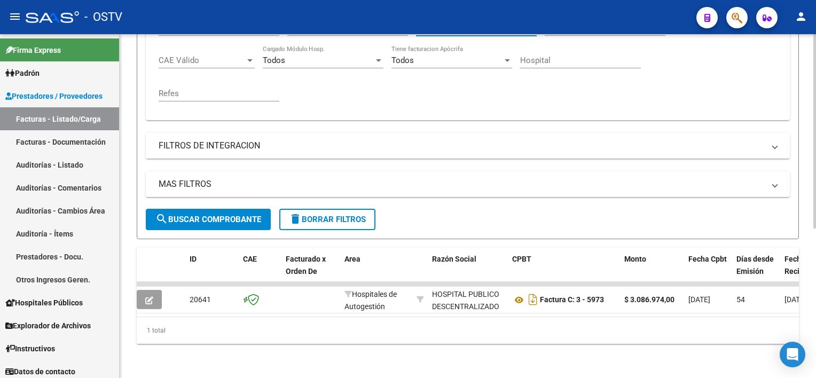
scroll to position [0, 221]
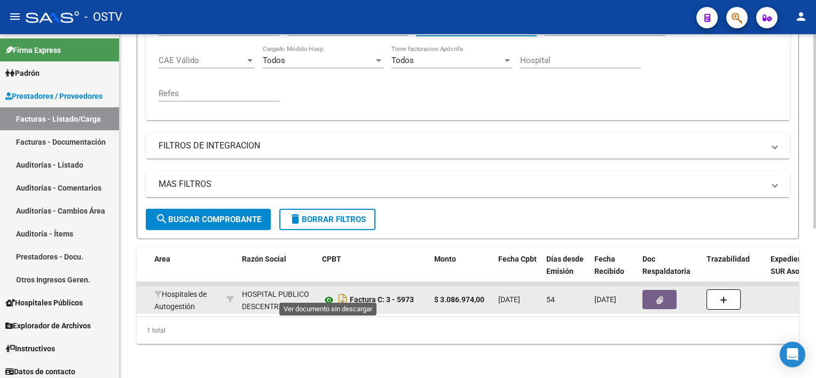
click at [328, 294] on icon at bounding box center [329, 300] width 14 height 13
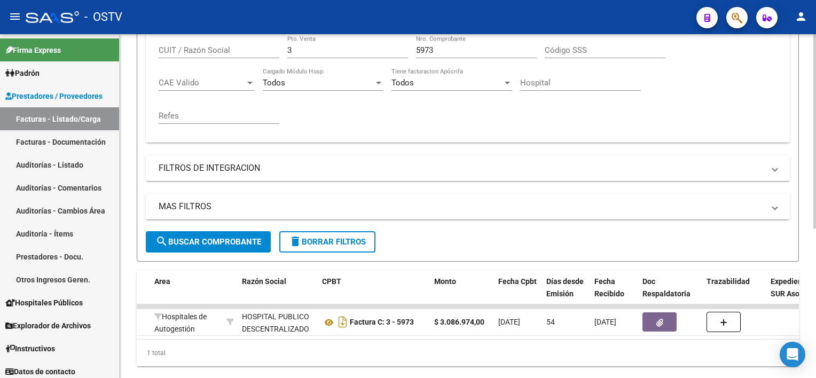
scroll to position [210, 0]
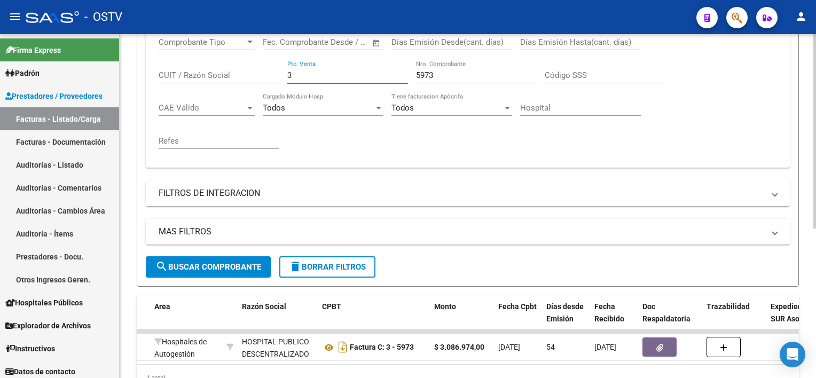
drag, startPoint x: 286, startPoint y: 64, endPoint x: 244, endPoint y: 58, distance: 42.5
click at [244, 58] on div "Comprobante Tipo Comprobante Tipo Start date – End date Fec. Comprobante Desde …" at bounding box center [468, 93] width 619 height 132
drag, startPoint x: 453, startPoint y: 78, endPoint x: 364, endPoint y: 78, distance: 89.2
click at [364, 75] on div "Comprobante Tipo Comprobante Tipo Start date – End date Fec. Comprobante Desde …" at bounding box center [468, 93] width 619 height 132
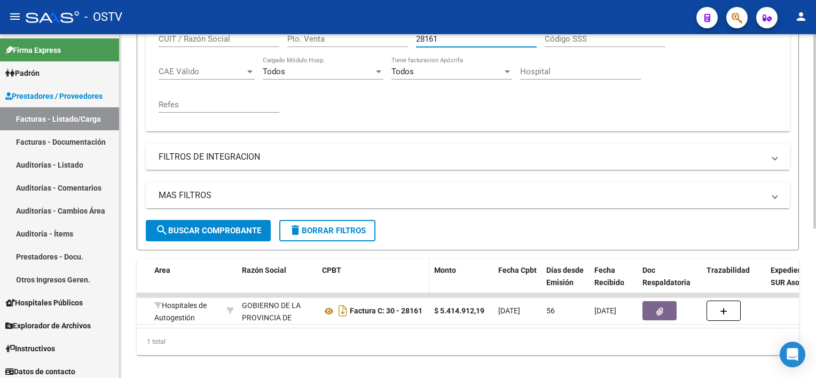
scroll to position [263, 0]
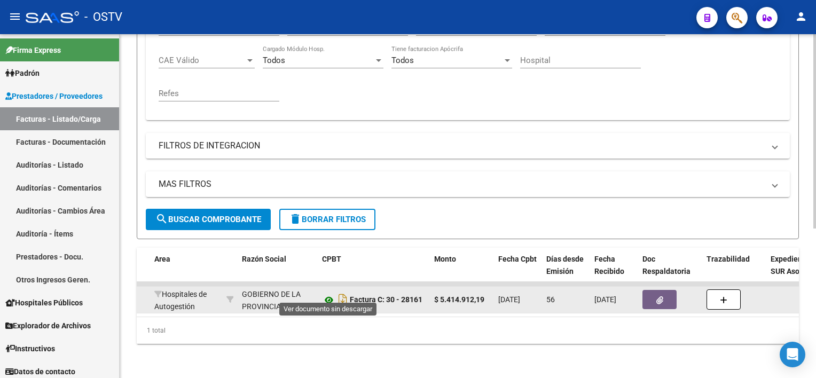
click at [329, 294] on icon at bounding box center [329, 300] width 14 height 13
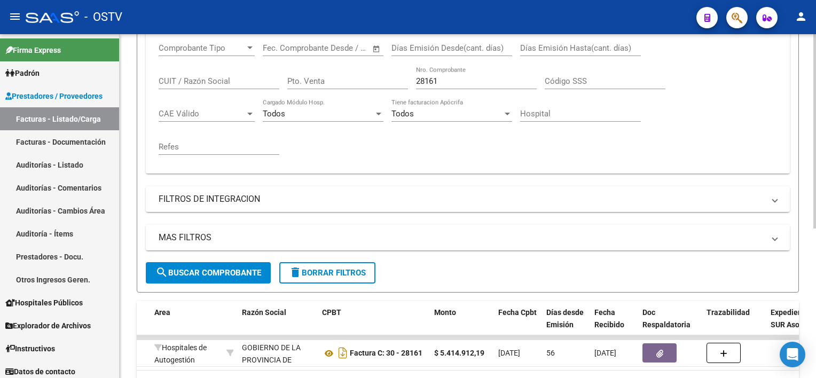
scroll to position [157, 0]
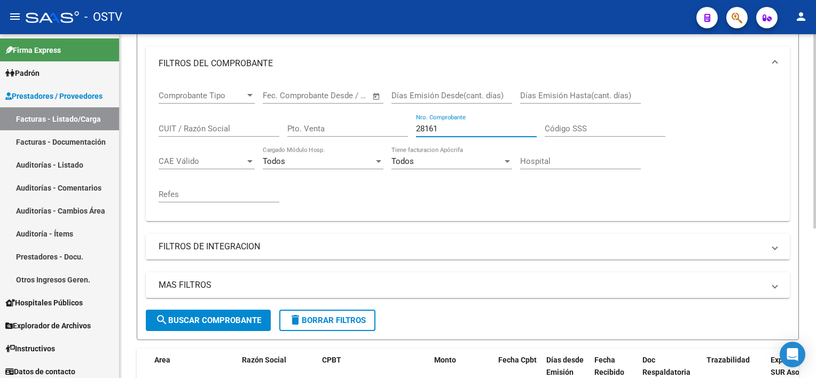
drag, startPoint x: 455, startPoint y: 122, endPoint x: 413, endPoint y: 126, distance: 41.8
click at [413, 126] on div "Comprobante Tipo Comprobante Tipo Start date – End date Fec. Comprobante Desde …" at bounding box center [468, 147] width 619 height 132
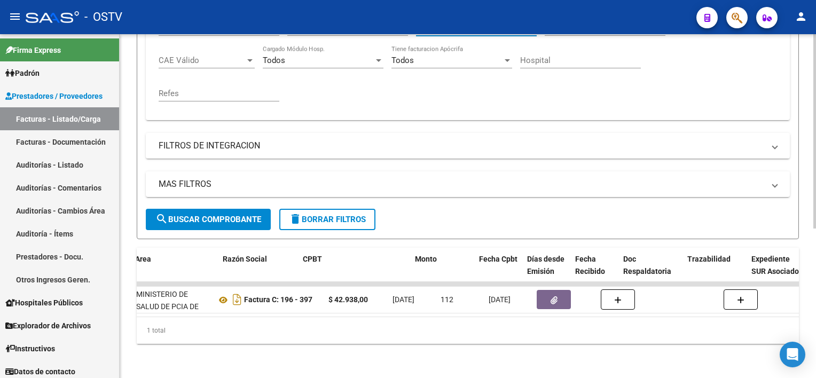
scroll to position [0, 402]
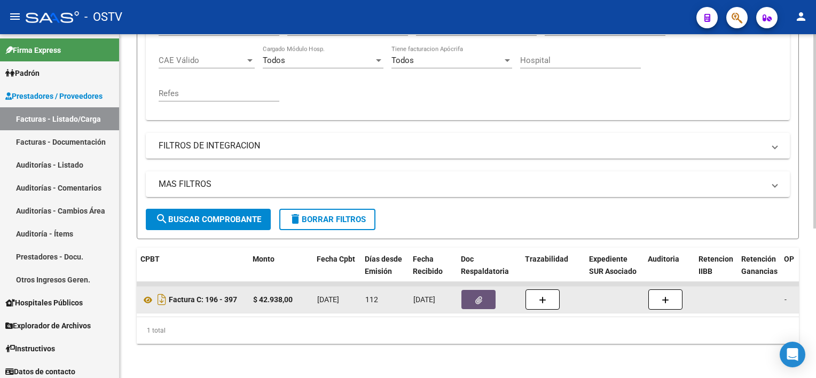
click at [489, 294] on button "button" at bounding box center [479, 299] width 34 height 19
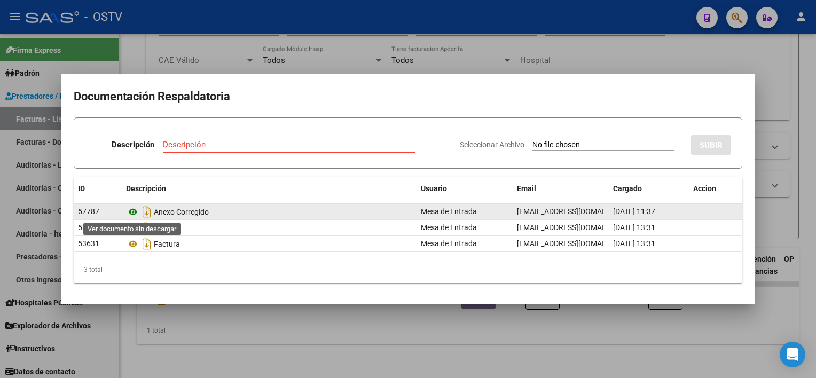
click at [134, 214] on icon at bounding box center [133, 212] width 14 height 13
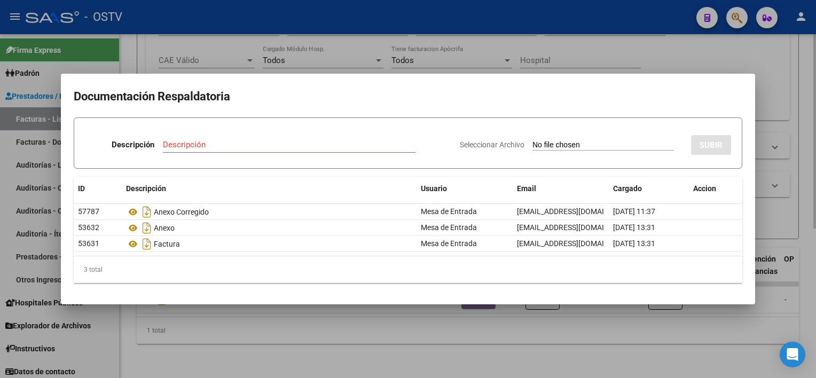
click at [442, 344] on div at bounding box center [408, 189] width 816 height 378
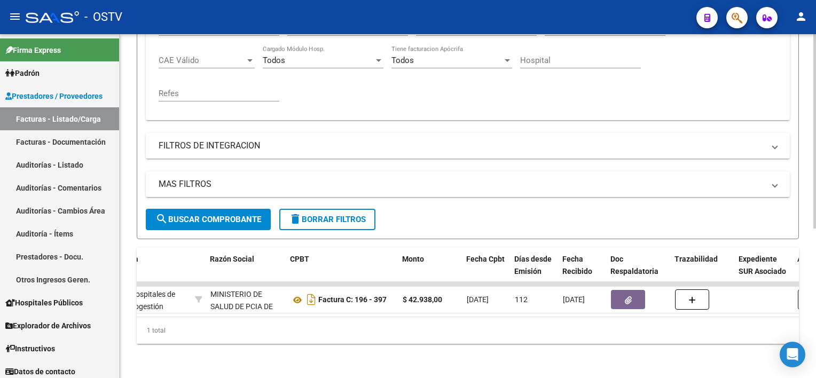
scroll to position [0, 132]
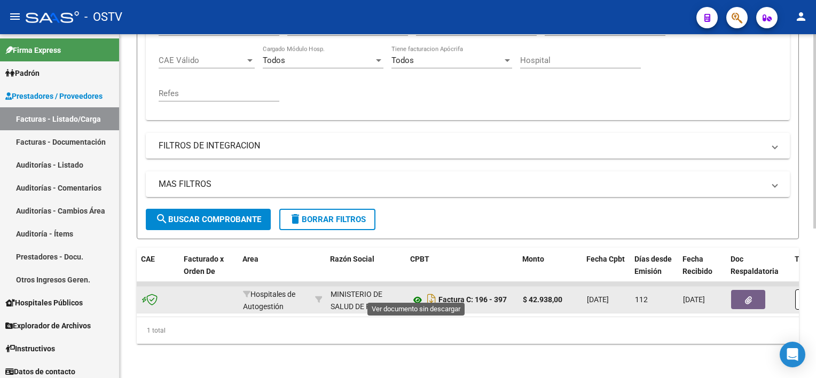
click at [412, 294] on icon at bounding box center [418, 300] width 14 height 13
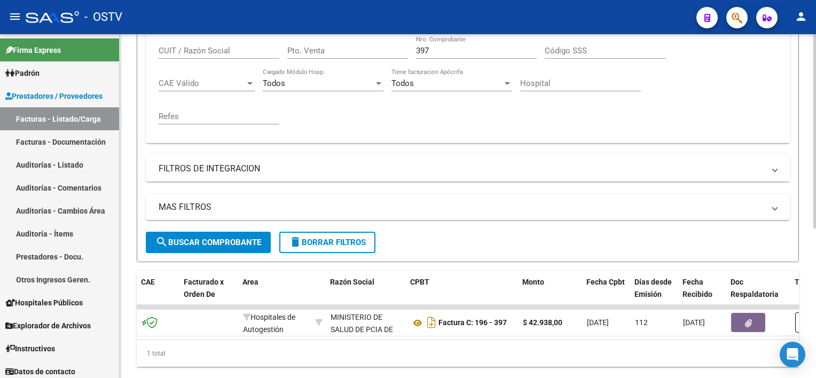
scroll to position [210, 0]
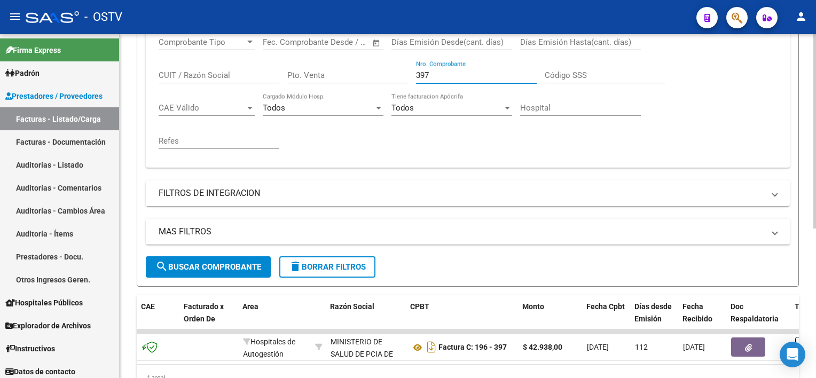
click at [440, 75] on input "397" at bounding box center [476, 76] width 121 height 10
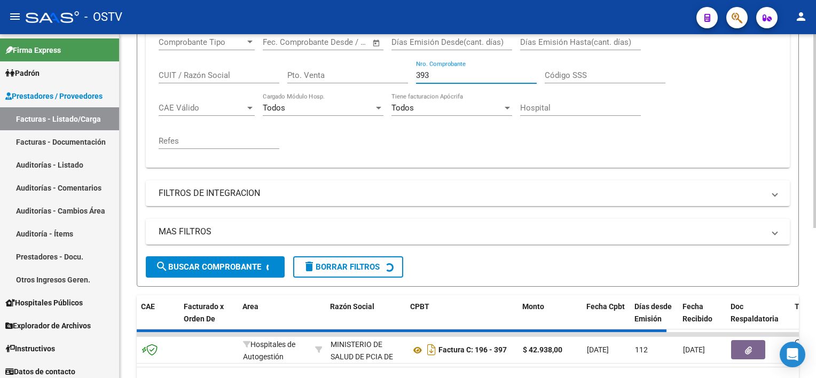
scroll to position [0, 0]
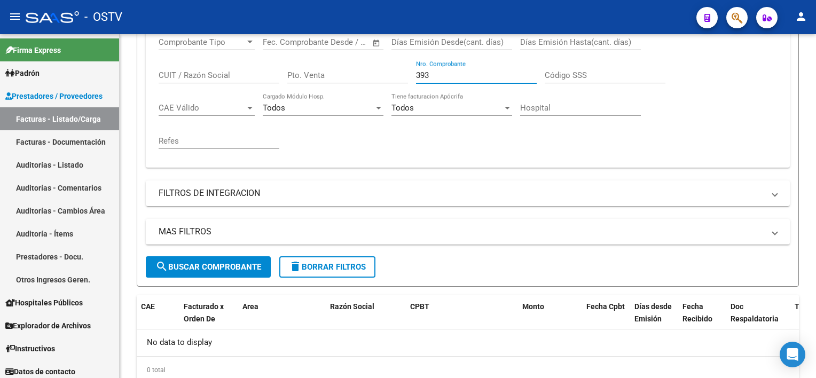
type input "393"
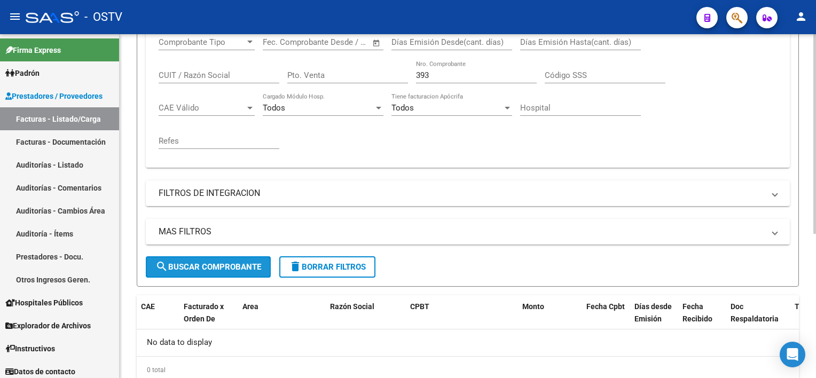
click at [223, 264] on span "search Buscar Comprobante" at bounding box center [208, 267] width 106 height 10
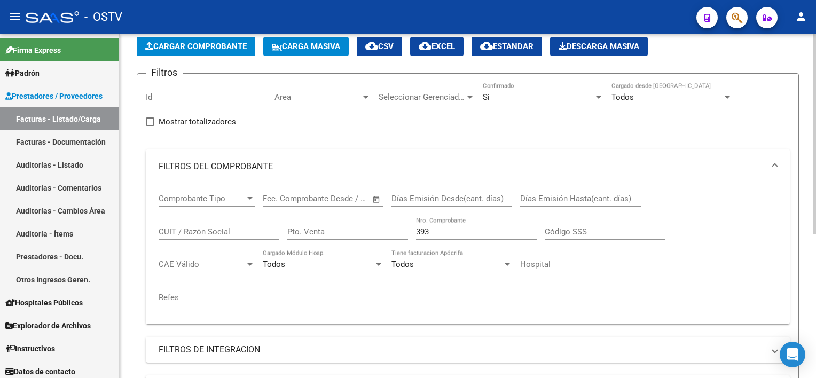
scroll to position [50, 0]
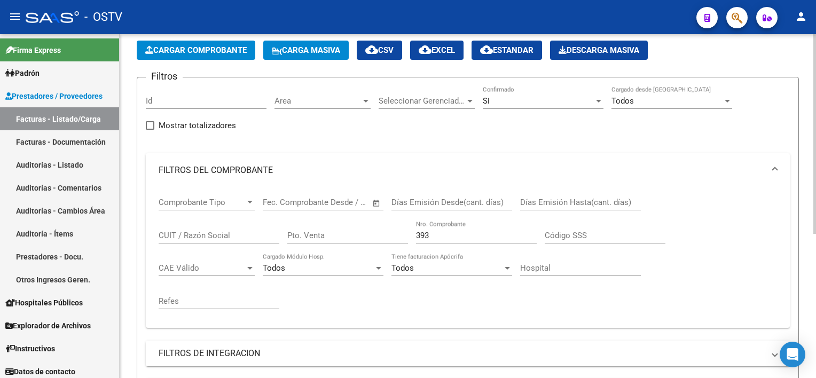
click at [511, 94] on div "Si Confirmado" at bounding box center [543, 97] width 121 height 23
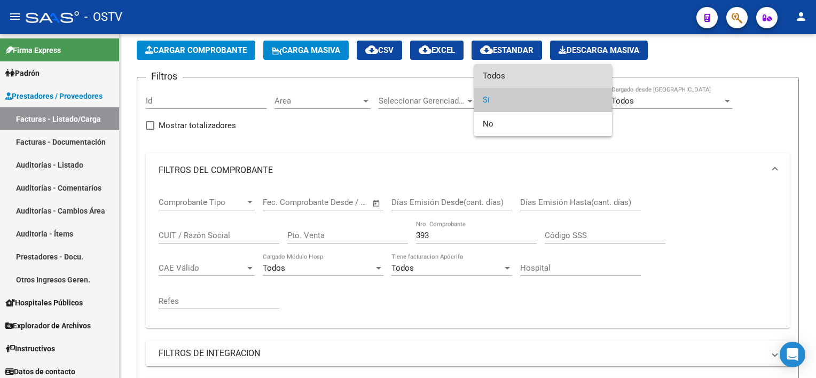
click at [506, 77] on span "Todos" at bounding box center [543, 76] width 121 height 24
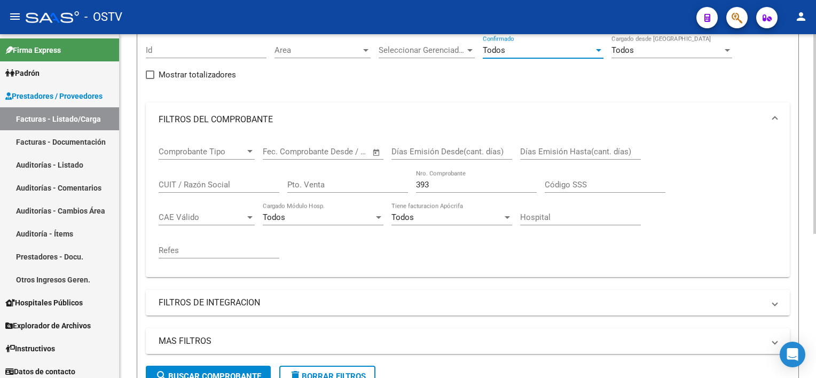
scroll to position [157, 0]
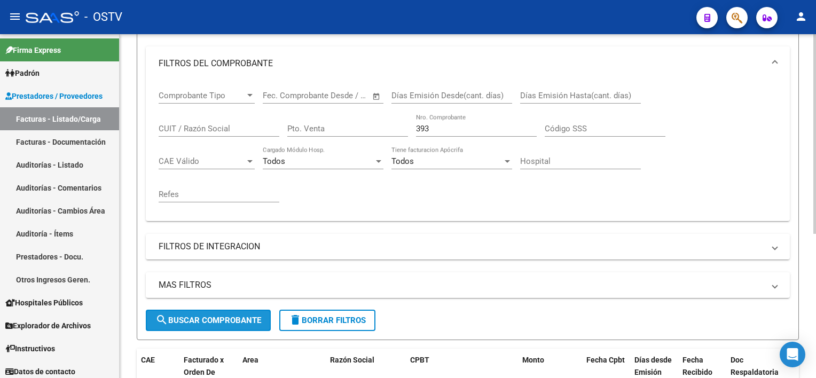
click at [207, 324] on button "search Buscar Comprobante" at bounding box center [208, 320] width 125 height 21
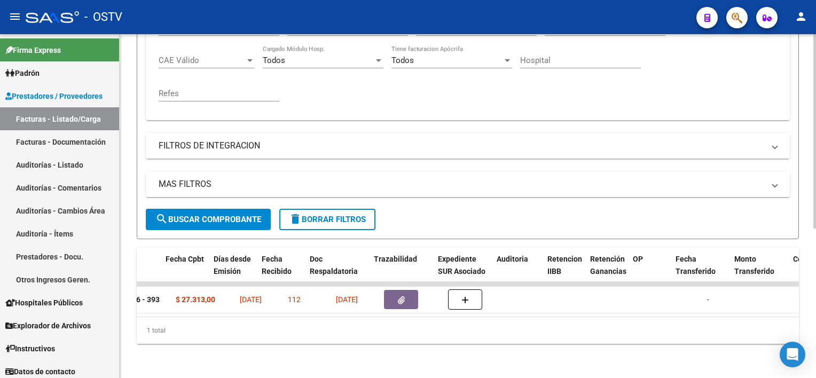
scroll to position [0, 316]
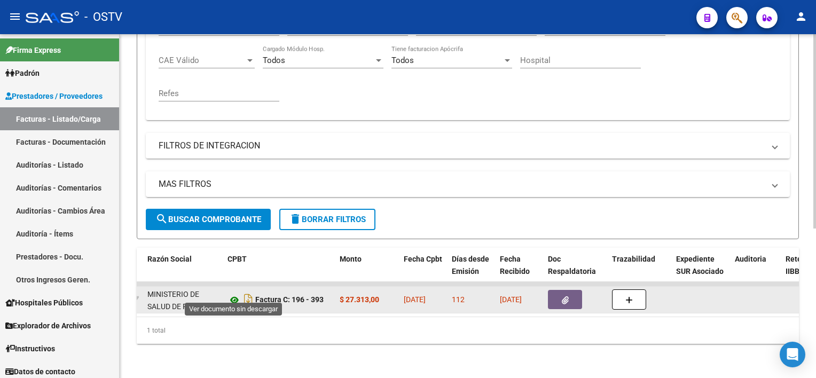
click at [234, 294] on icon at bounding box center [235, 300] width 14 height 13
click at [560, 297] on button "button" at bounding box center [565, 299] width 34 height 19
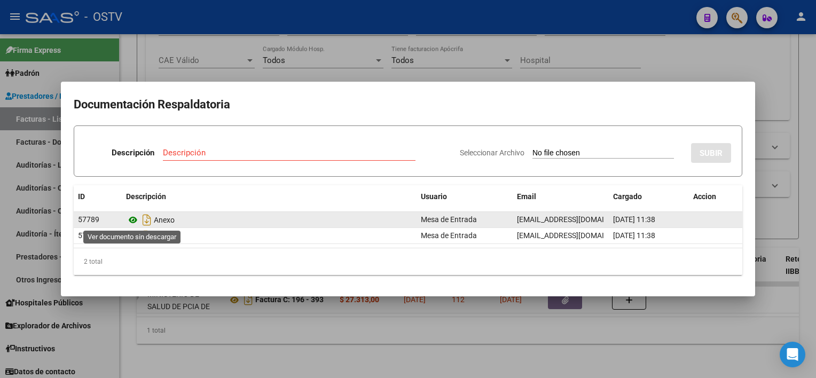
click at [134, 221] on icon at bounding box center [133, 220] width 14 height 13
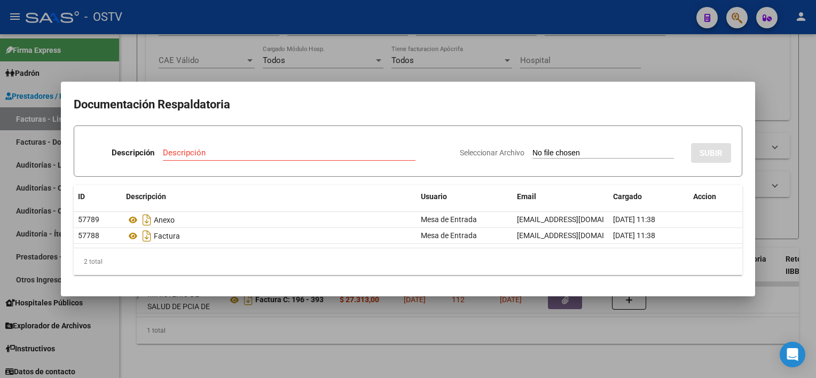
click at [337, 361] on div at bounding box center [408, 189] width 816 height 378
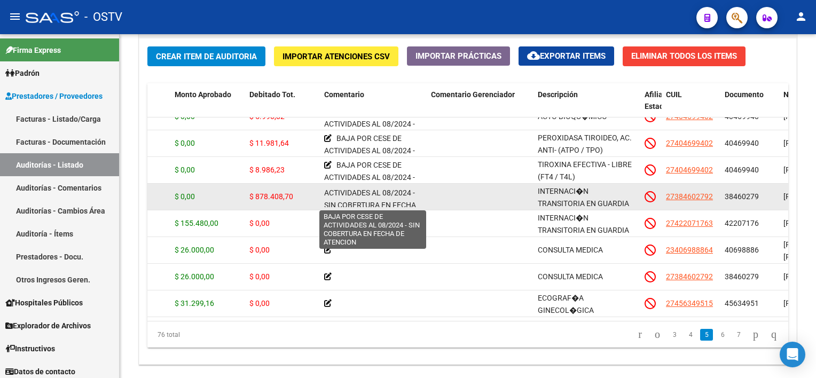
scroll to position [27, 0]
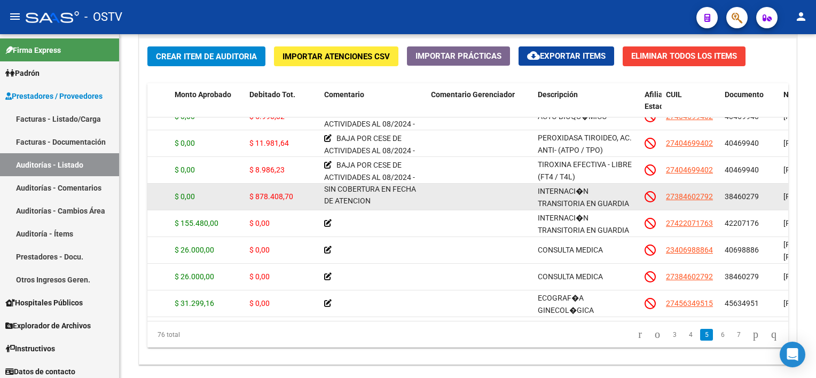
drag, startPoint x: 338, startPoint y: 192, endPoint x: 415, endPoint y: 203, distance: 78.2
click at [415, 203] on div "BAJA POR CESE DE ACTIVIDADES AL 08/2024 - SIN COBERTURA EN FECHA DE ATENCION" at bounding box center [373, 196] width 98 height 21
copy span "BAJA POR CESE DE ACTIVIDADES AL 08/2024 - SIN COBERTURA EN FECHA DE ATENCION"
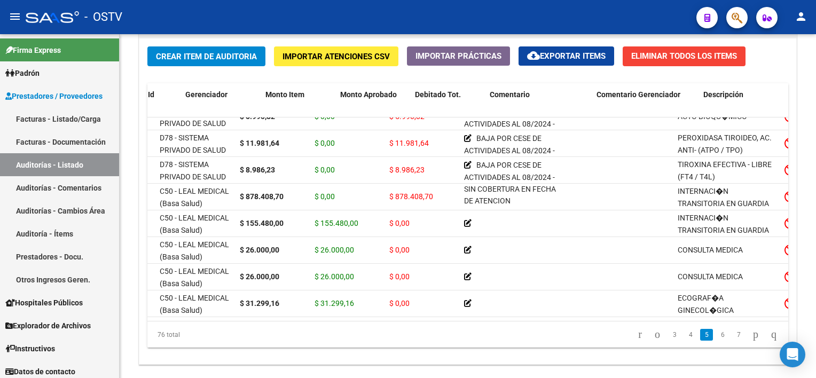
scroll to position [895, 0]
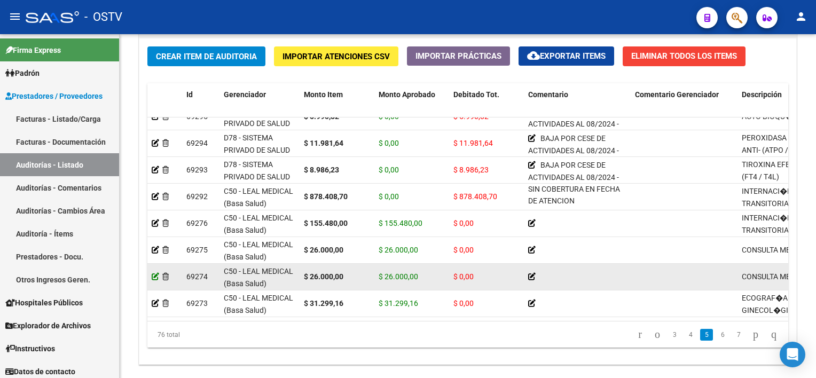
click at [156, 276] on icon at bounding box center [155, 276] width 7 height 7
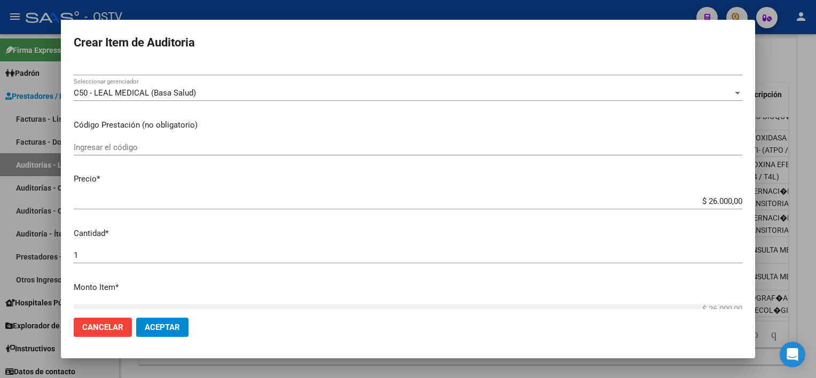
scroll to position [160, 0]
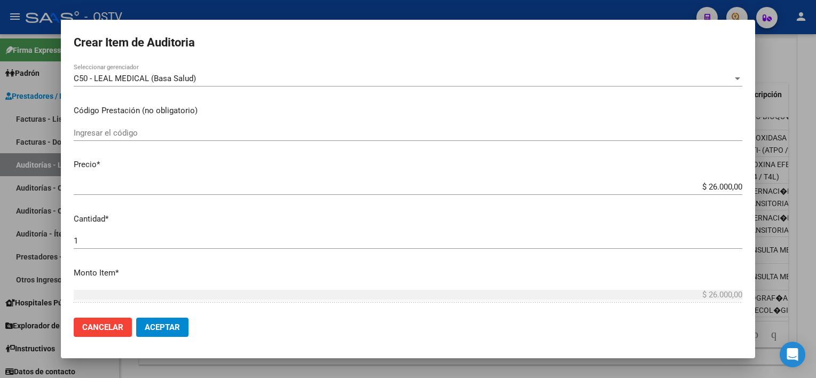
click at [712, 183] on input "$ 26.000,00" at bounding box center [408, 187] width 669 height 10
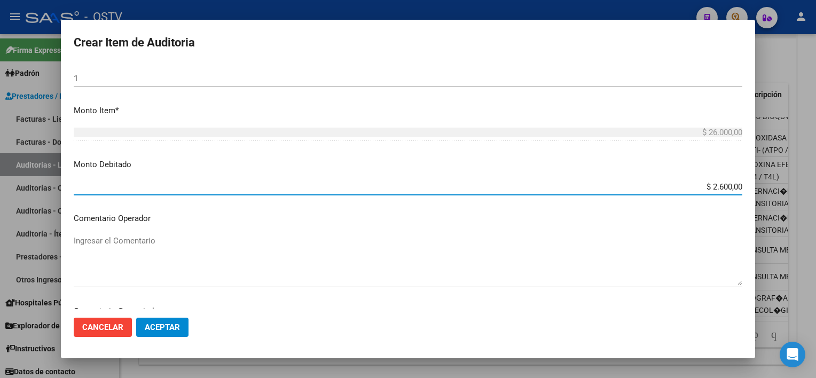
type input "$ 26.000,00"
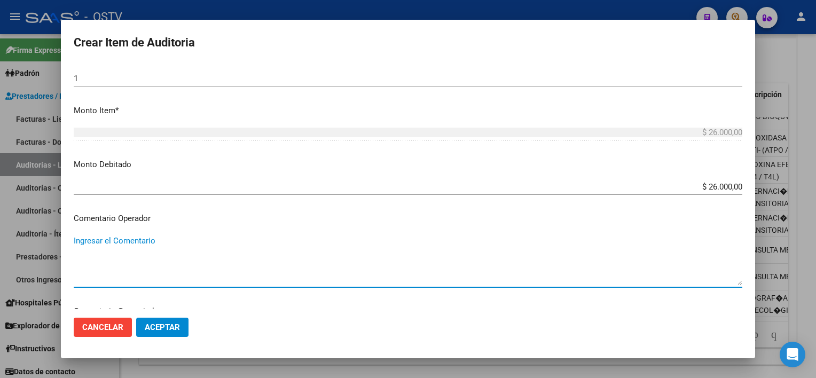
paste textarea "BAJA POR CESE DE ACTIVIDADES AL 08/2024 - SIN COBERTURA EN FECHA DE ATENCION"
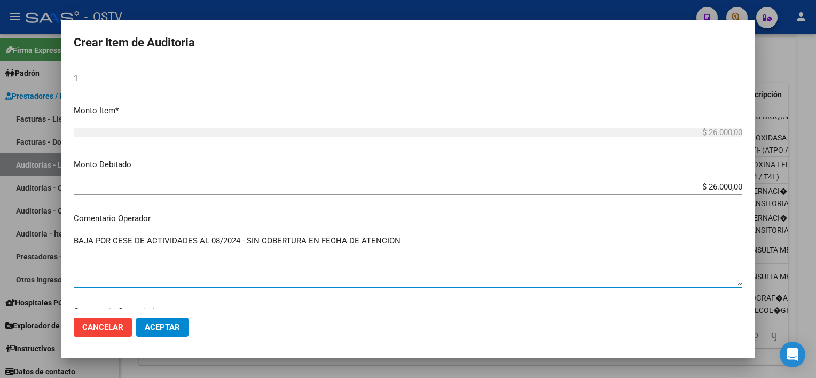
type textarea "BAJA POR CESE DE ACTIVIDADES AL 08/2024 - SIN COBERTURA EN FECHA DE ATENCION"
click at [154, 323] on span "Aceptar" at bounding box center [162, 328] width 35 height 10
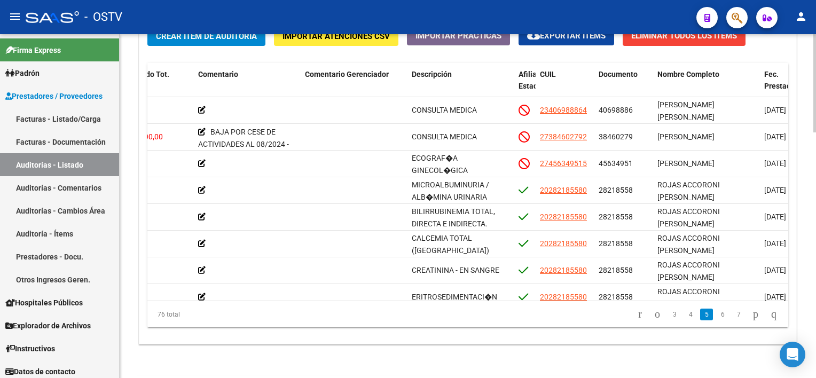
scroll to position [803, 0]
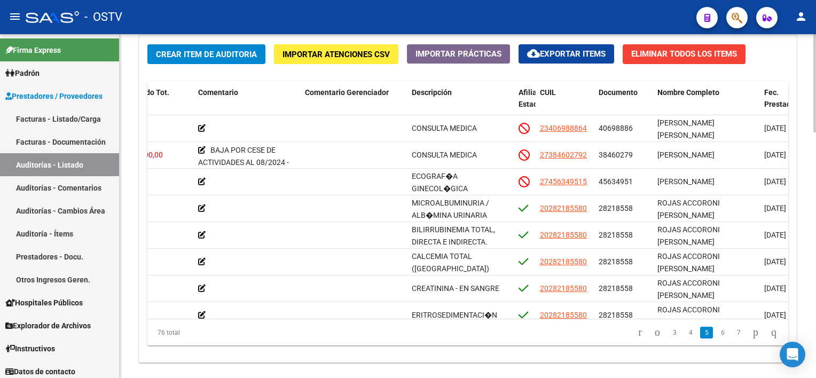
click at [816, 301] on html "menu - OSTV person Firma Express Padrón Afiliados Empadronados Movimientos de A…" at bounding box center [408, 189] width 816 height 378
